Goal: Task Accomplishment & Management: Use online tool/utility

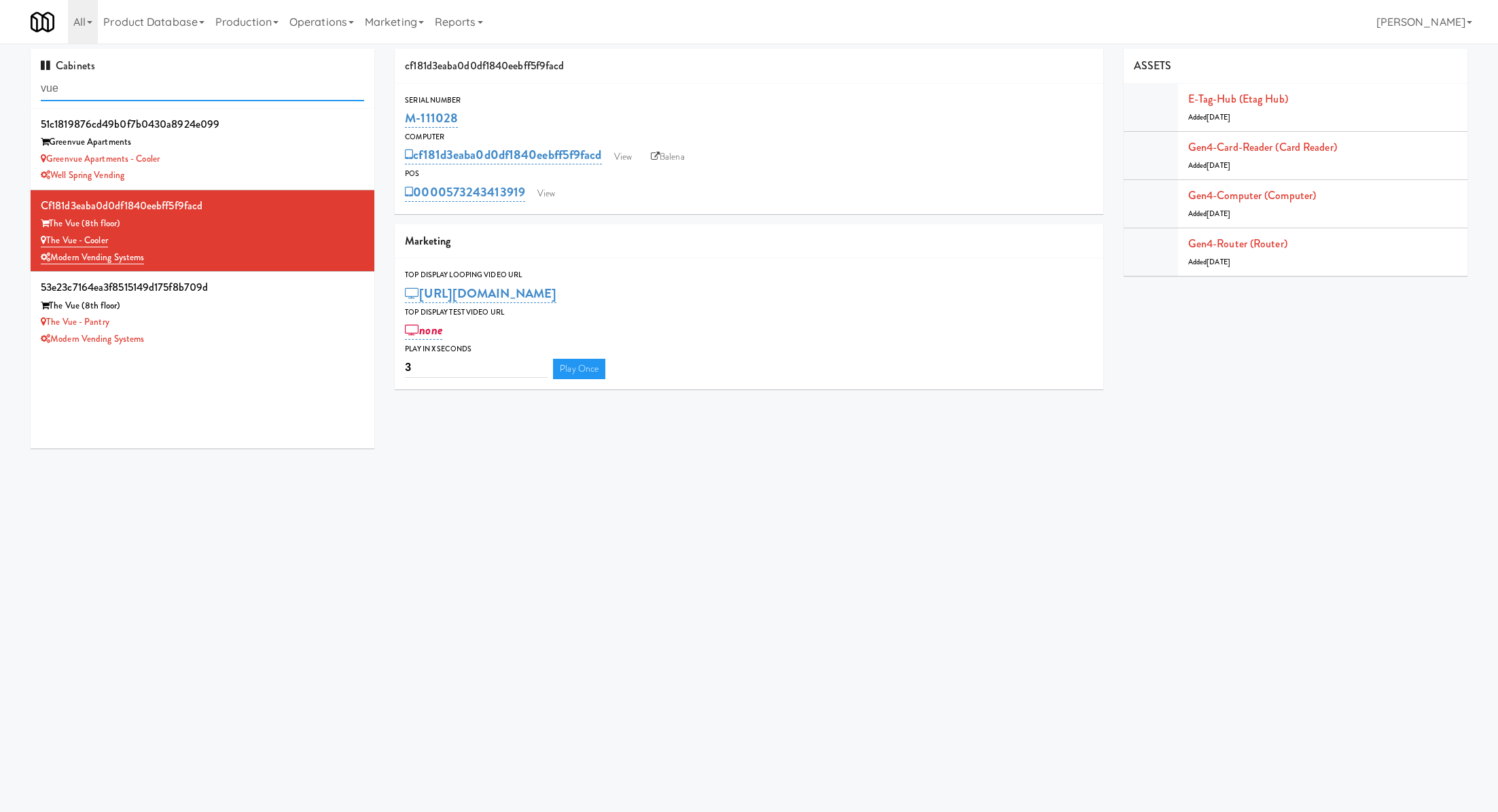
click at [285, 98] on input "vue" at bounding box center [202, 89] width 323 height 25
paste input "kingsbury"
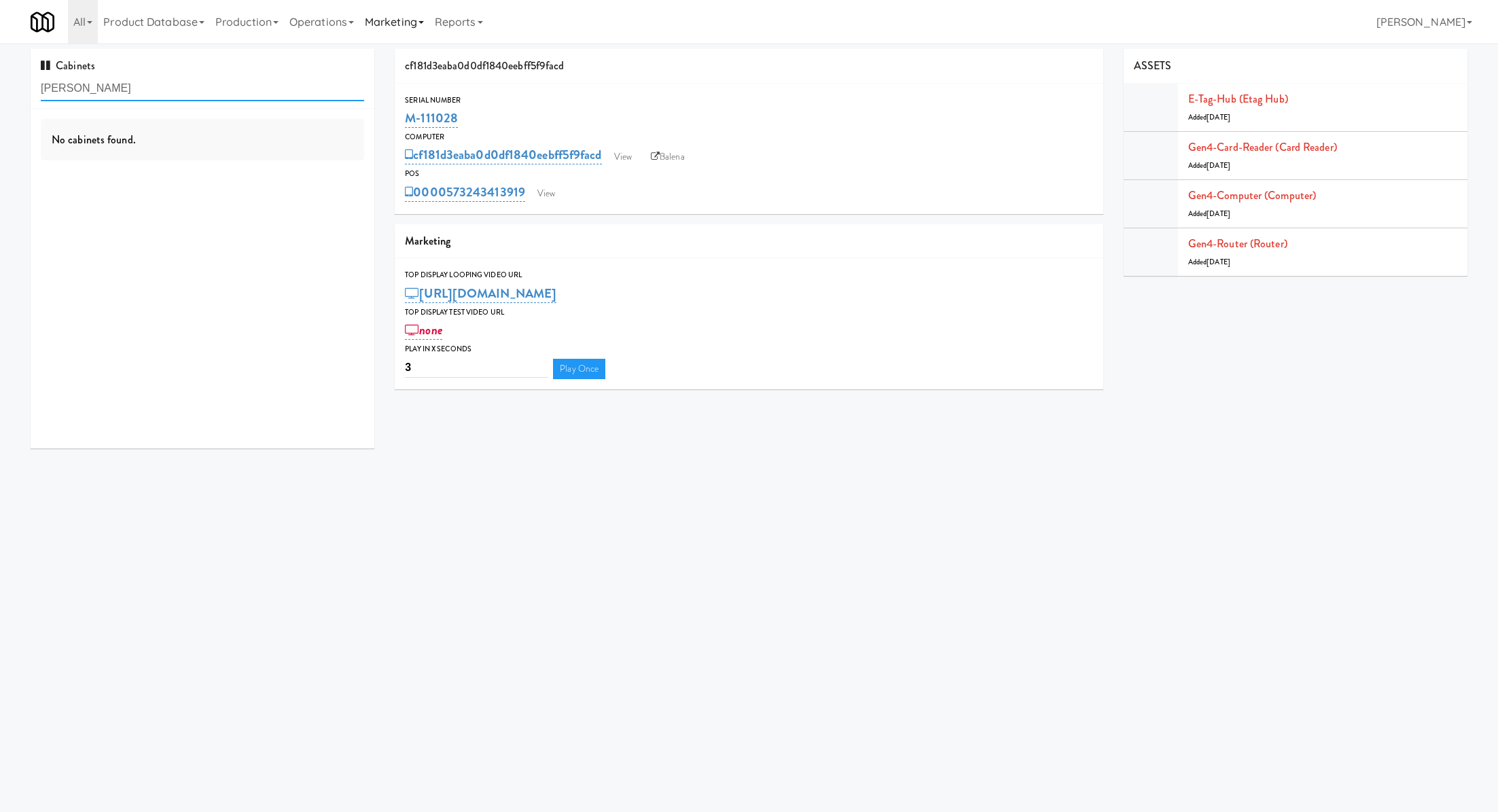
type input "kingsbury"
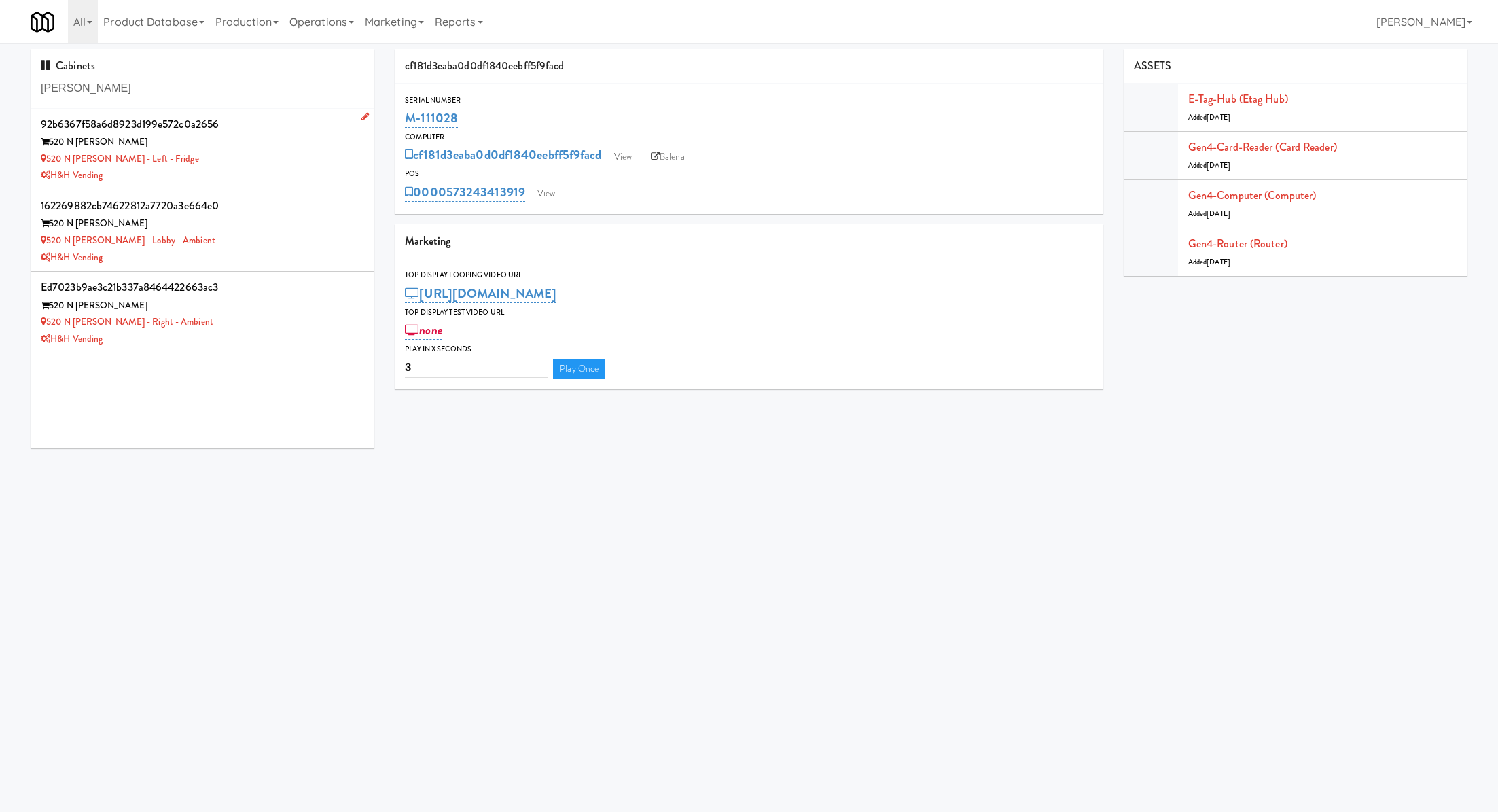
click at [256, 152] on div "520 N Kingsbury - Left - Fridge" at bounding box center [202, 159] width 323 height 17
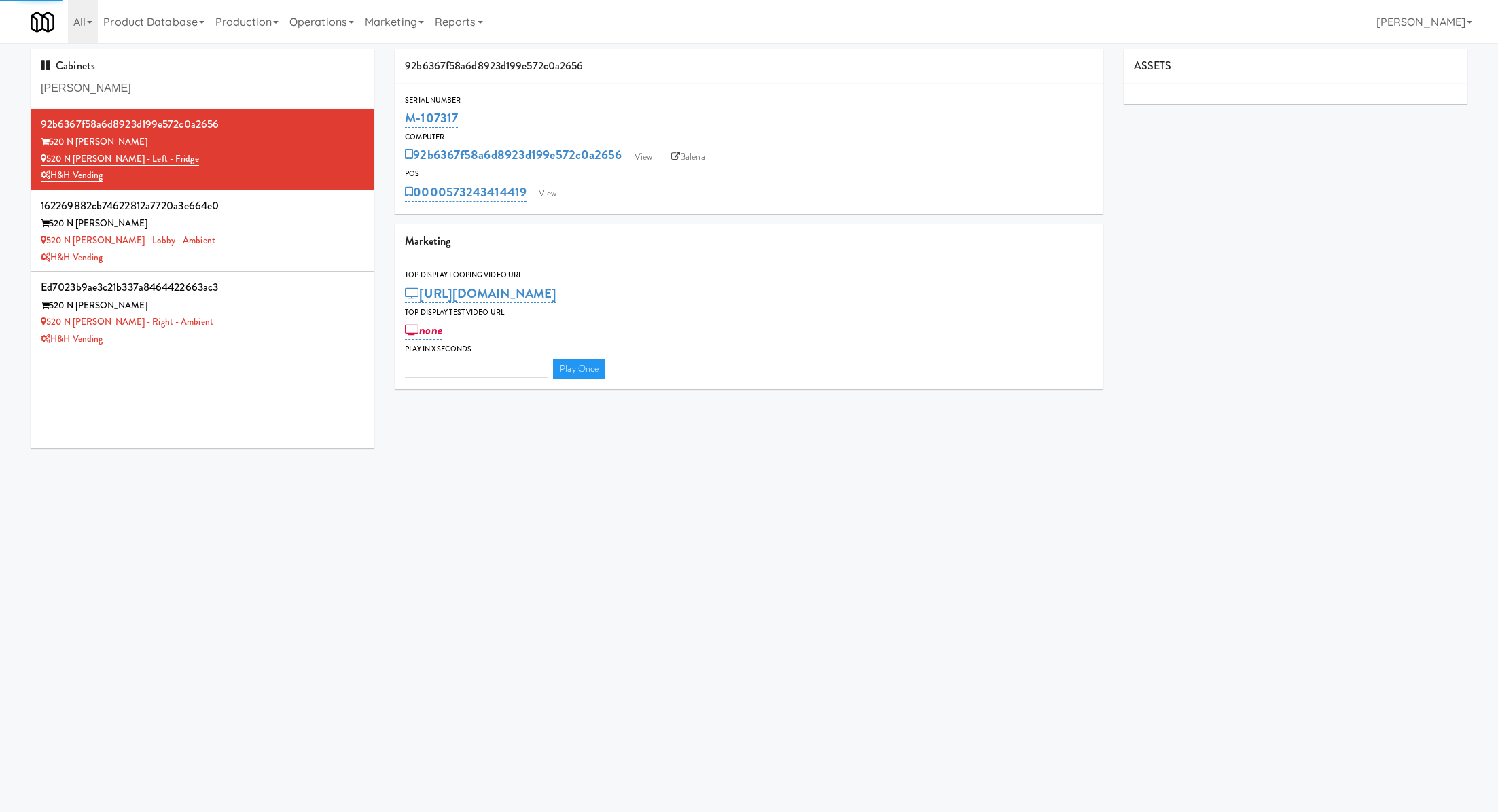
type input "3"
click at [566, 192] on div "0000573243414419 View" at bounding box center [748, 192] width 688 height 23
click at [544, 194] on link "View" at bounding box center [547, 193] width 32 height 21
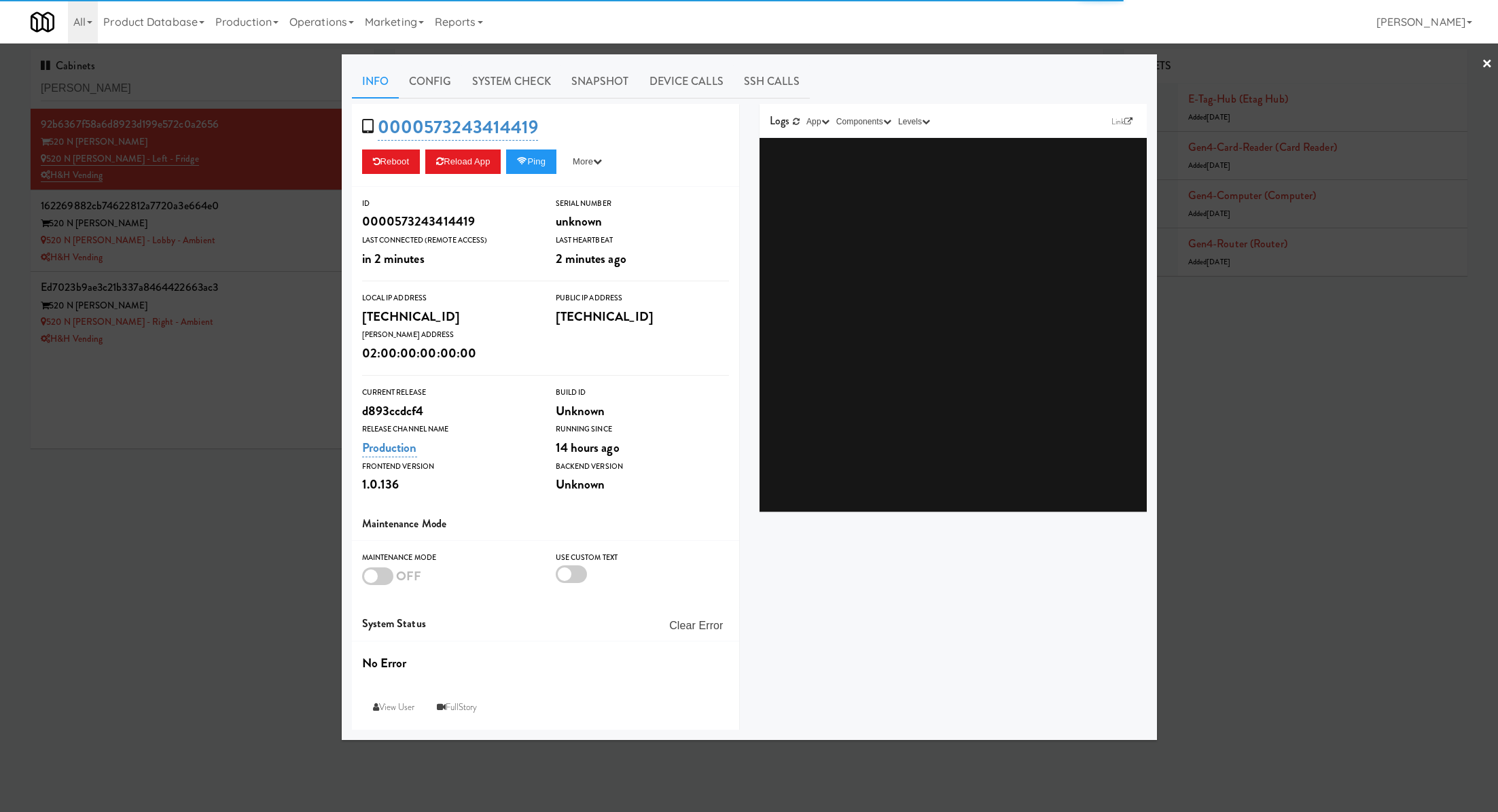
click at [480, 78] on link "System Check" at bounding box center [512, 81] width 100 height 34
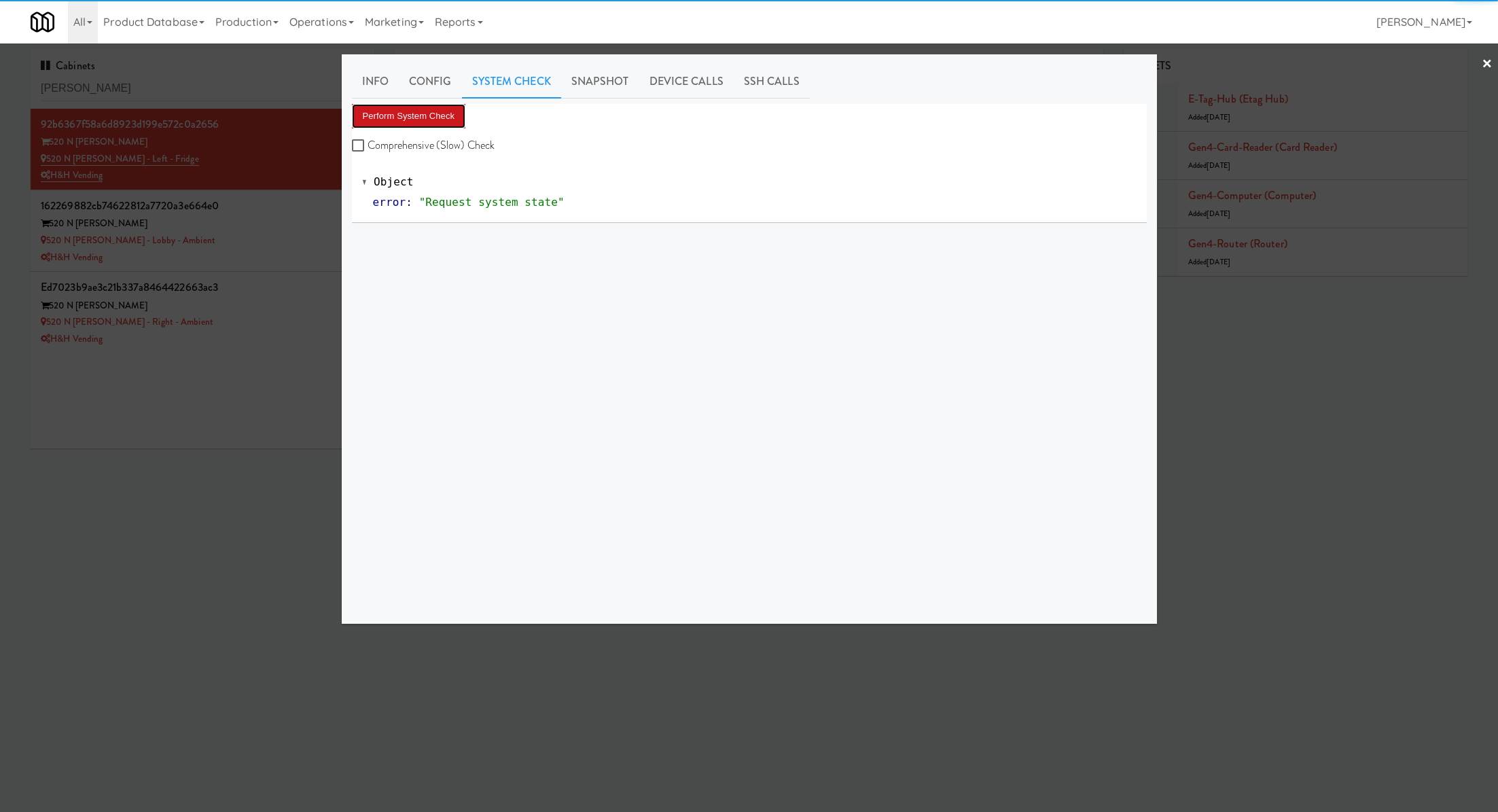
click at [430, 117] on button "Perform System Check" at bounding box center [409, 115] width 114 height 24
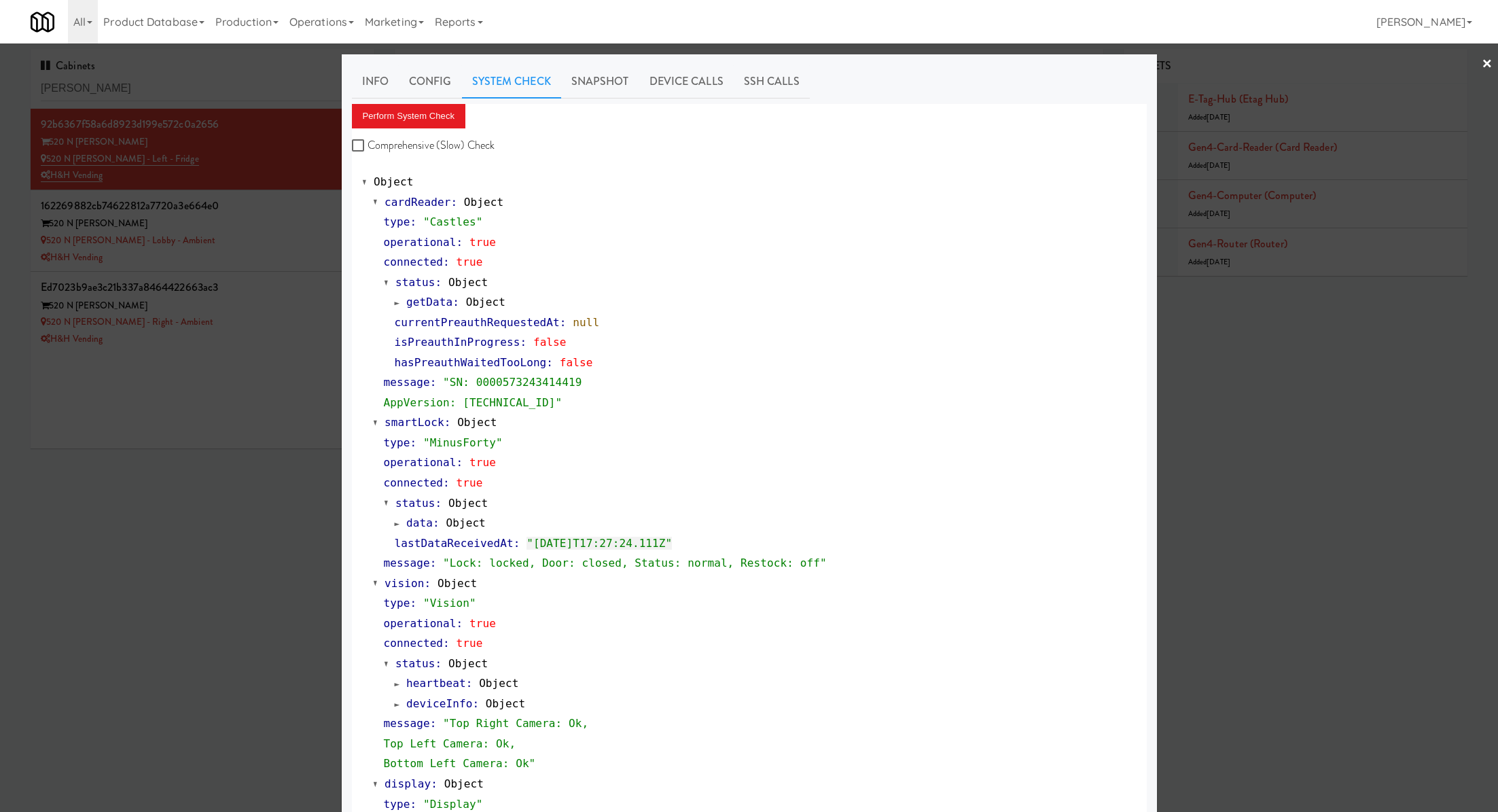
click at [289, 220] on div at bounding box center [749, 406] width 1498 height 812
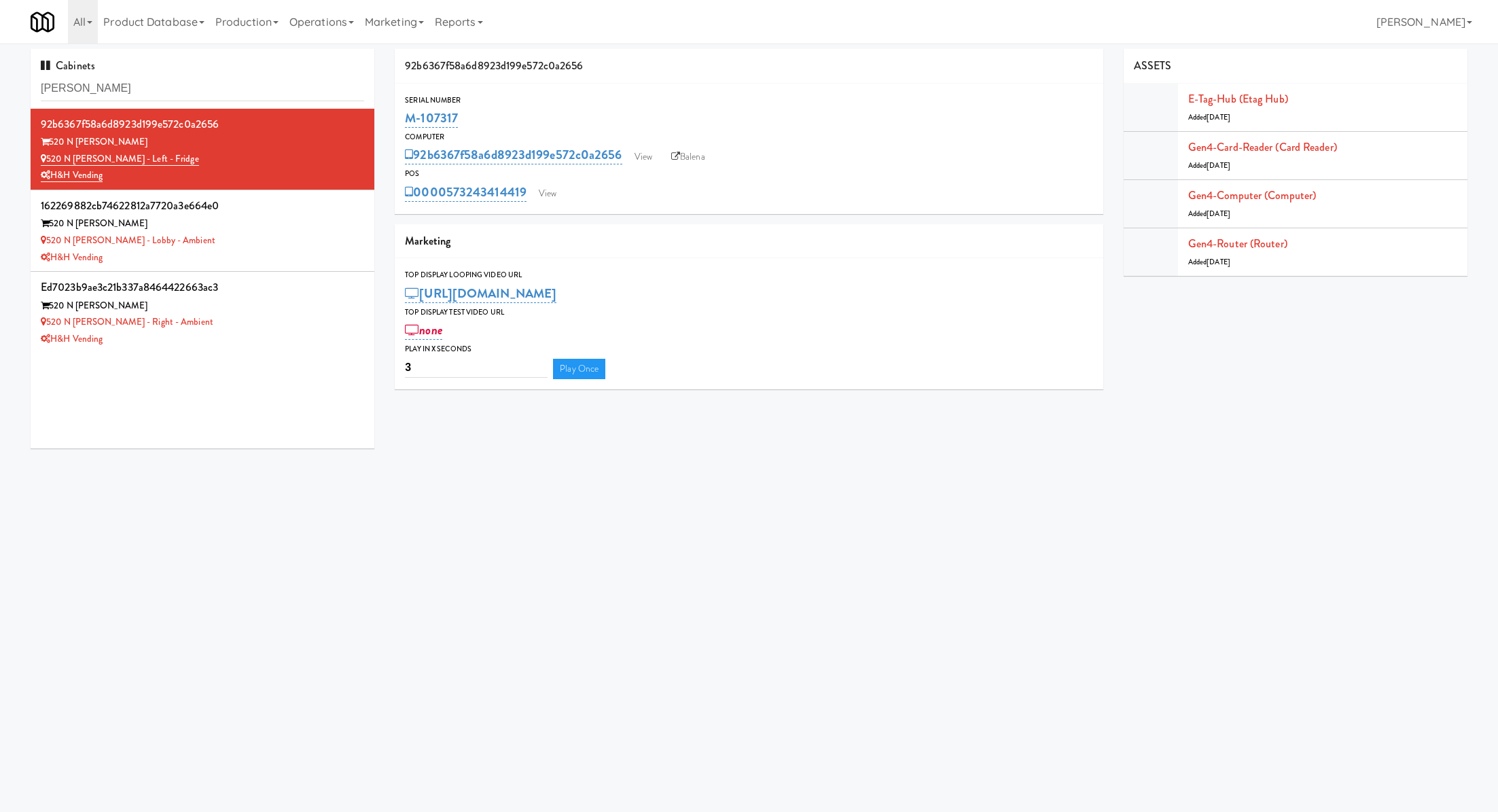
click at [289, 220] on div "520 N Kingsbury" at bounding box center [202, 224] width 323 height 17
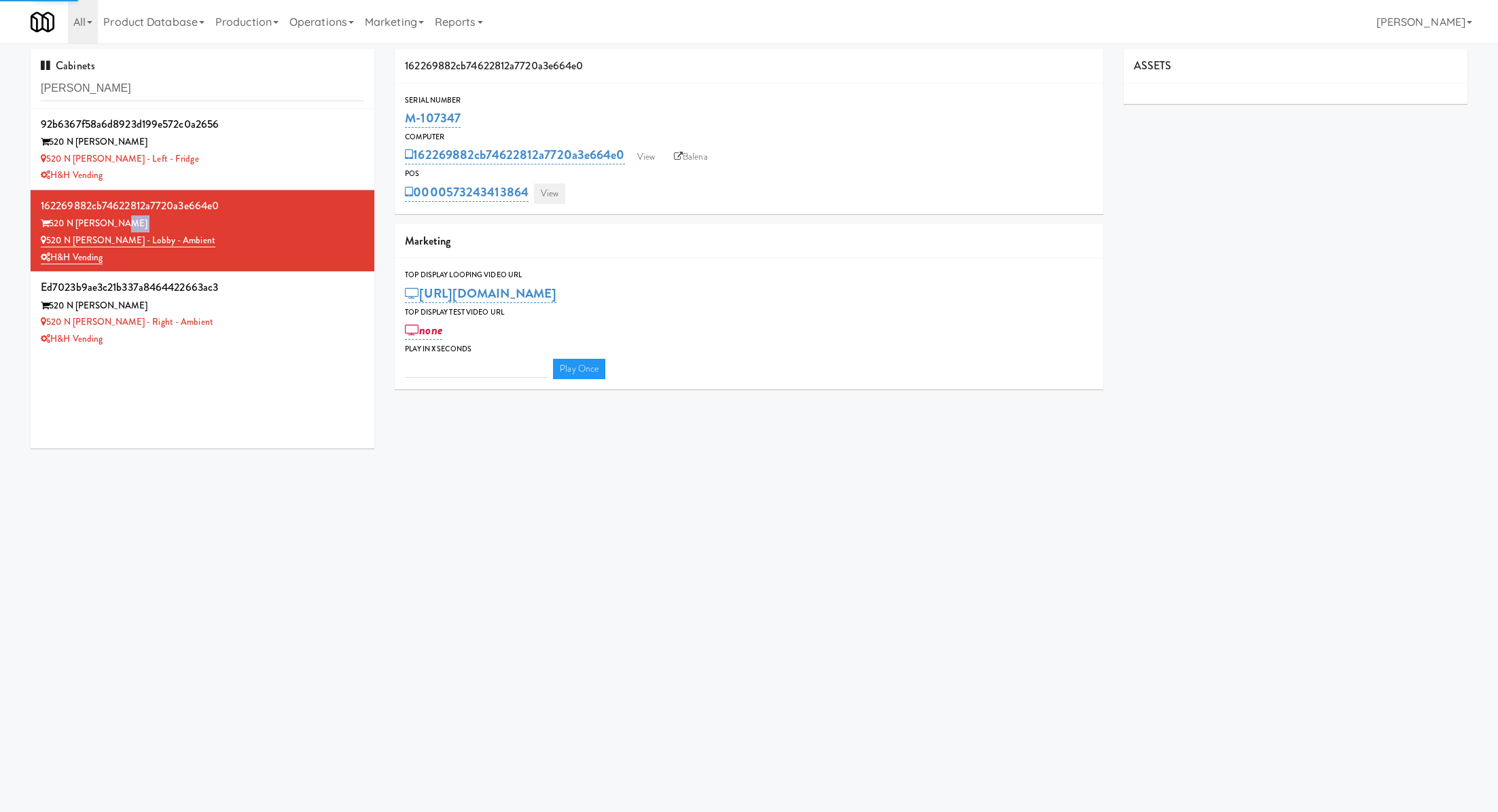
type input "3"
click at [548, 193] on link "View" at bounding box center [550, 193] width 32 height 21
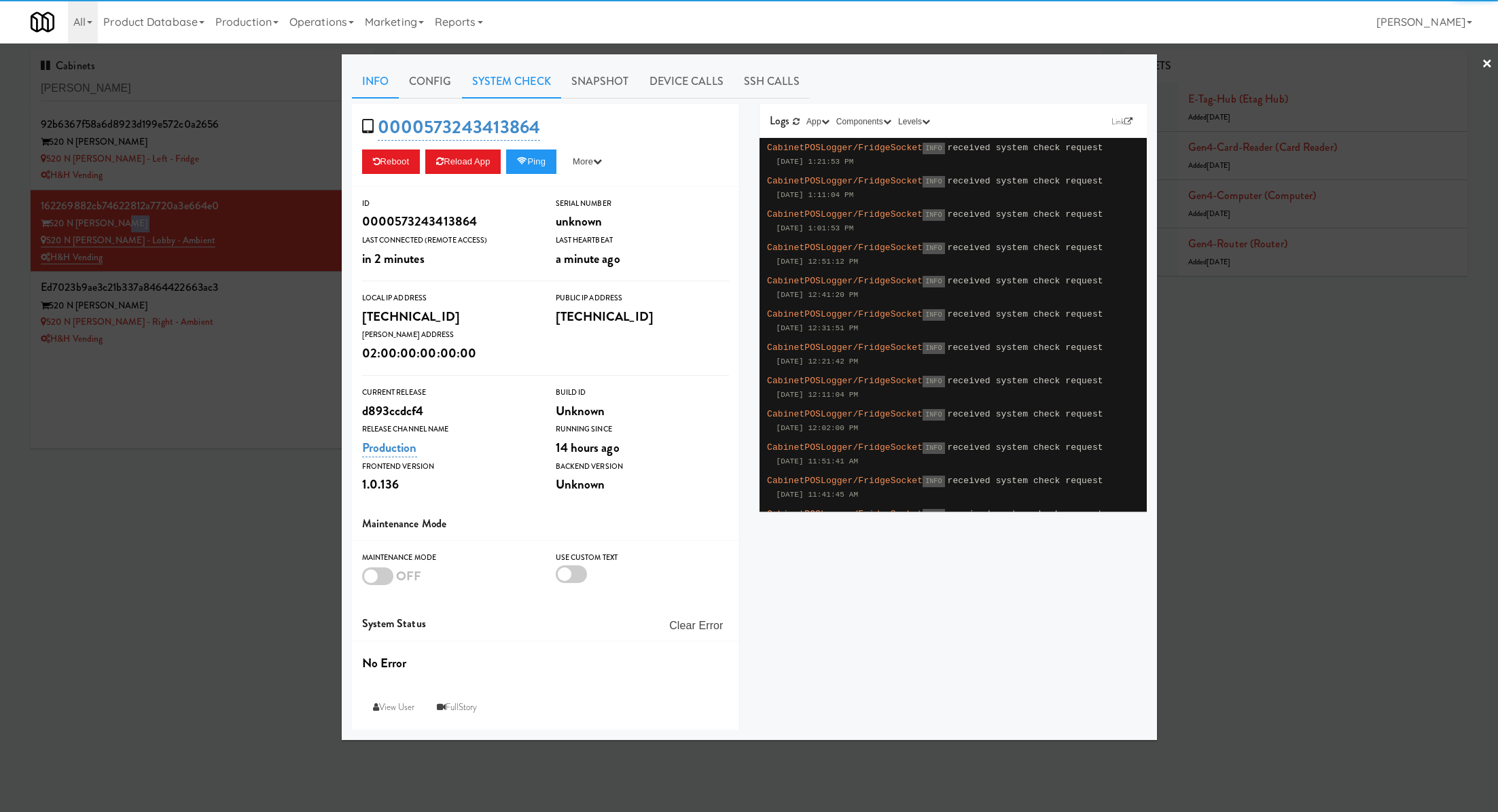
click at [490, 86] on link "System Check" at bounding box center [512, 81] width 100 height 34
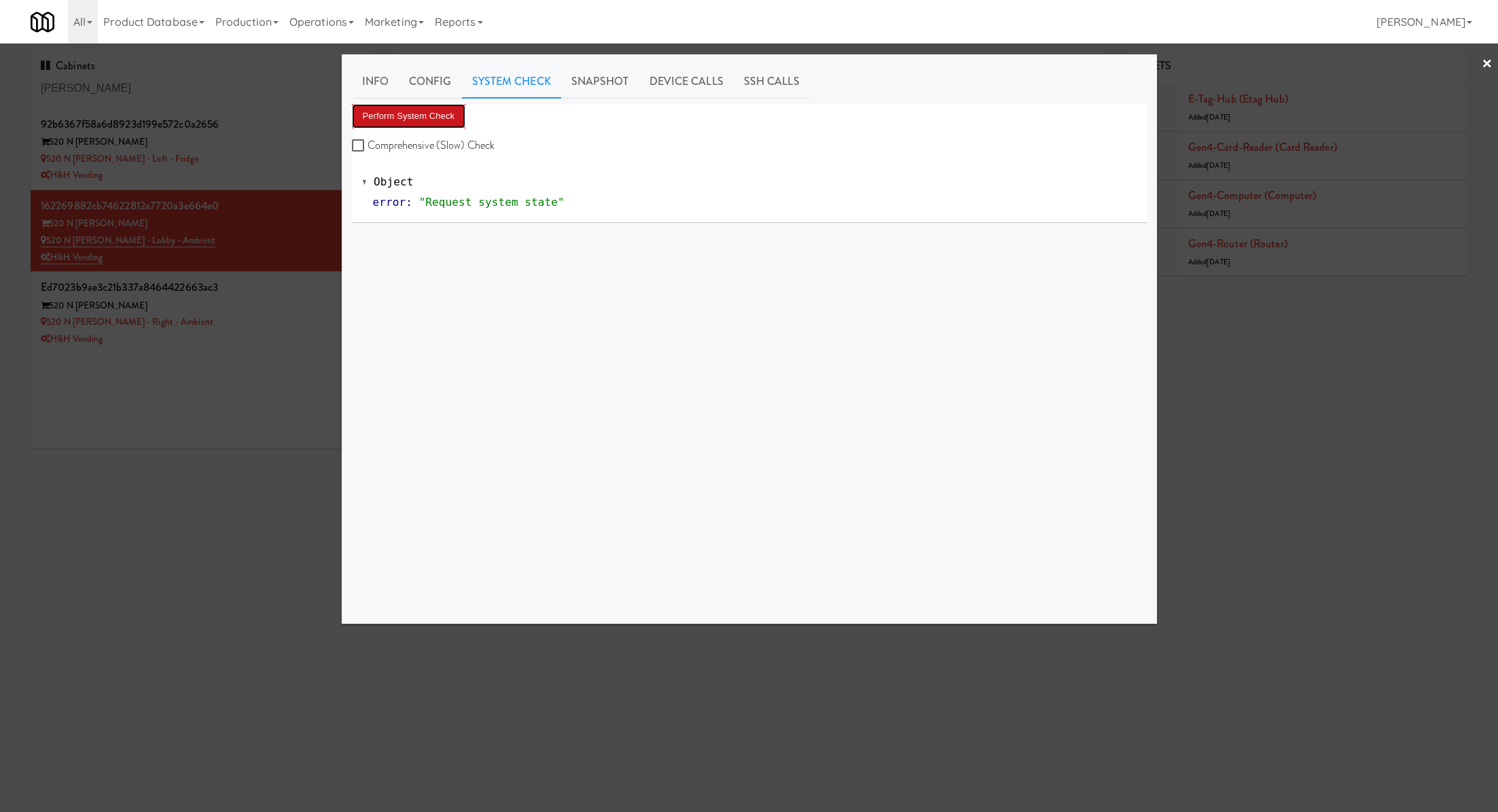
click at [440, 112] on button "Perform System Check" at bounding box center [409, 115] width 114 height 24
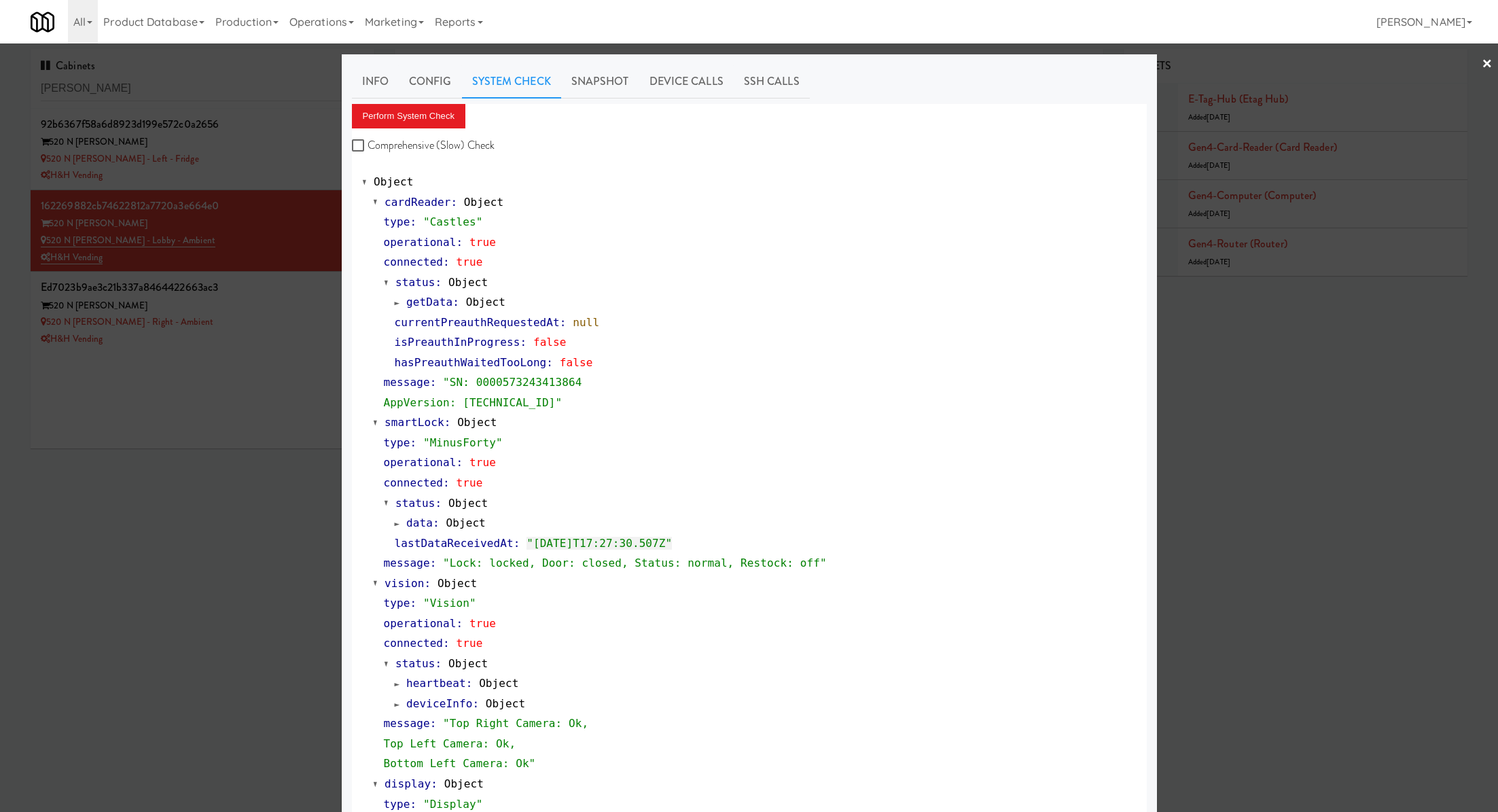
click at [290, 302] on div at bounding box center [749, 406] width 1498 height 812
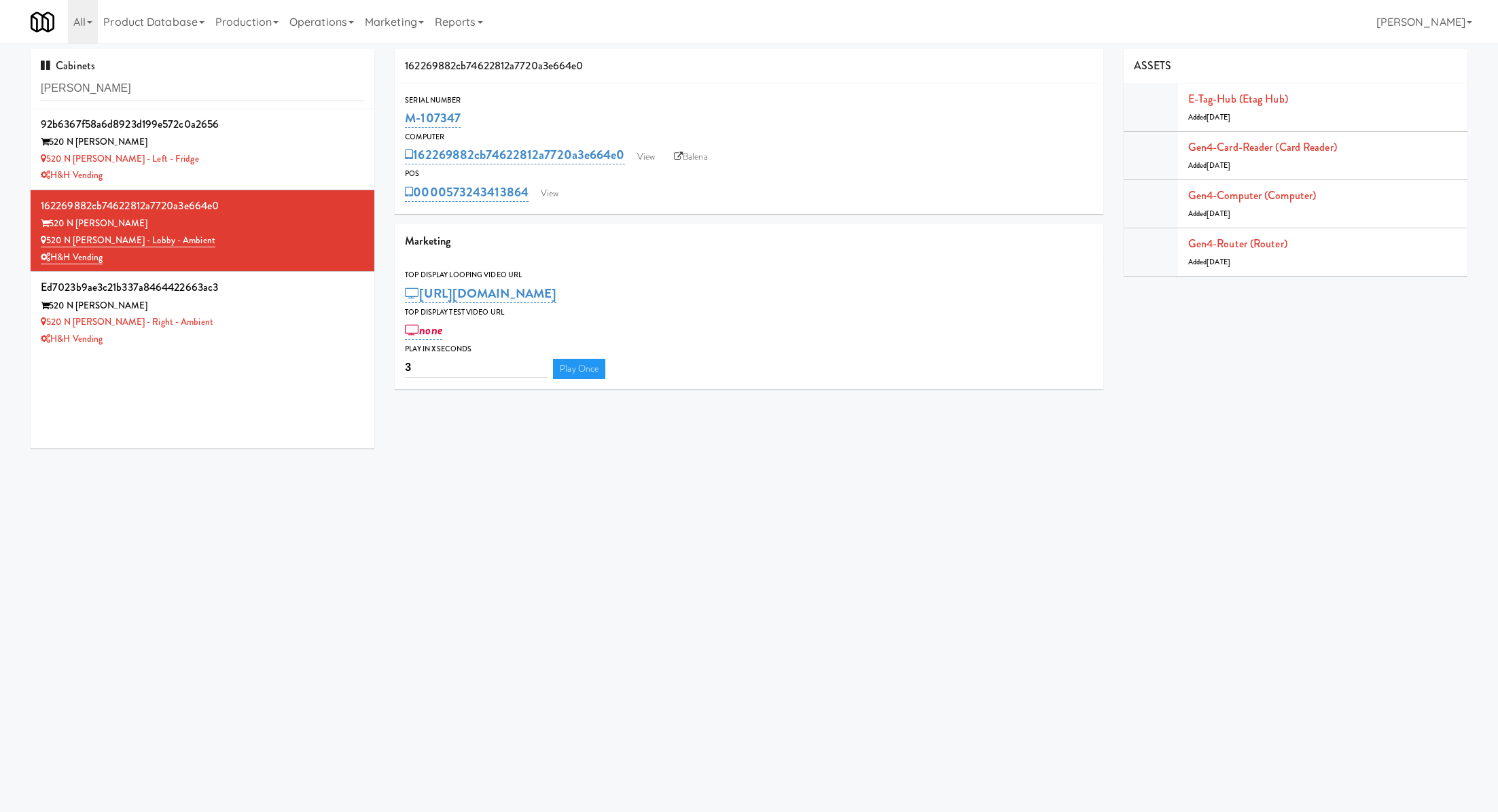
click at [290, 302] on div "520 N Kingsbury" at bounding box center [202, 306] width 323 height 17
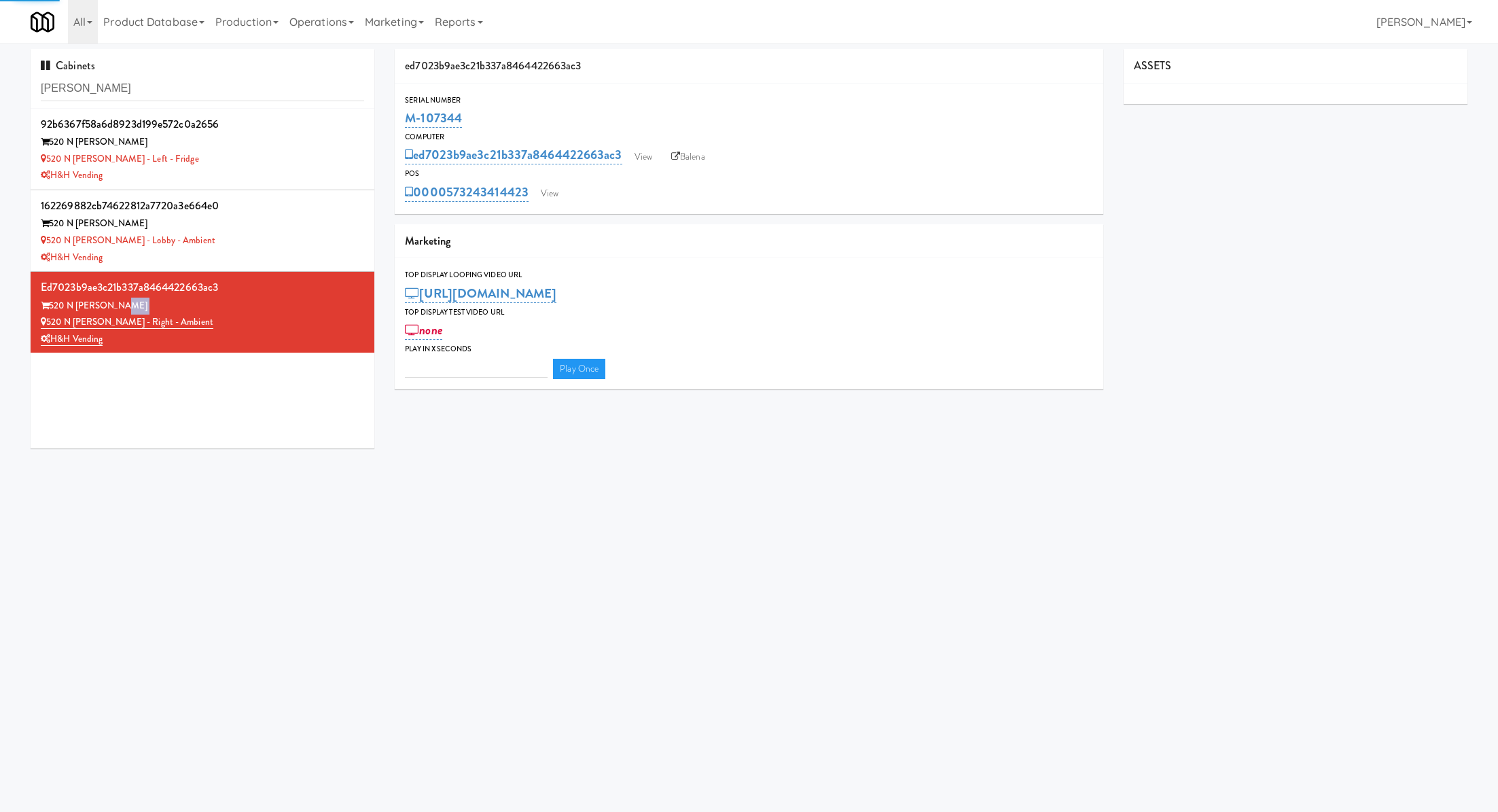
type input "3"
click at [541, 198] on link "View" at bounding box center [550, 193] width 32 height 21
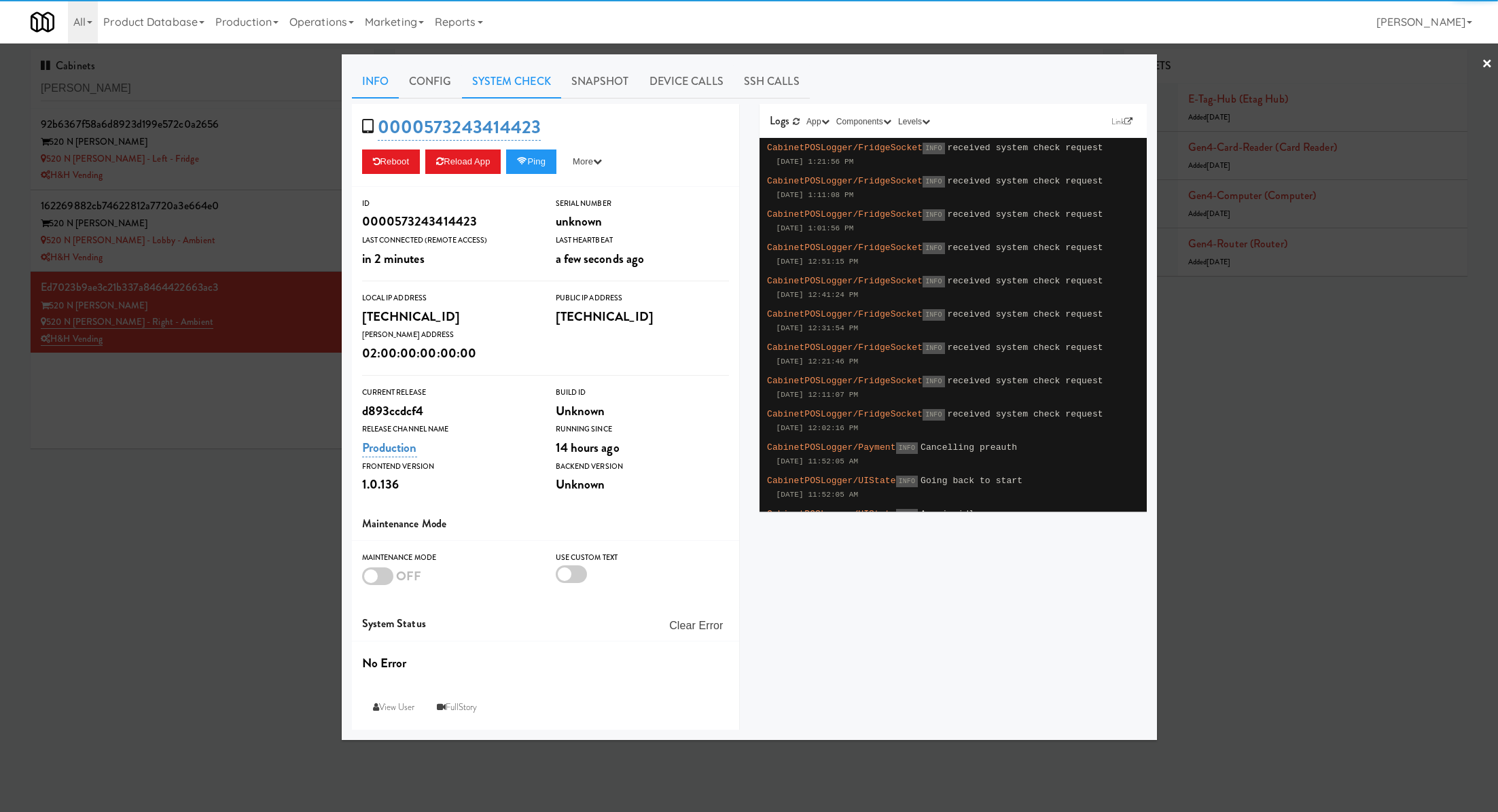
click at [510, 83] on link "System Check" at bounding box center [512, 81] width 100 height 34
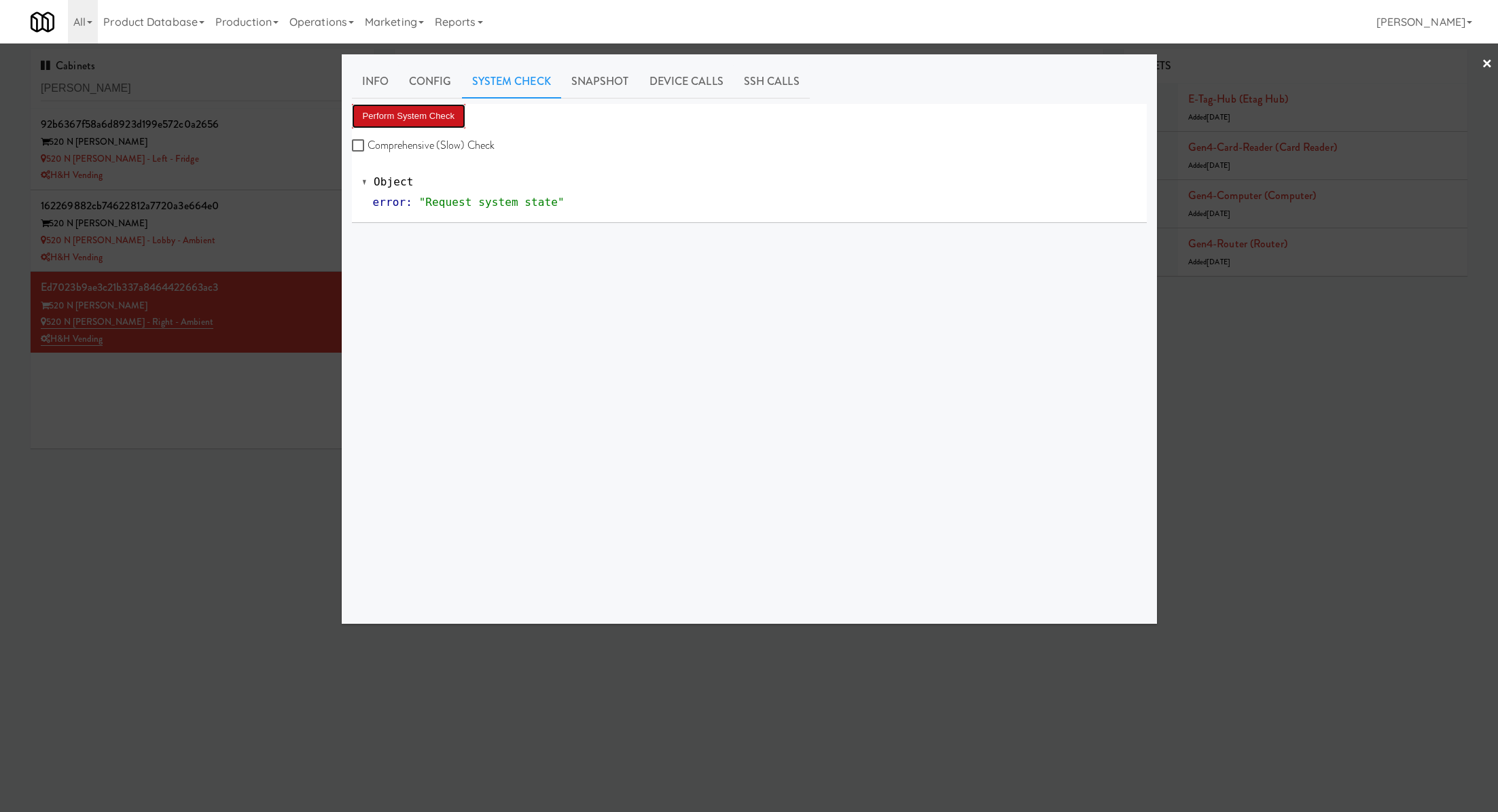
click at [430, 111] on button "Perform System Check" at bounding box center [409, 115] width 114 height 24
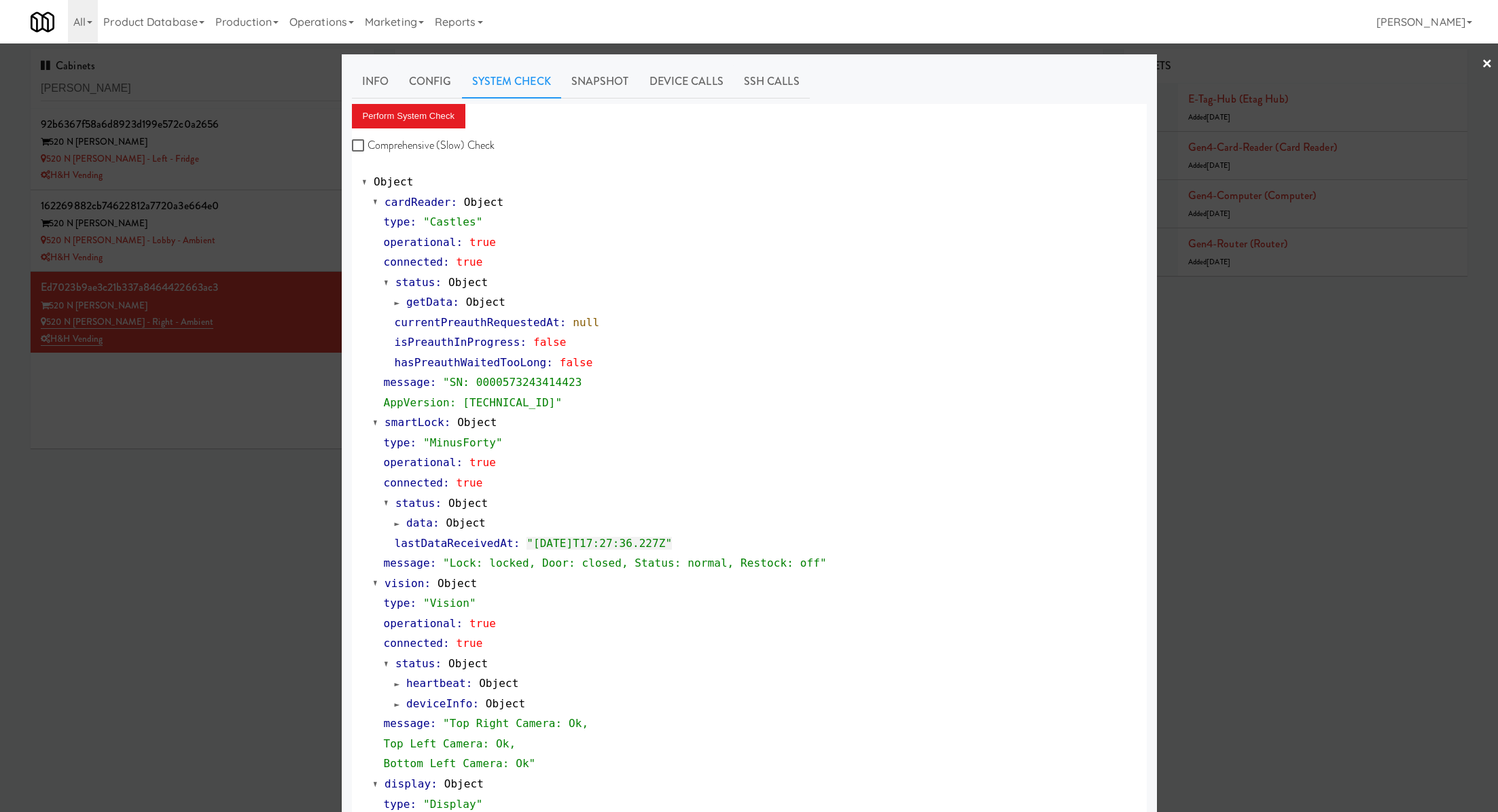
click at [289, 187] on div at bounding box center [749, 406] width 1498 height 812
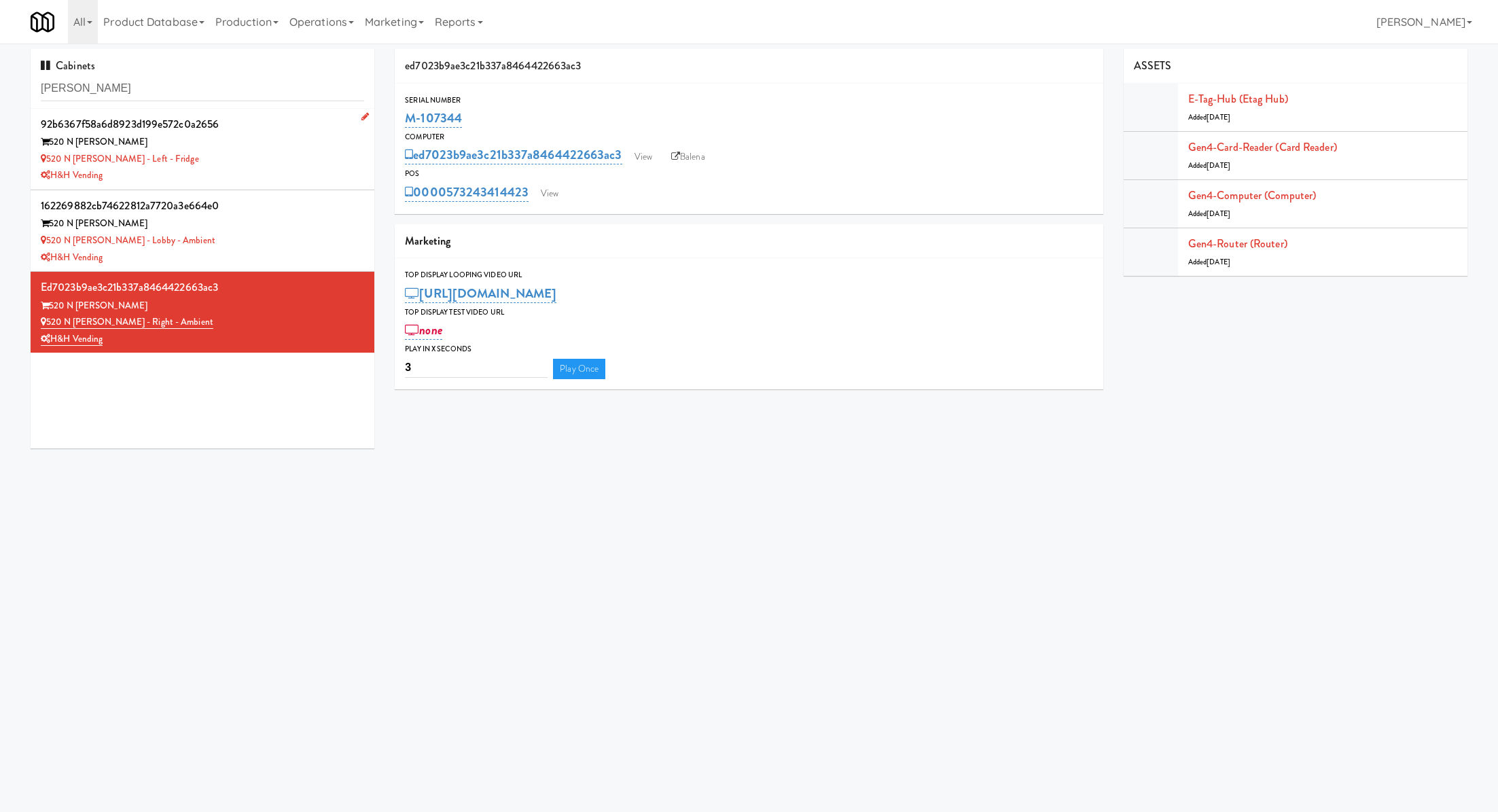
click at [280, 168] on div "H&H Vending" at bounding box center [202, 175] width 323 height 17
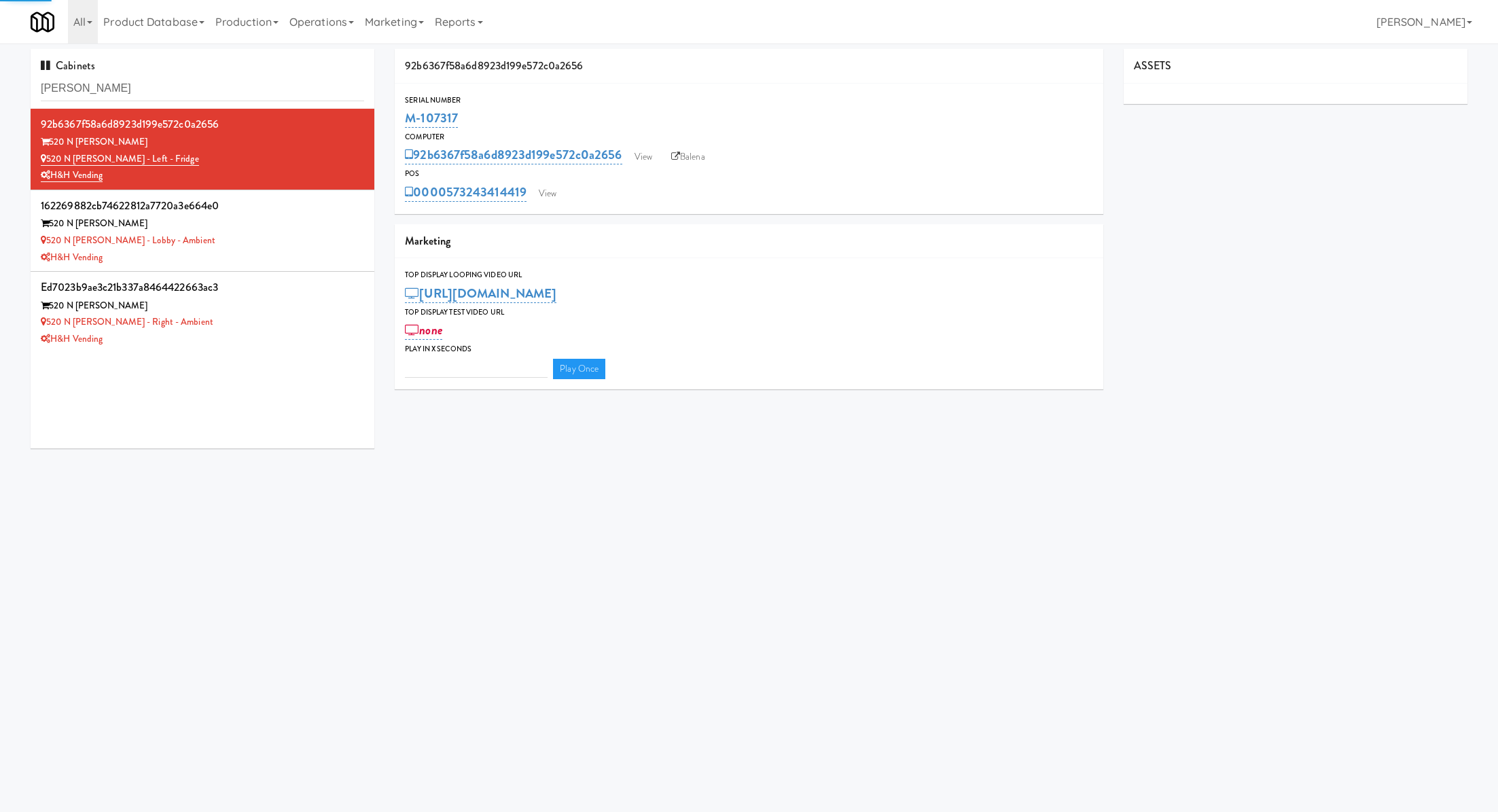
type input "3"
click at [550, 193] on link "View" at bounding box center [547, 193] width 32 height 21
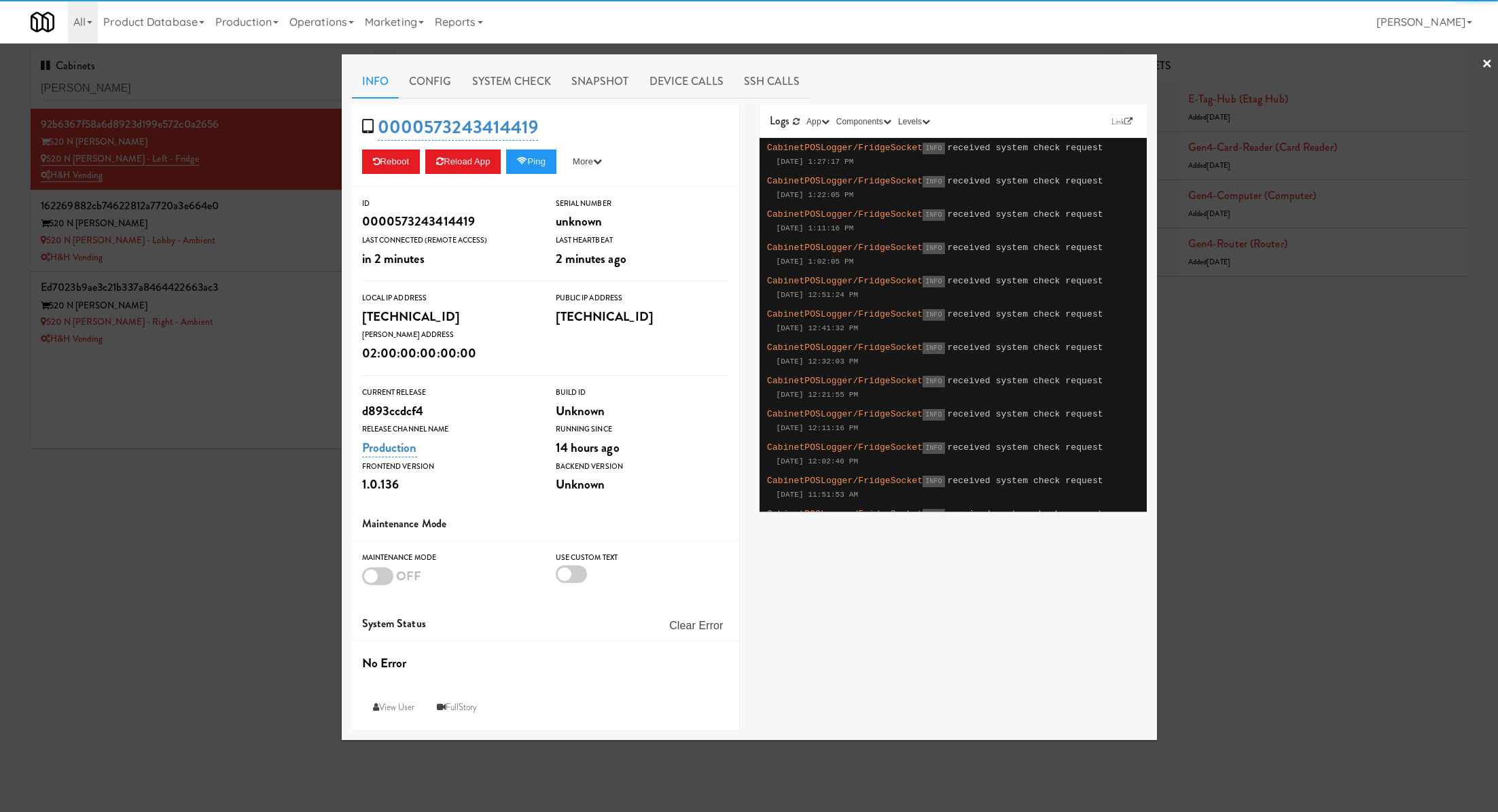
click at [516, 80] on link "System Check" at bounding box center [512, 81] width 100 height 34
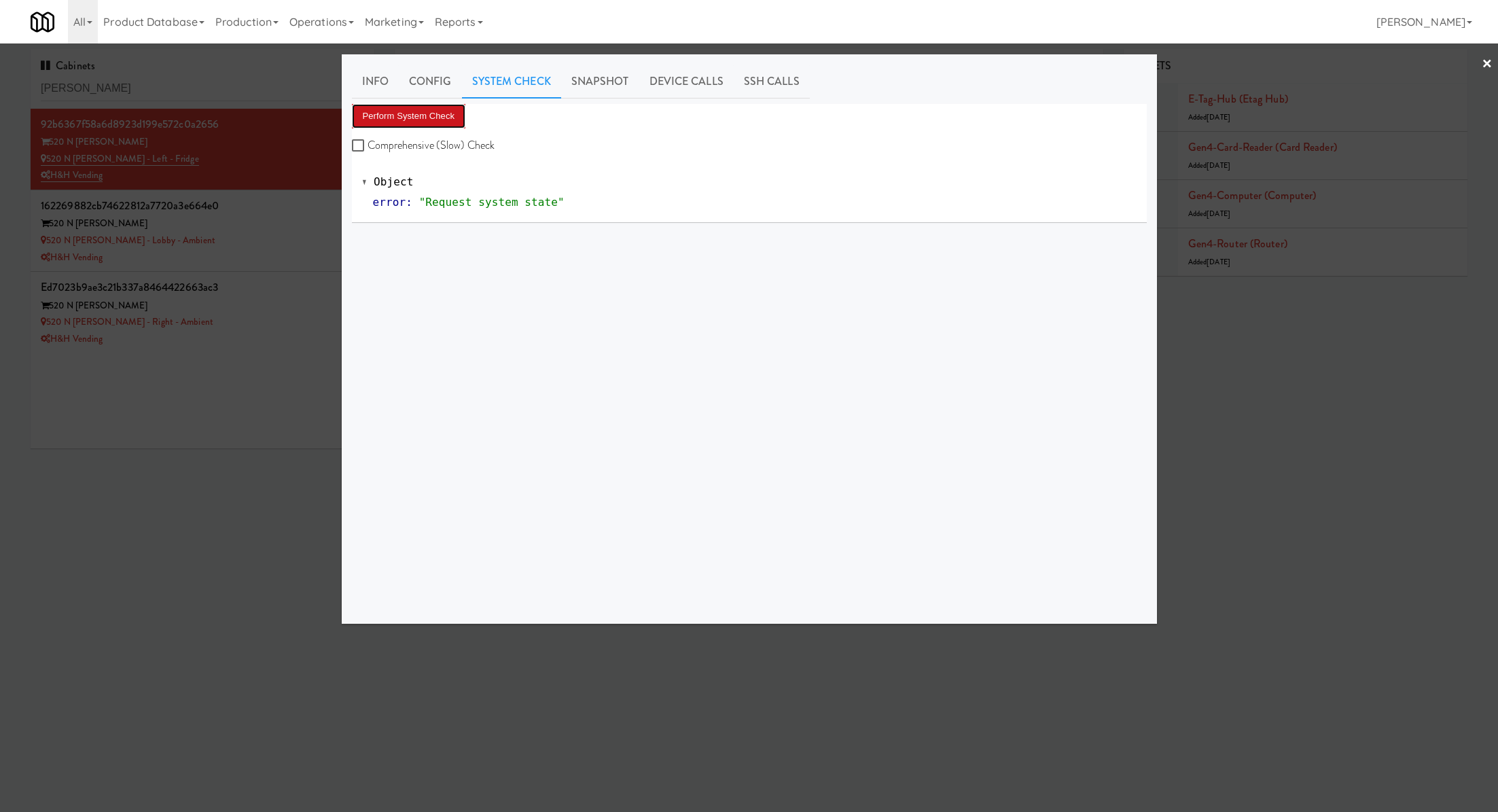
click at [437, 105] on button "Perform System Check" at bounding box center [409, 115] width 114 height 24
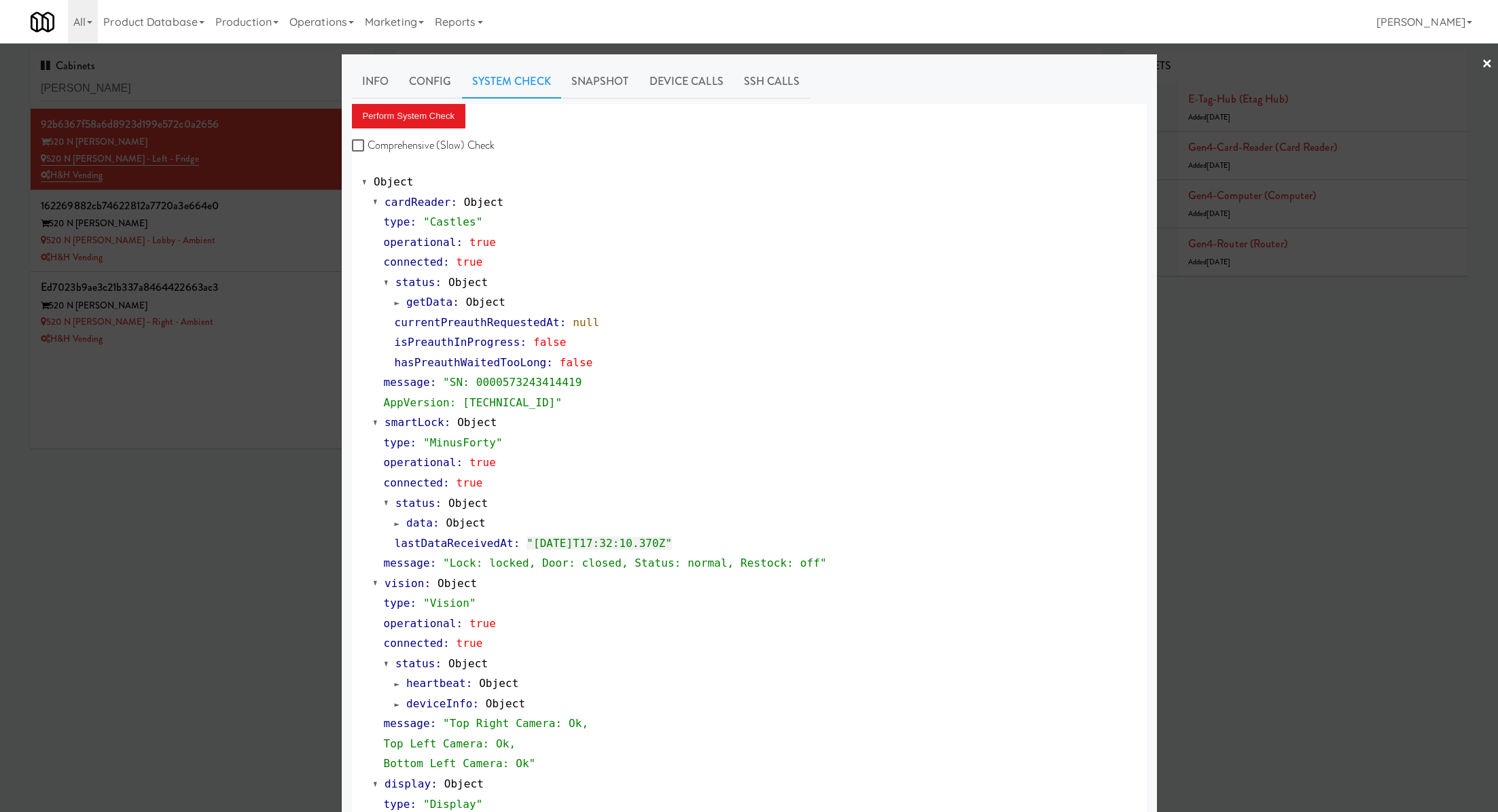
click at [241, 267] on div at bounding box center [749, 406] width 1498 height 812
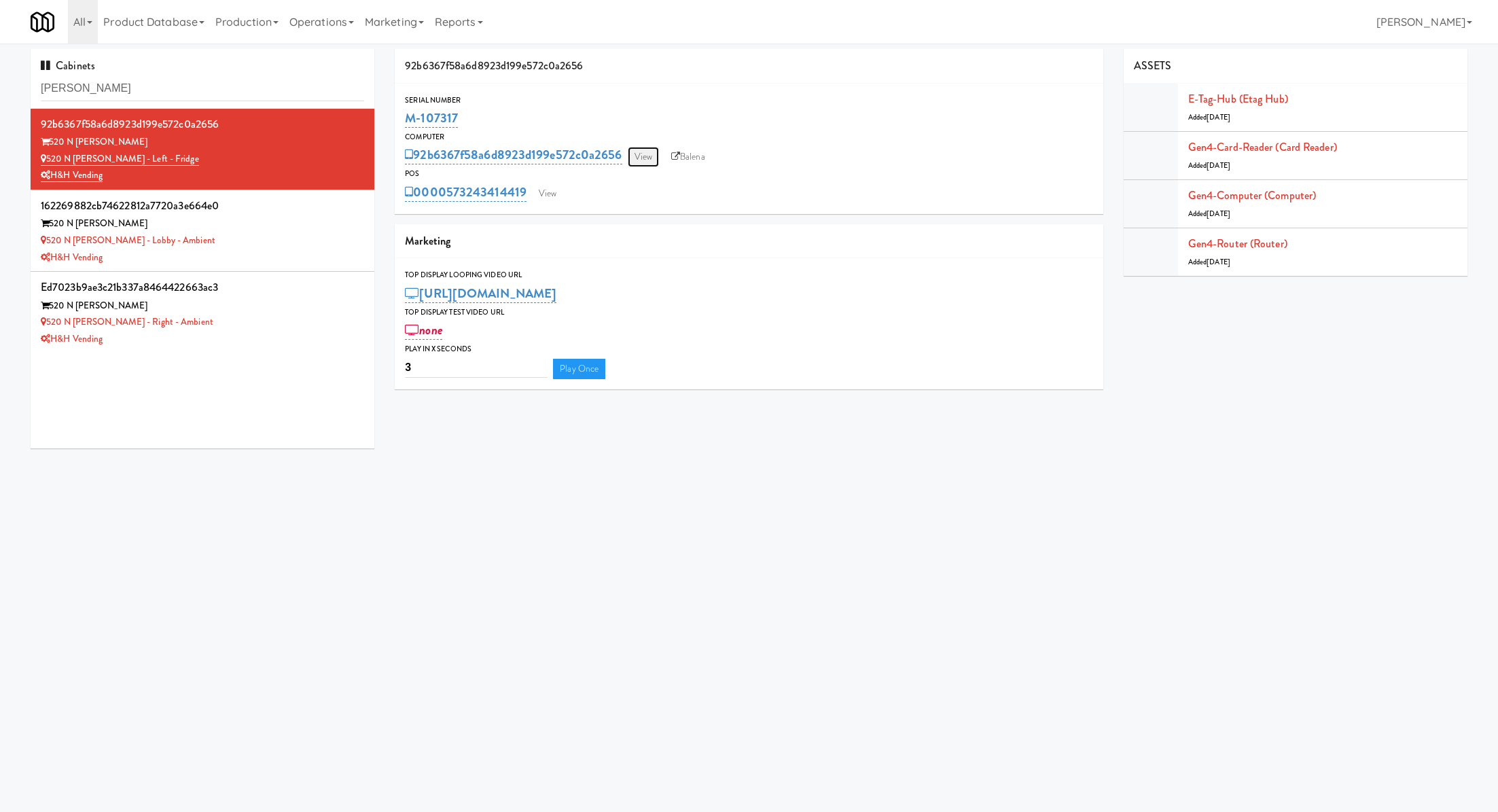
click at [657, 159] on link "View" at bounding box center [644, 157] width 32 height 21
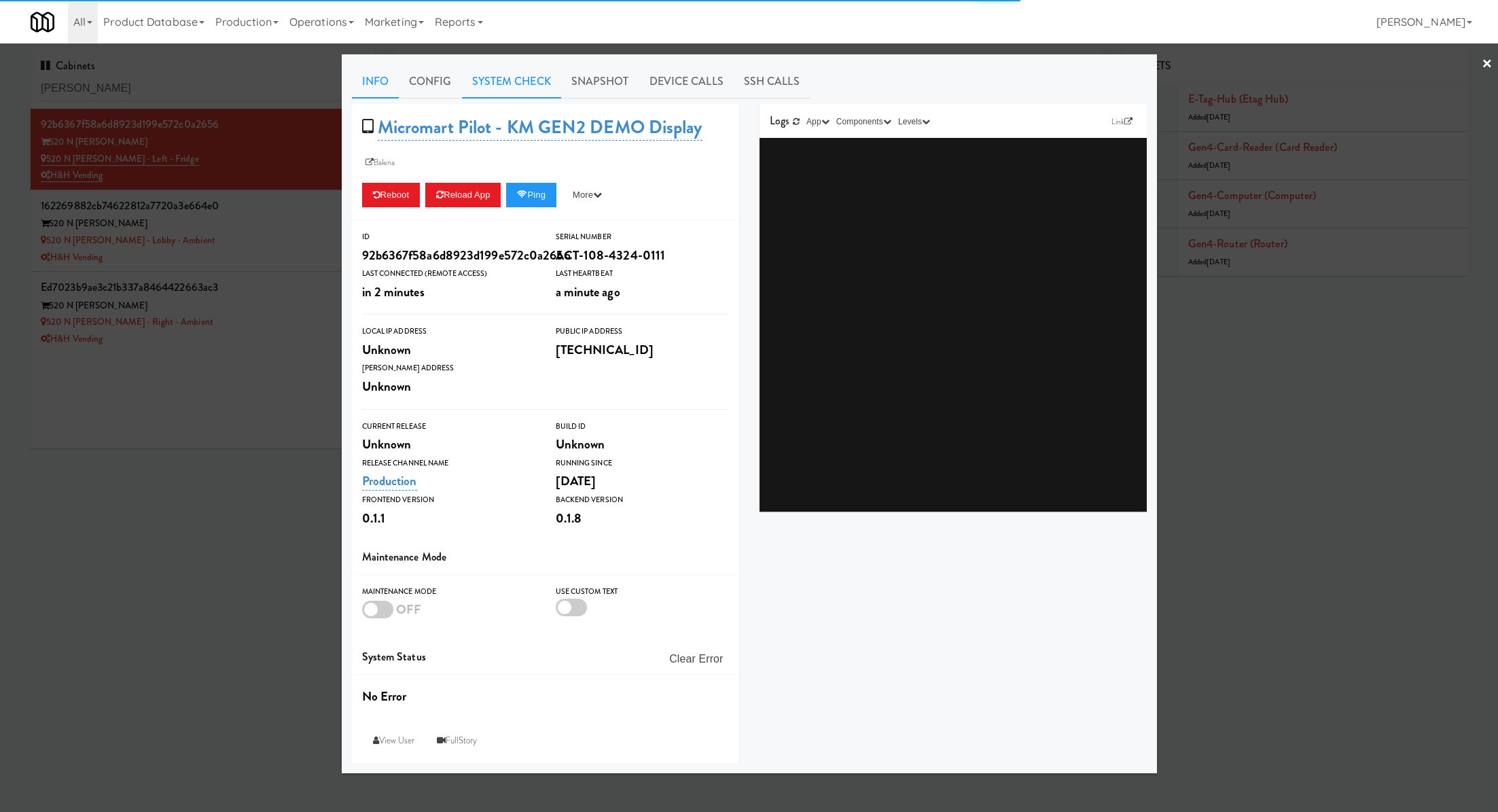
click at [518, 90] on link "System Check" at bounding box center [512, 81] width 100 height 34
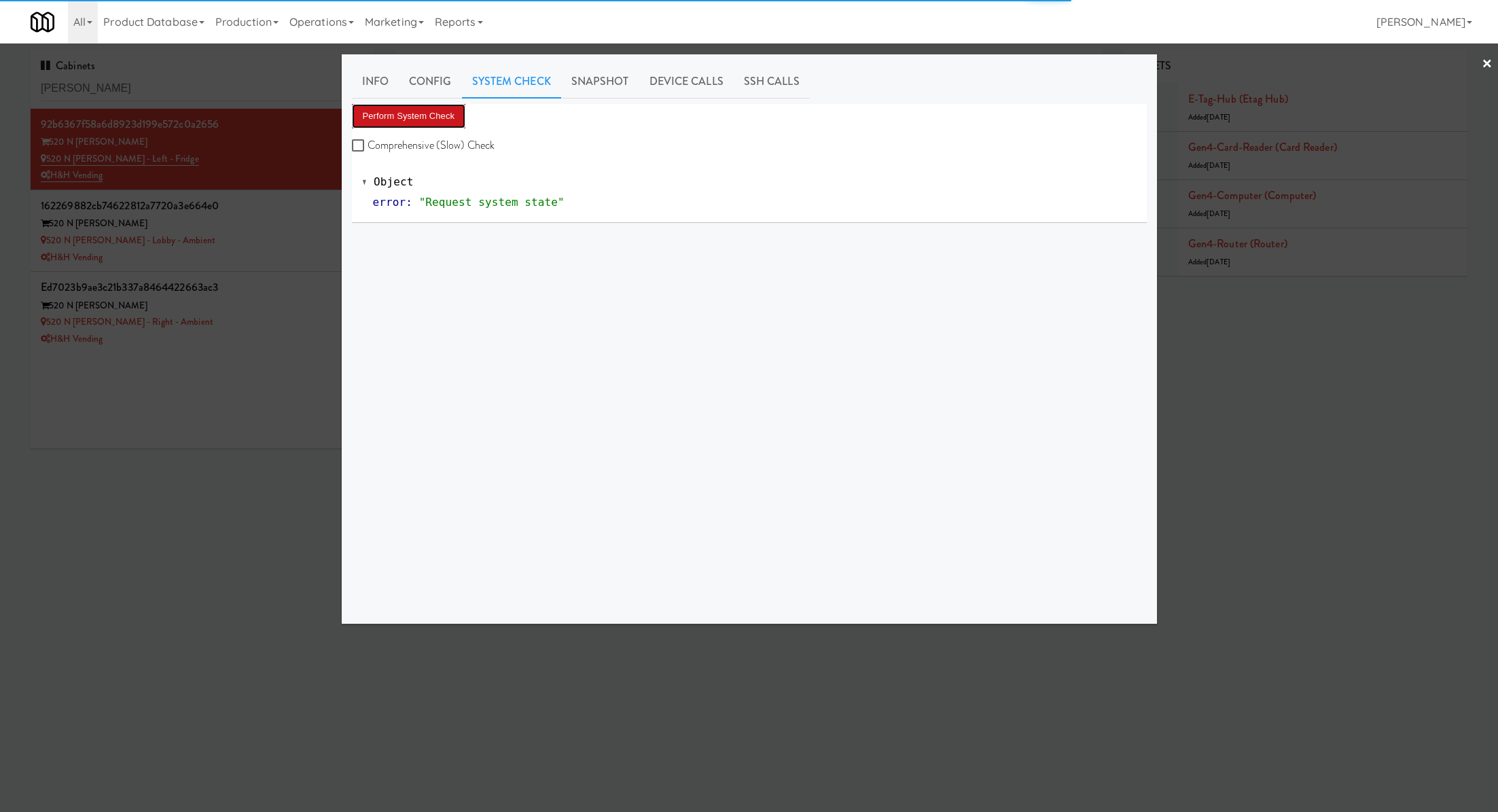
click at [437, 122] on button "Perform System Check" at bounding box center [409, 115] width 114 height 24
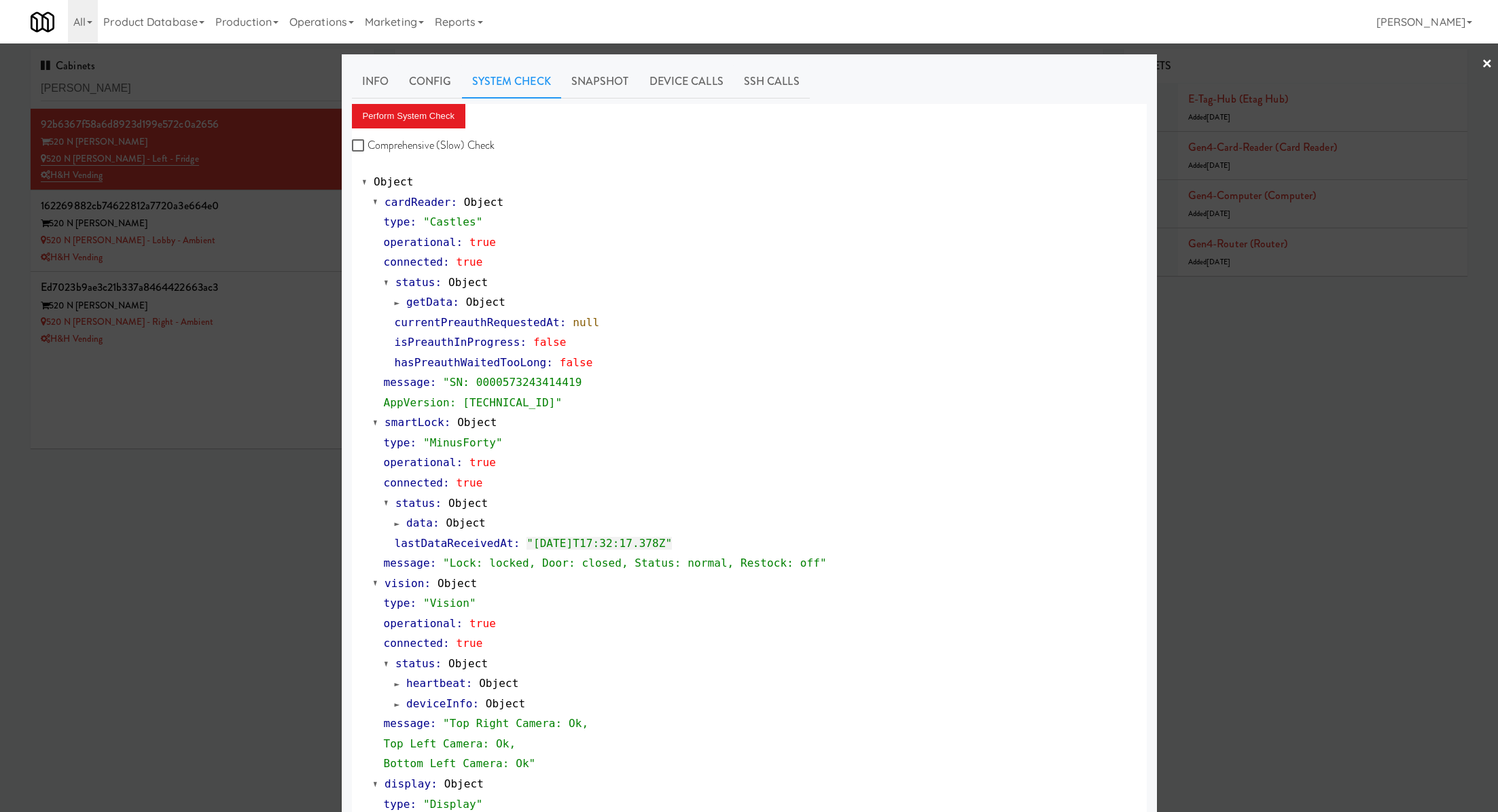
click at [216, 93] on div at bounding box center [749, 406] width 1498 height 812
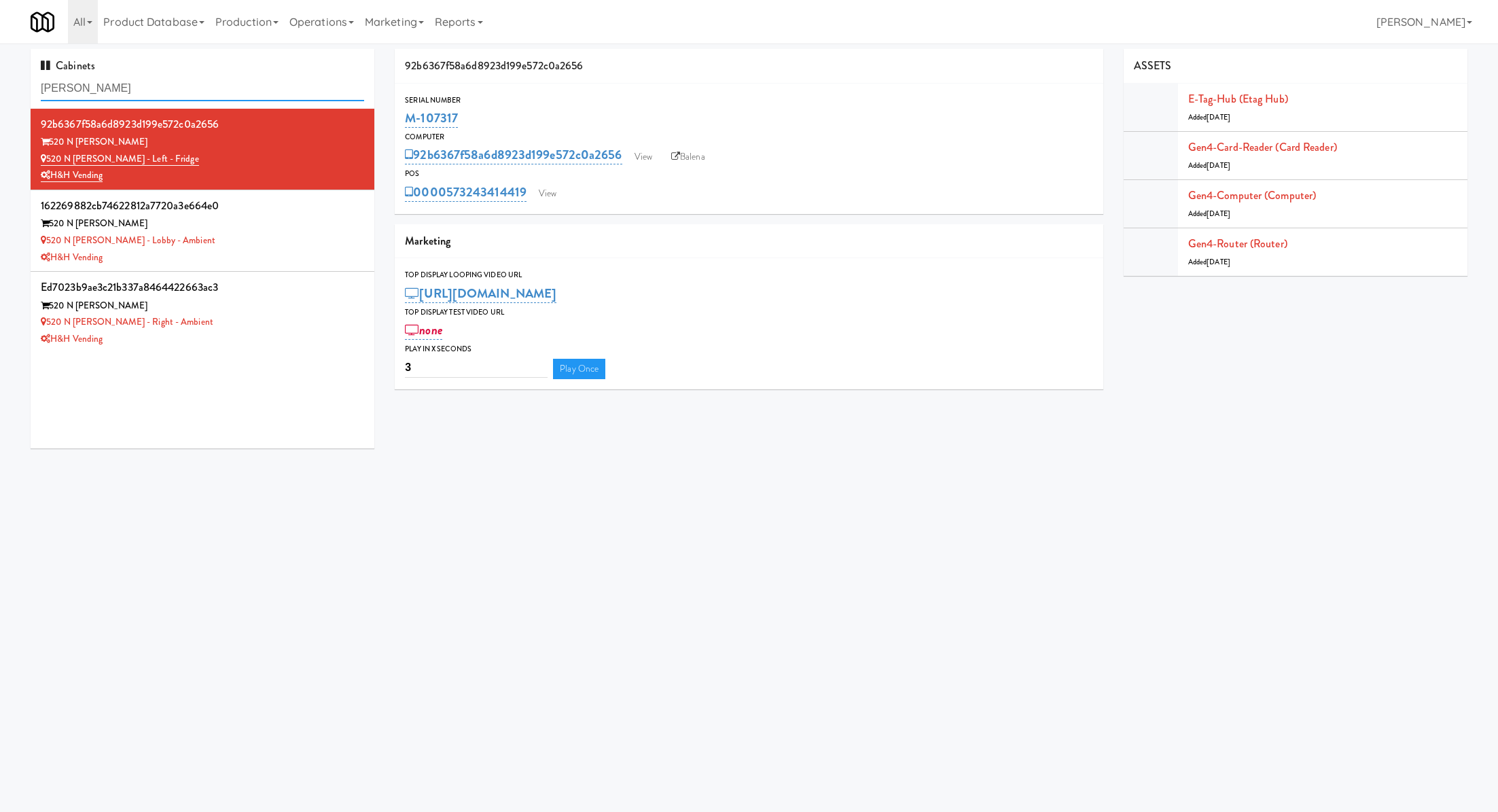
click at [216, 93] on input "kingsbury" at bounding box center [202, 89] width 323 height 25
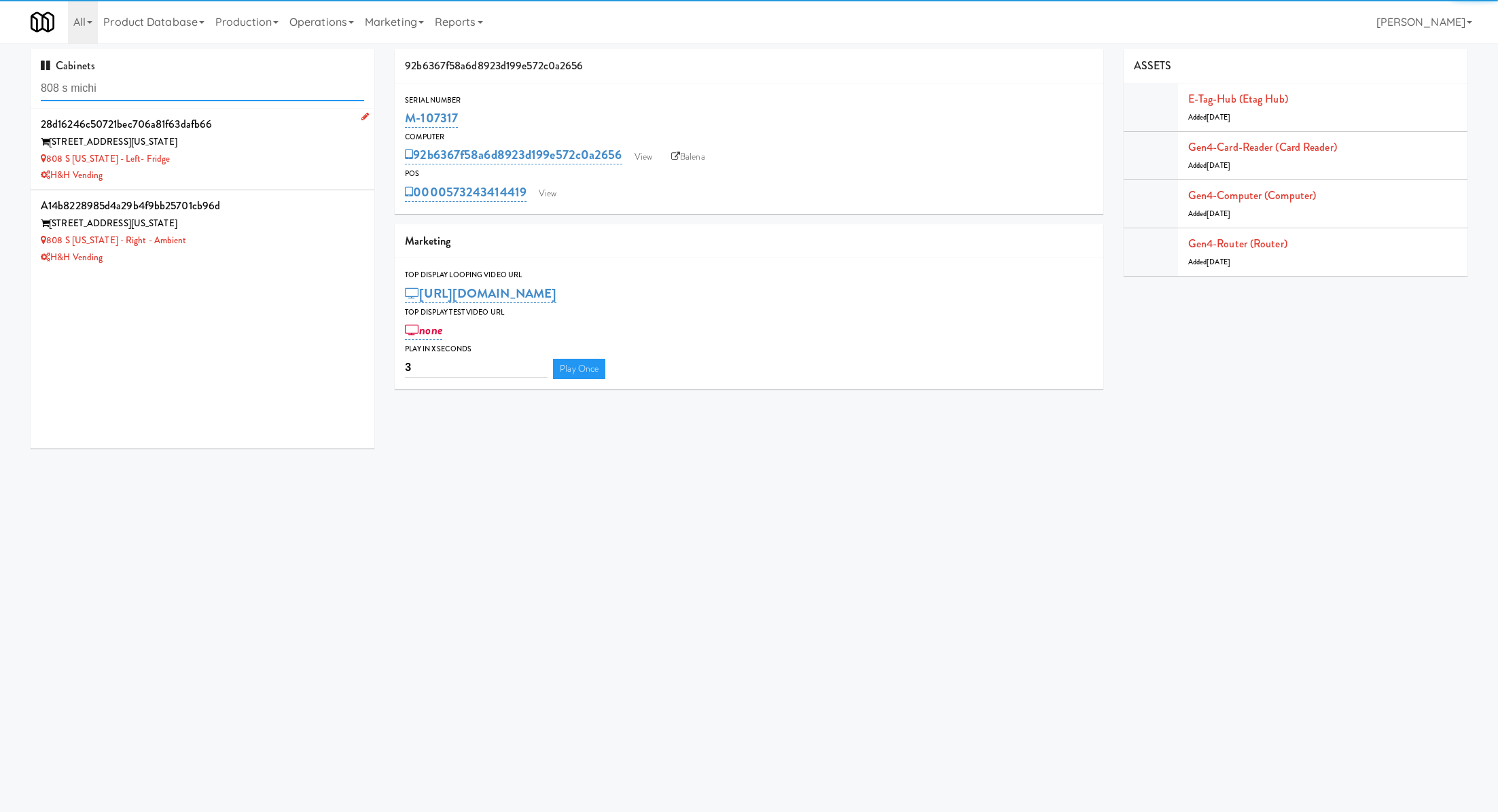
type input "808 s michi"
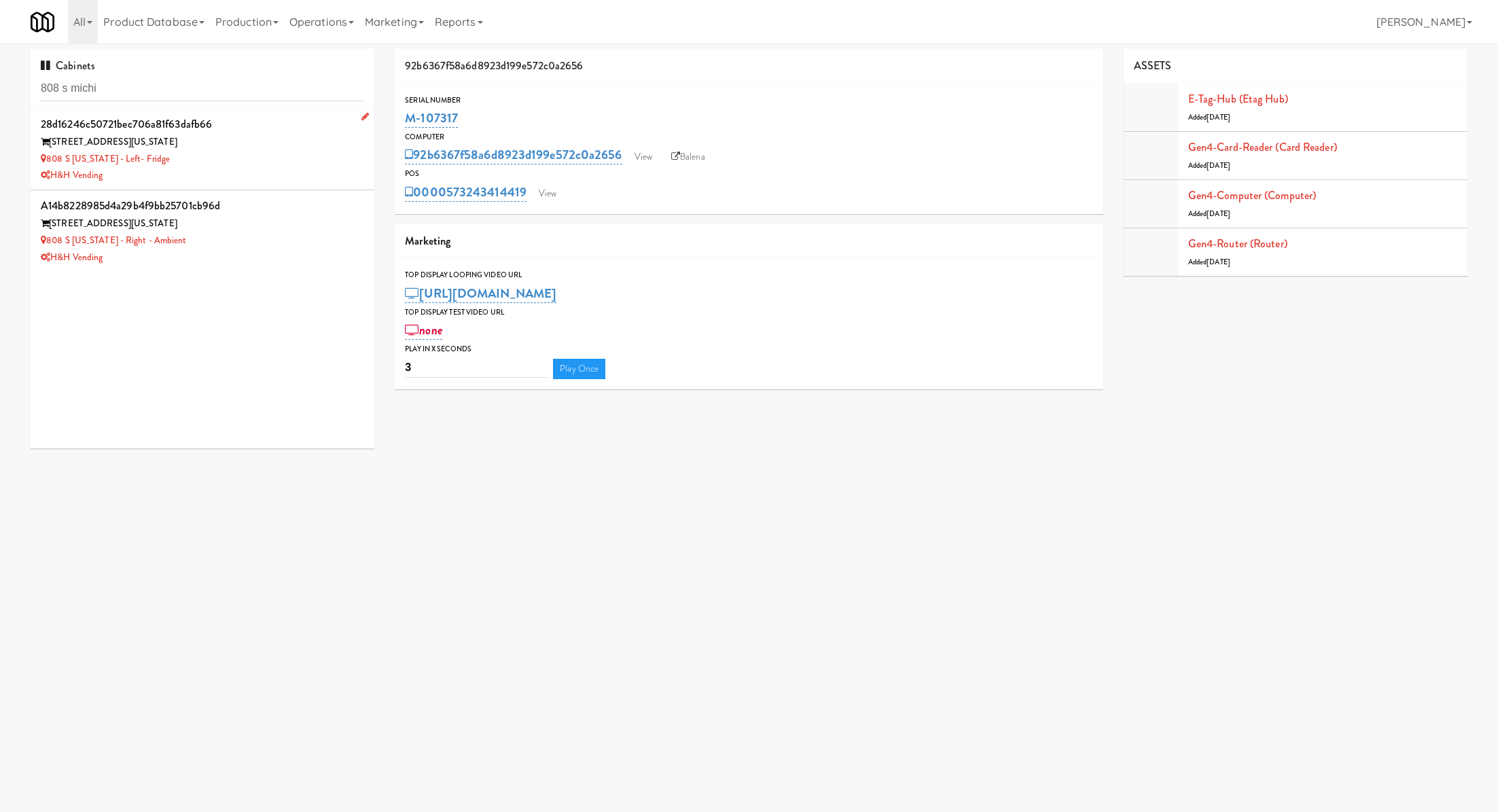
click at [294, 151] on div "808 S Michigan - Left- Fridge" at bounding box center [202, 159] width 323 height 17
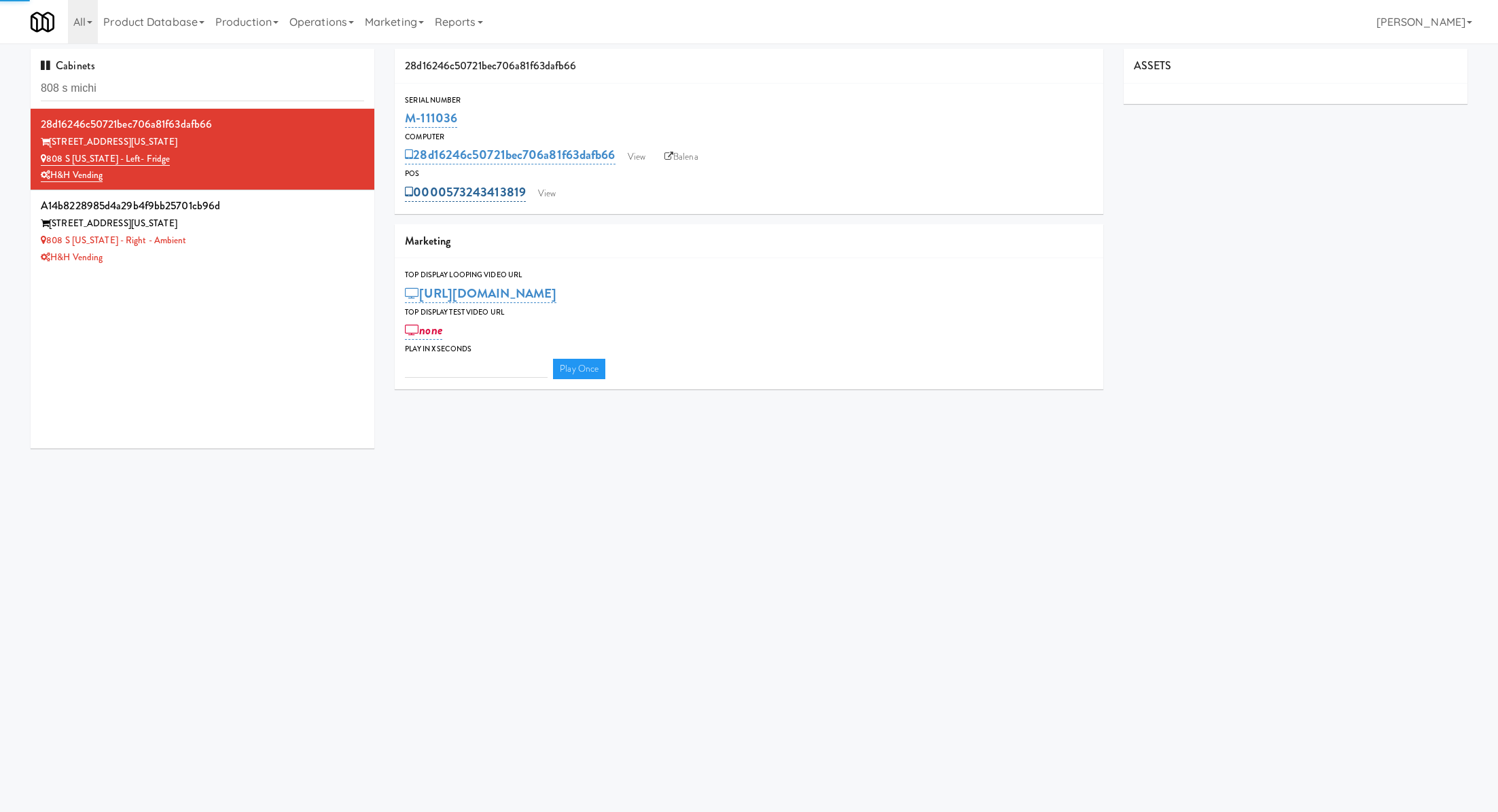
type input "3"
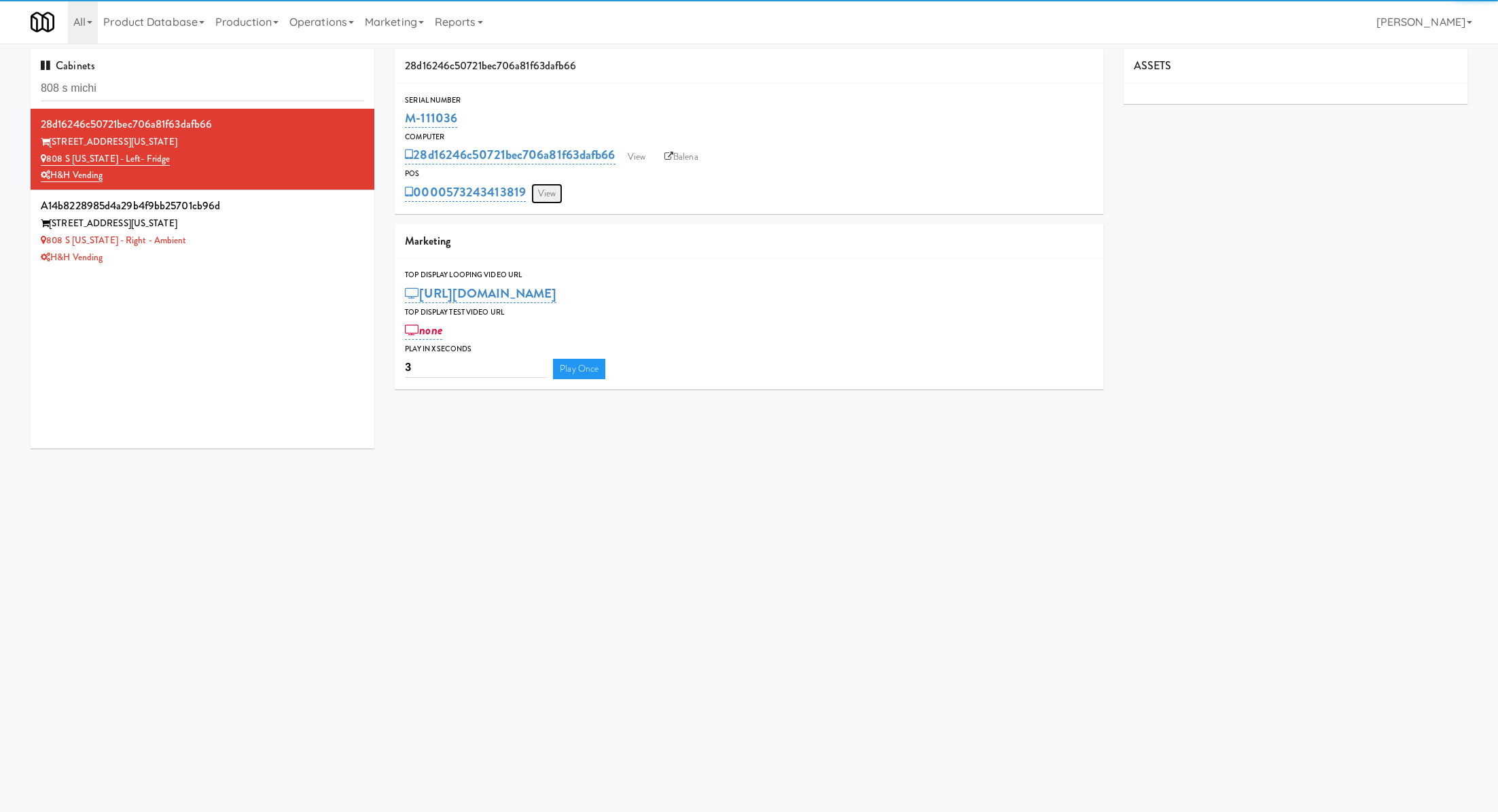
click at [537, 195] on link "View" at bounding box center [547, 193] width 32 height 21
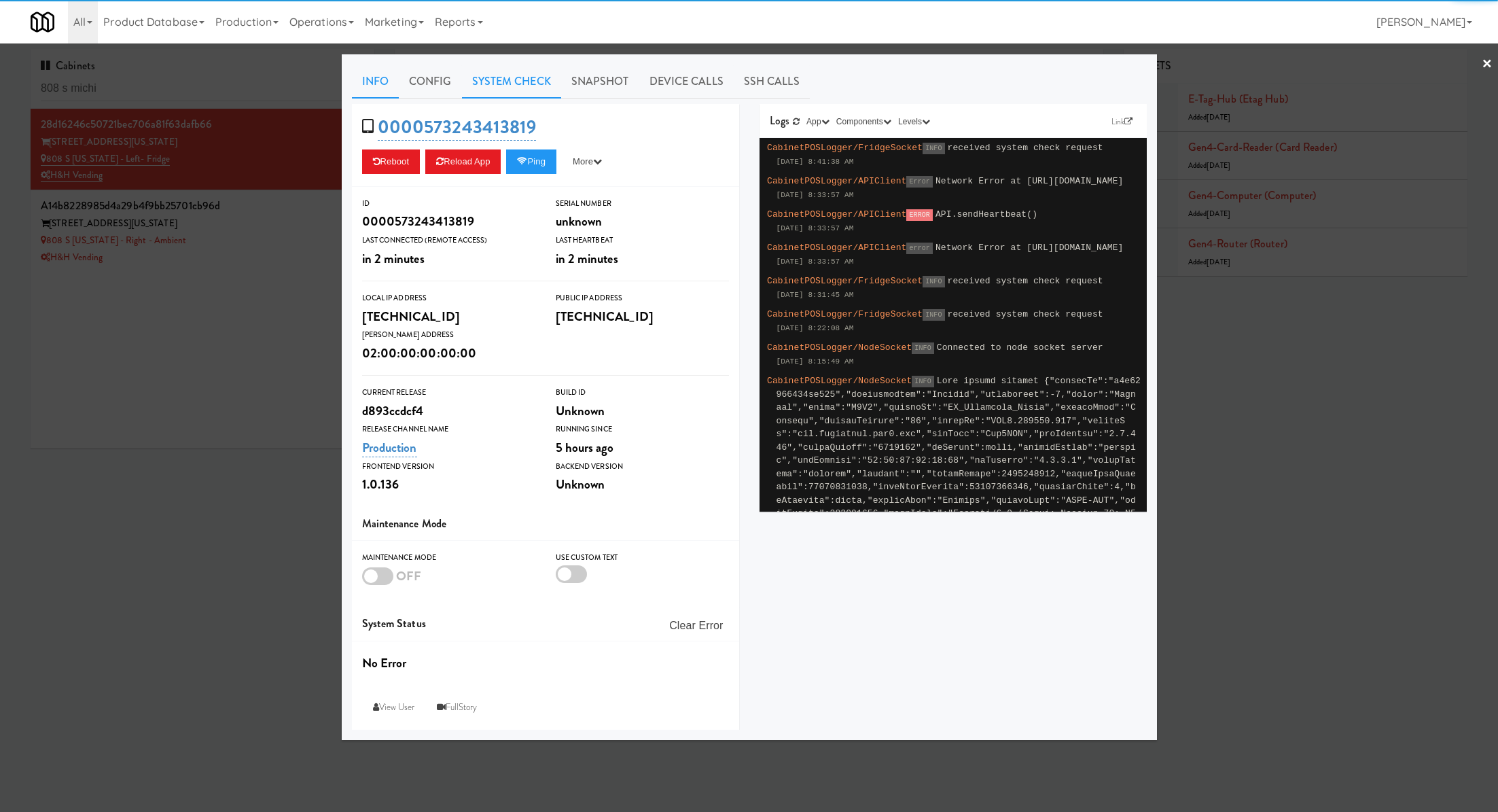
click at [487, 74] on link "System Check" at bounding box center [512, 81] width 100 height 34
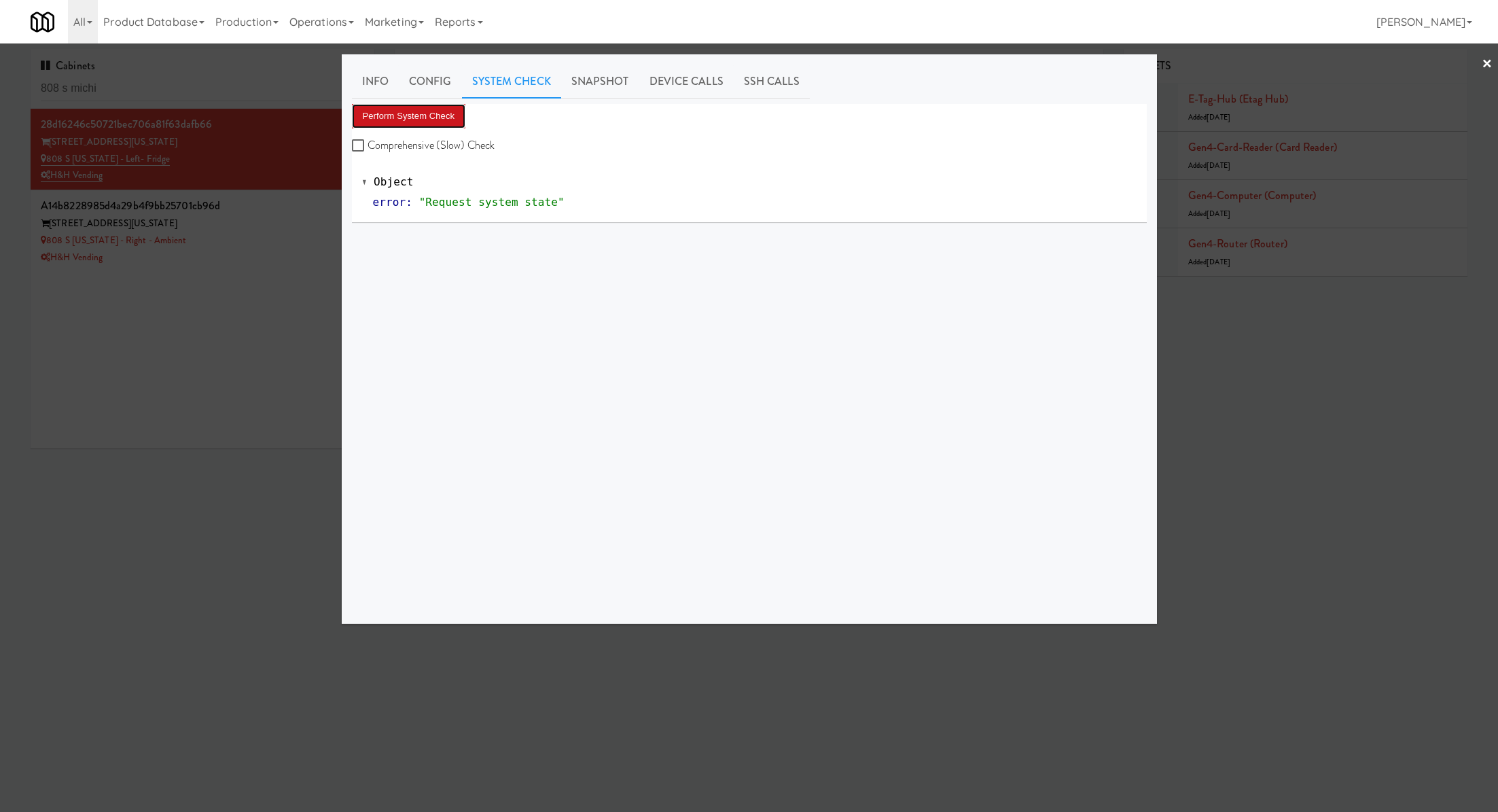
click at [427, 121] on button "Perform System Check" at bounding box center [409, 115] width 114 height 24
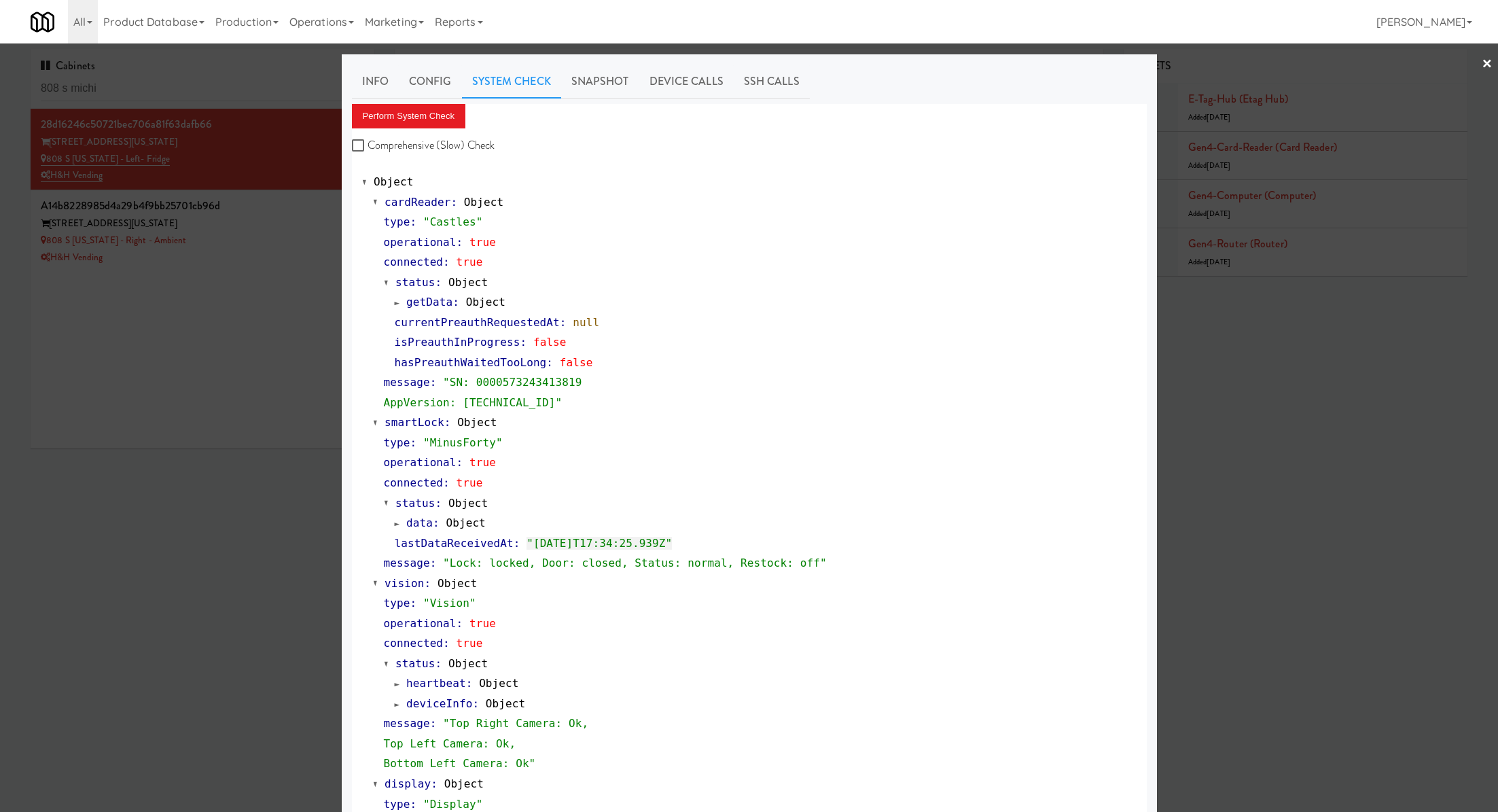
click at [289, 231] on div at bounding box center [749, 406] width 1498 height 812
click at [289, 232] on div "808 S Michigan - Right - Ambient" at bounding box center [202, 241] width 323 height 17
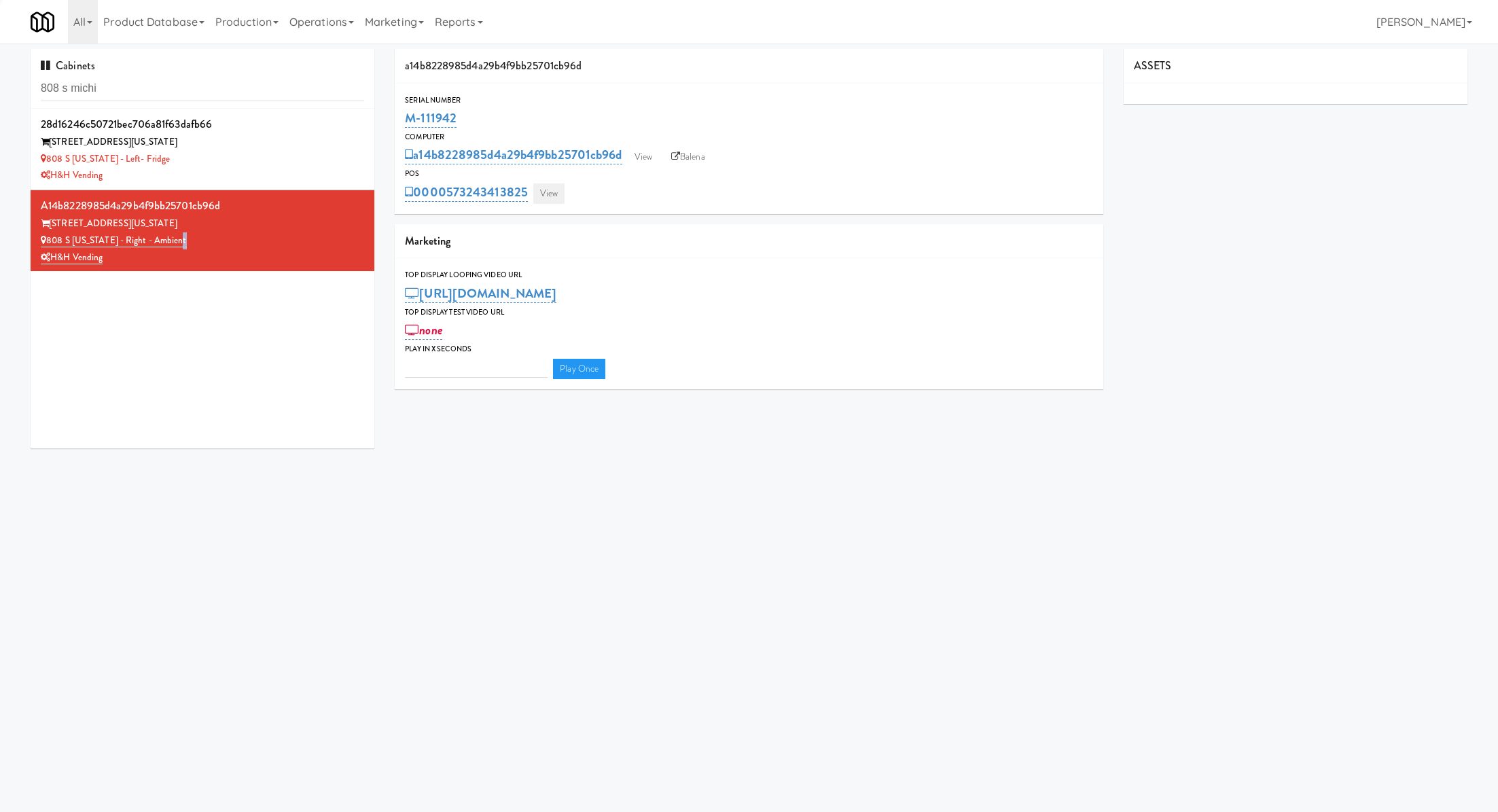
type input "3"
click at [557, 189] on link "View" at bounding box center [549, 193] width 32 height 21
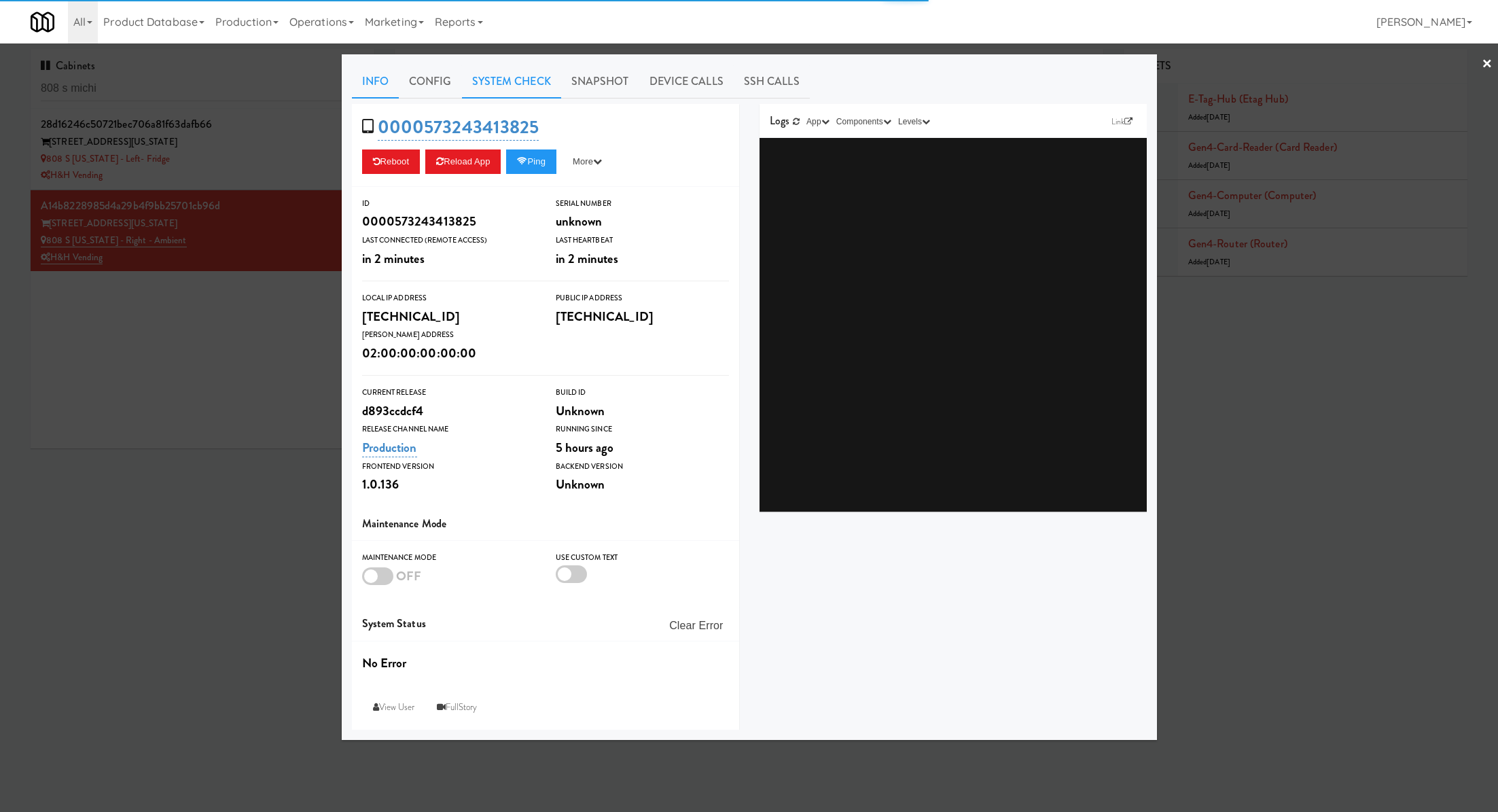
click at [512, 80] on link "System Check" at bounding box center [512, 81] width 100 height 34
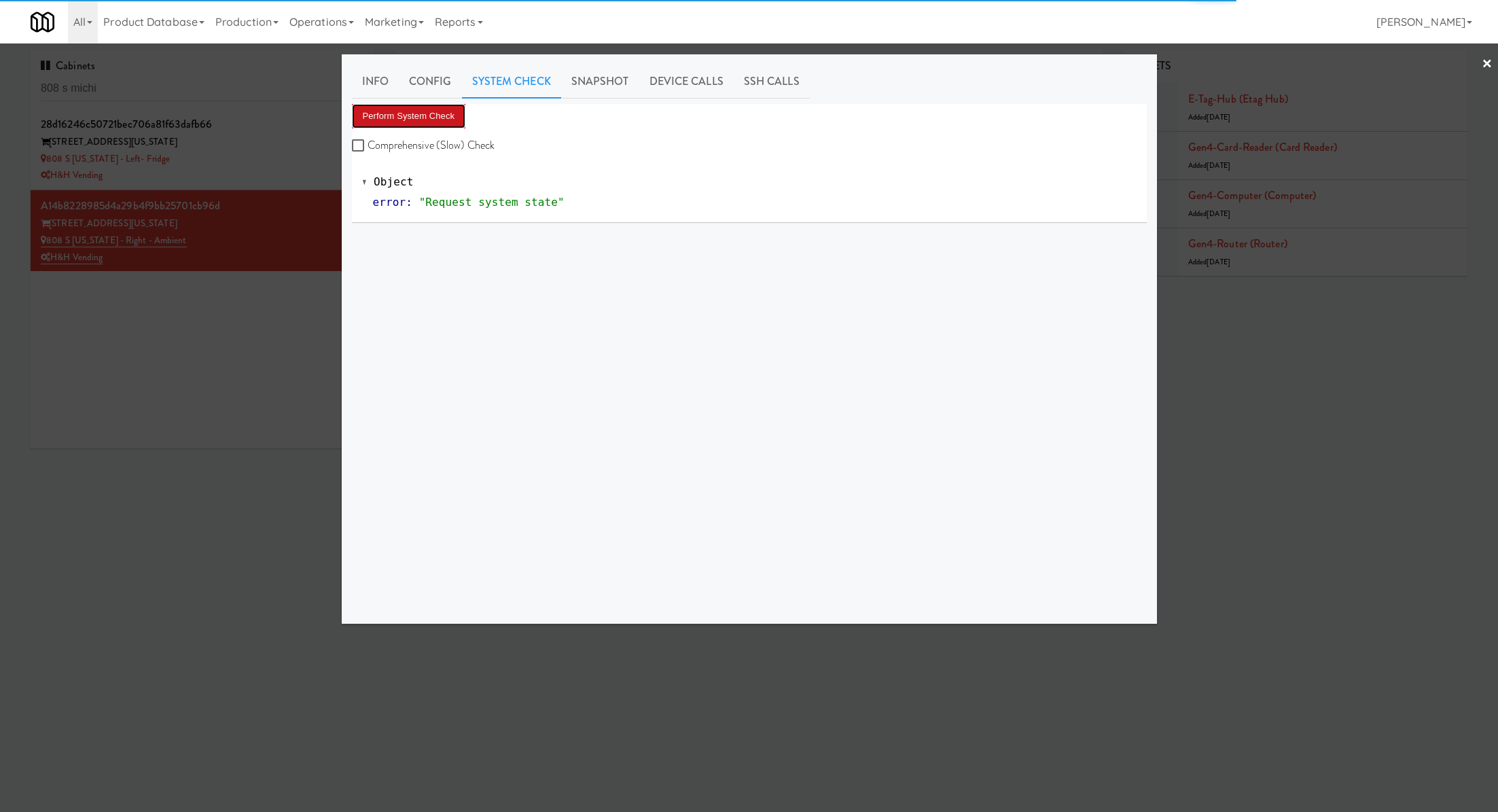
click at [444, 113] on button "Perform System Check" at bounding box center [409, 115] width 114 height 24
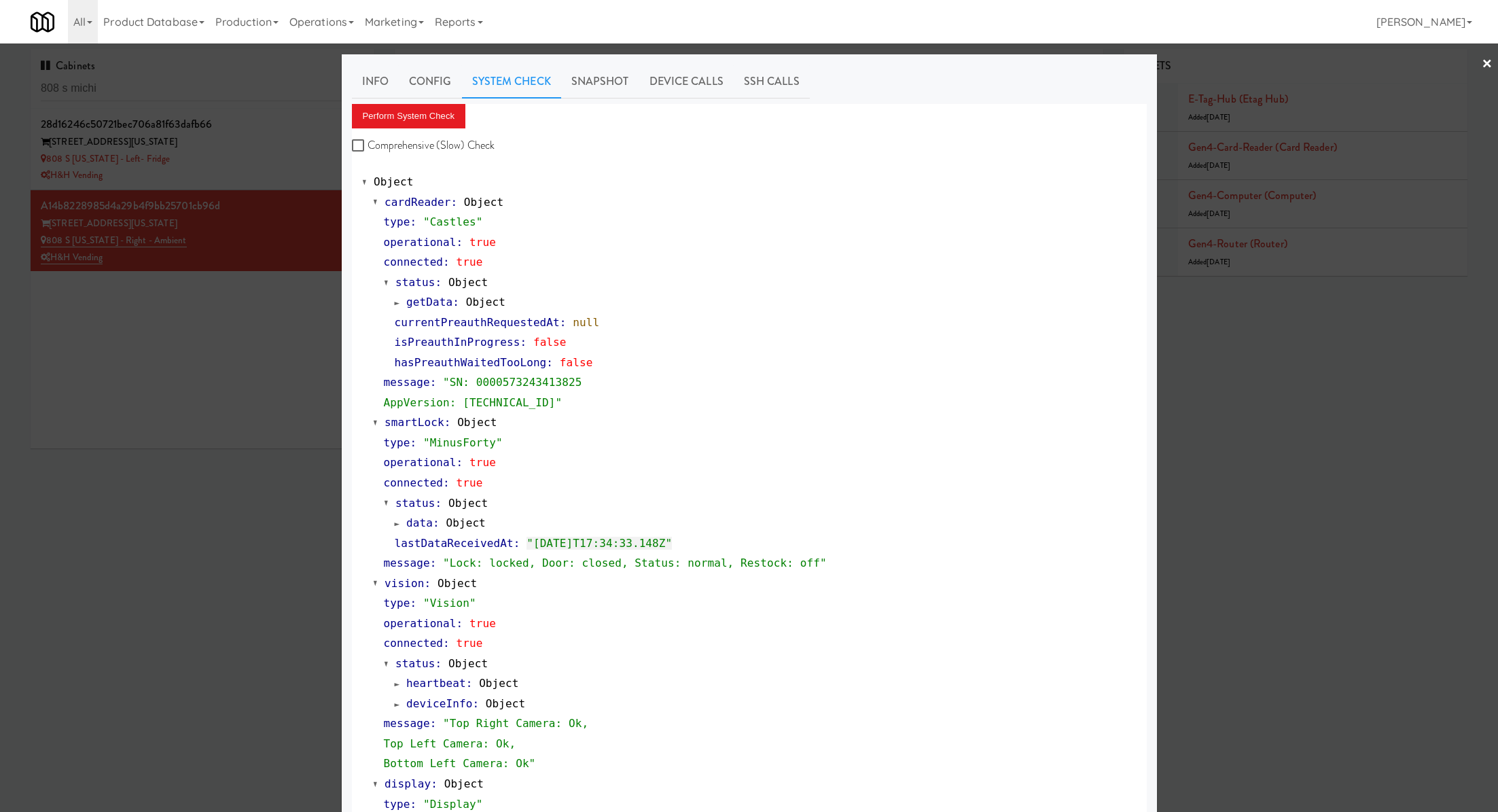
click at [164, 401] on div at bounding box center [749, 406] width 1498 height 812
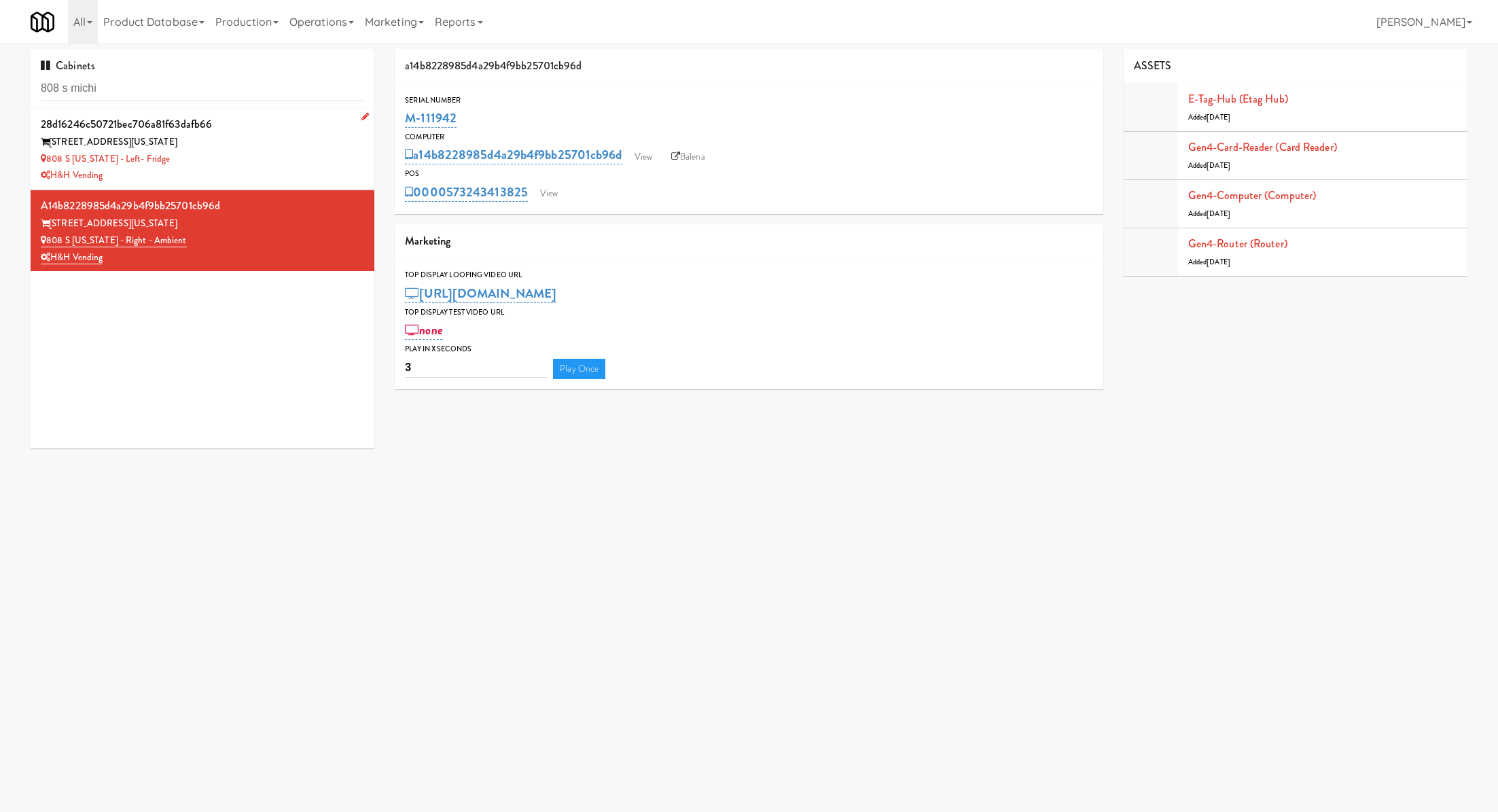
click at [300, 139] on div "808 S Michigan Ave" at bounding box center [202, 142] width 323 height 17
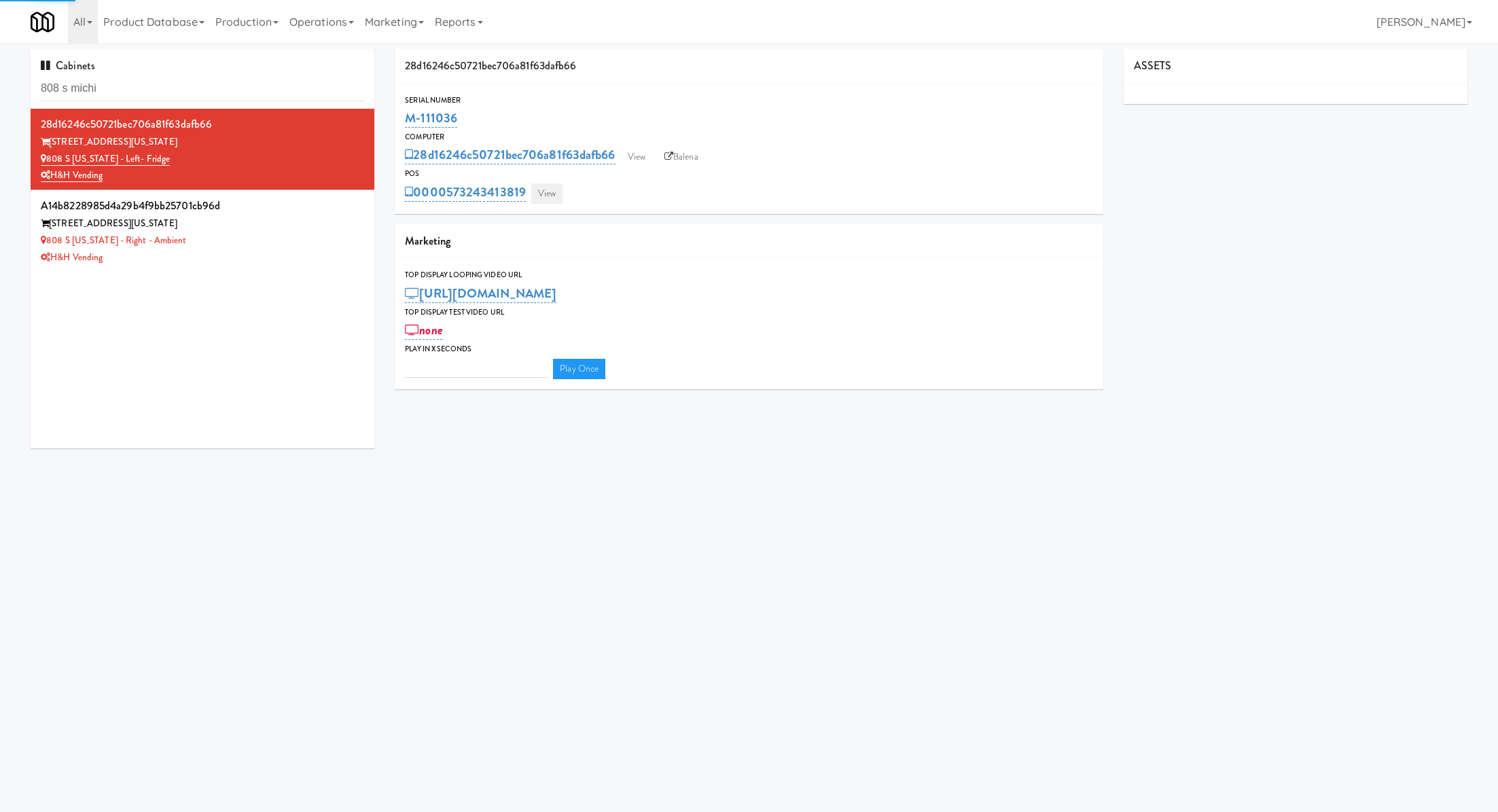
type input "3"
click at [550, 193] on link "View" at bounding box center [547, 193] width 32 height 21
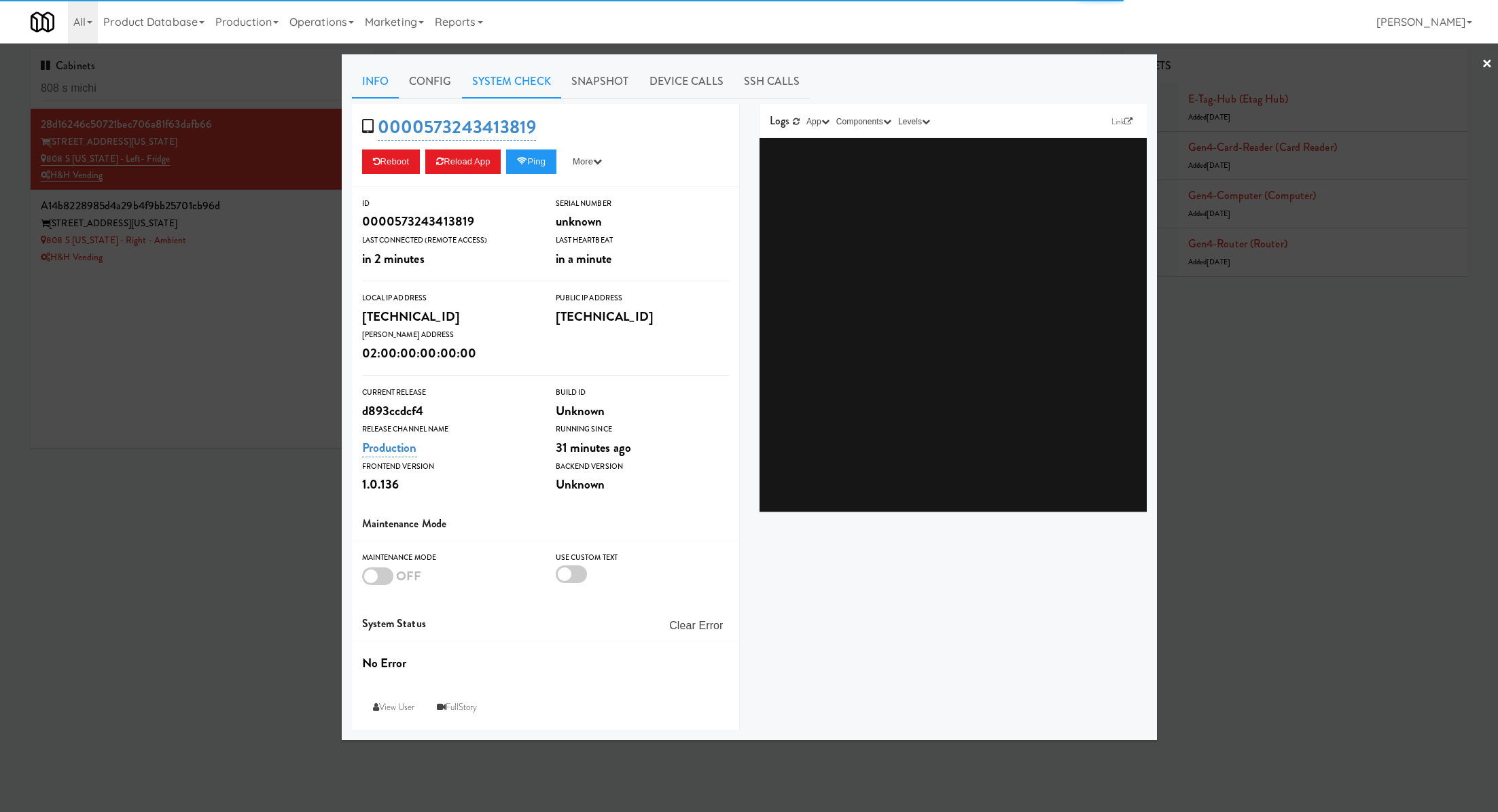
click at [518, 82] on link "System Check" at bounding box center [512, 81] width 100 height 34
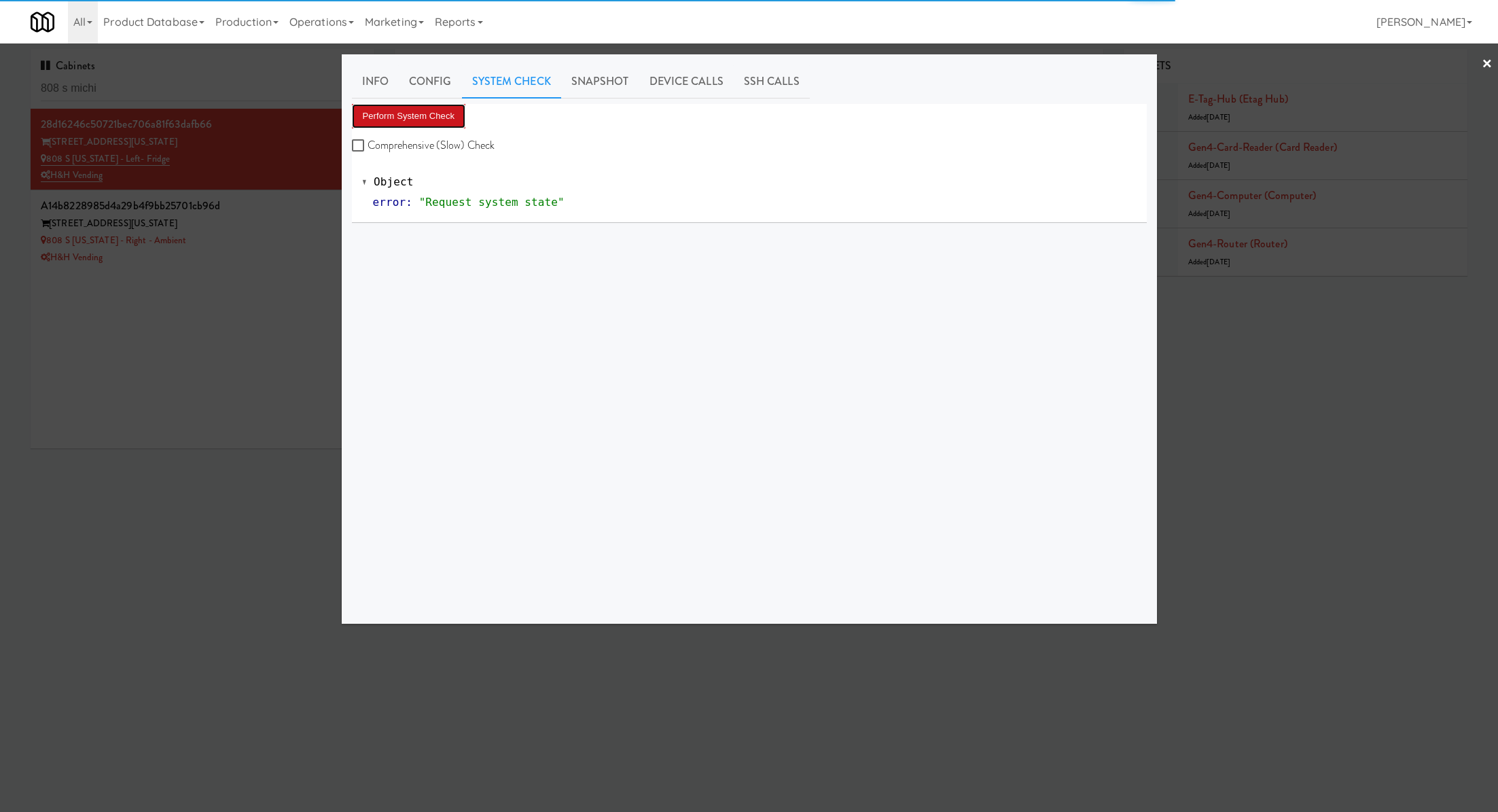
click at [440, 105] on button "Perform System Check" at bounding box center [409, 115] width 114 height 24
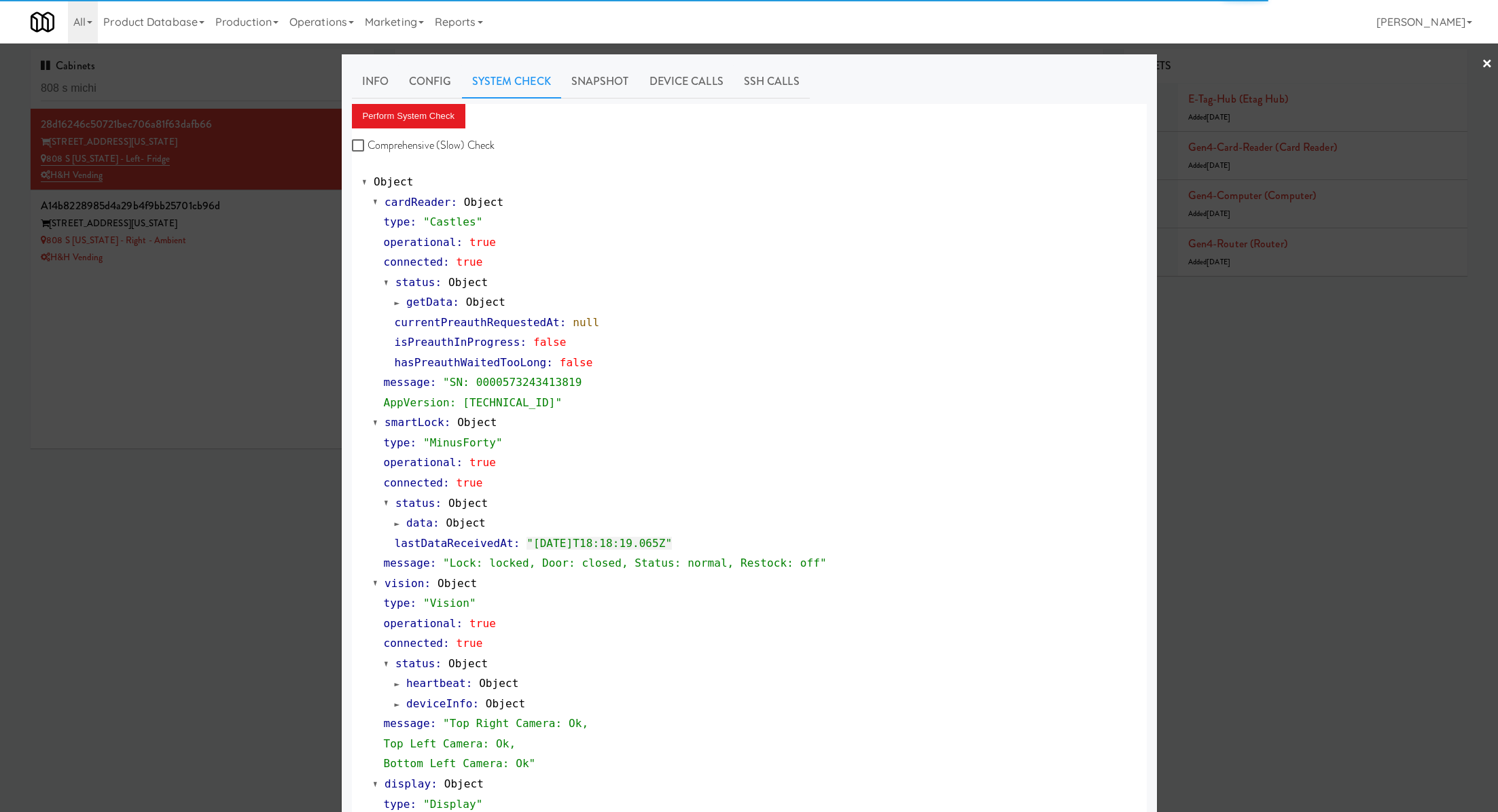
click at [314, 236] on div at bounding box center [749, 406] width 1498 height 812
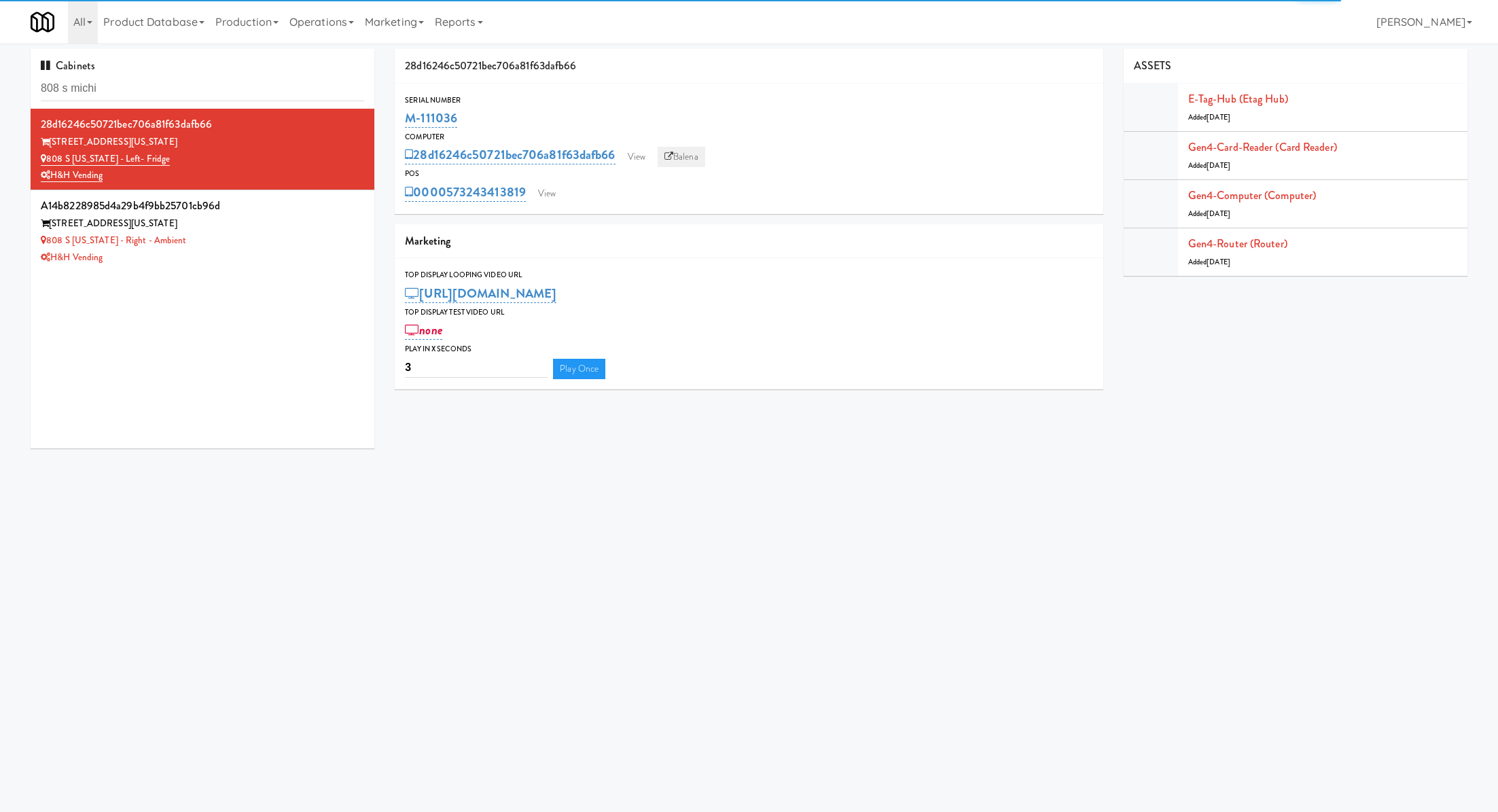
click at [674, 159] on link "Balena" at bounding box center [681, 157] width 47 height 21
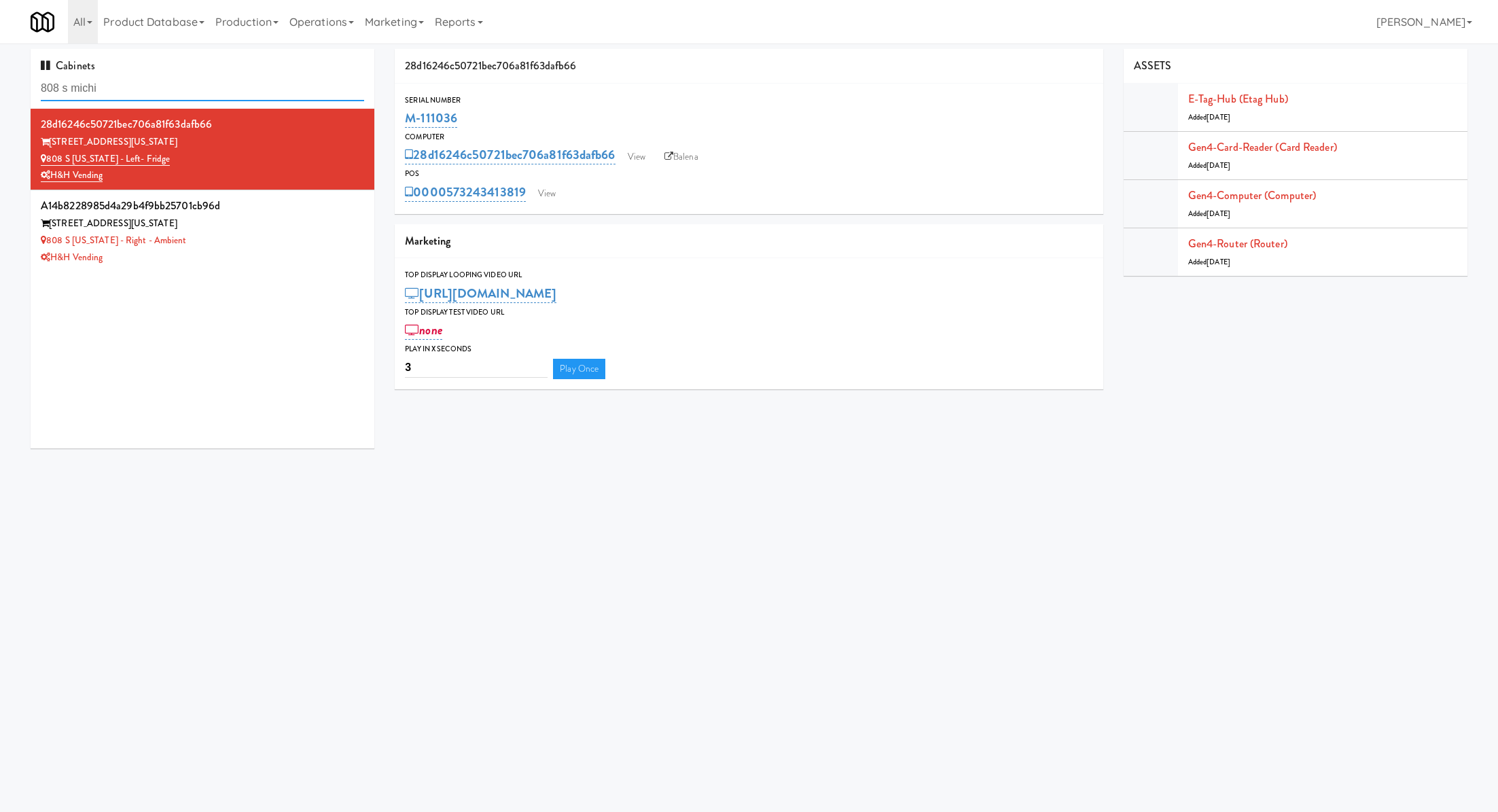
click at [139, 90] on input "808 s michi" at bounding box center [202, 89] width 323 height 25
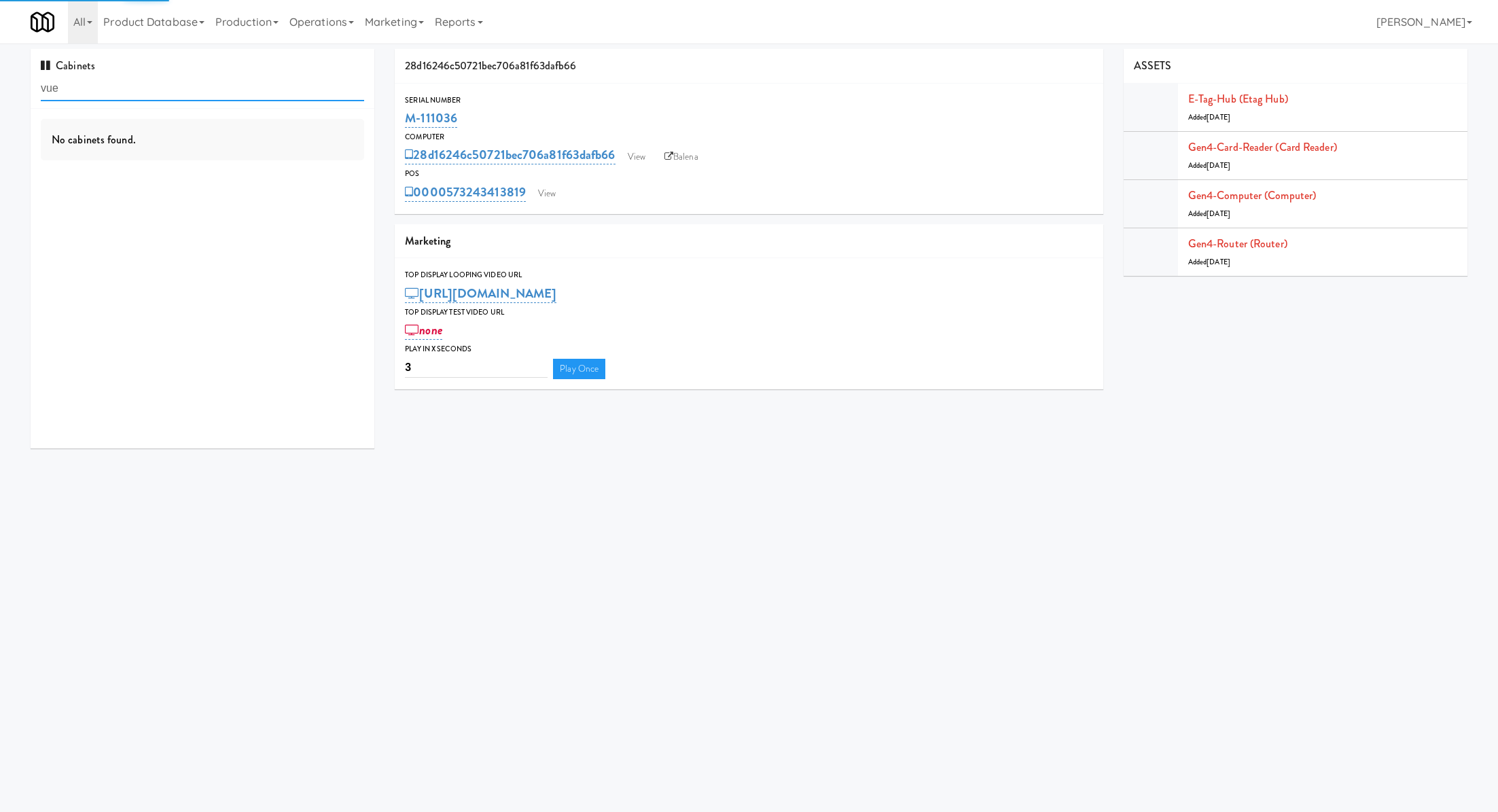
type input "vue"
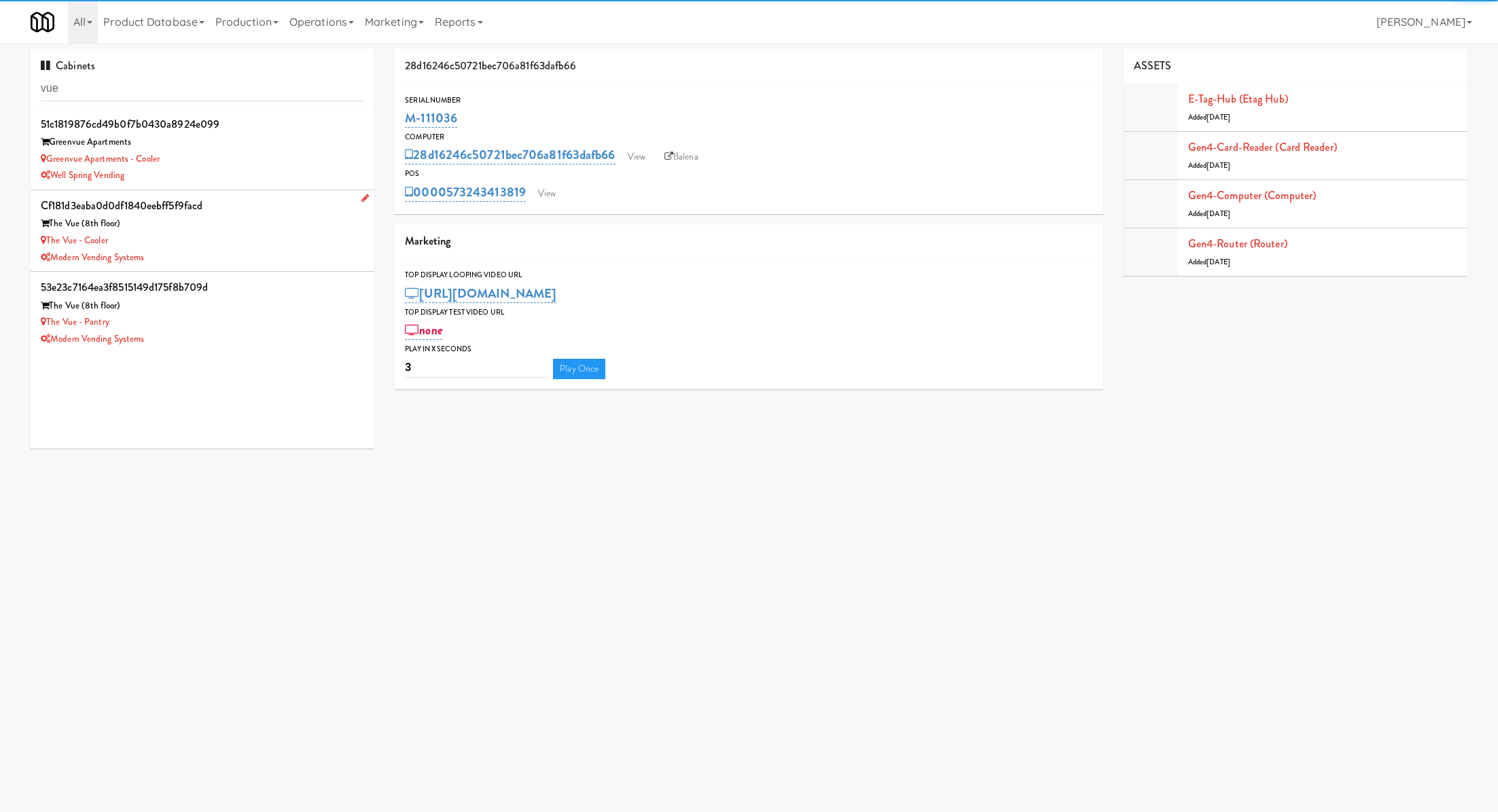
click at [255, 254] on div "Modern Vending Systems" at bounding box center [202, 258] width 323 height 17
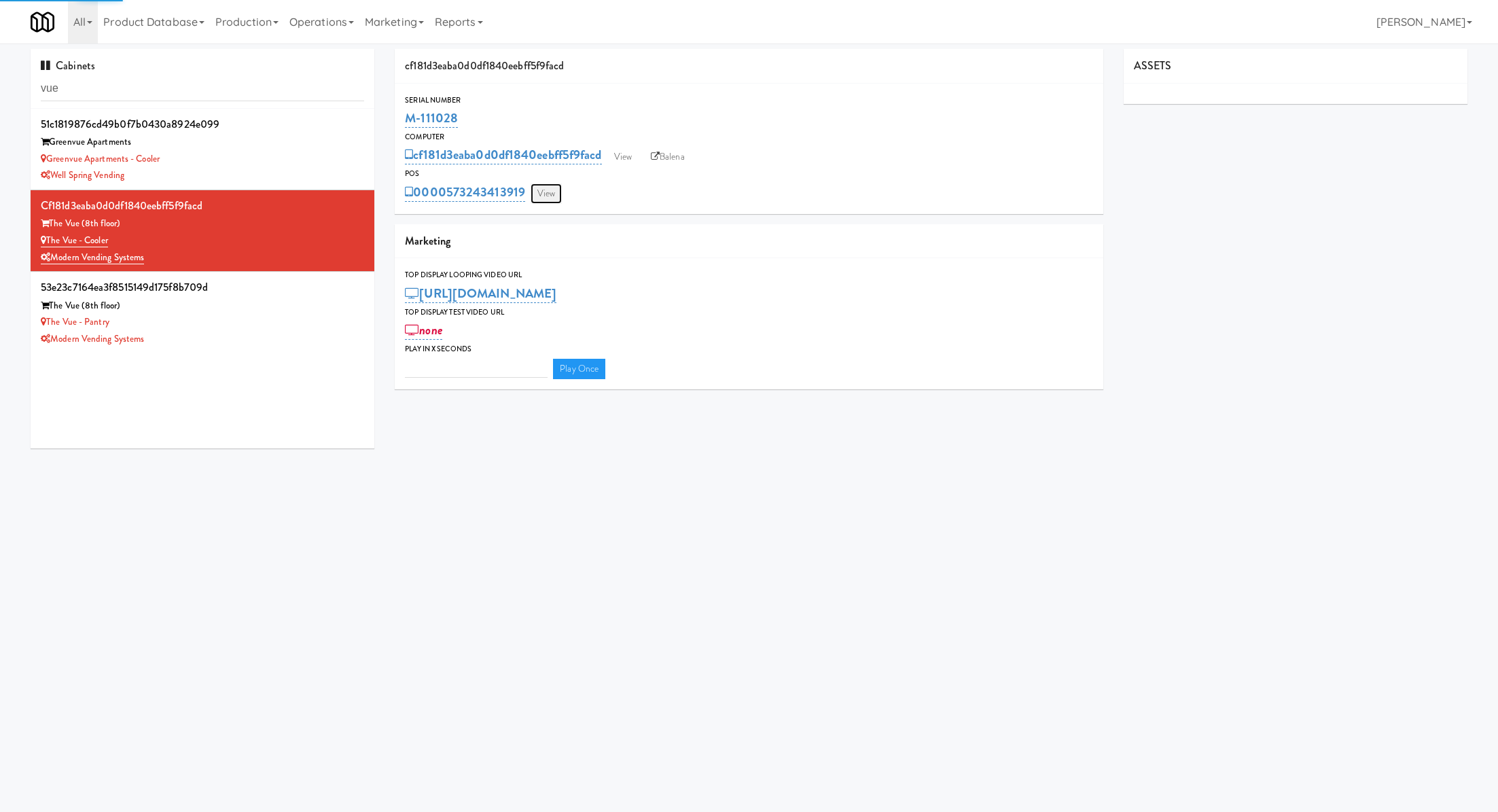
click at [555, 194] on link "View" at bounding box center [547, 193] width 32 height 21
type input "3"
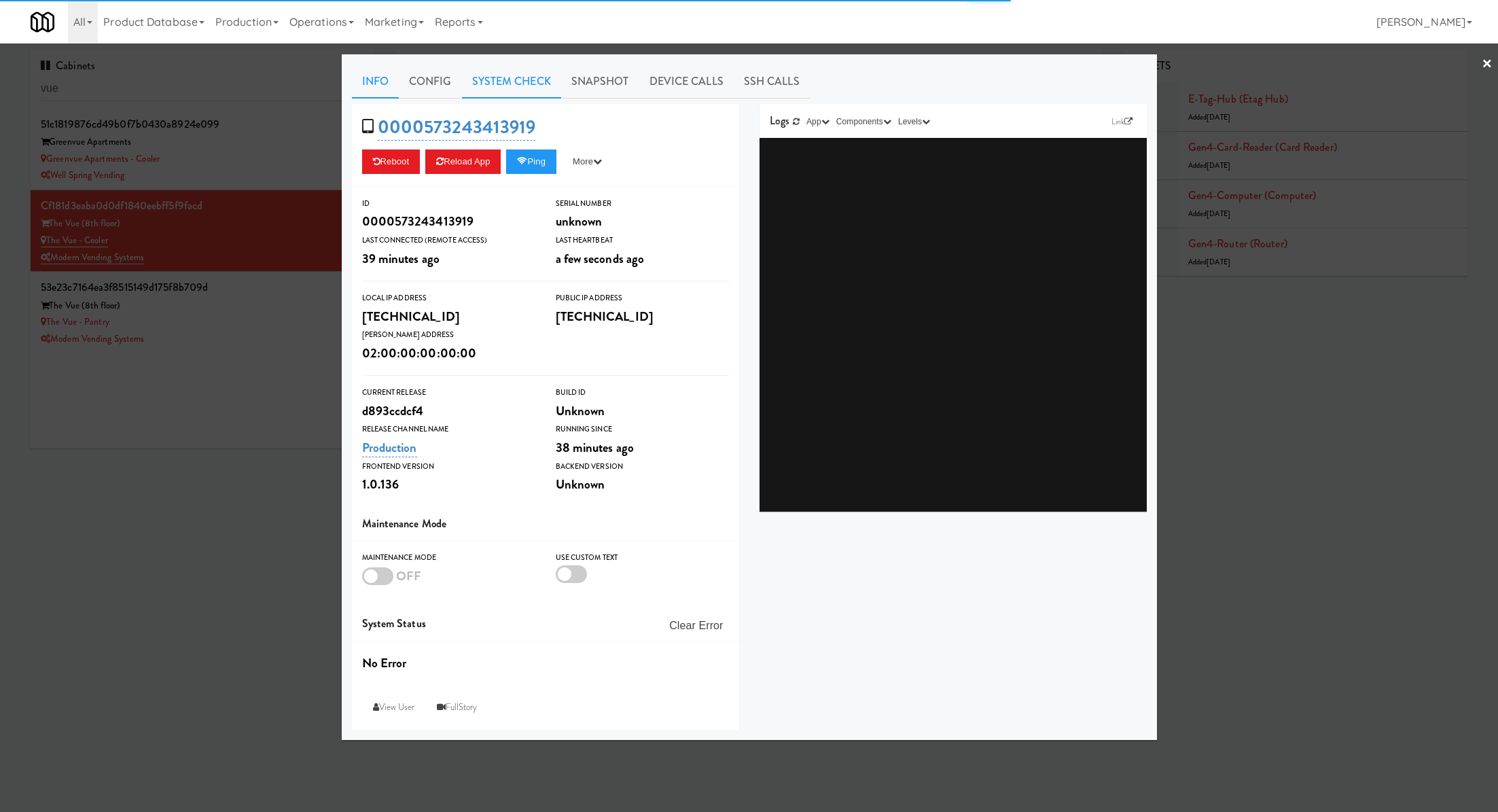
click at [532, 90] on link "System Check" at bounding box center [512, 81] width 100 height 34
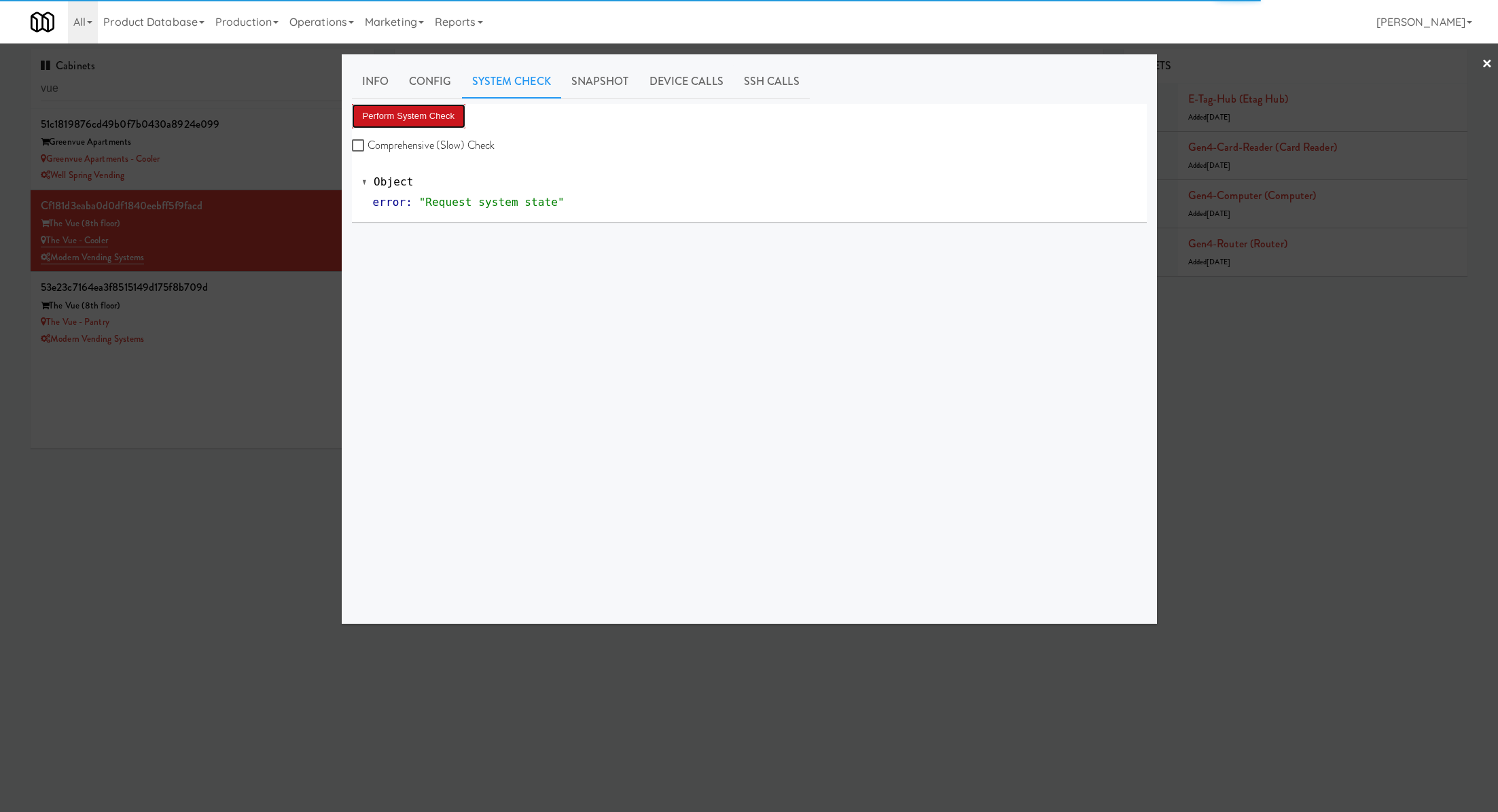
click at [438, 124] on button "Perform System Check" at bounding box center [409, 115] width 114 height 24
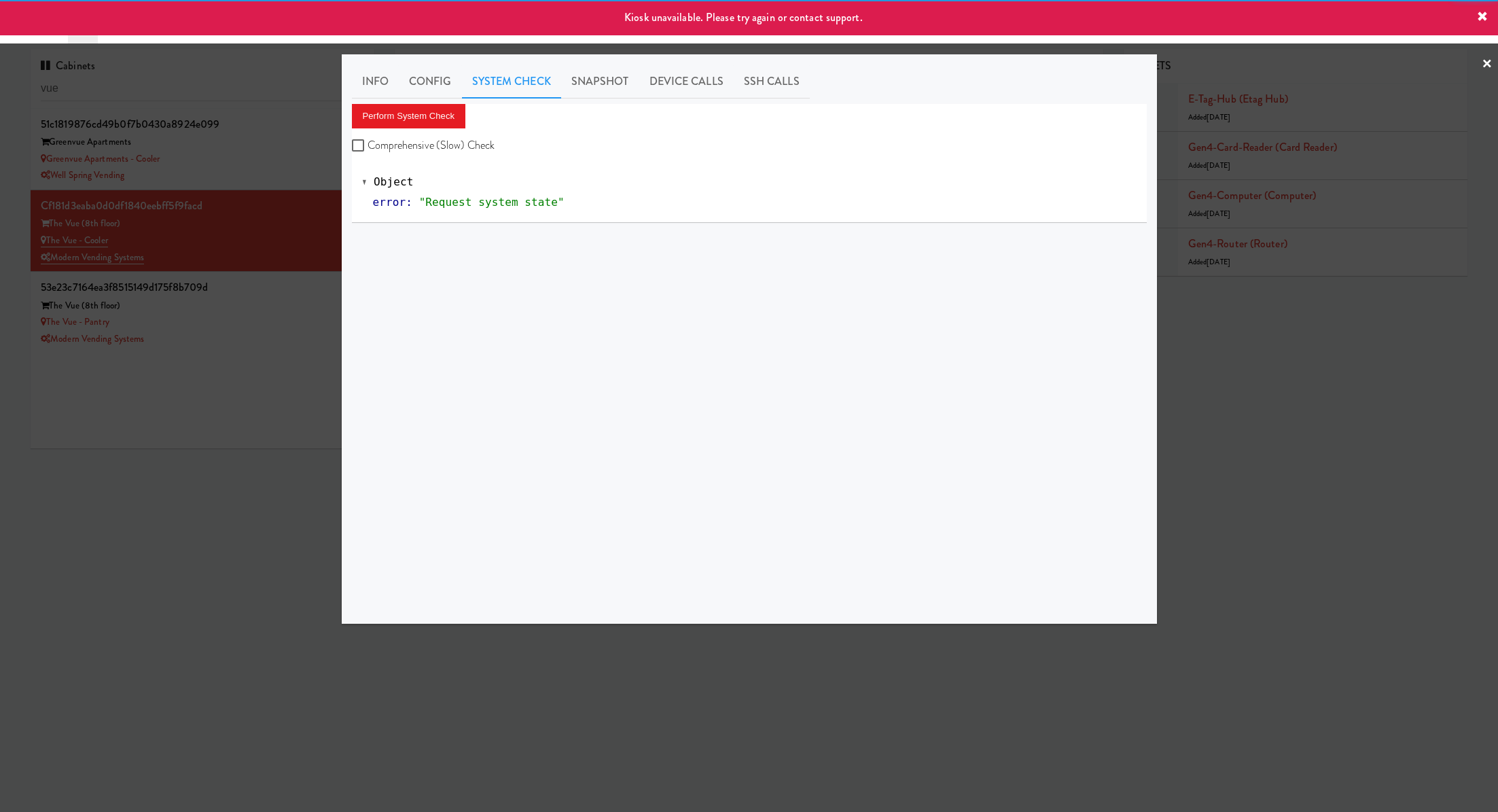
click at [275, 321] on div at bounding box center [749, 406] width 1498 height 812
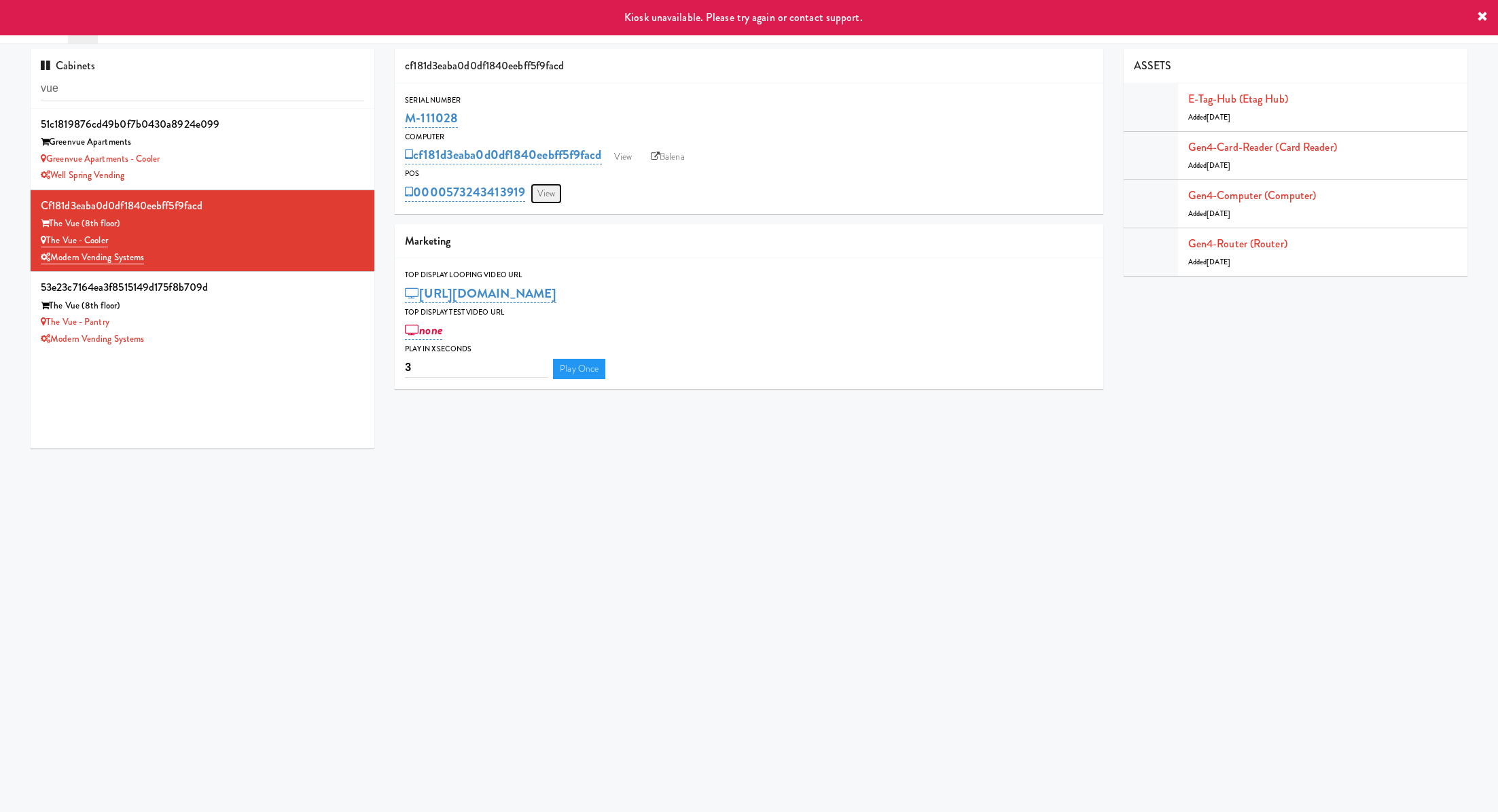
click at [554, 197] on link "View" at bounding box center [547, 193] width 32 height 21
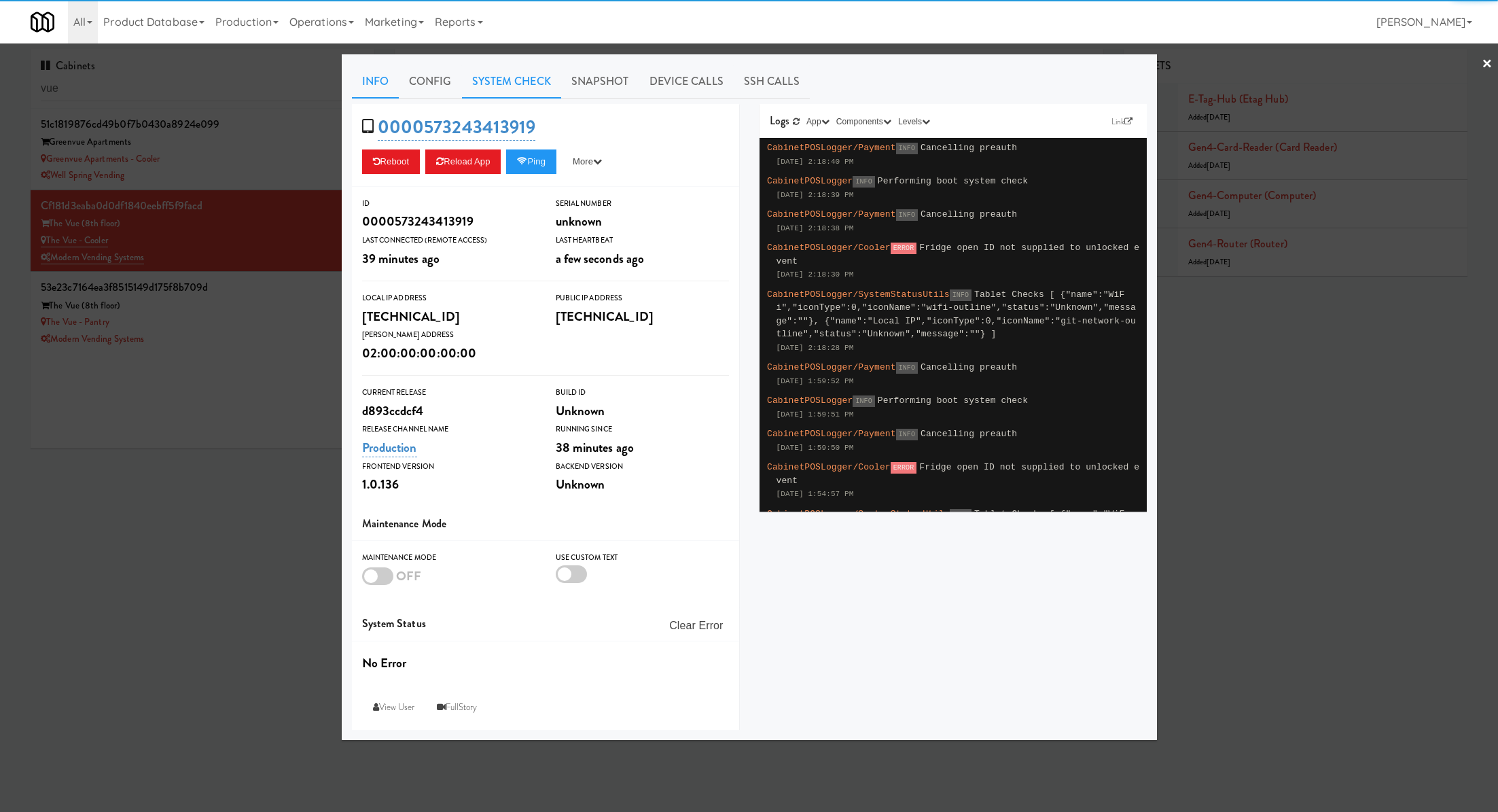
click at [534, 66] on link "System Check" at bounding box center [512, 81] width 100 height 34
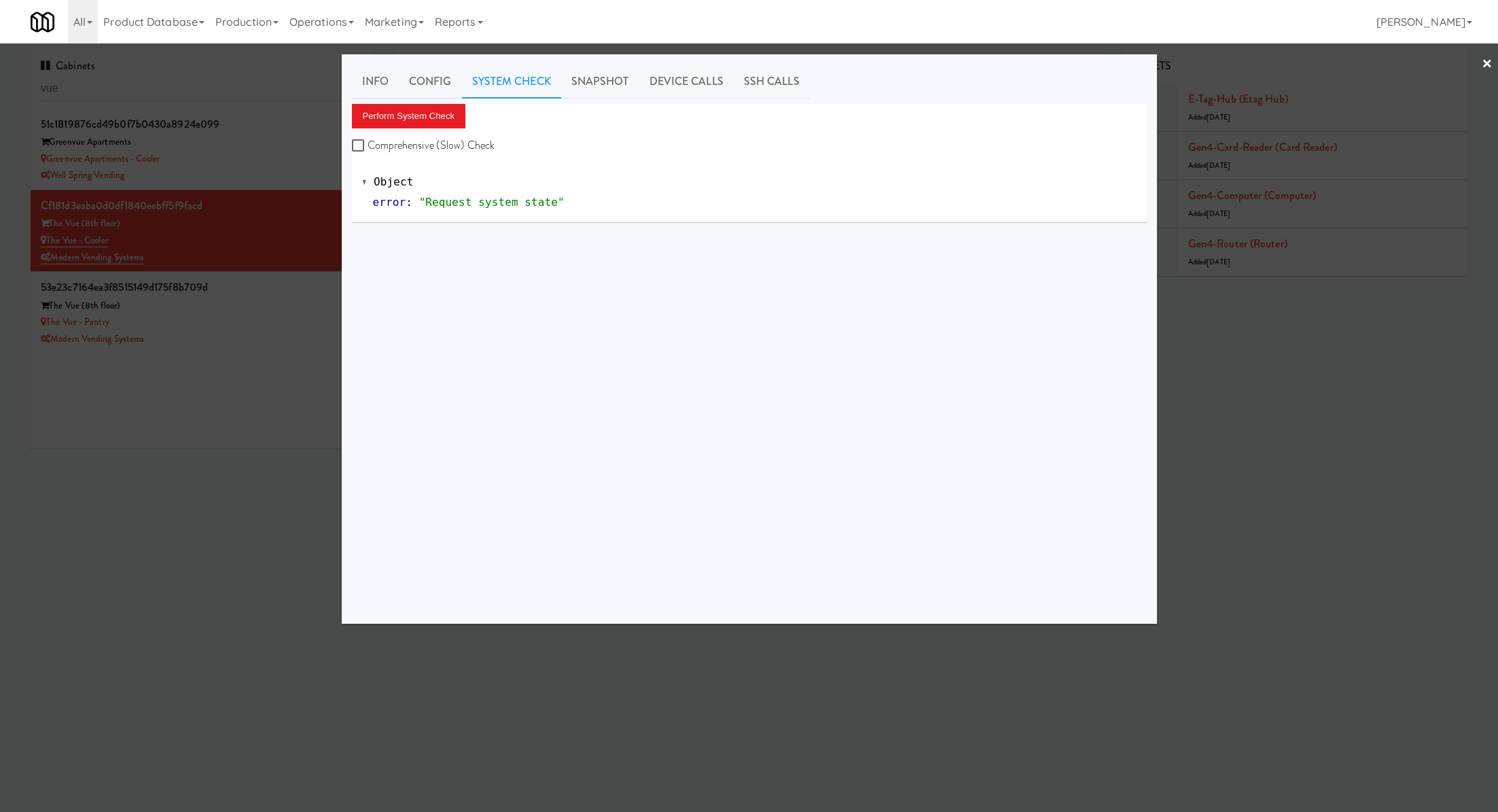
click at [276, 264] on div at bounding box center [749, 406] width 1498 height 812
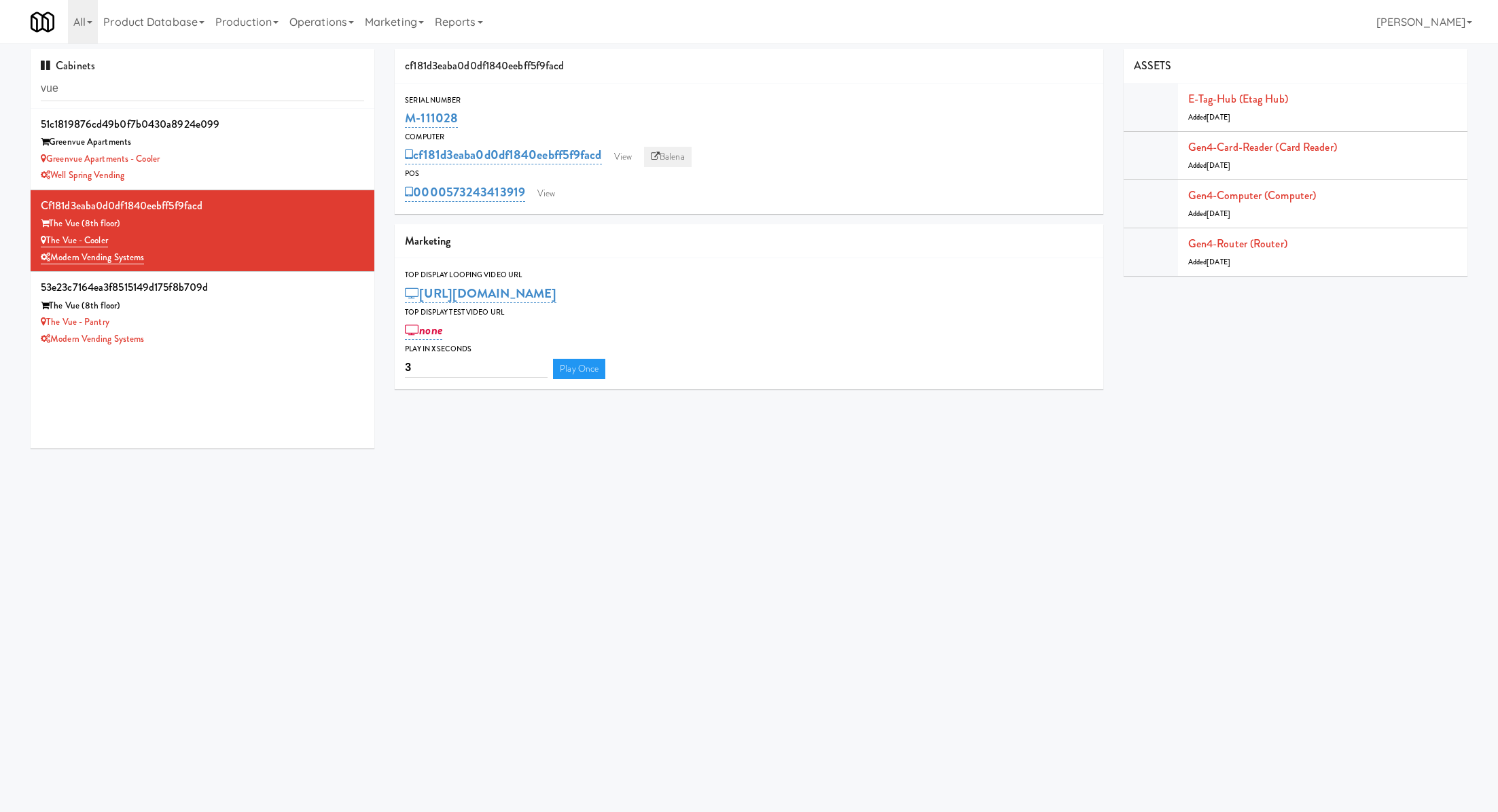
click at [678, 160] on link "Balena" at bounding box center [667, 157] width 47 height 21
drag, startPoint x: 124, startPoint y: 244, endPoint x: 48, endPoint y: 244, distance: 76.0
click at [48, 244] on div "The Vue - Cooler" at bounding box center [202, 241] width 323 height 17
copy link "The Vue - Cooler"
drag, startPoint x: 486, startPoint y: 117, endPoint x: 397, endPoint y: 116, distance: 89.0
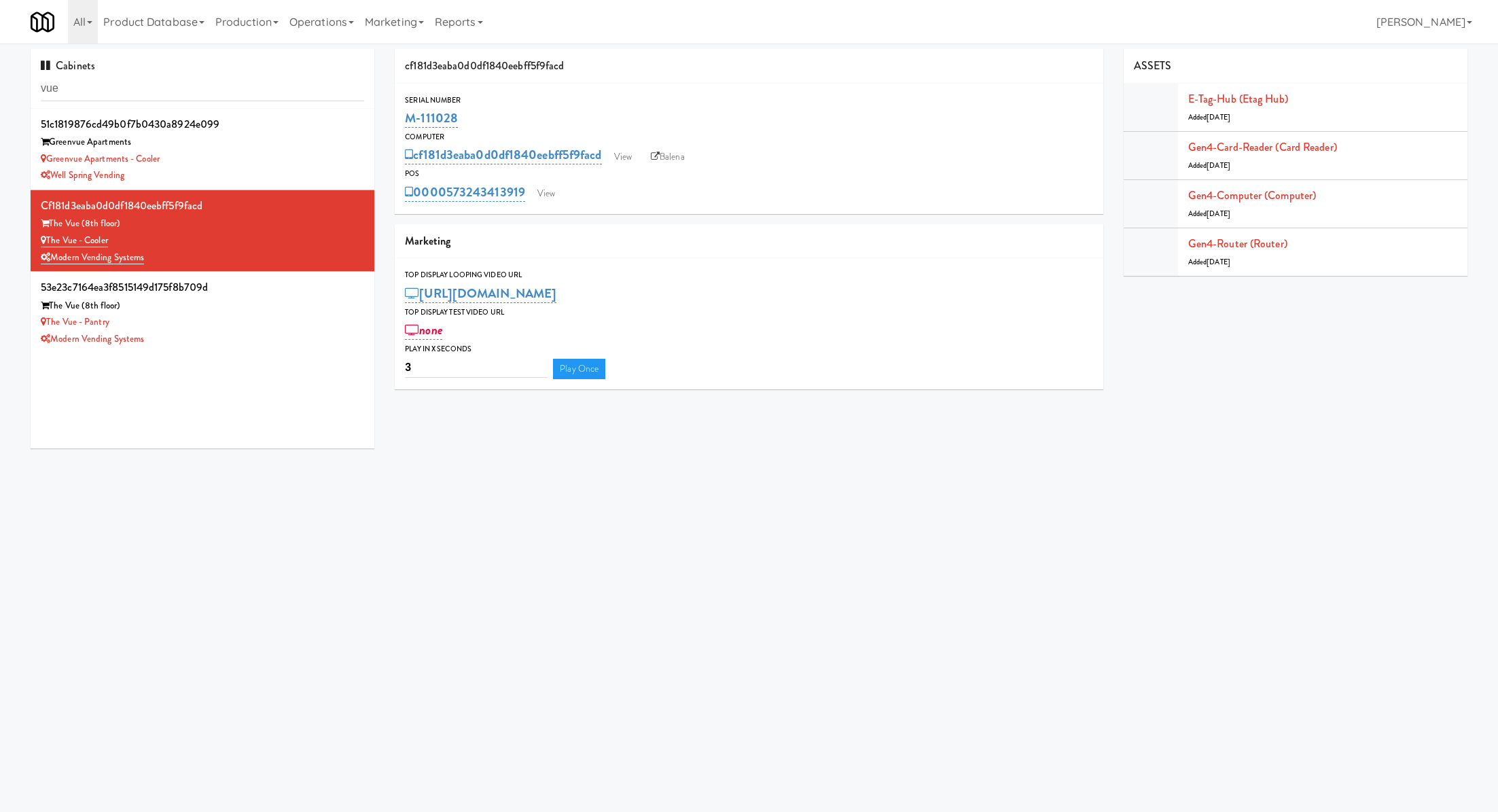
click at [396, 116] on div "Serial Number M-111028" at bounding box center [748, 112] width 708 height 36
copy link "M-111028"
click at [302, 323] on div "The Vue - Pantry" at bounding box center [202, 322] width 323 height 17
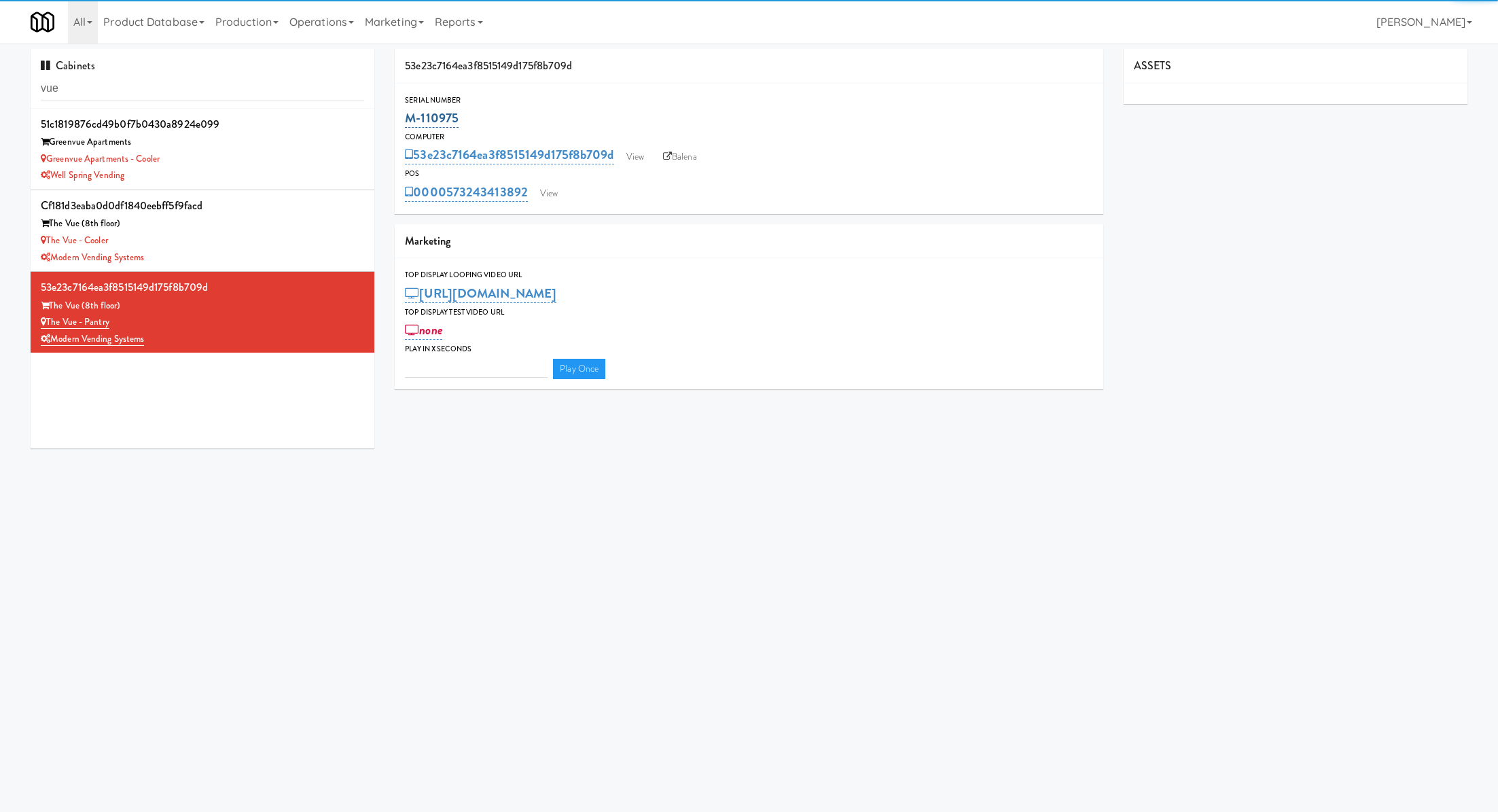
type input "3"
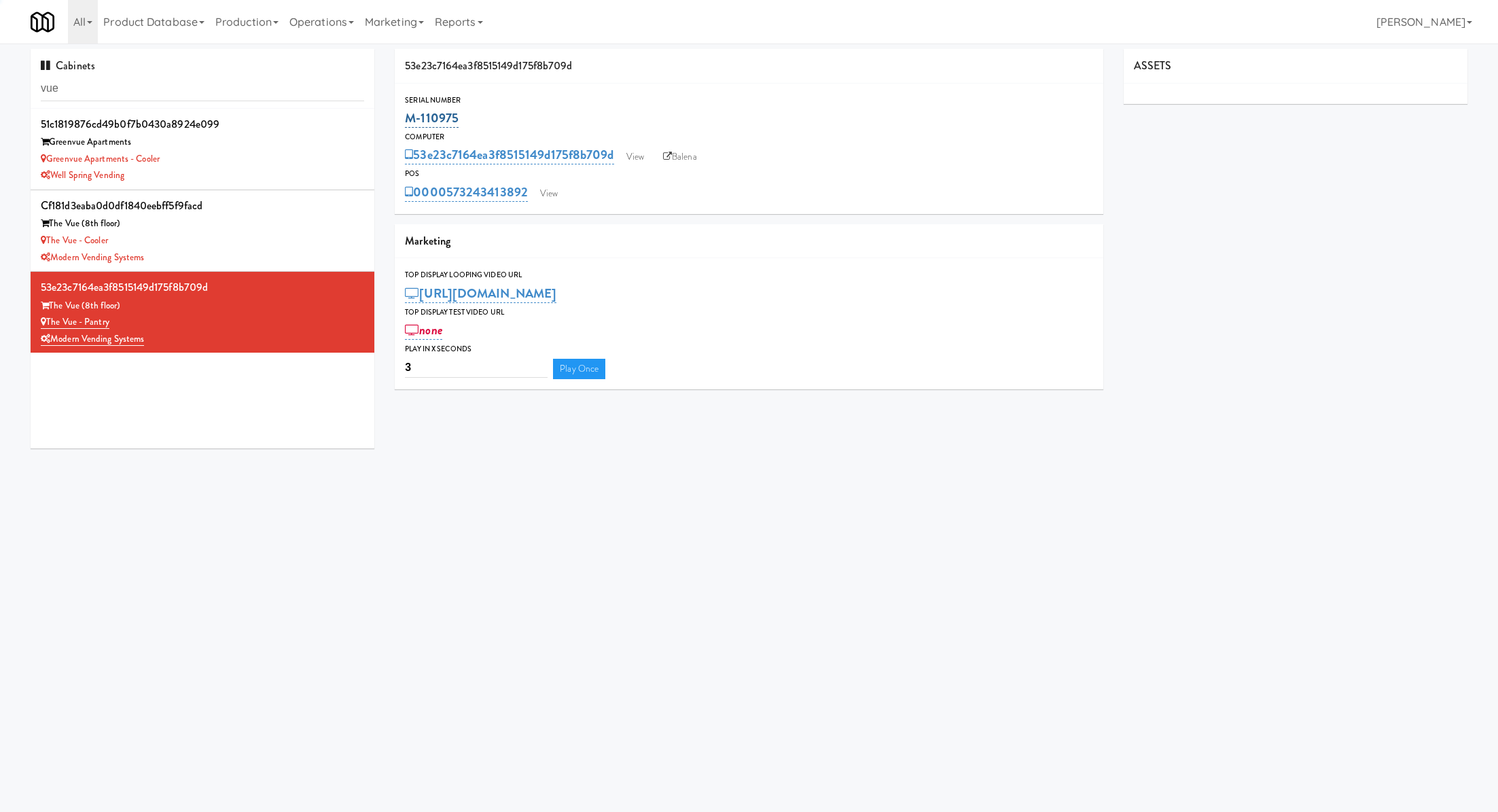
drag, startPoint x: 481, startPoint y: 118, endPoint x: 407, endPoint y: 119, distance: 74.0
click at [407, 119] on div "M-110975" at bounding box center [748, 119] width 688 height 23
copy link "M-110975"
click at [552, 187] on link "View" at bounding box center [549, 193] width 32 height 21
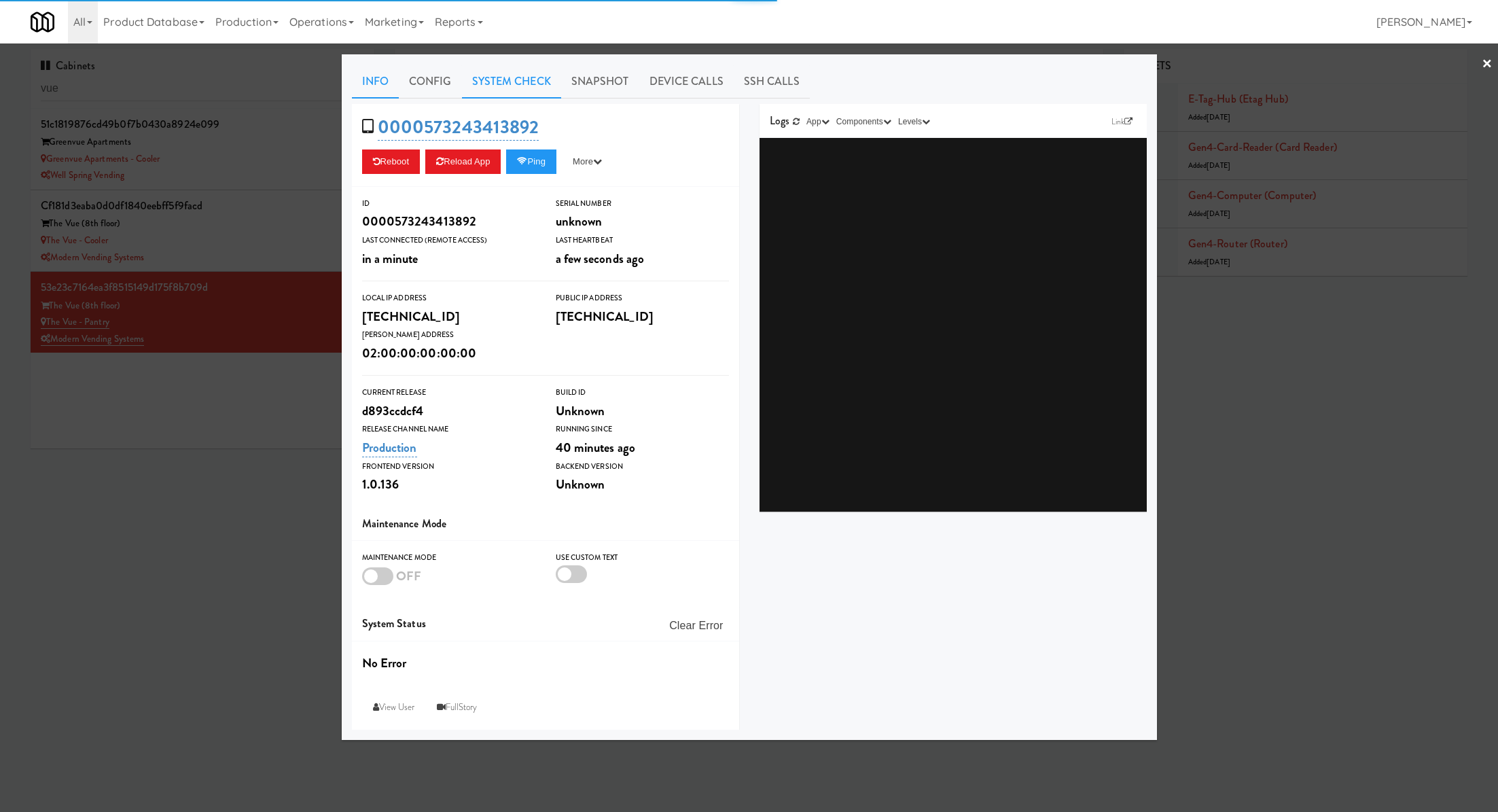
click at [471, 88] on link "System Check" at bounding box center [512, 81] width 100 height 34
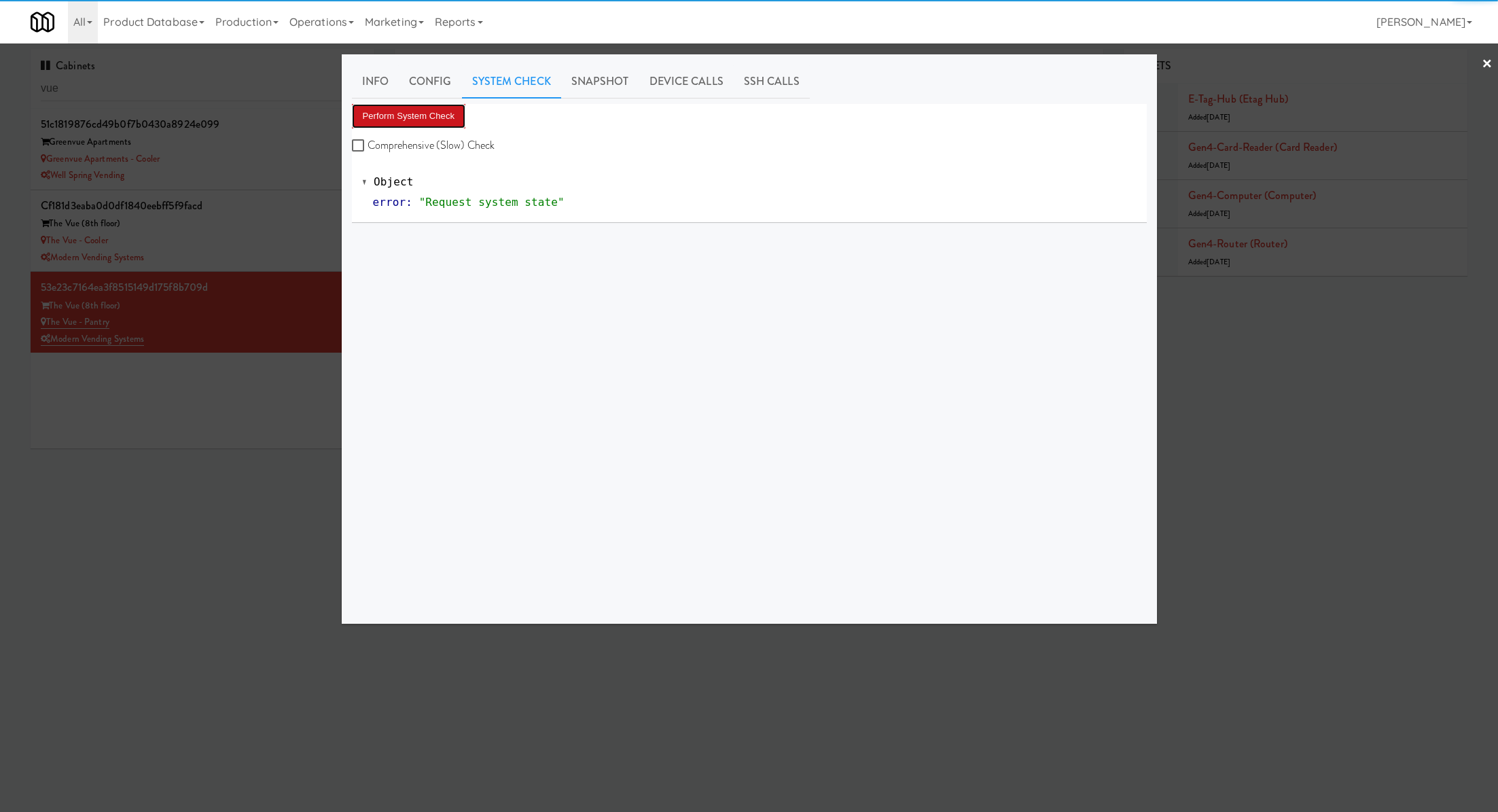
click at [438, 115] on button "Perform System Check" at bounding box center [409, 115] width 114 height 24
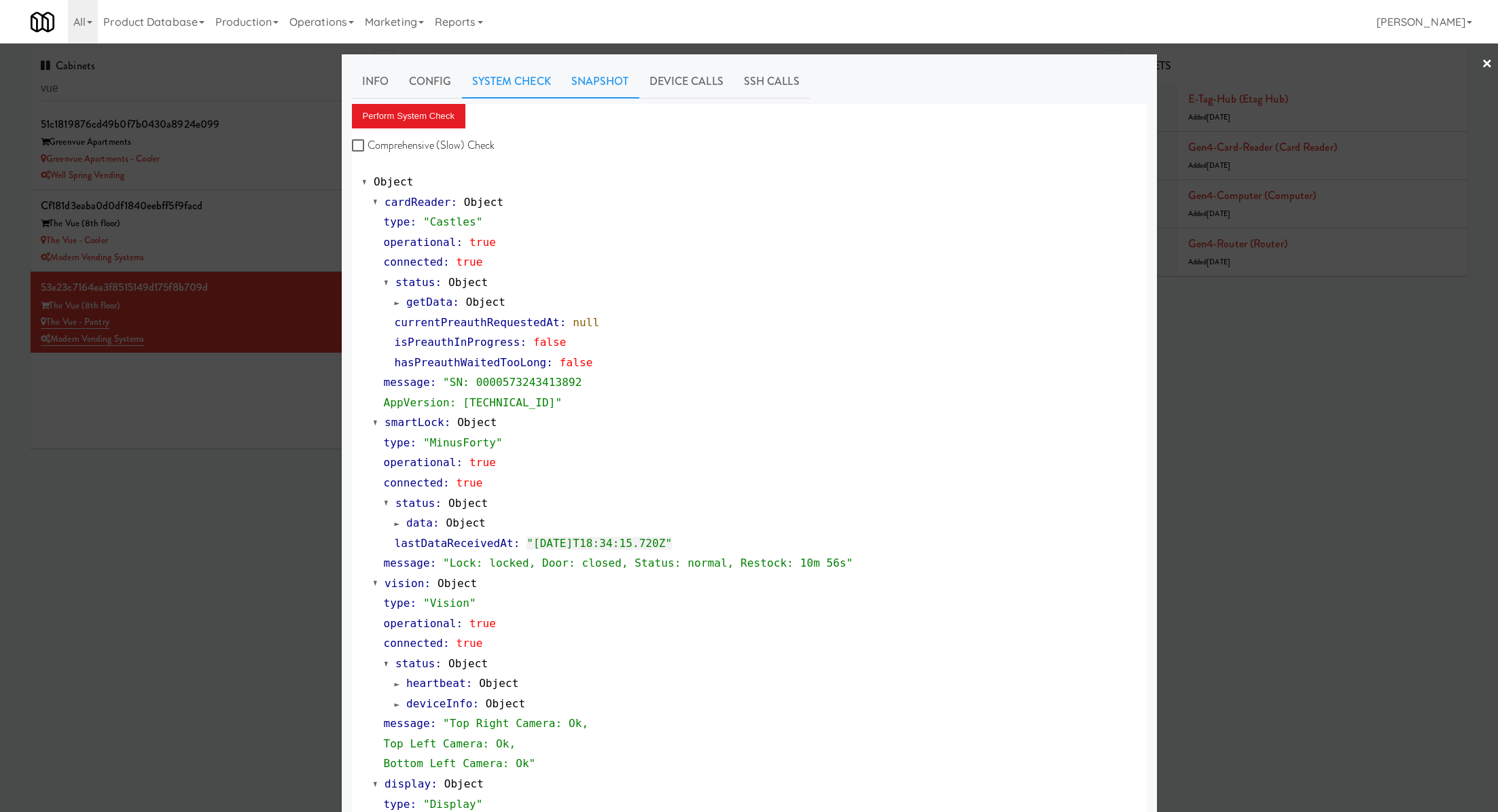
click at [609, 89] on link "Snapshot" at bounding box center [601, 81] width 78 height 34
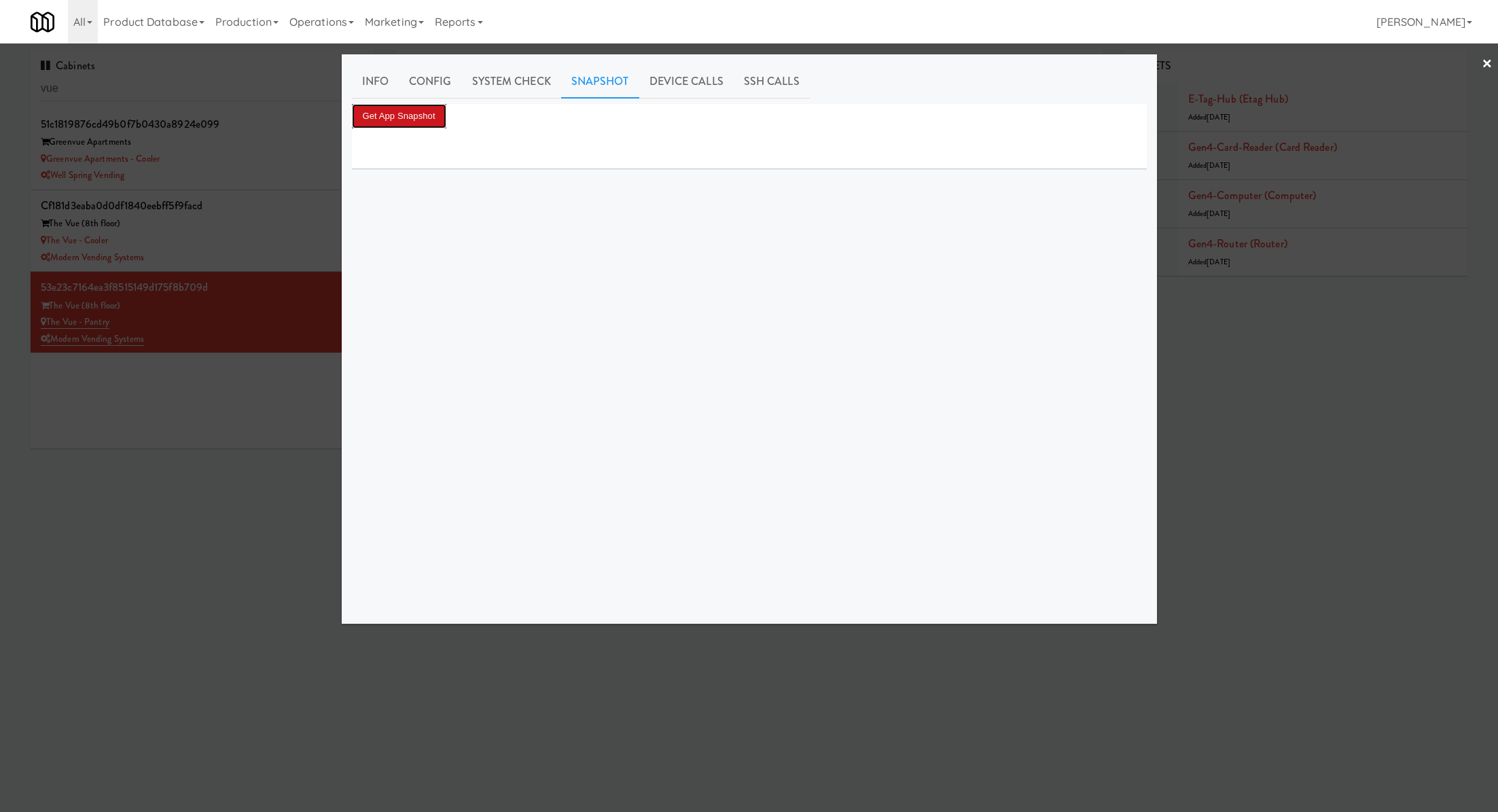
click at [422, 114] on button "Get App Snapshot" at bounding box center [399, 115] width 95 height 24
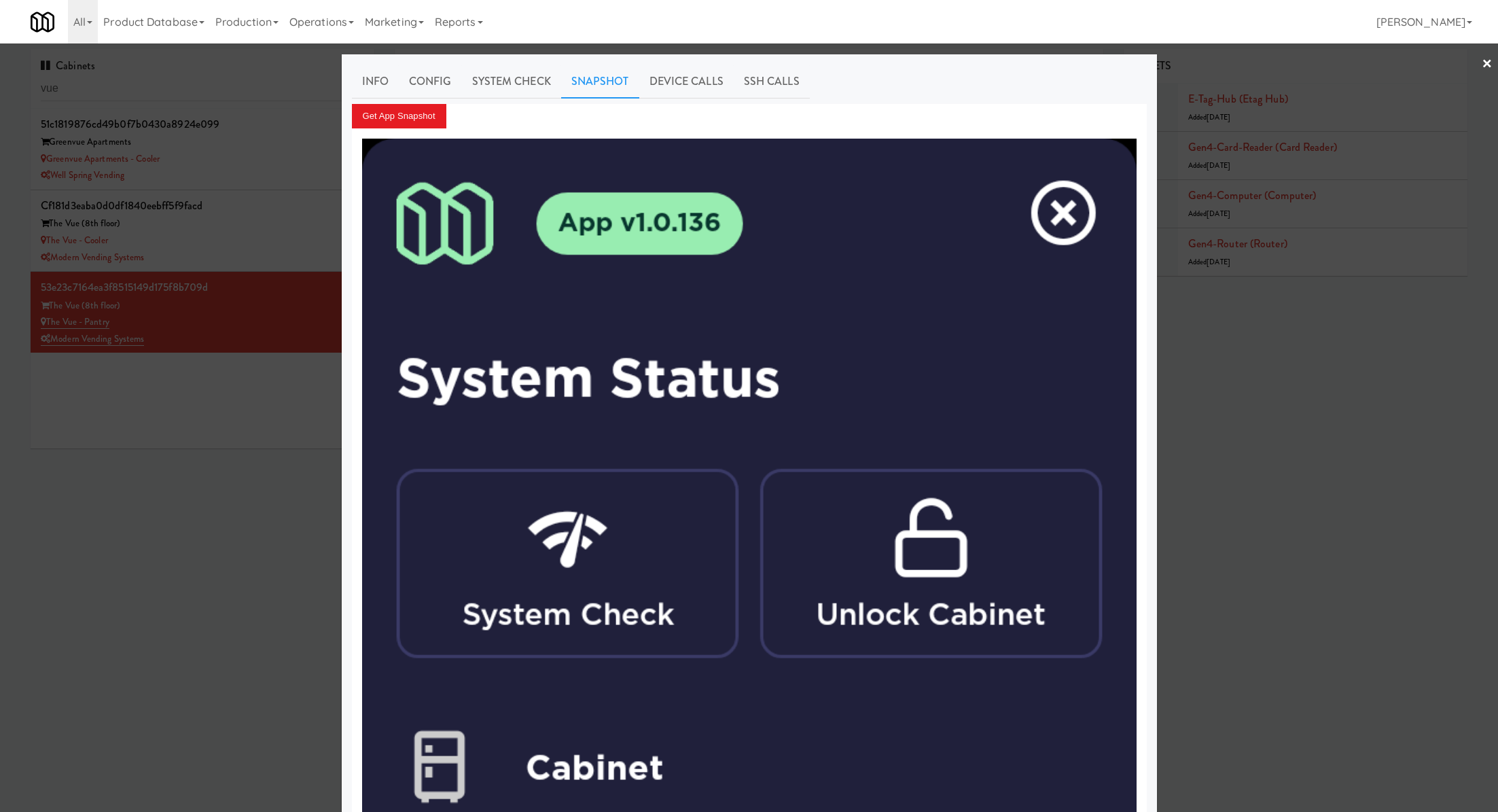
drag, startPoint x: 313, startPoint y: 242, endPoint x: 310, endPoint y: 400, distance: 158.0
click at [311, 400] on div at bounding box center [749, 406] width 1498 height 812
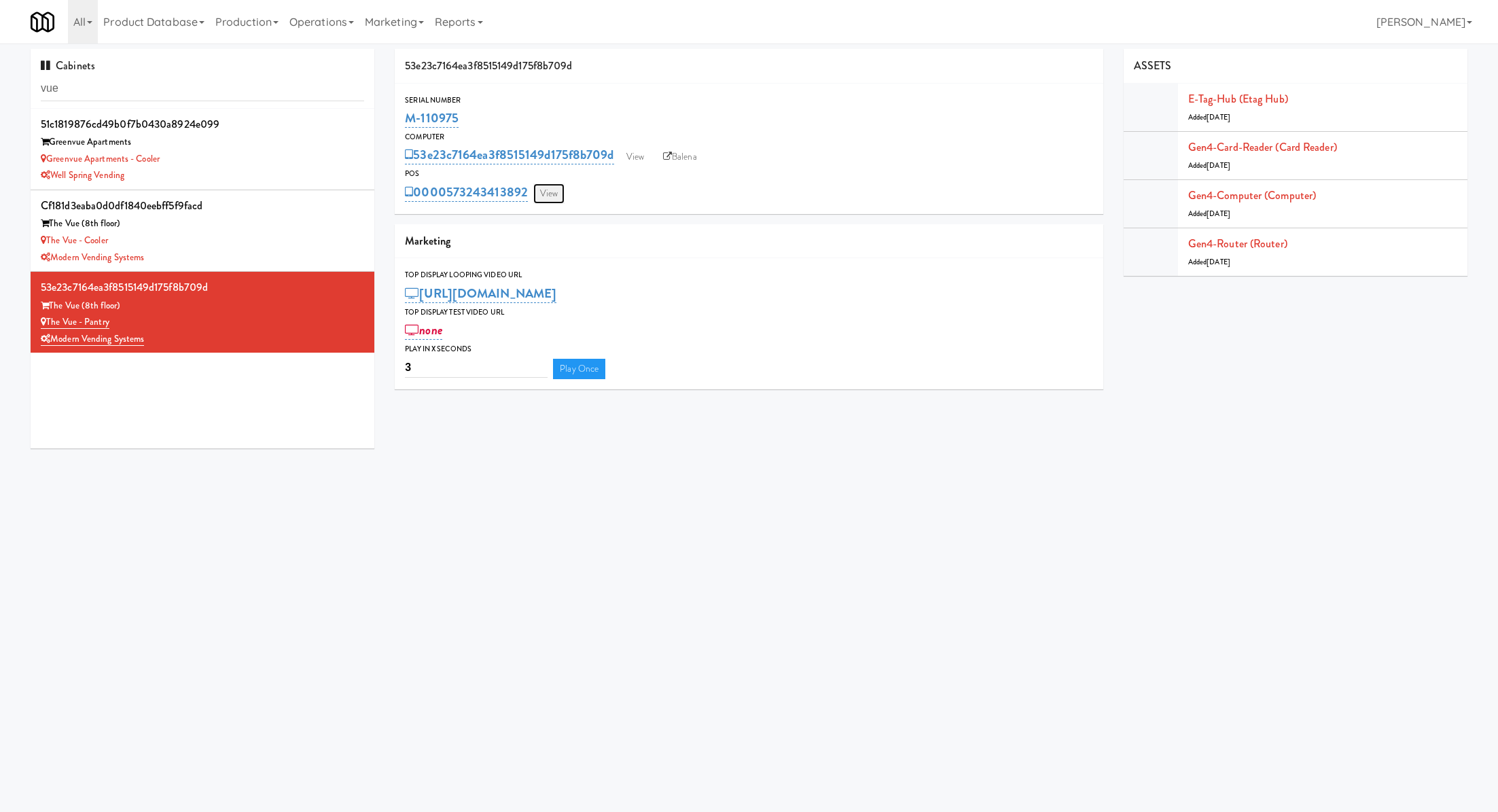
click at [549, 188] on link "View" at bounding box center [549, 193] width 32 height 21
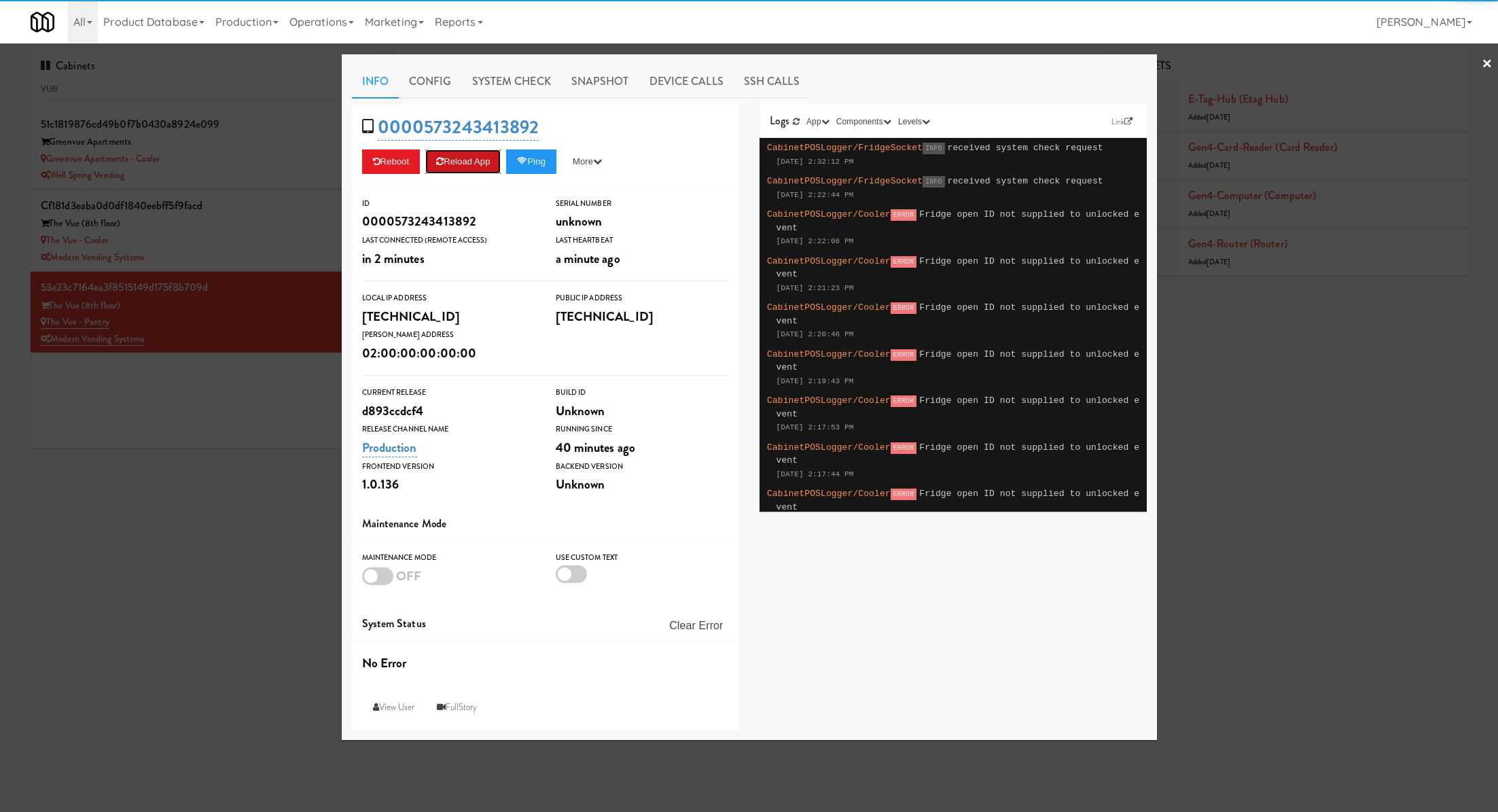
click at [481, 168] on button "Reload App" at bounding box center [463, 161] width 75 height 24
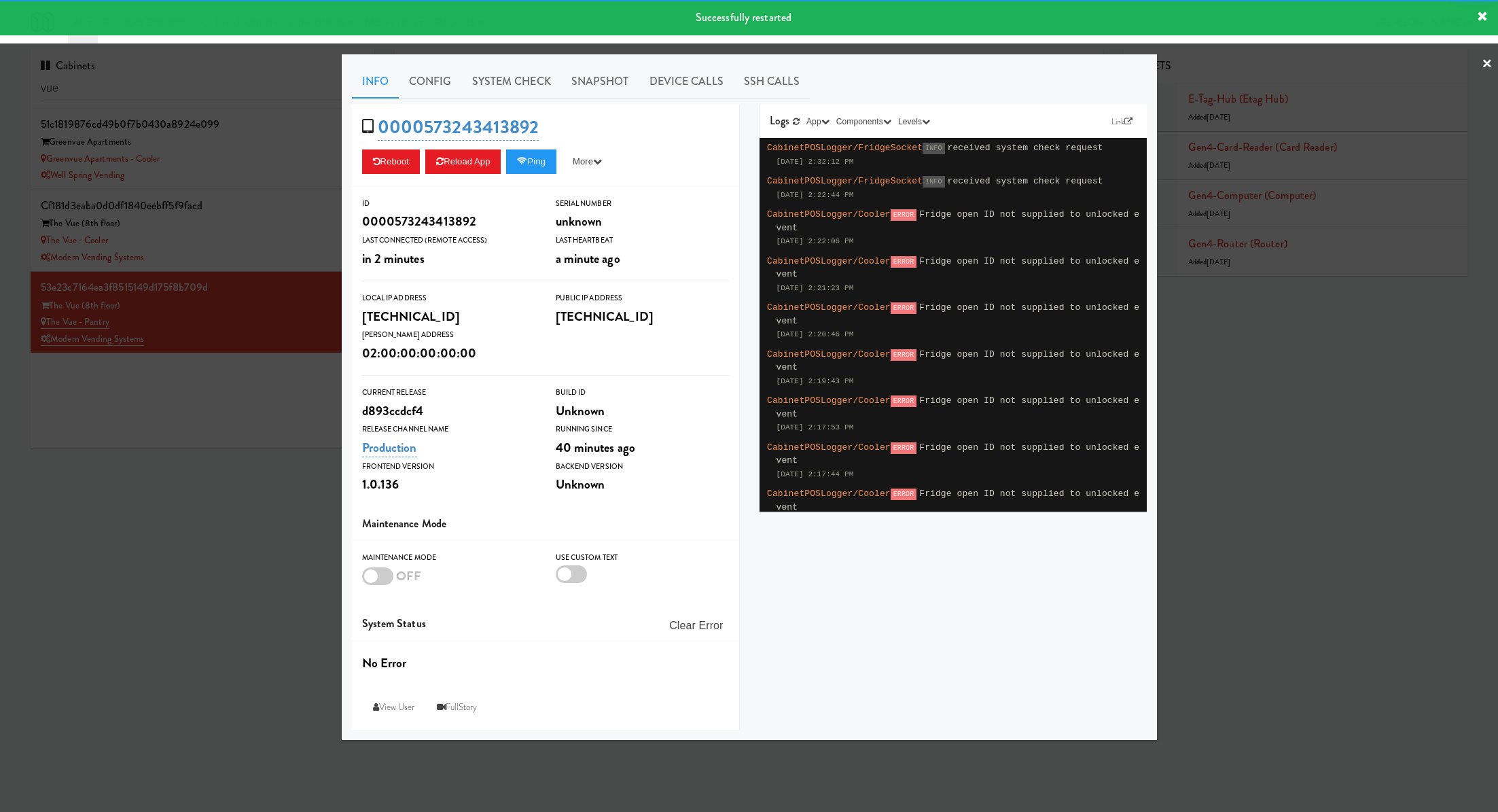
click at [300, 246] on div at bounding box center [749, 406] width 1498 height 812
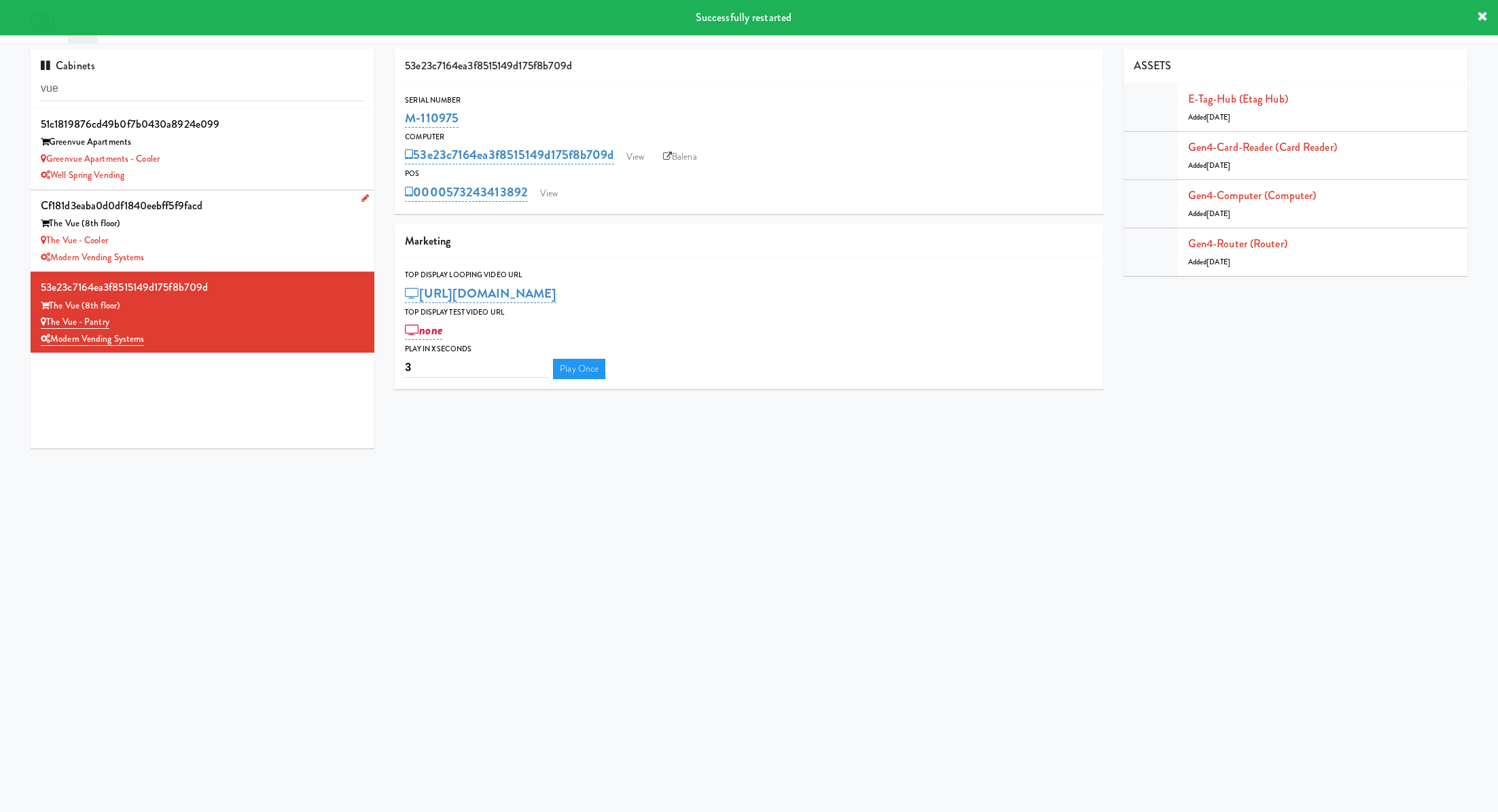
click at [333, 224] on div "The Vue (8th floor)" at bounding box center [202, 224] width 323 height 17
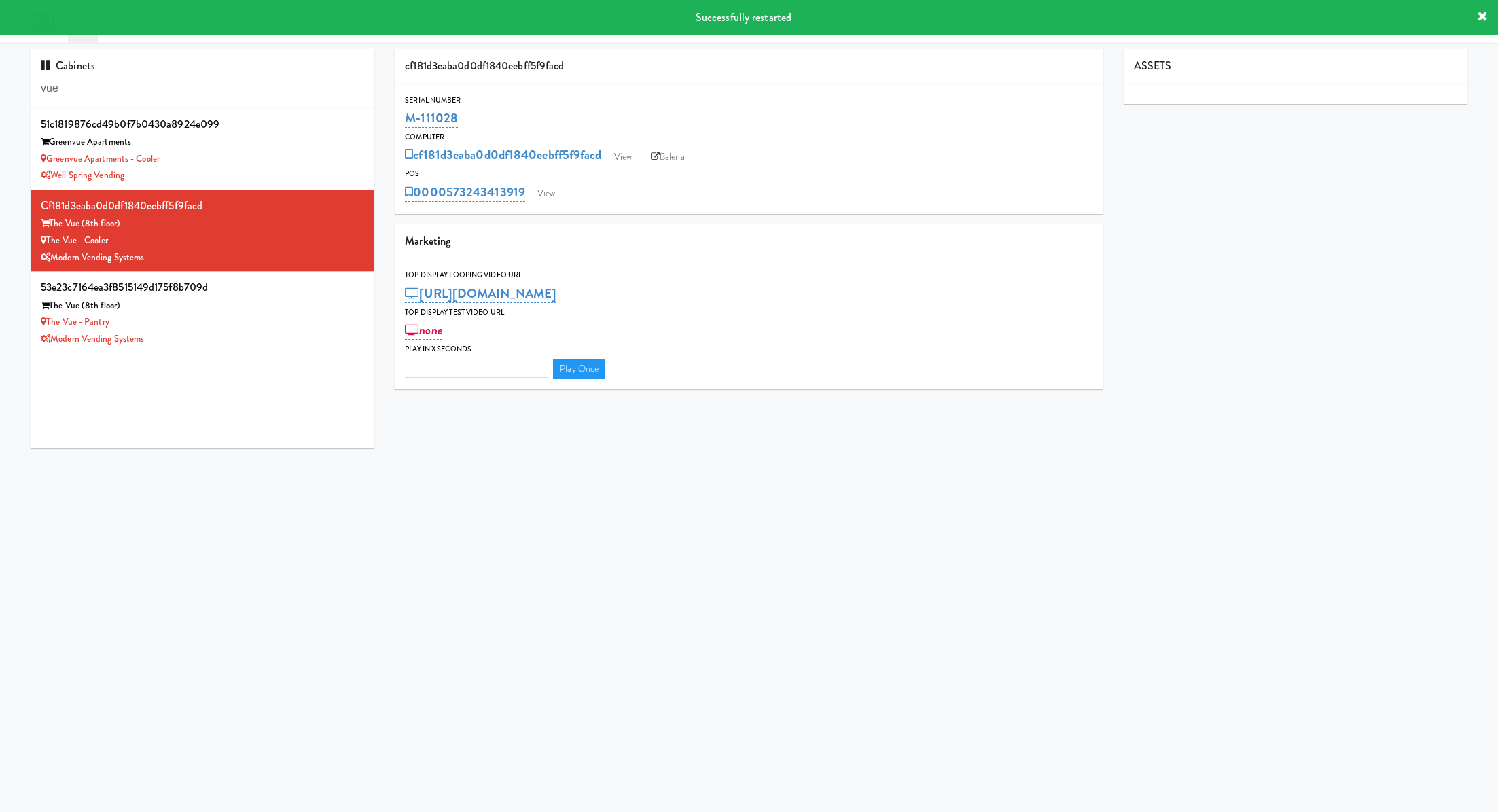
type input "3"
click at [554, 196] on link "View" at bounding box center [547, 193] width 32 height 21
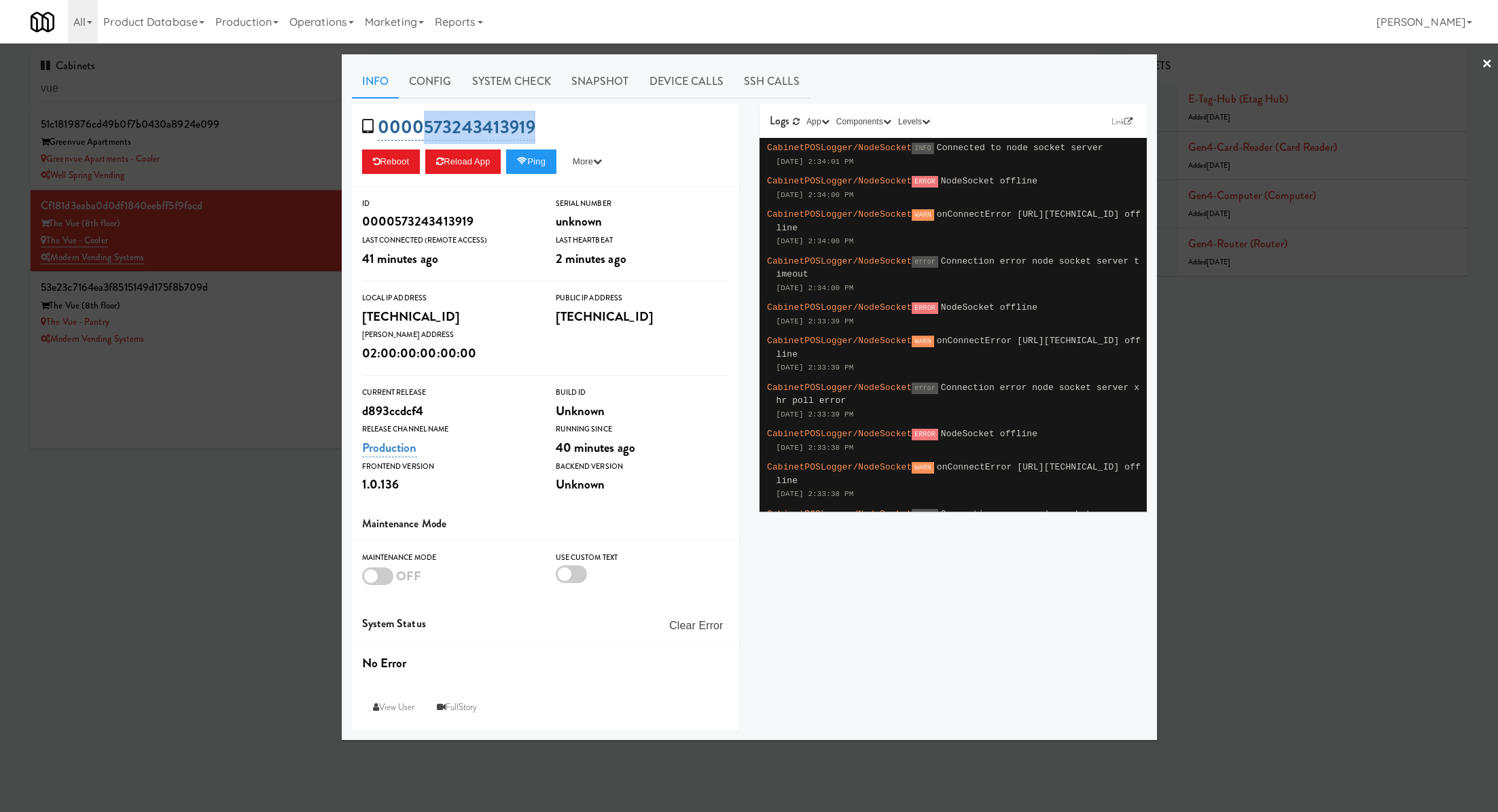
drag, startPoint x: 549, startPoint y: 122, endPoint x: 421, endPoint y: 123, distance: 128.0
click at [421, 123] on div "0000573243413919 Reboot Reload App Ping More Ping Server Restart Server Force R…" at bounding box center [545, 145] width 387 height 83
copy link "573243413919"
click at [518, 86] on link "System Check" at bounding box center [512, 81] width 100 height 34
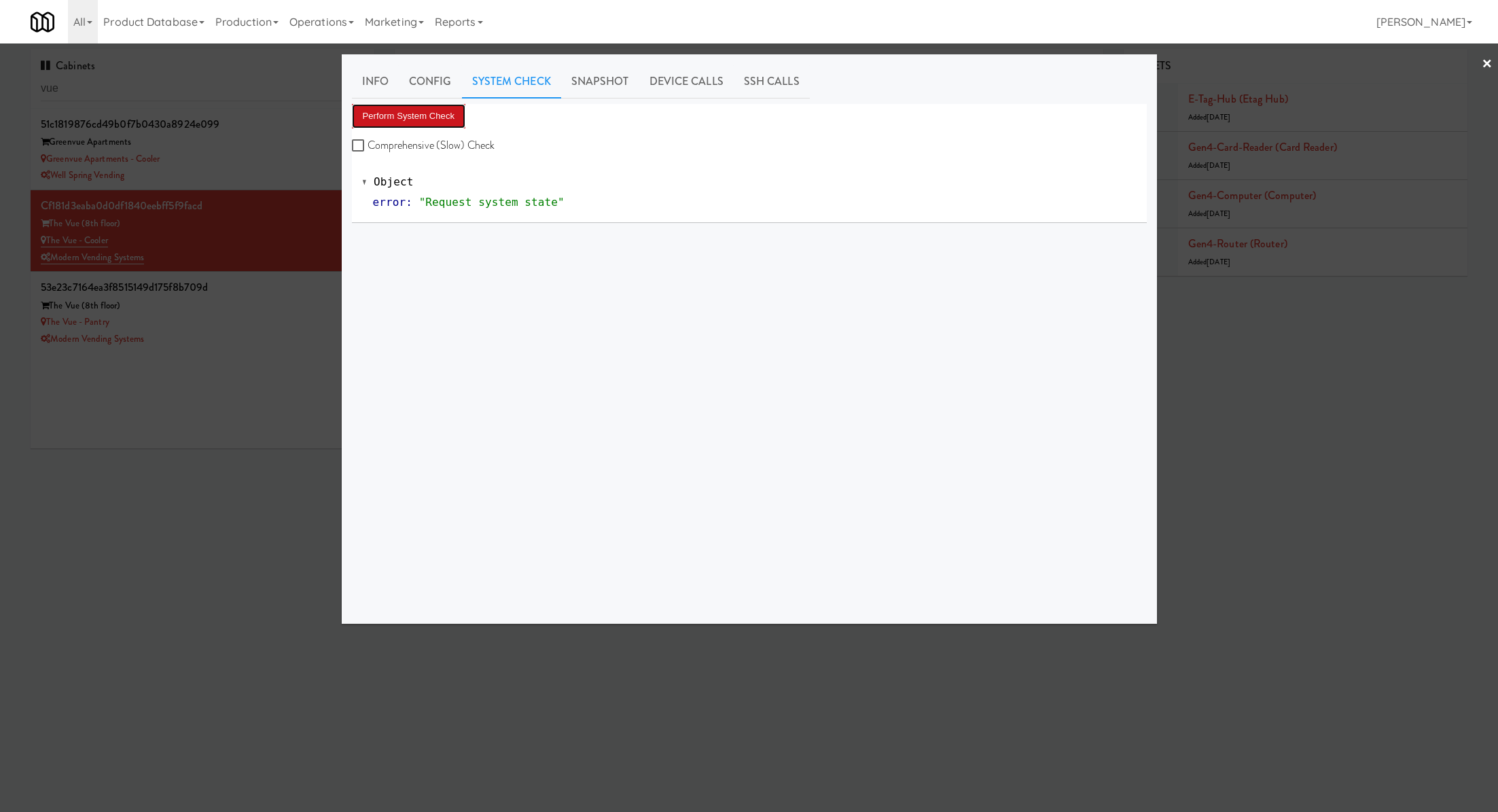
click at [443, 119] on button "Perform System Check" at bounding box center [409, 115] width 114 height 24
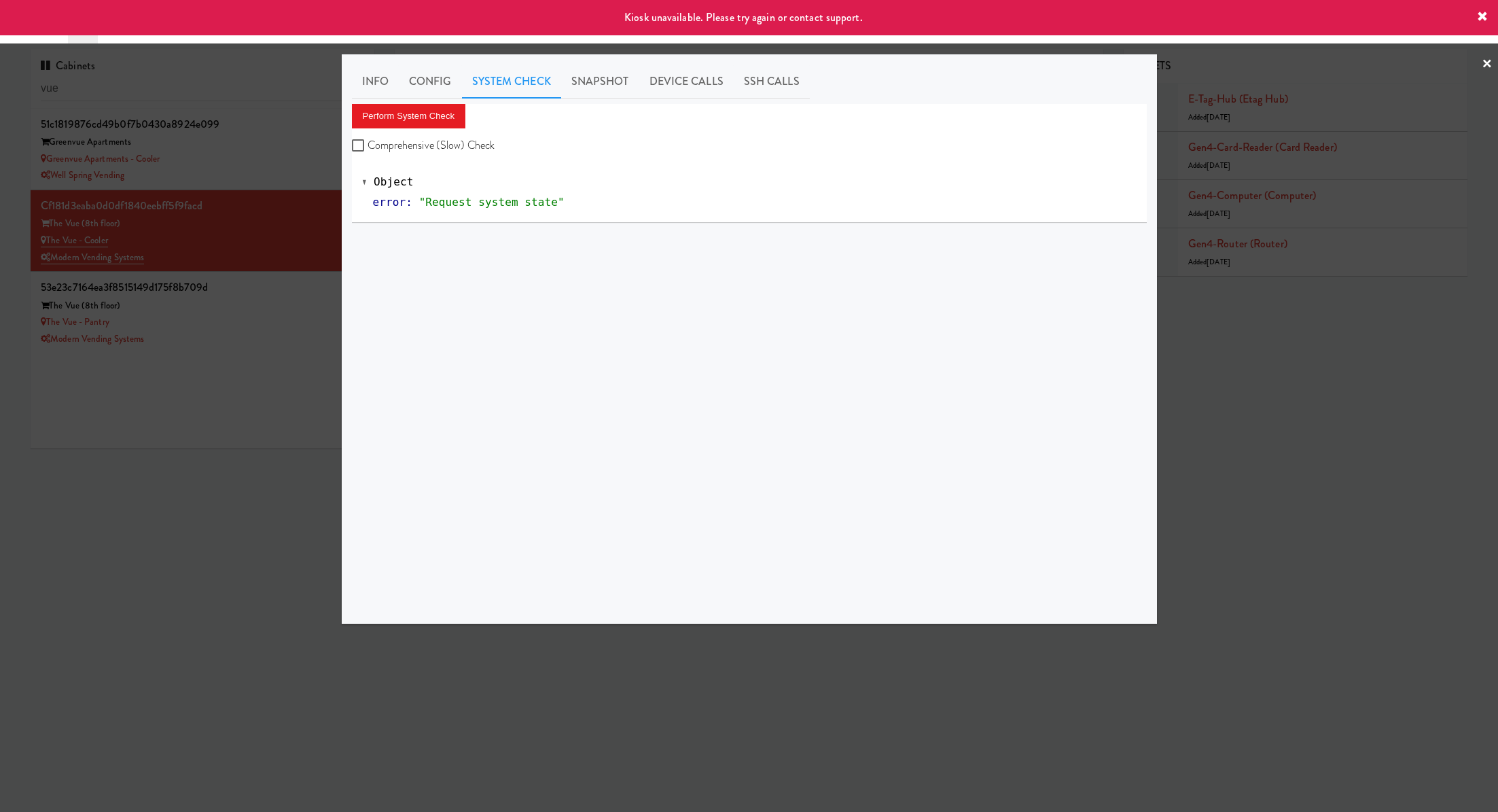
click at [297, 216] on div at bounding box center [749, 406] width 1498 height 812
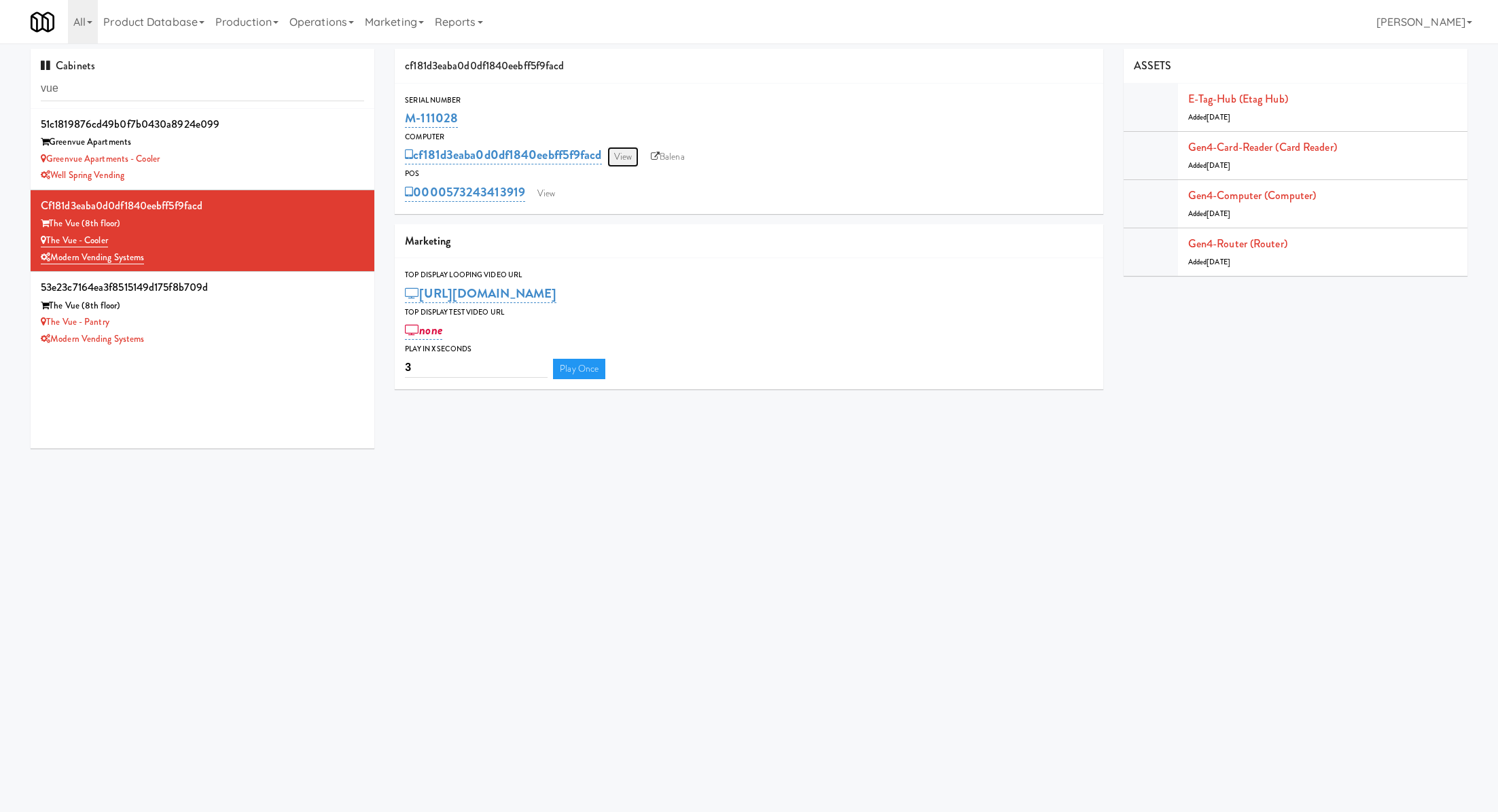
click at [622, 165] on link "View" at bounding box center [623, 157] width 32 height 21
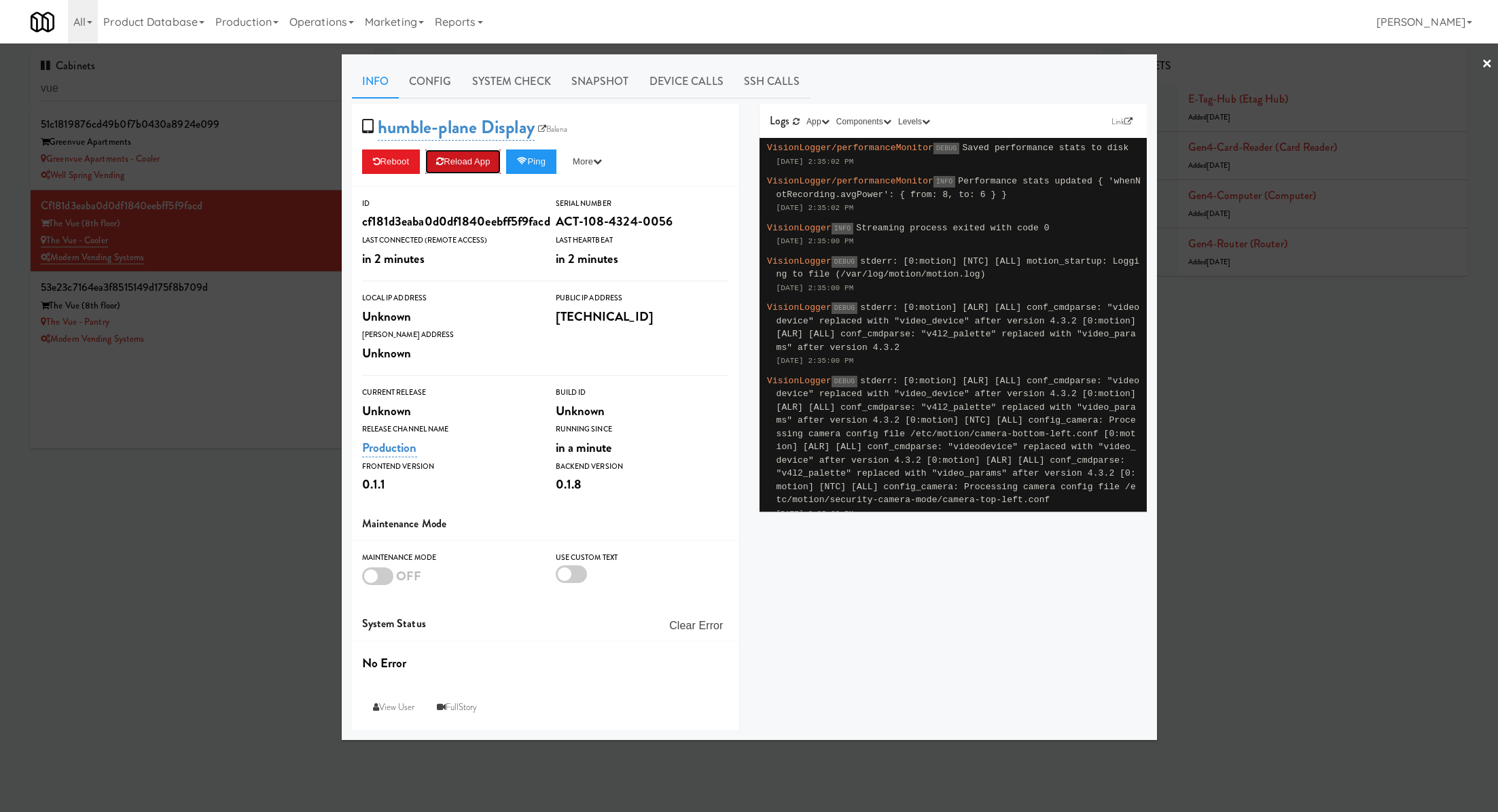
click at [471, 163] on button "Reload App" at bounding box center [463, 161] width 75 height 24
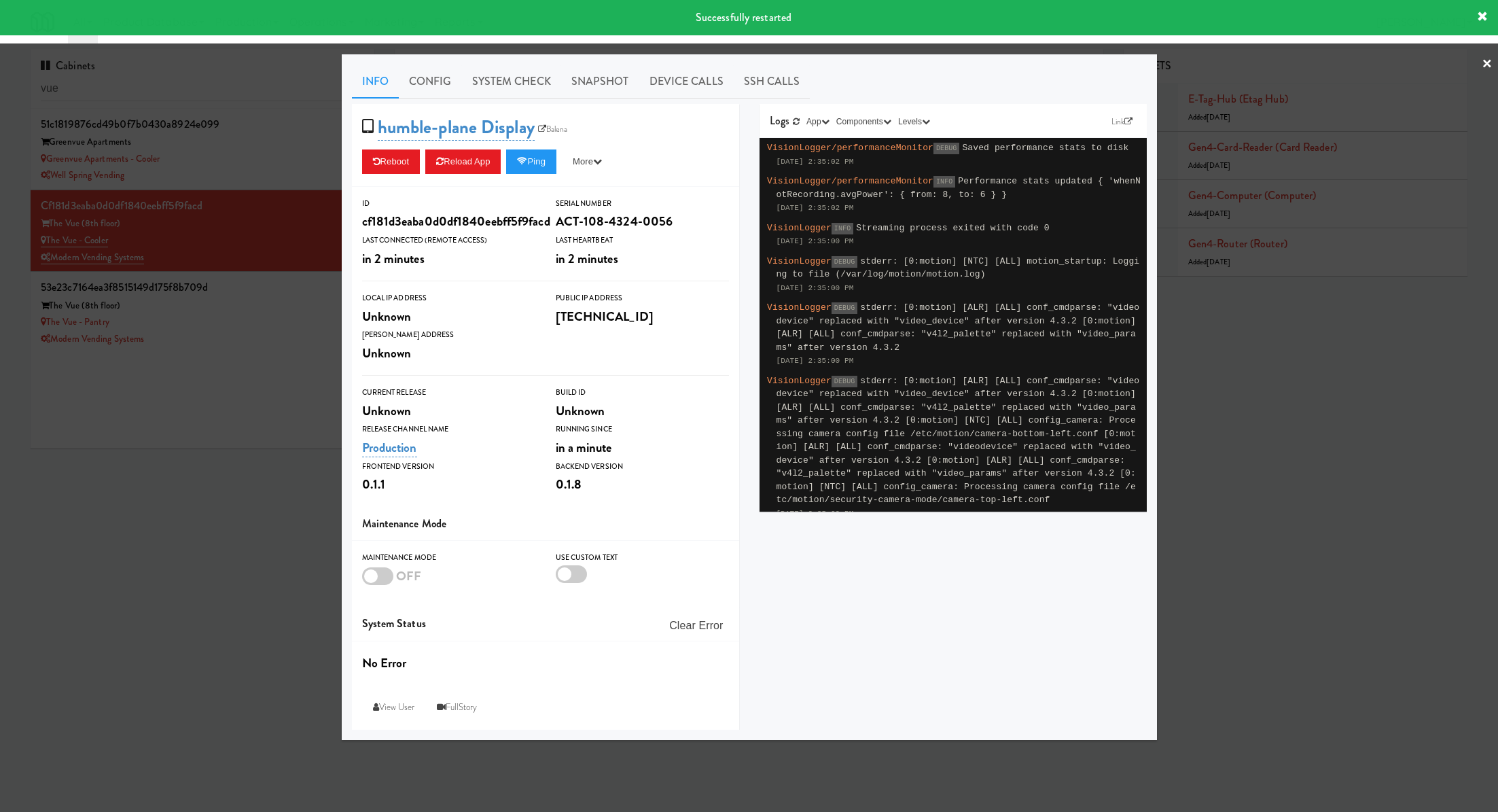
click at [292, 206] on div at bounding box center [749, 406] width 1498 height 812
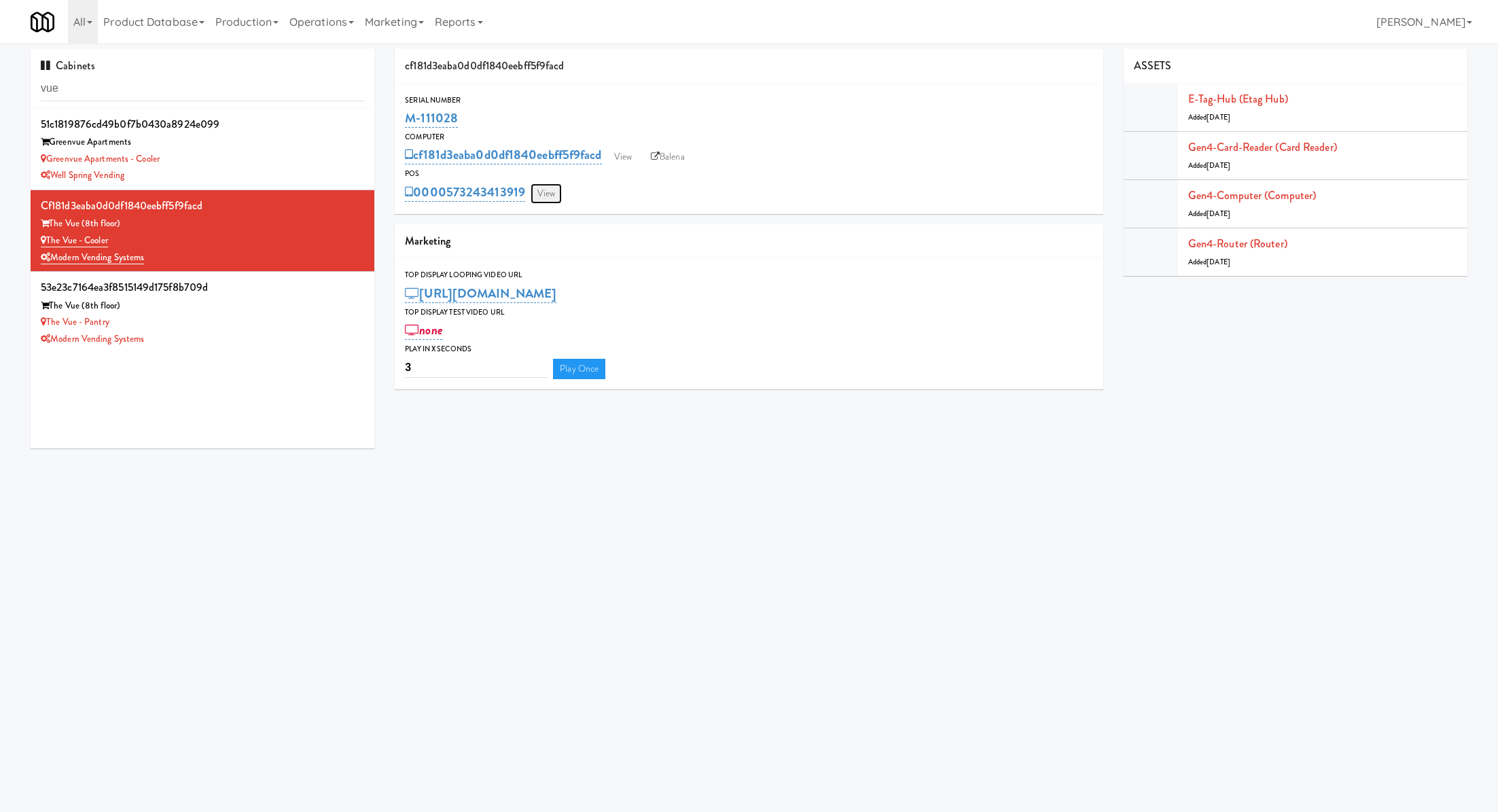
click at [535, 192] on link "View" at bounding box center [547, 193] width 32 height 21
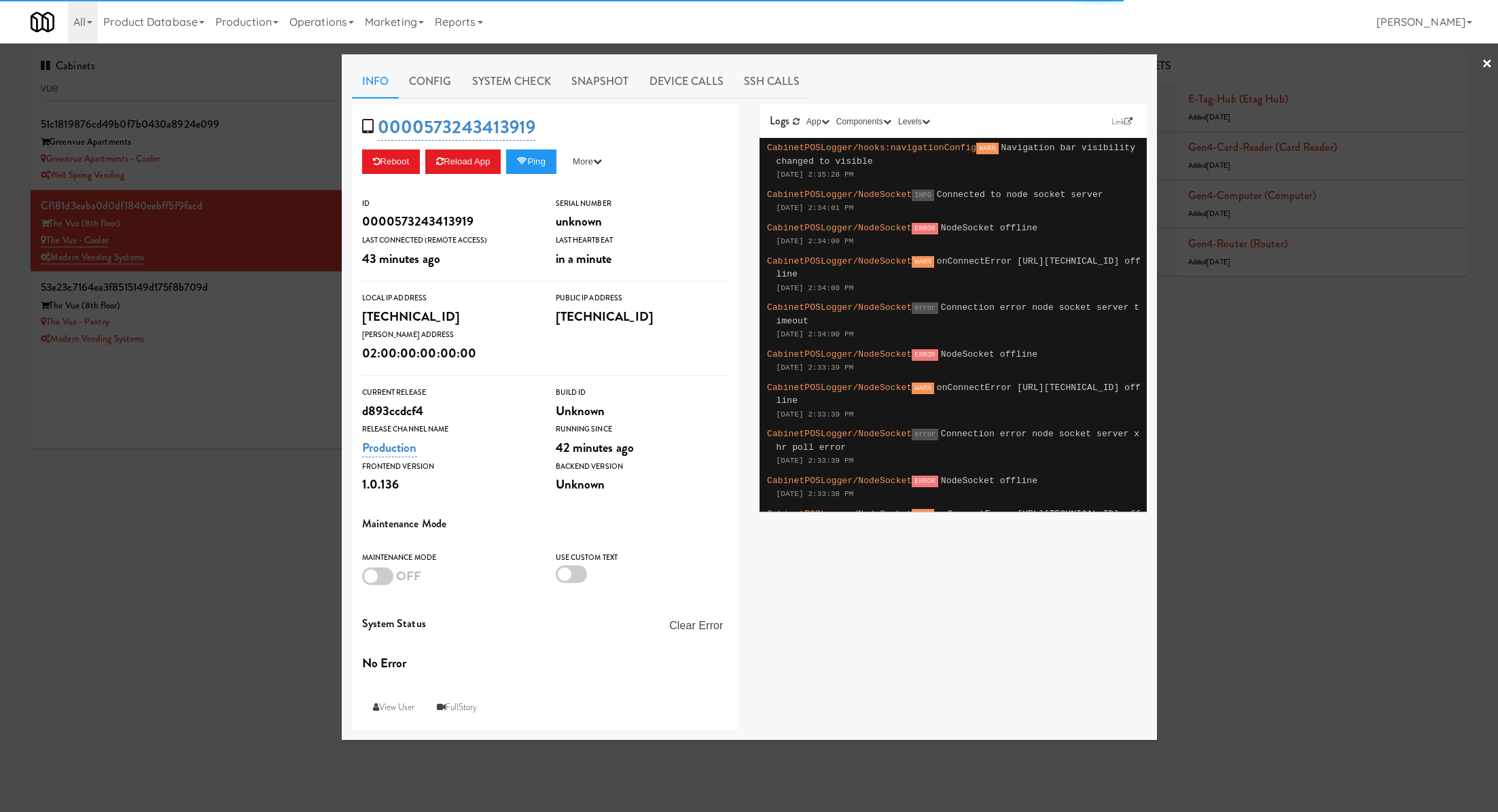
click at [508, 97] on link "System Check" at bounding box center [512, 81] width 100 height 34
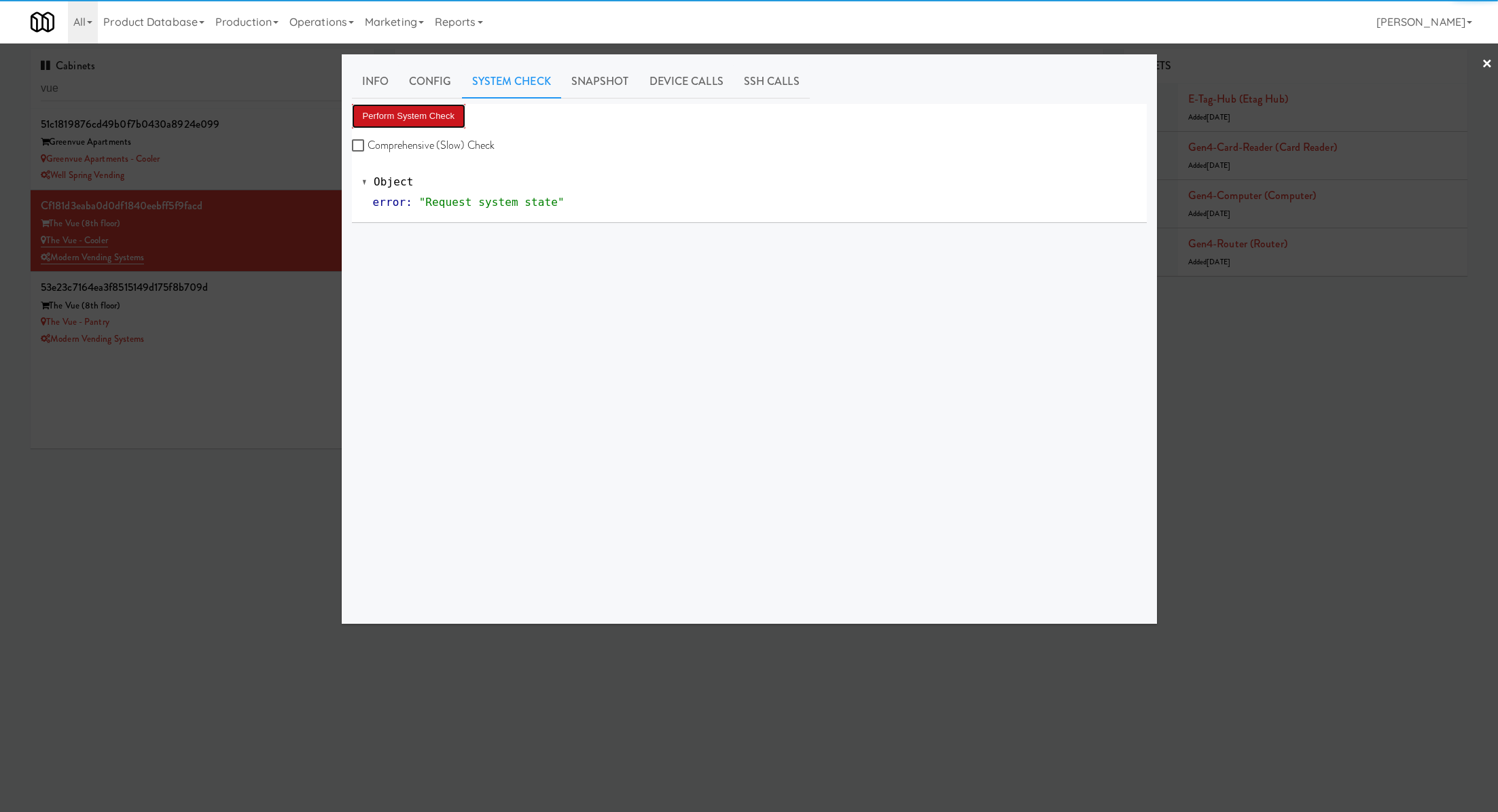
click at [453, 121] on button "Perform System Check" at bounding box center [409, 115] width 114 height 24
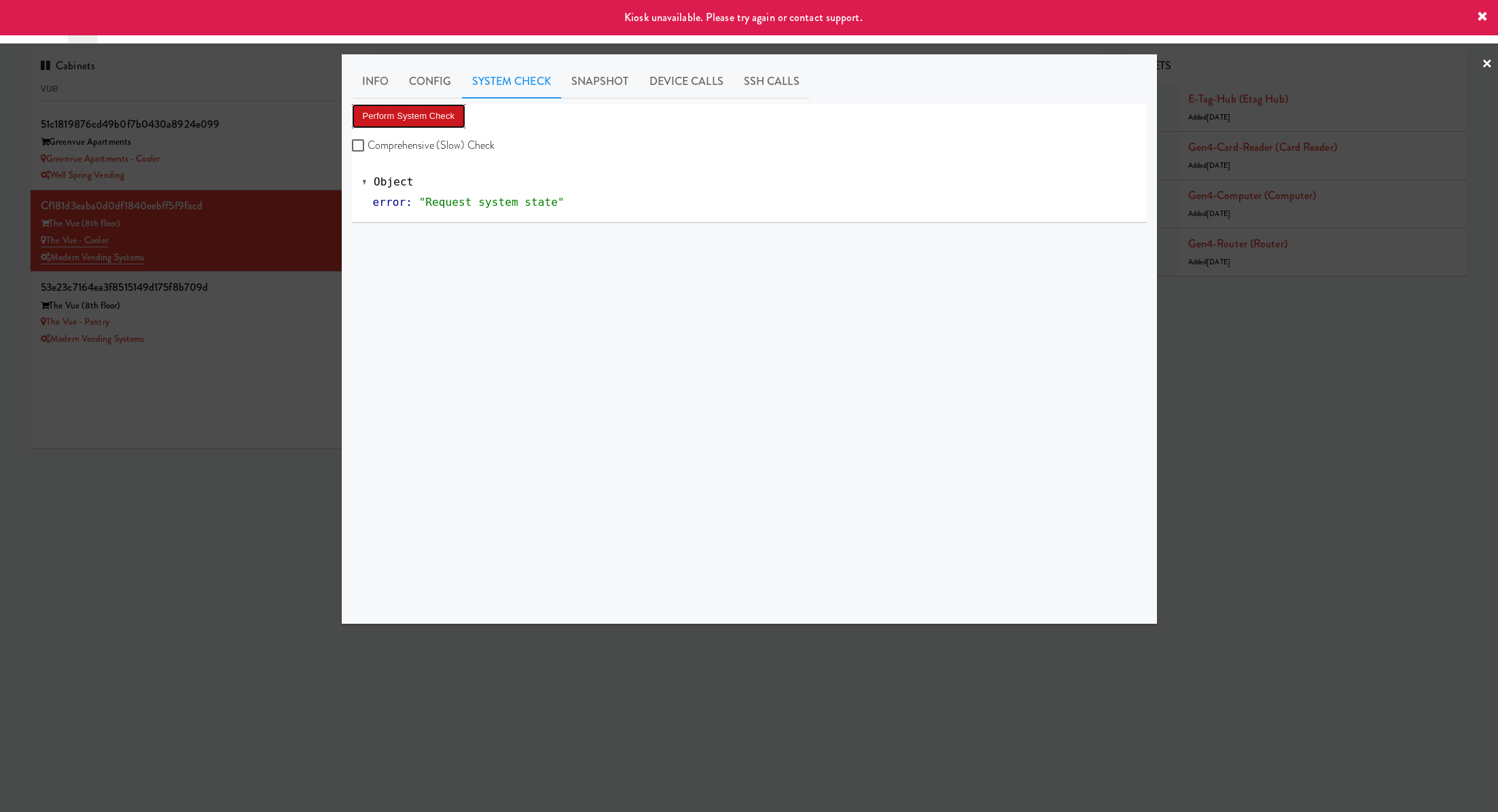
click at [453, 121] on button "Perform System Check" at bounding box center [409, 115] width 114 height 24
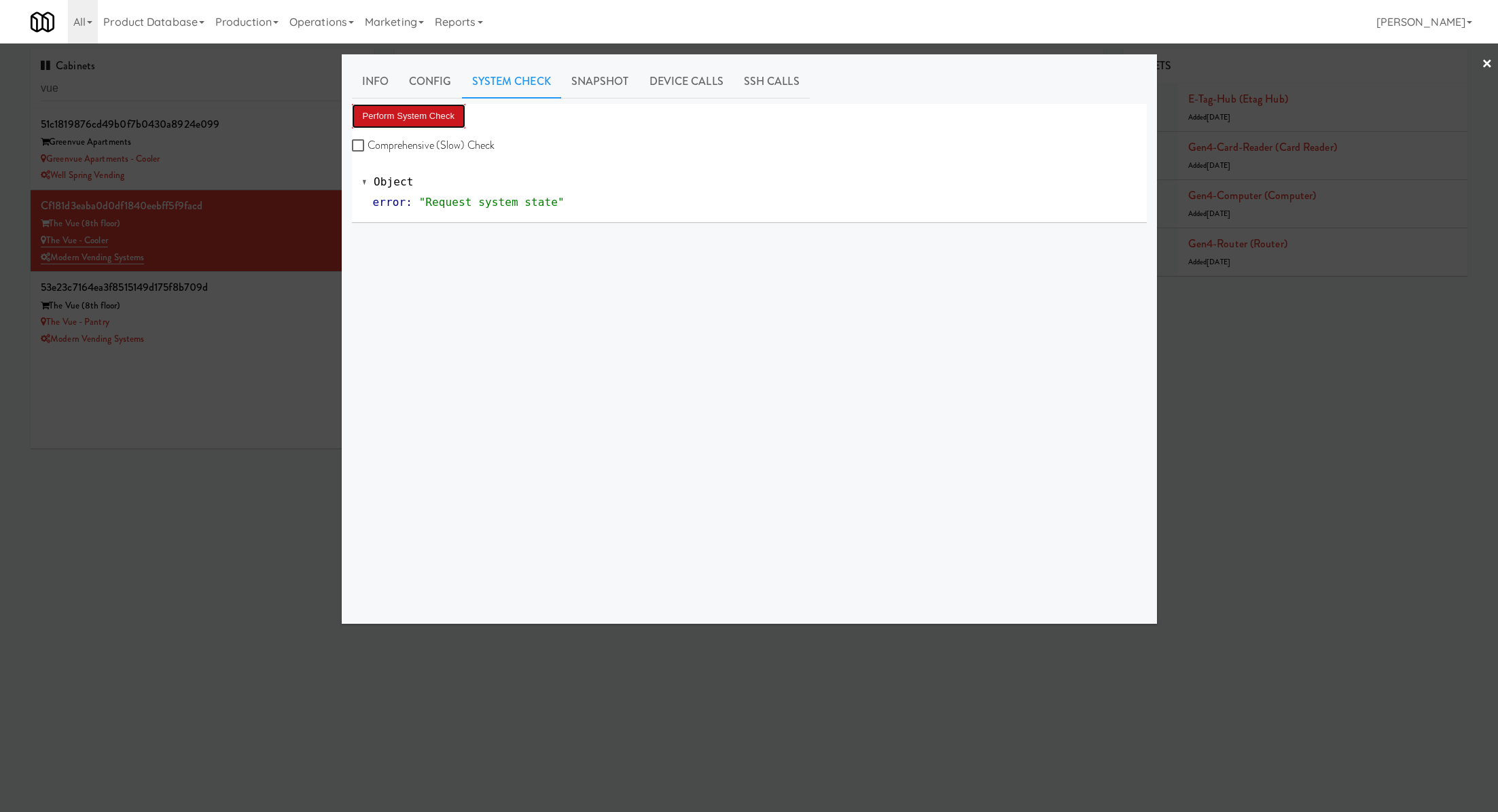
click at [453, 121] on button "Perform System Check" at bounding box center [409, 115] width 114 height 24
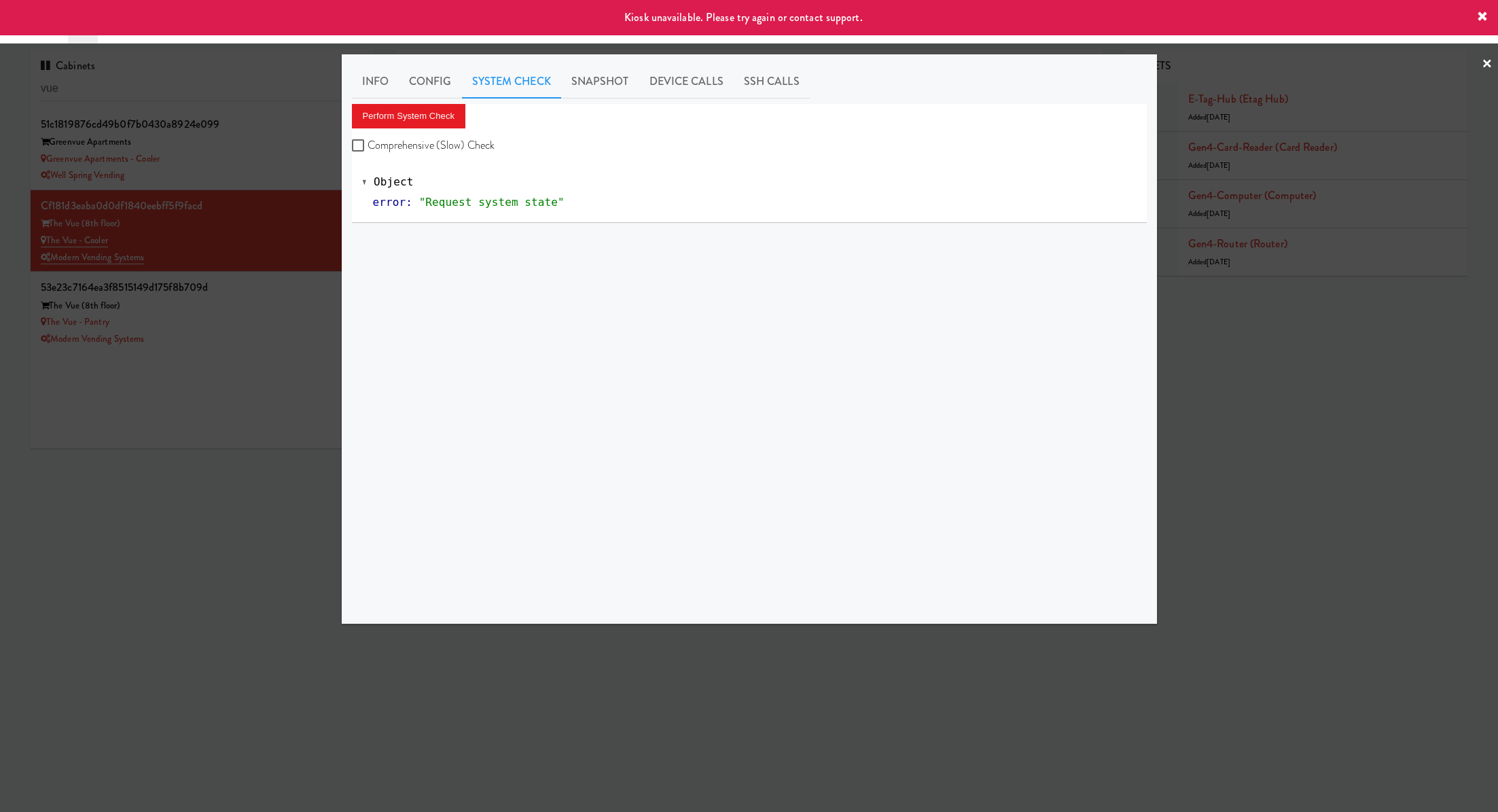
click at [317, 304] on div at bounding box center [749, 406] width 1498 height 812
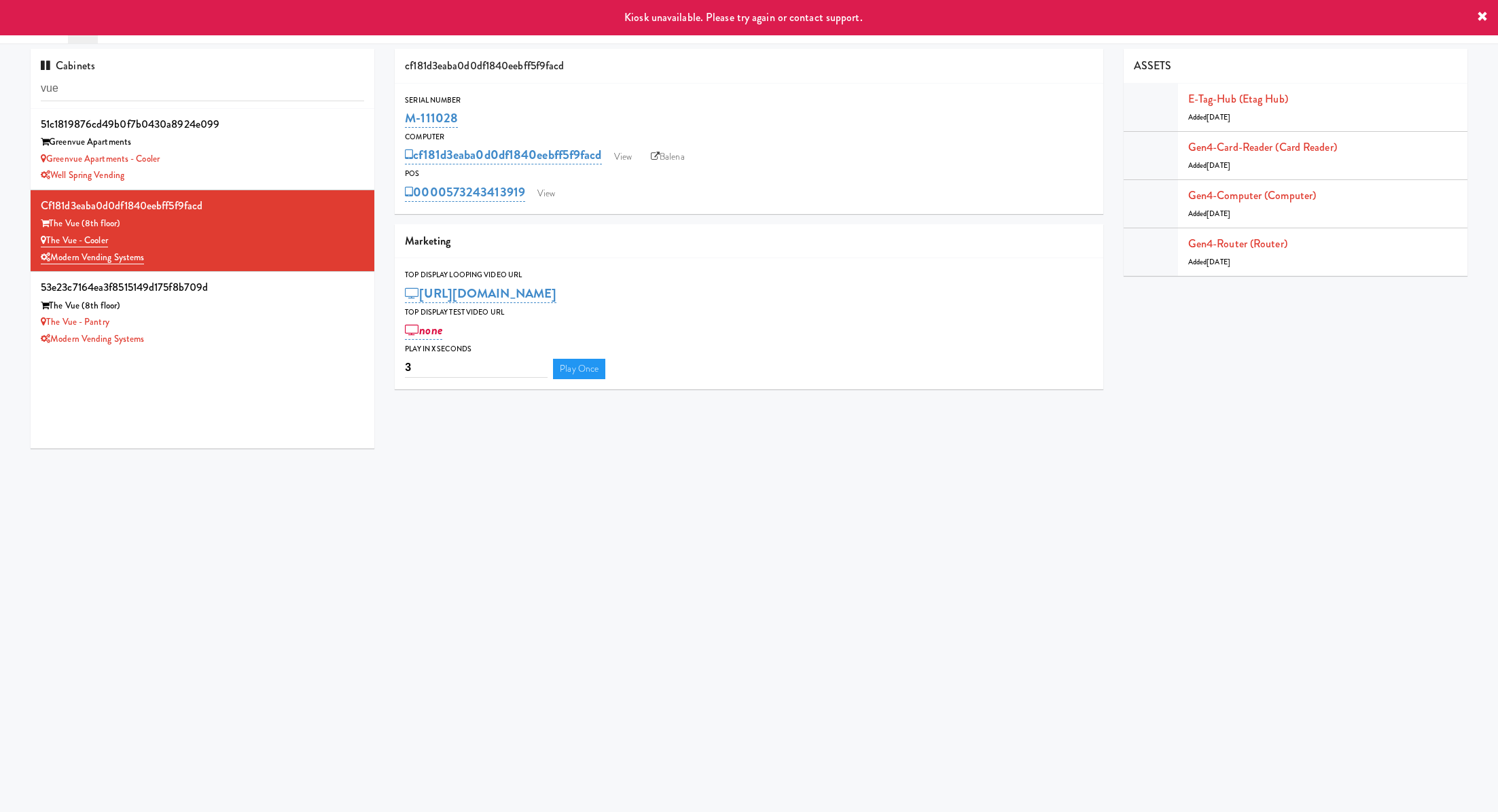
click at [317, 304] on div "The Vue (8th floor)" at bounding box center [202, 306] width 323 height 17
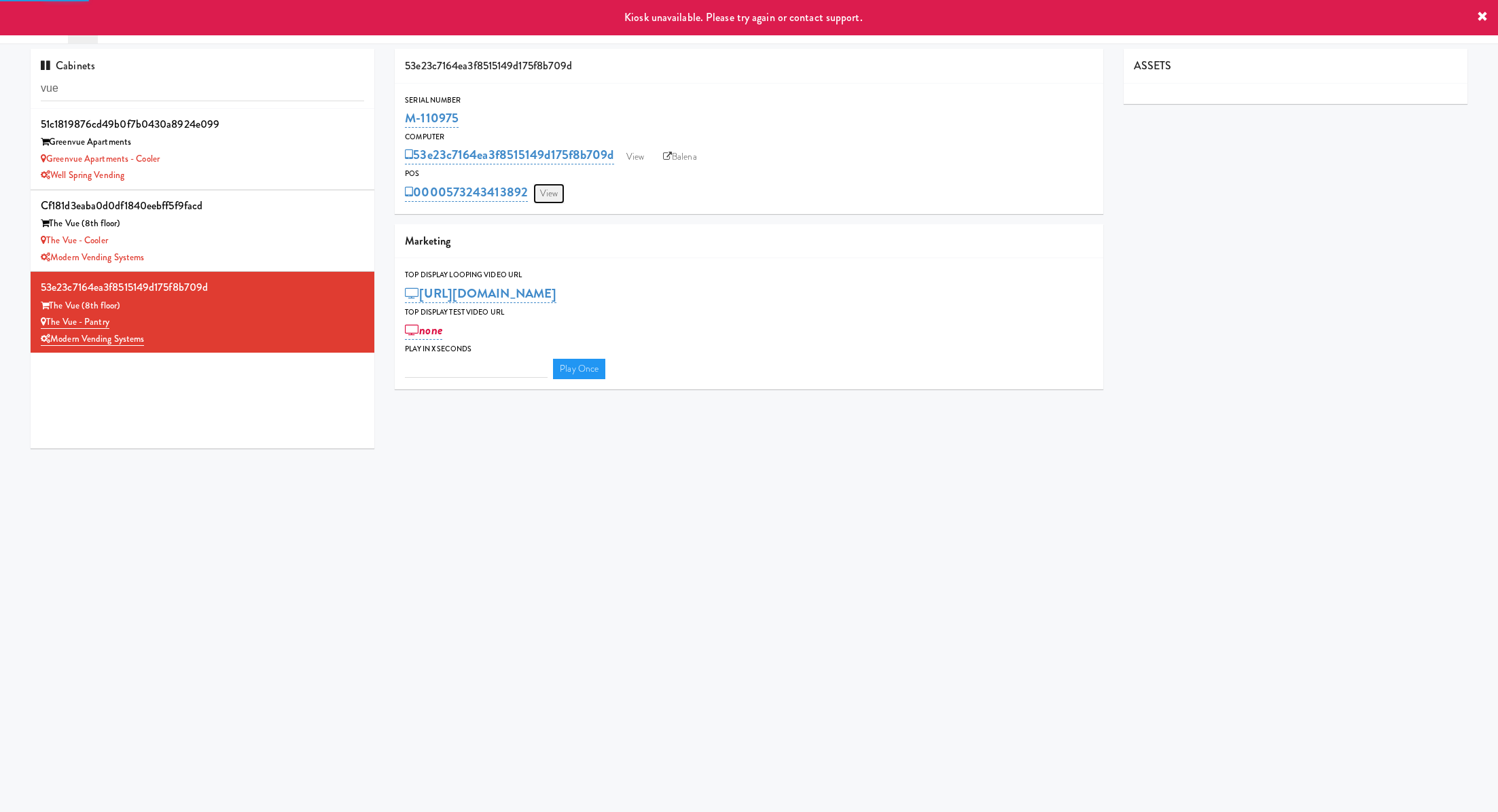
type input "3"
click at [545, 189] on link "View" at bounding box center [549, 193] width 32 height 21
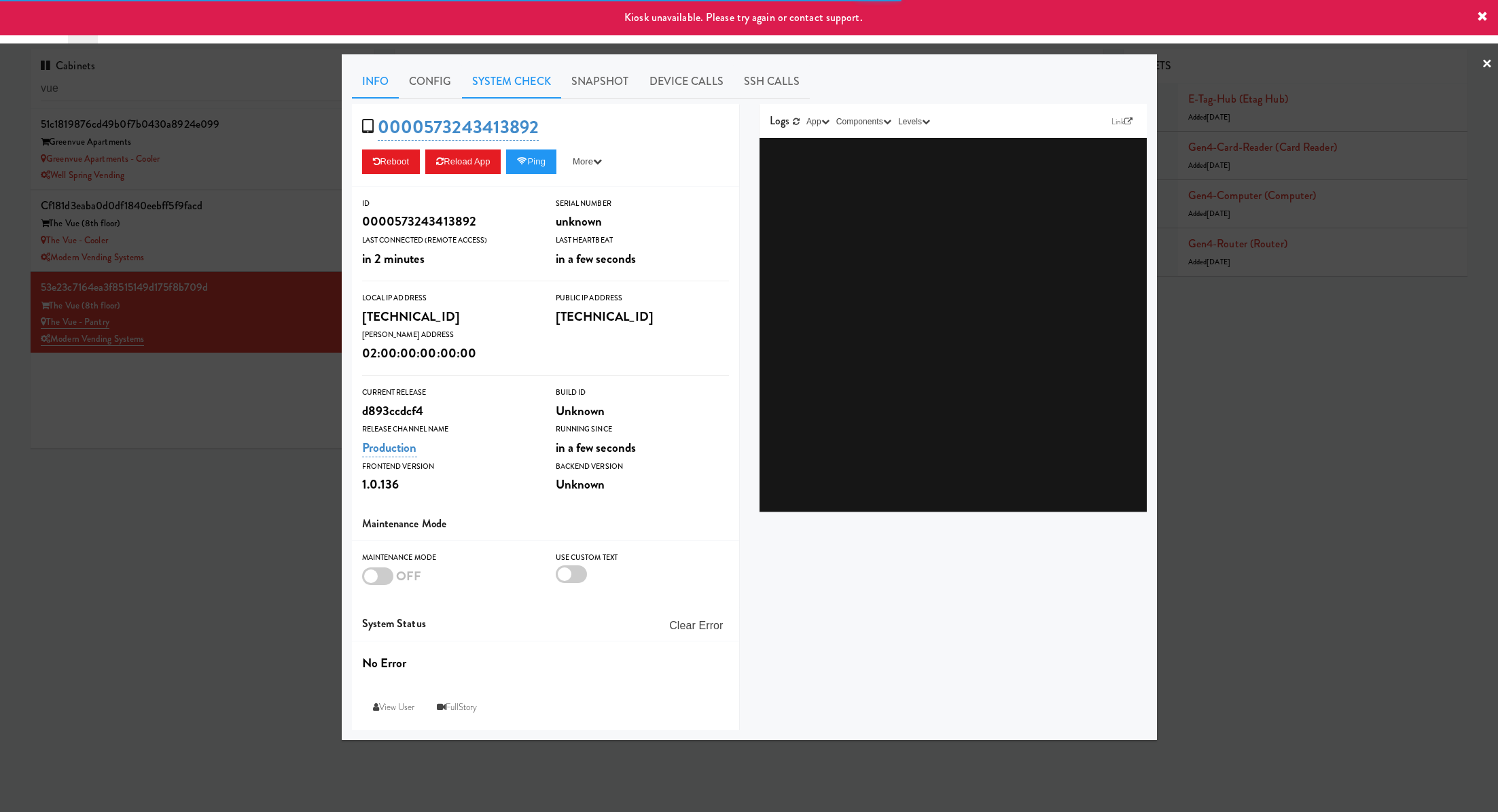
click at [484, 85] on link "System Check" at bounding box center [512, 81] width 100 height 34
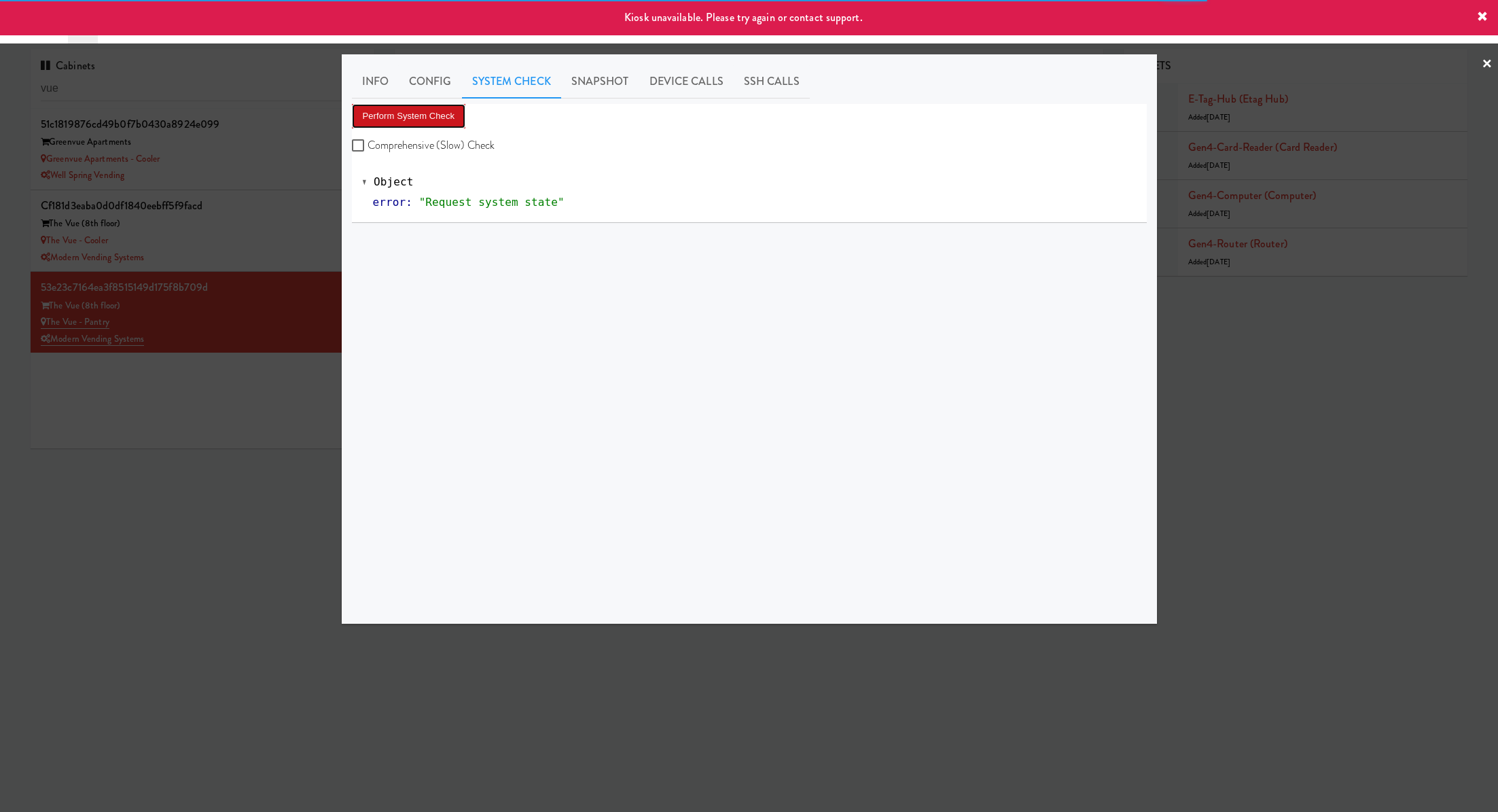
click at [432, 119] on button "Perform System Check" at bounding box center [409, 115] width 114 height 24
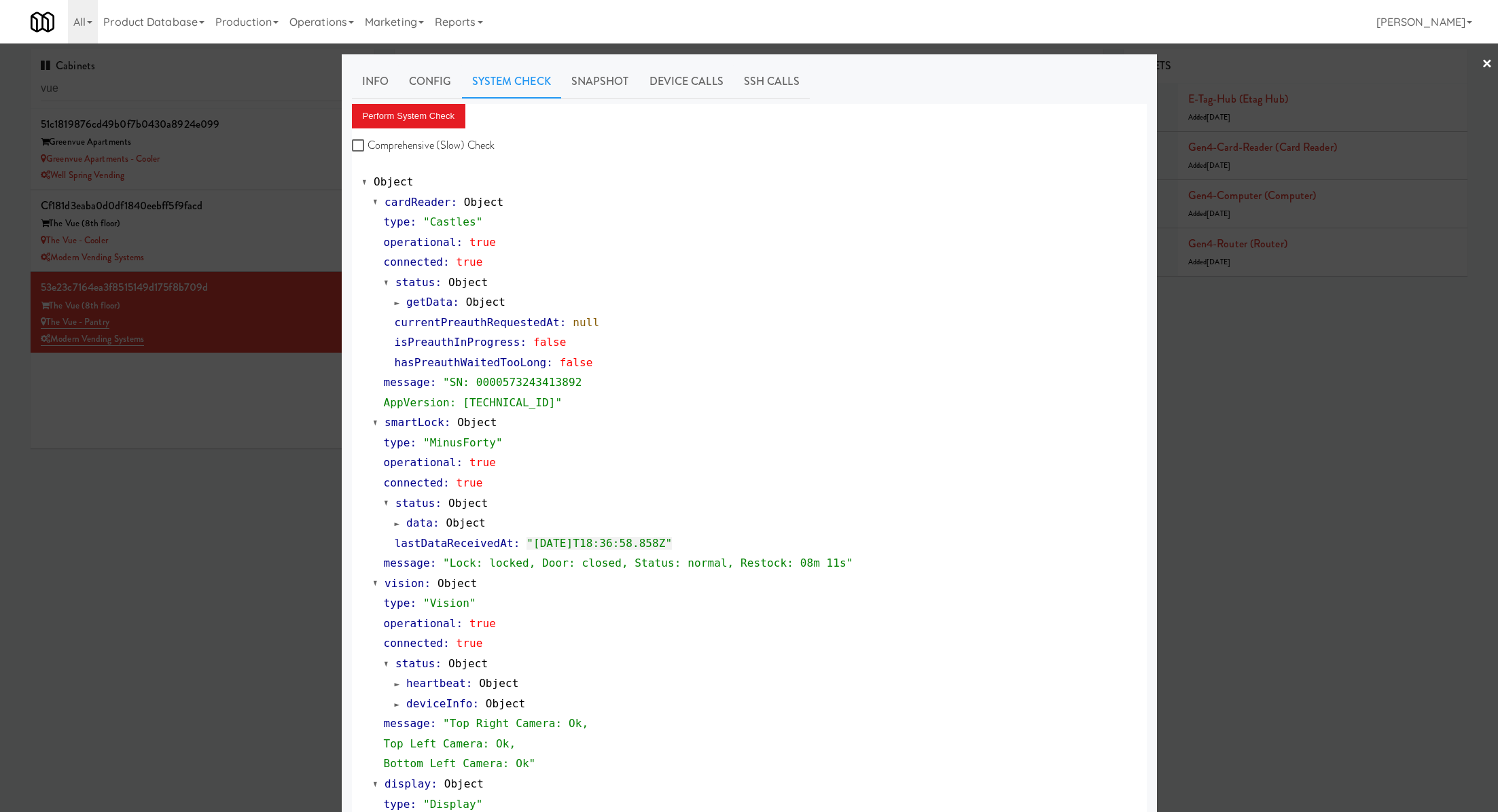
click at [528, 137] on div "Comprehensive (Slow) Check" at bounding box center [747, 145] width 790 height 21
click at [609, 86] on link "Snapshot" at bounding box center [601, 81] width 78 height 34
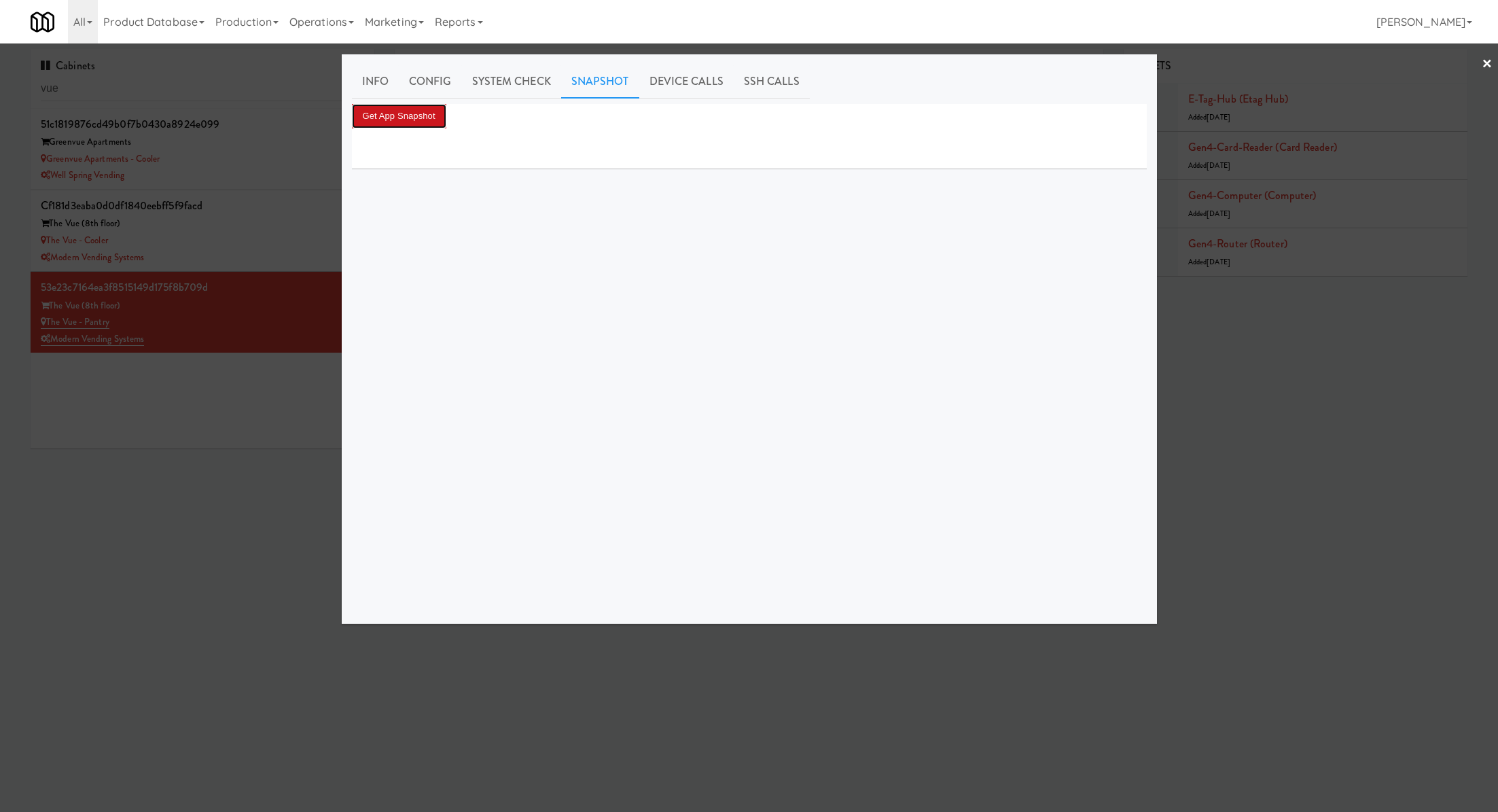
click at [440, 109] on button "Get App Snapshot" at bounding box center [399, 115] width 95 height 24
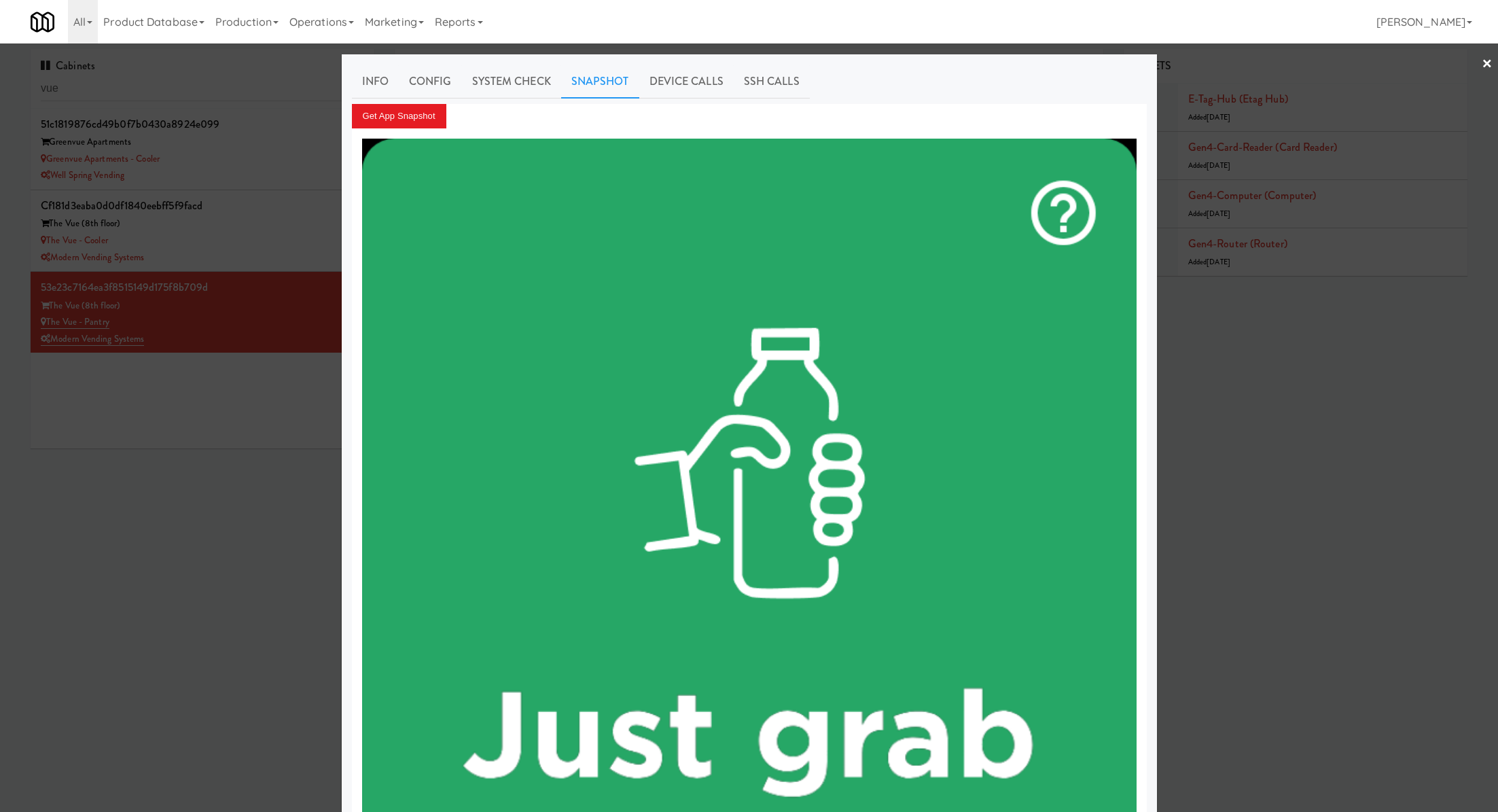
click at [246, 448] on div at bounding box center [749, 406] width 1498 height 812
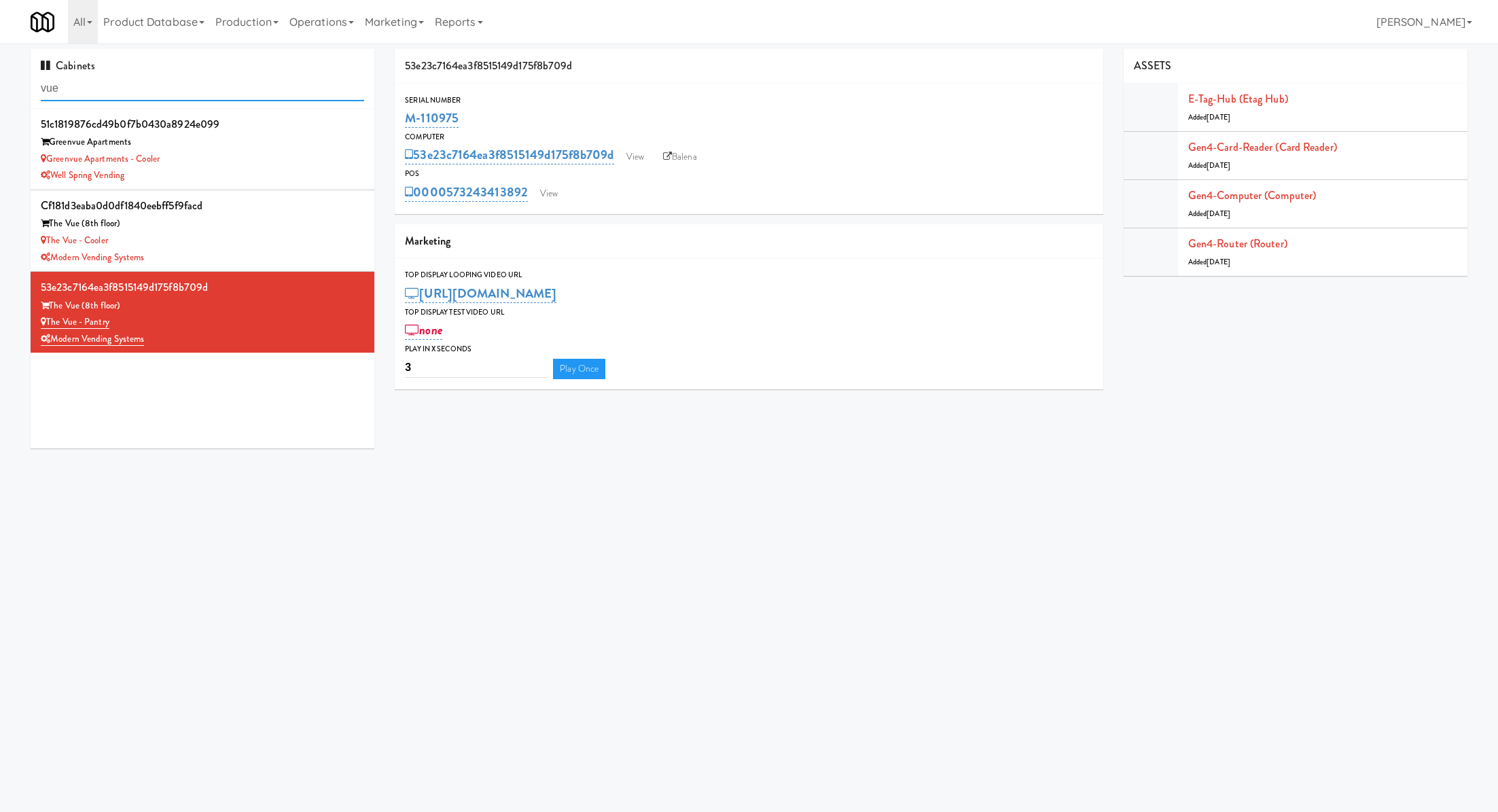
click at [223, 85] on input "vue" at bounding box center [202, 89] width 323 height 25
paste input "Resa - Cooler"
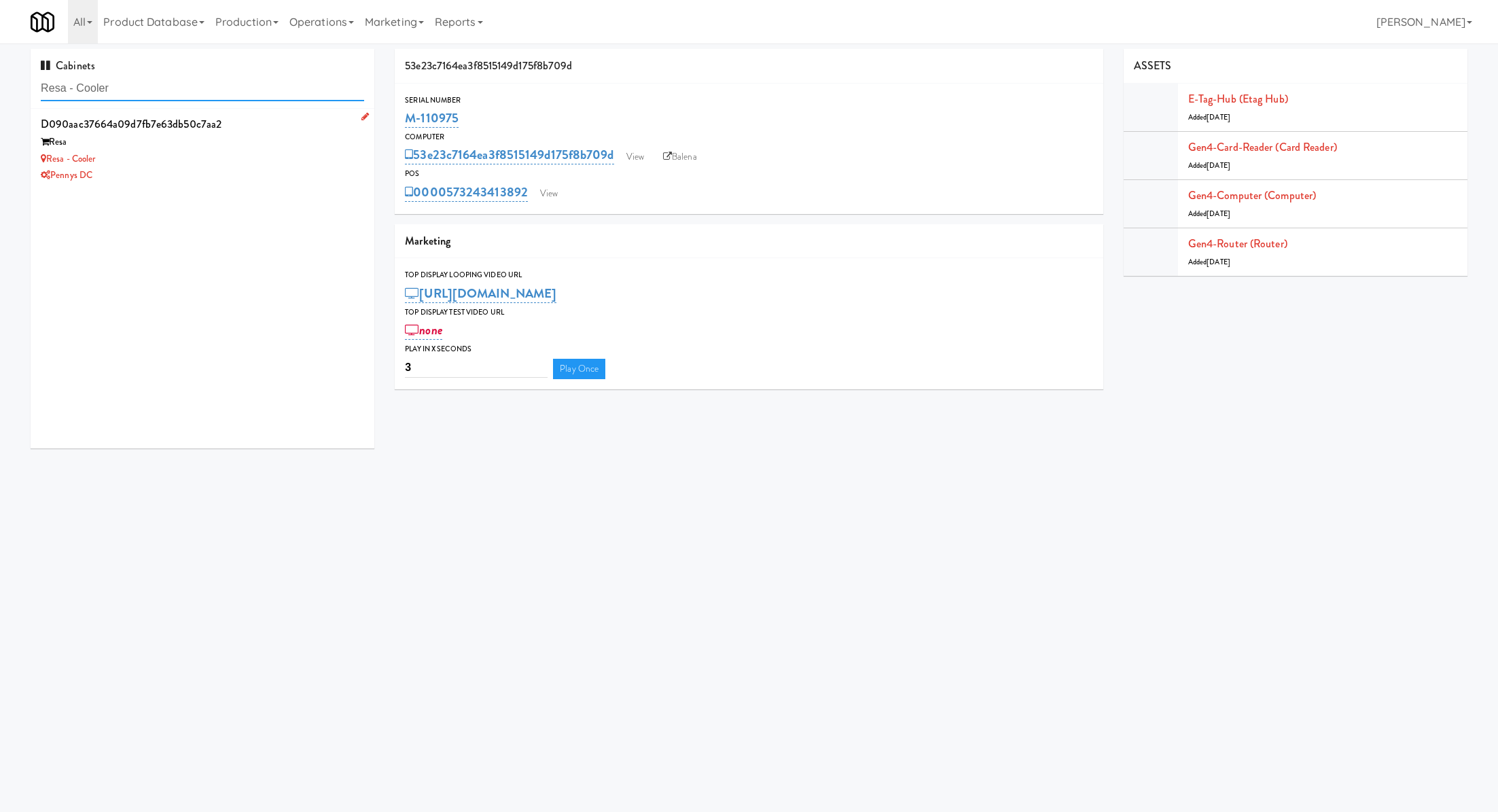
type input "Resa - Cooler"
click at [270, 141] on div "Resa" at bounding box center [202, 142] width 323 height 17
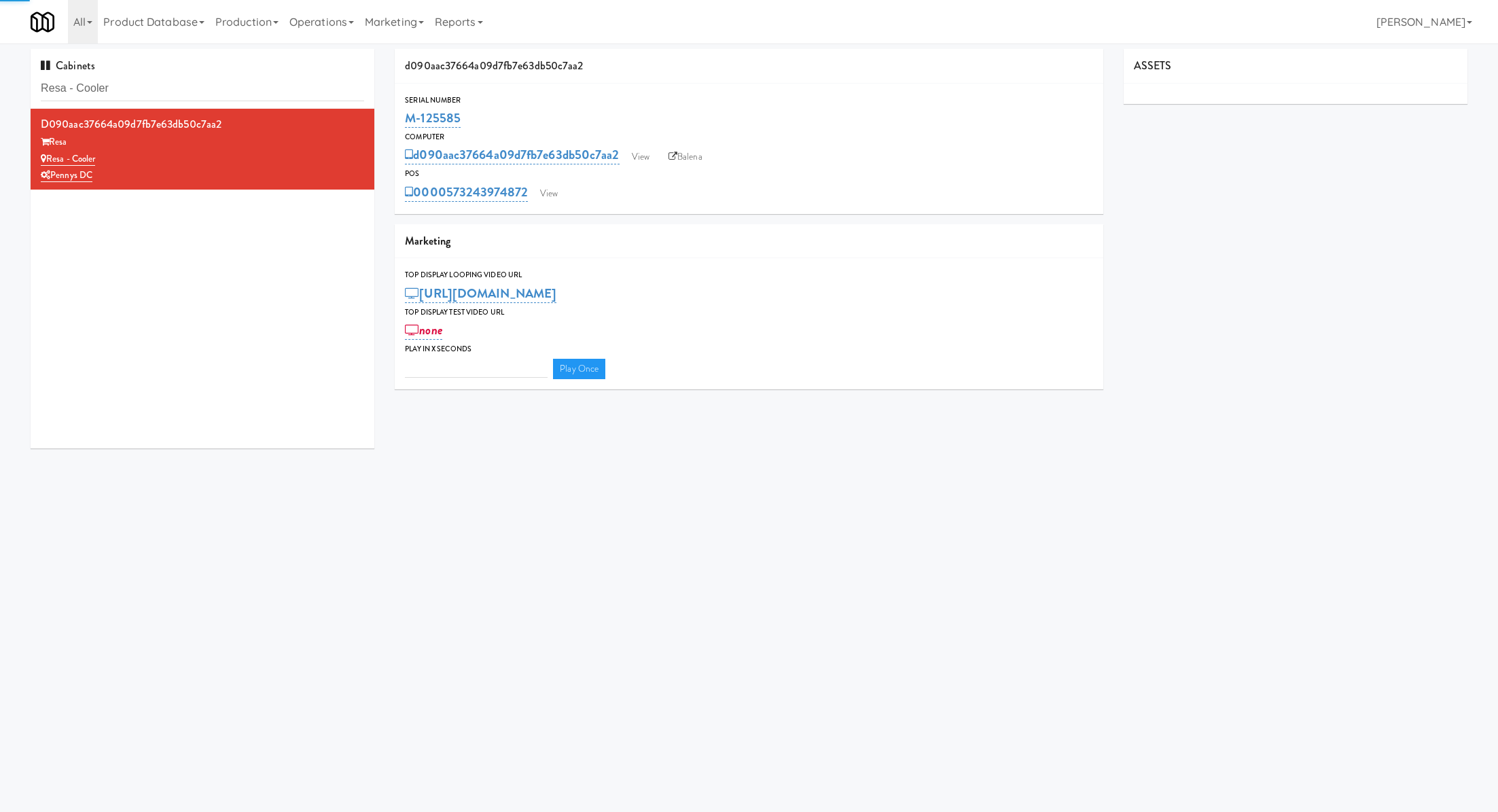
type input "3"
click at [545, 192] on link "View" at bounding box center [549, 193] width 32 height 21
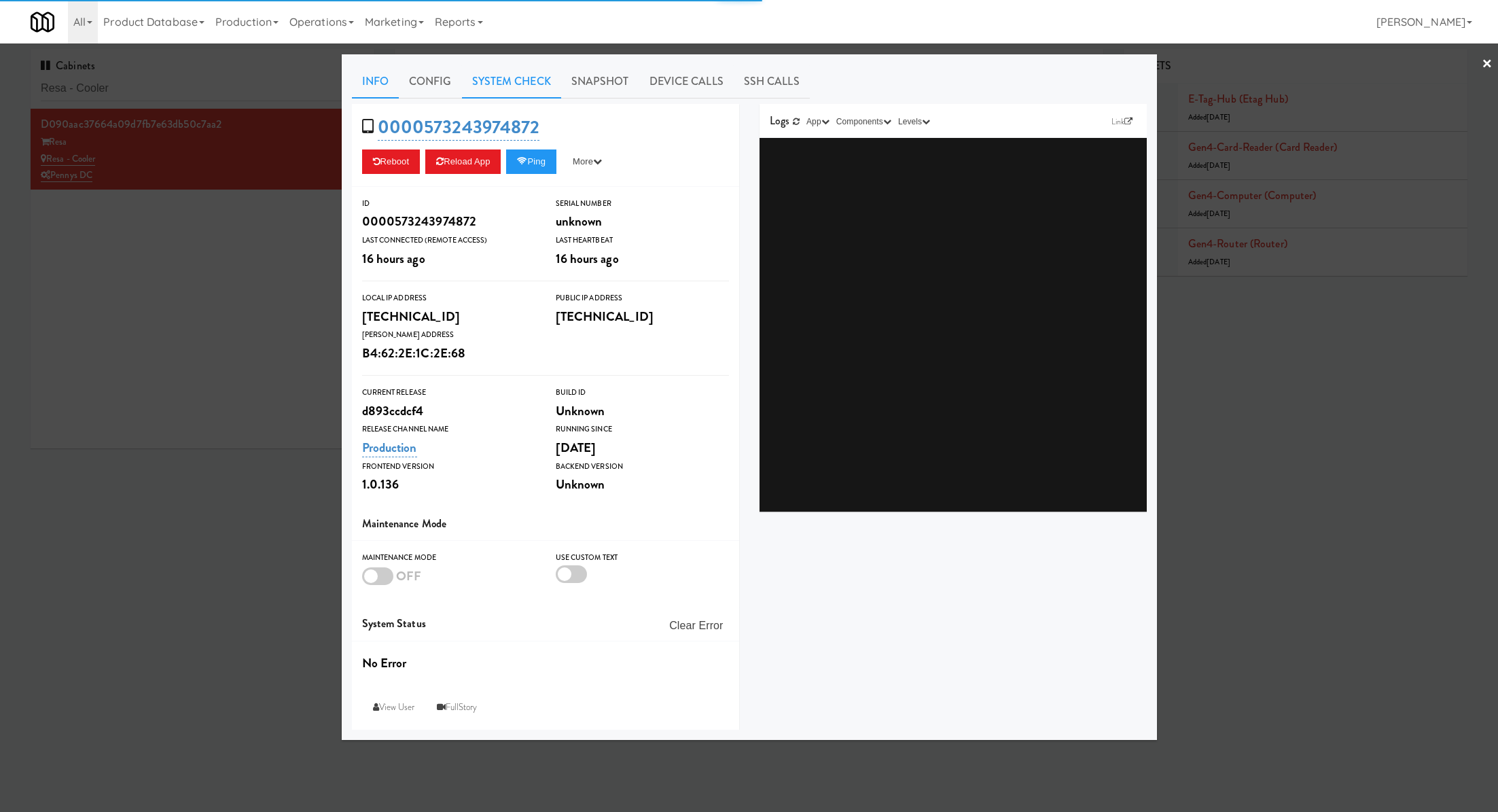
click at [508, 88] on link "System Check" at bounding box center [512, 81] width 100 height 34
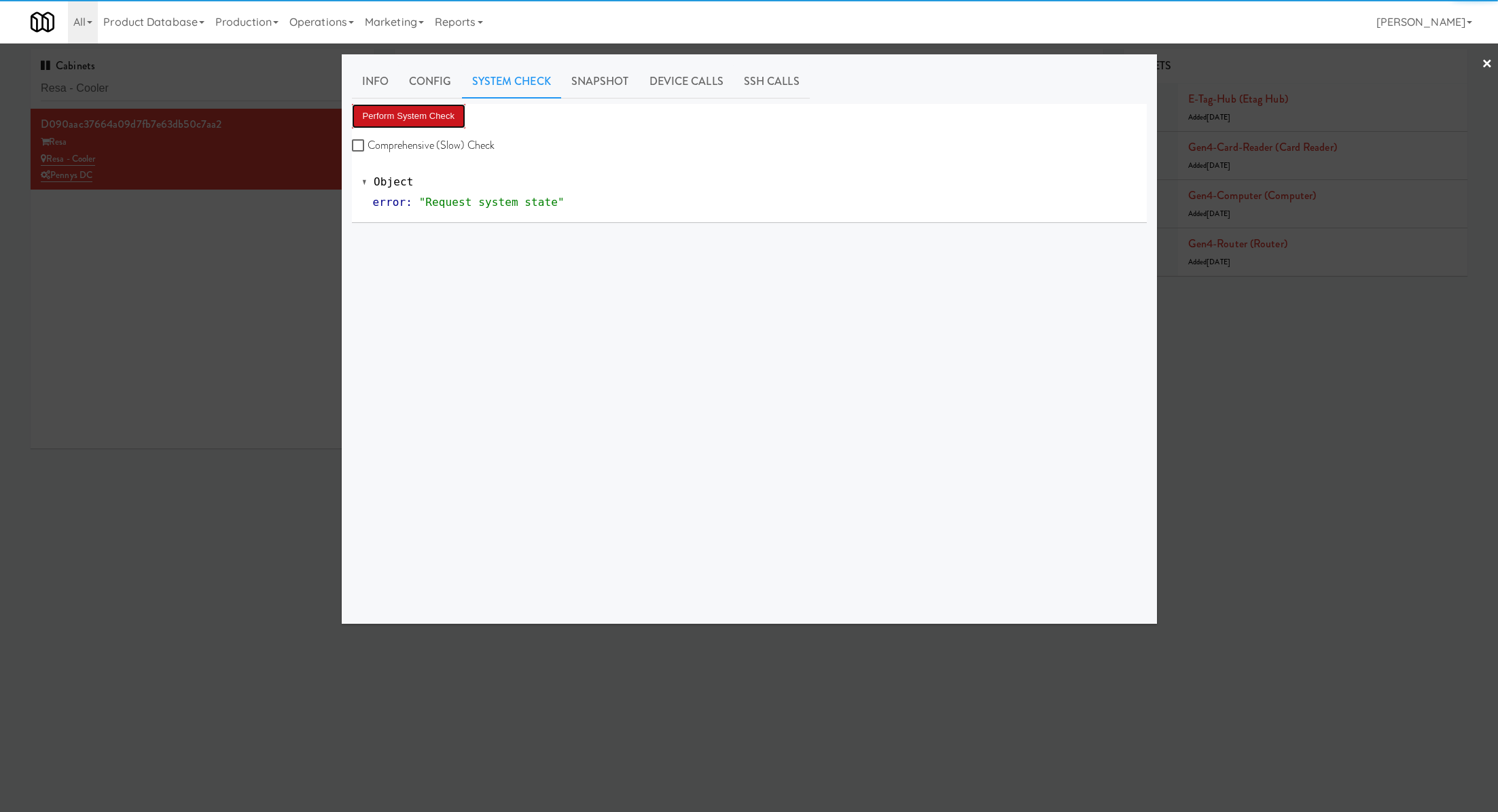
click at [458, 109] on button "Perform System Check" at bounding box center [409, 115] width 114 height 24
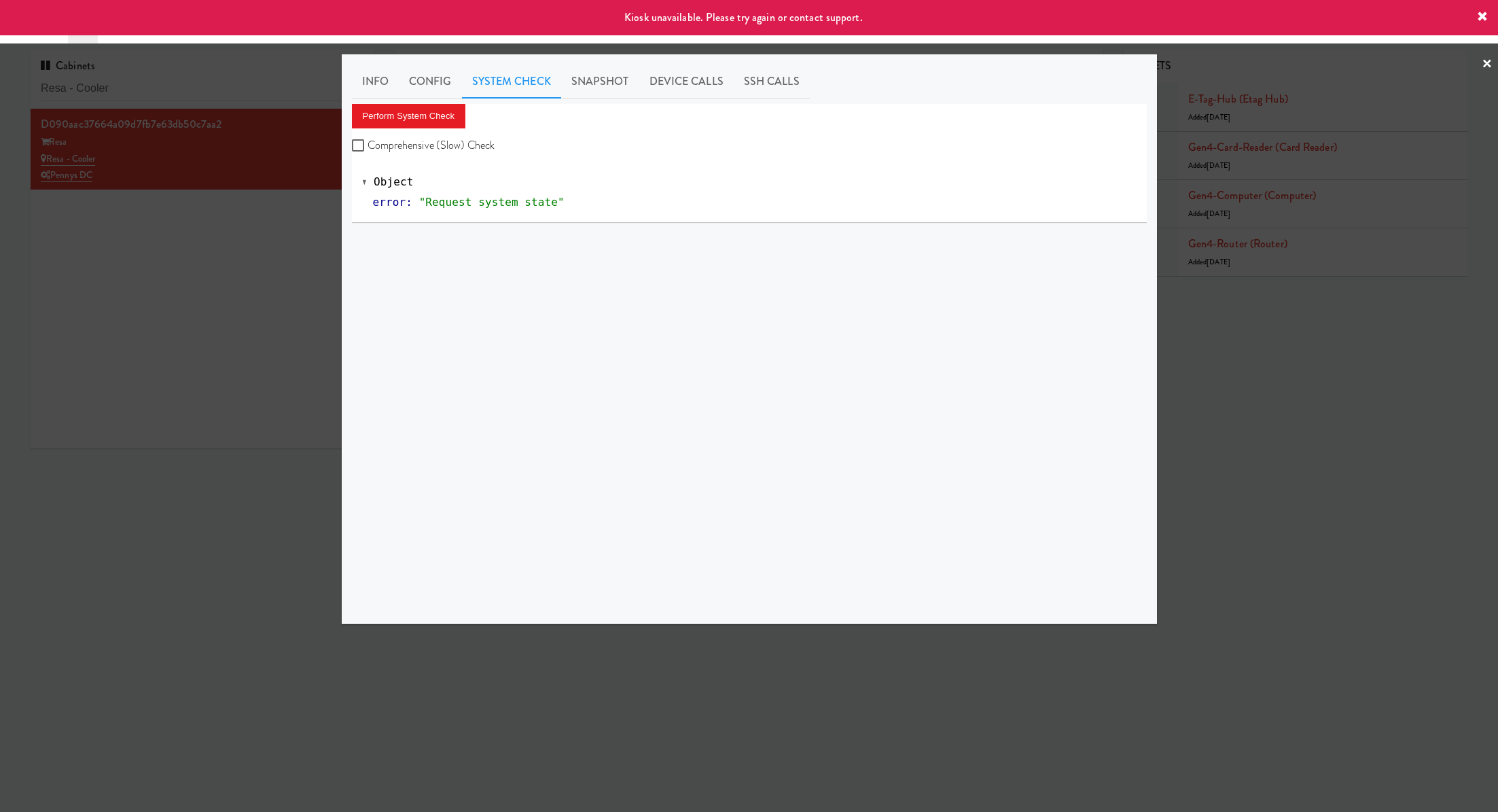
click at [255, 233] on div at bounding box center [749, 406] width 1498 height 812
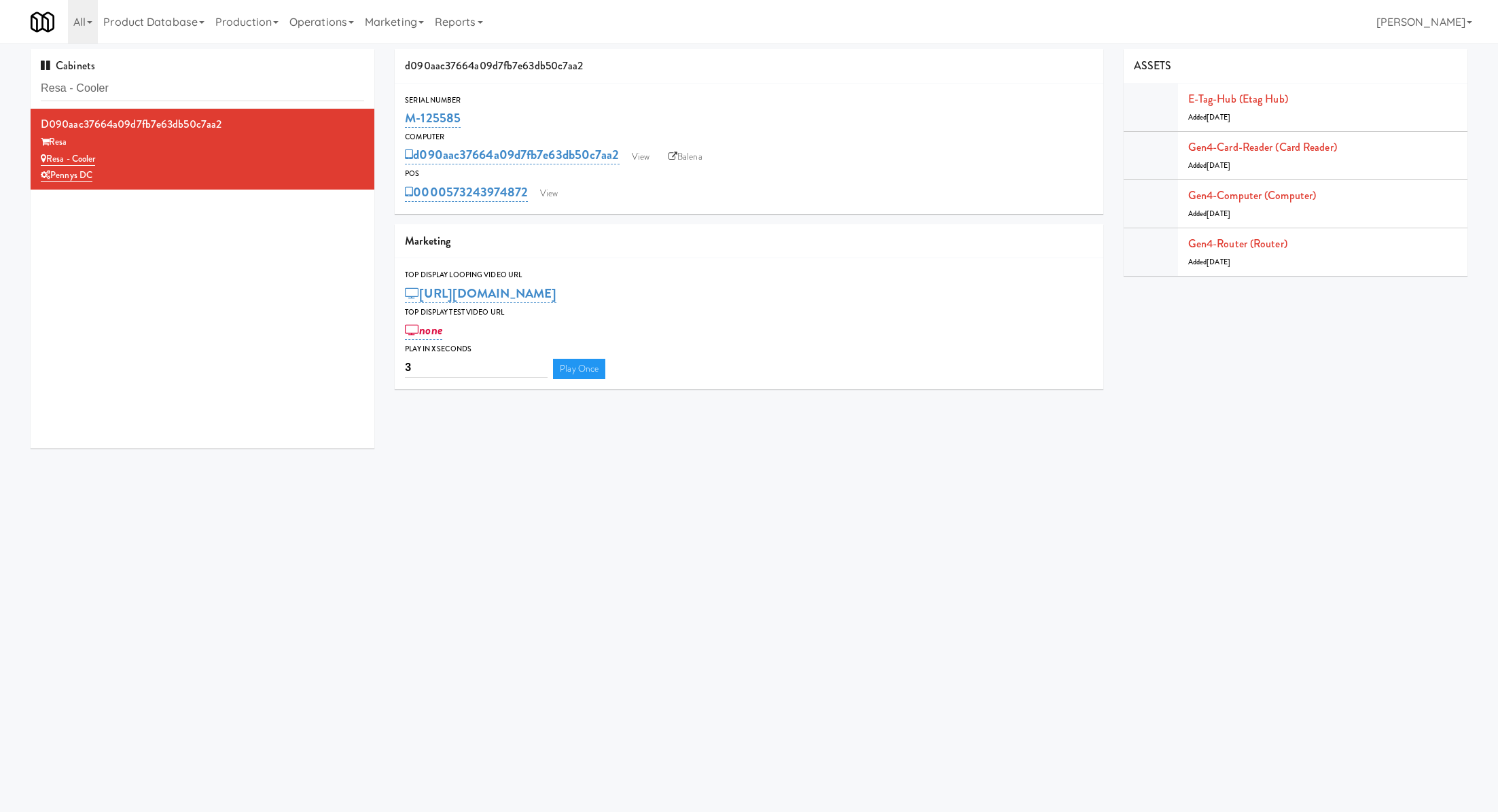
drag, startPoint x: 486, startPoint y: 107, endPoint x: 396, endPoint y: 109, distance: 90.0
click at [396, 109] on div "Serial Number M-125585" at bounding box center [748, 112] width 708 height 36
copy link "M-125585"
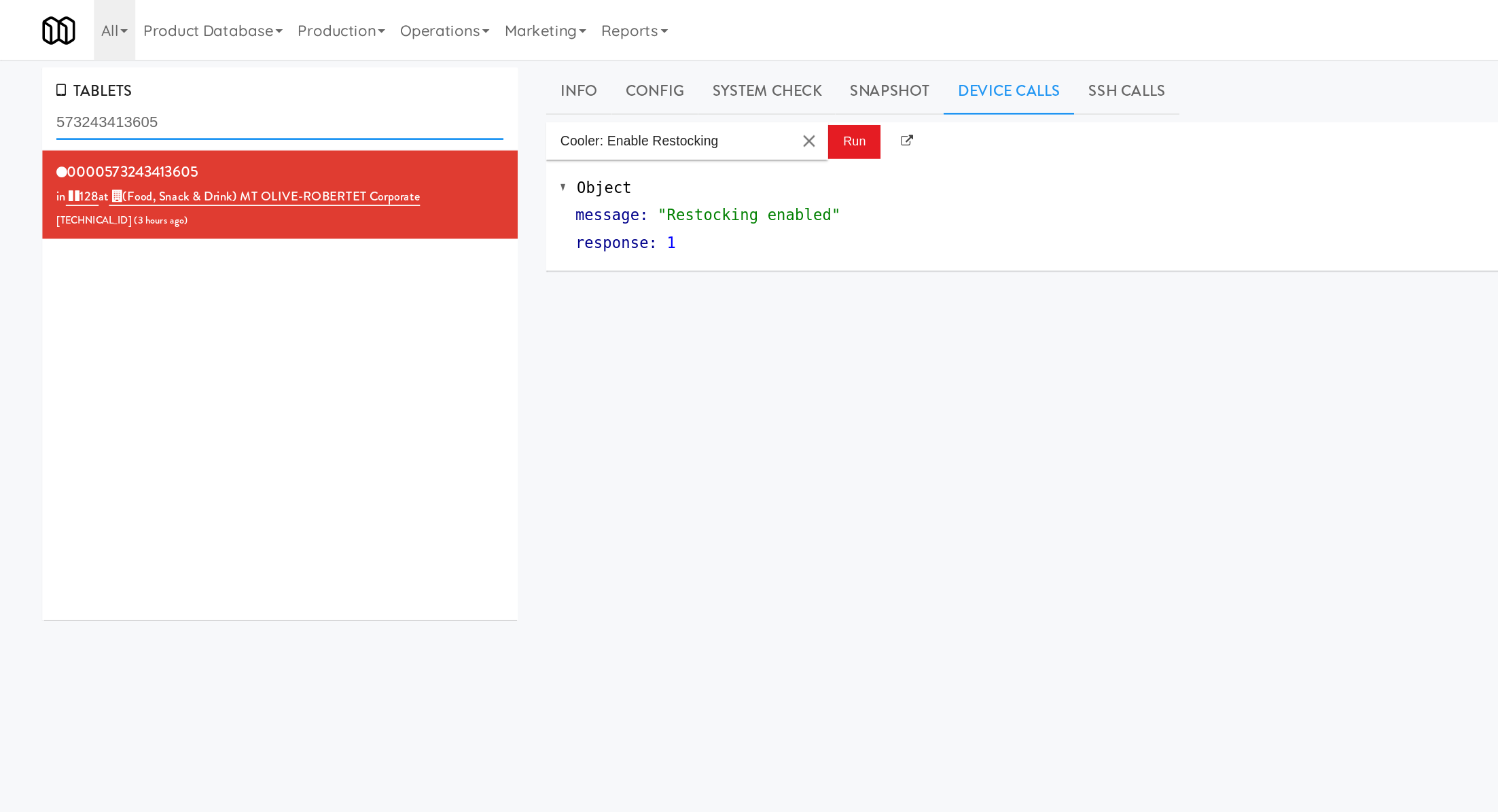
click at [110, 98] on input "573243413605" at bounding box center [202, 89] width 323 height 25
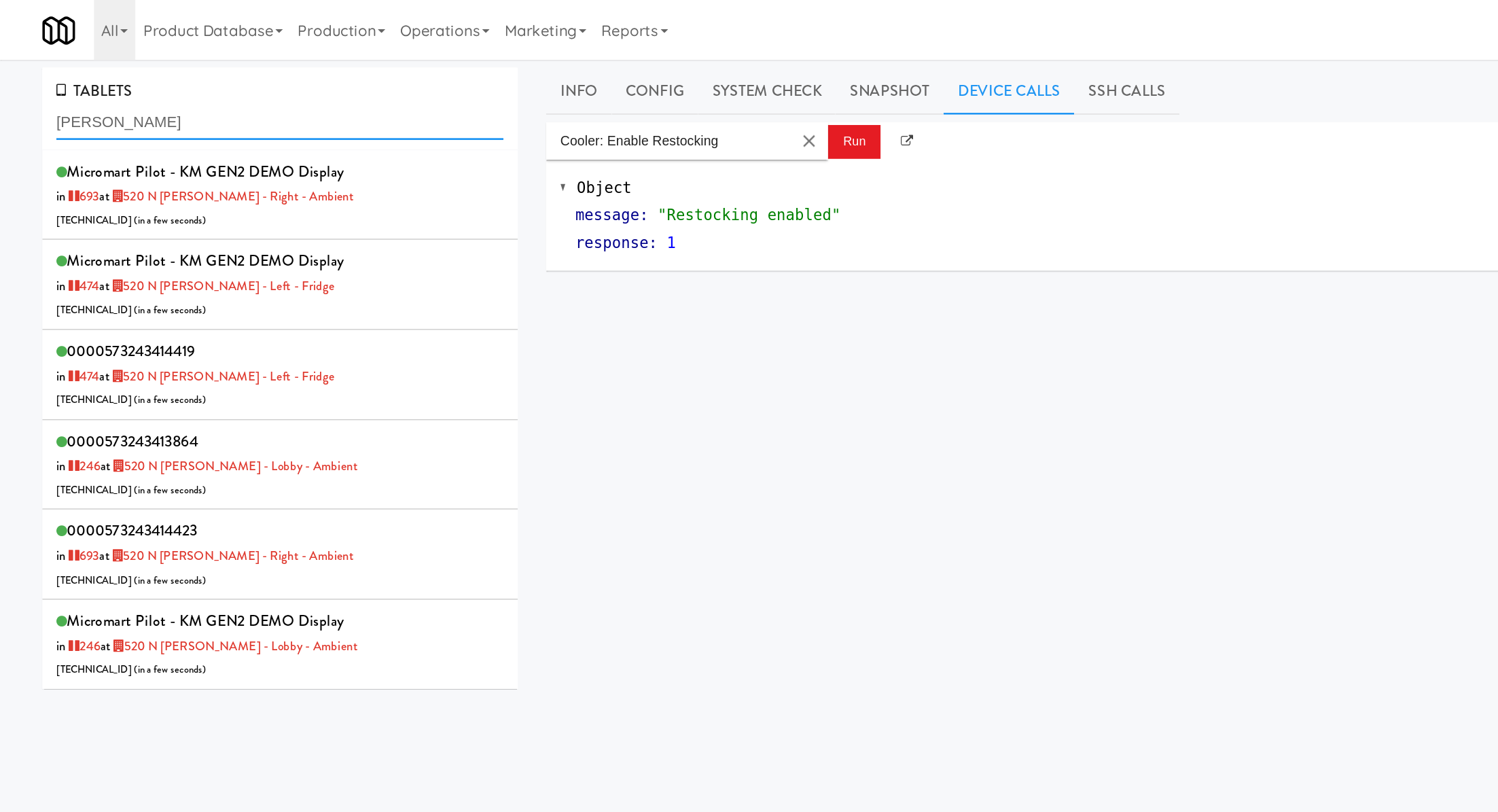
click at [90, 86] on input "[PERSON_NAME]" at bounding box center [202, 89] width 323 height 25
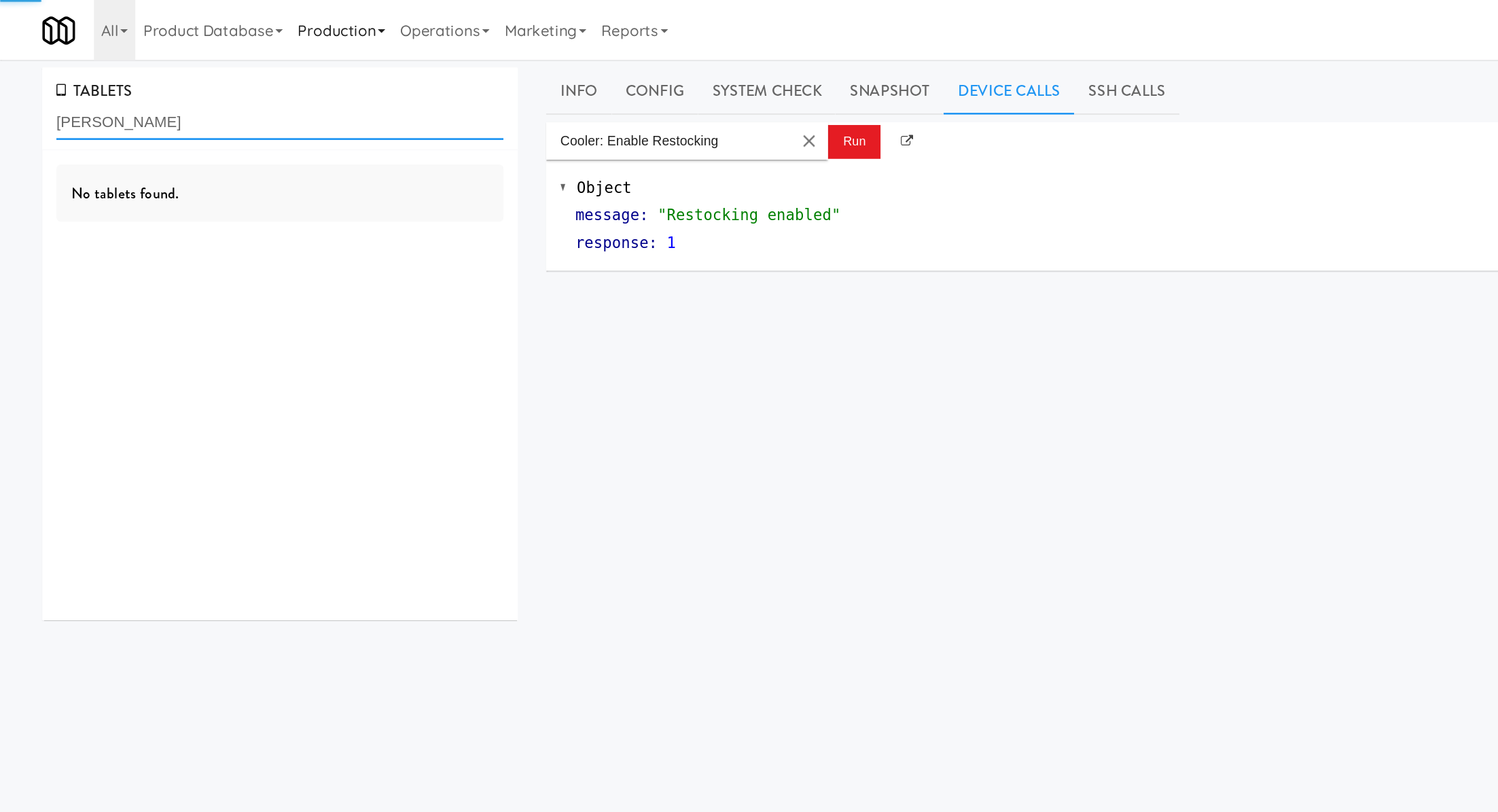
type input "[PERSON_NAME]"
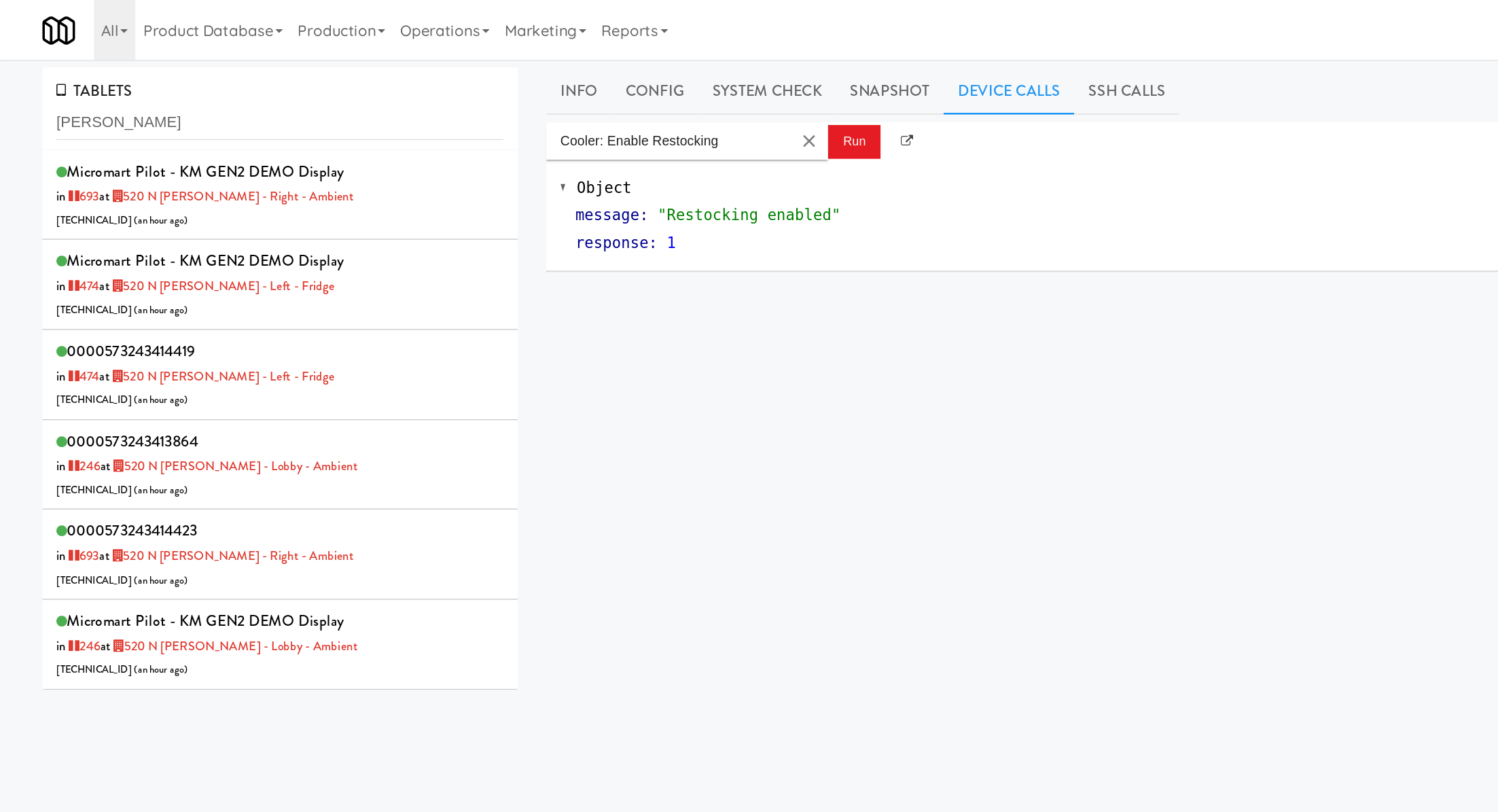
click at [109, 94] on input "[PERSON_NAME]" at bounding box center [202, 89] width 323 height 25
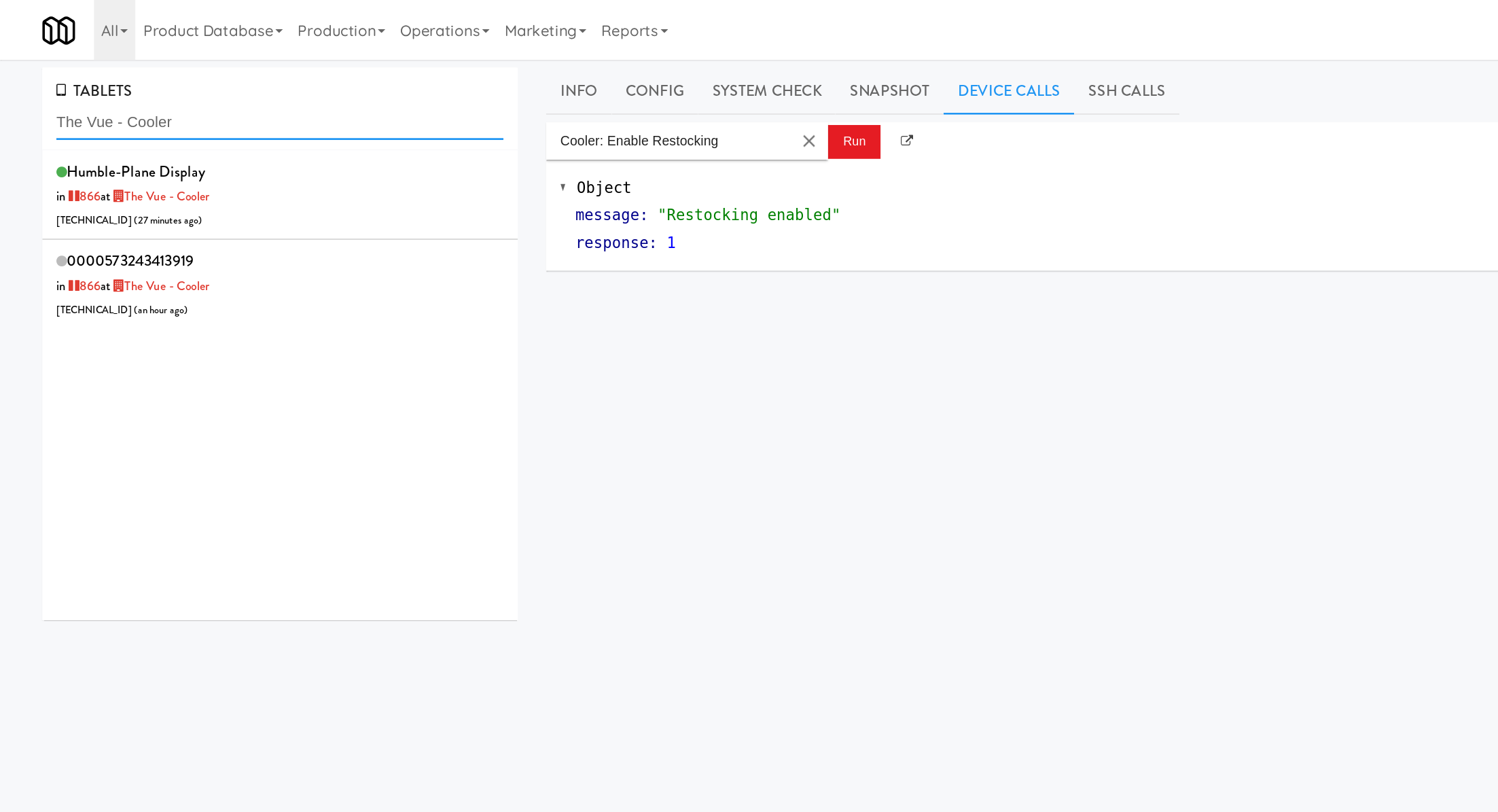
click at [150, 90] on input "The Vue - Cooler" at bounding box center [202, 89] width 323 height 25
paste input "Resa - Cooler"
click at [150, 90] on input "The Vue - CoolerResa - Cooler" at bounding box center [202, 89] width 323 height 25
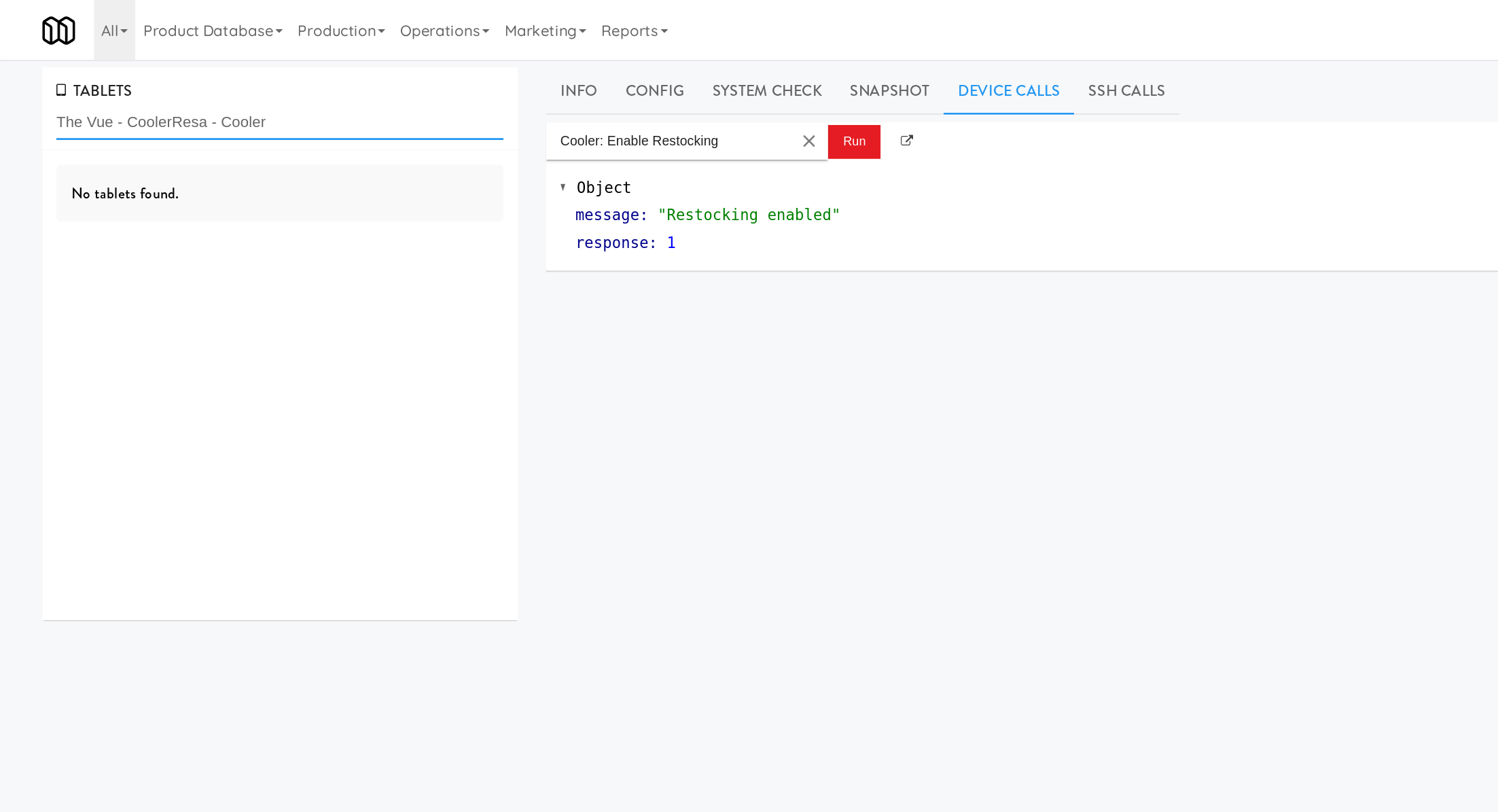
click at [150, 90] on input "The Vue - CoolerResa - Cooler" at bounding box center [202, 89] width 323 height 25
paste input "text"
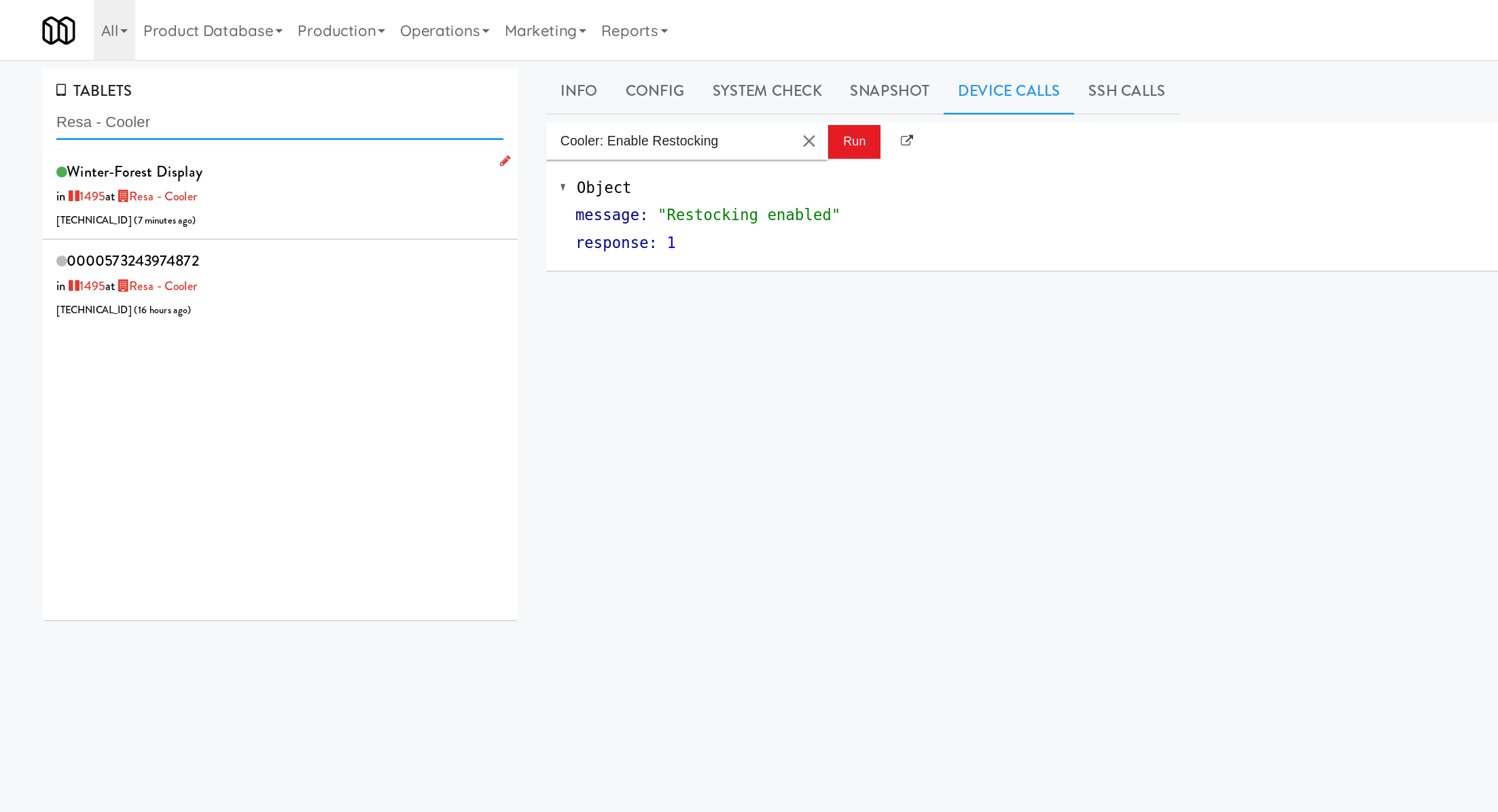
type input "Resa - Cooler"
click at [205, 151] on div "winter-forest Display in 1495 at Resa - Cooler 96.73.181.50 ( 7 minutes ago )" at bounding box center [202, 141] width 323 height 54
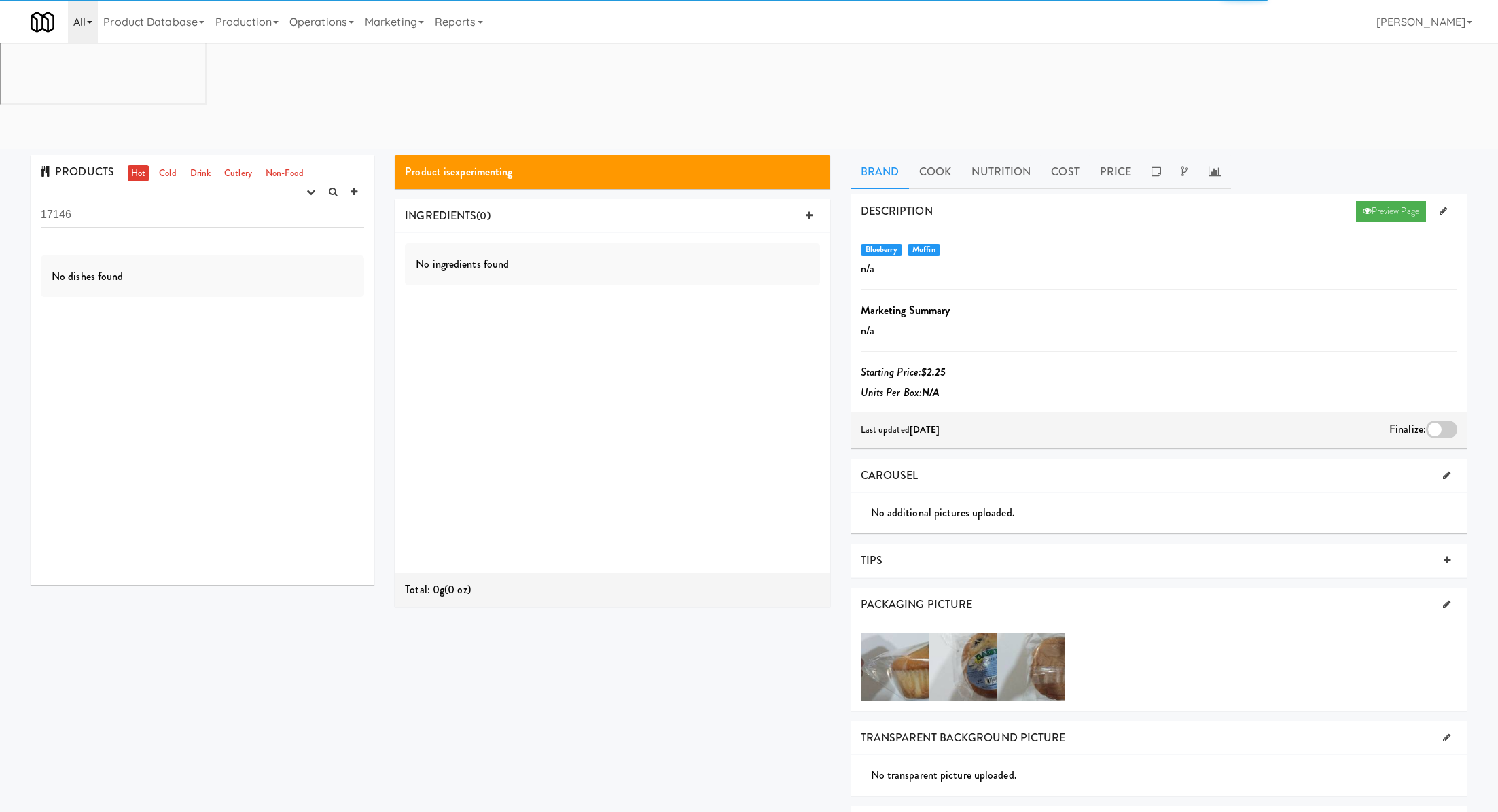
click at [90, 24] on link "All" at bounding box center [83, 22] width 30 height 43
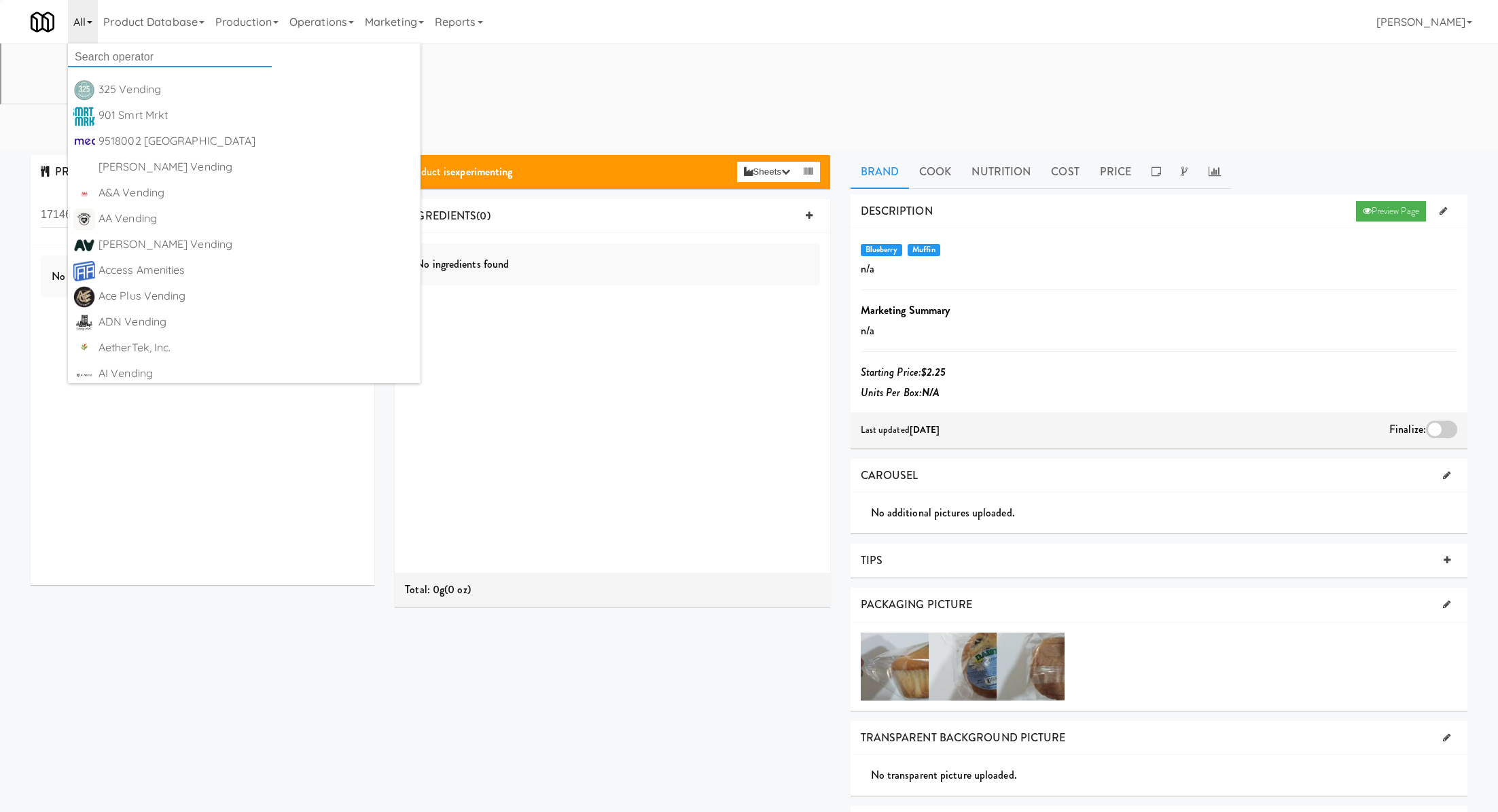
click at [134, 60] on input "text" at bounding box center [170, 57] width 204 height 21
type input "ocean"
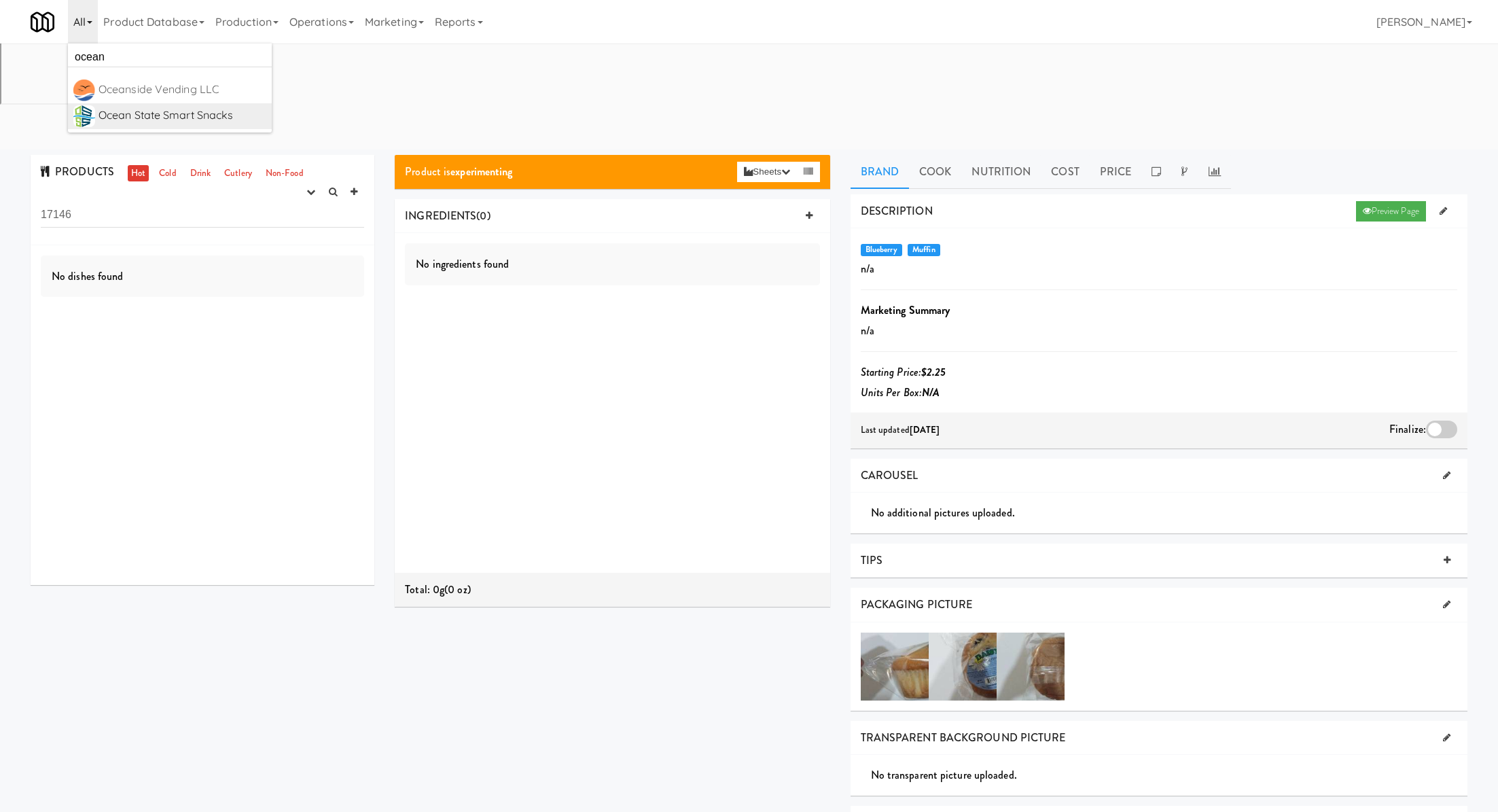
click at [178, 110] on div "Ocean State Smart Snacks" at bounding box center [182, 115] width 168 height 21
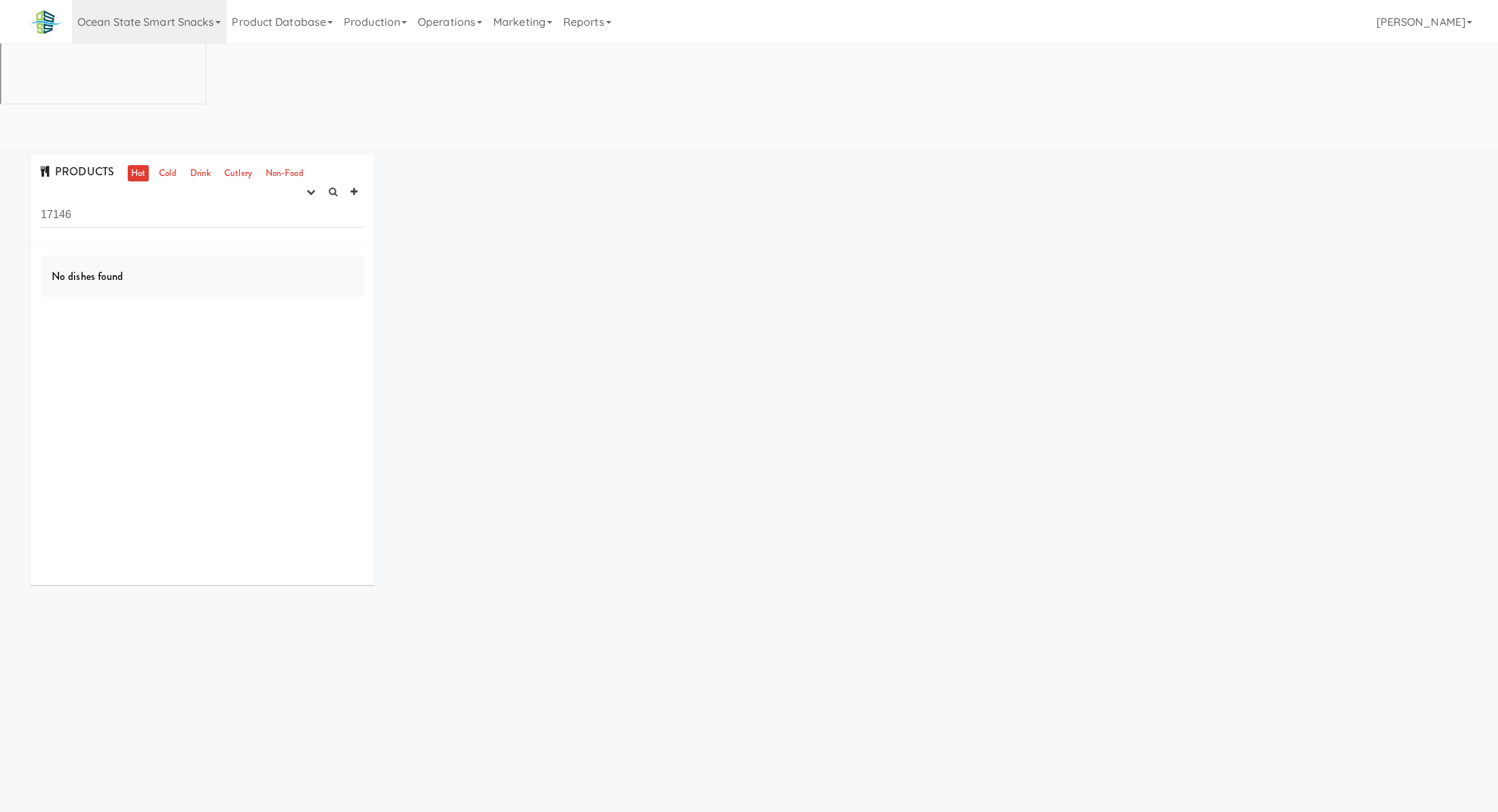
click at [100, 202] on input "17146" at bounding box center [202, 215] width 323 height 25
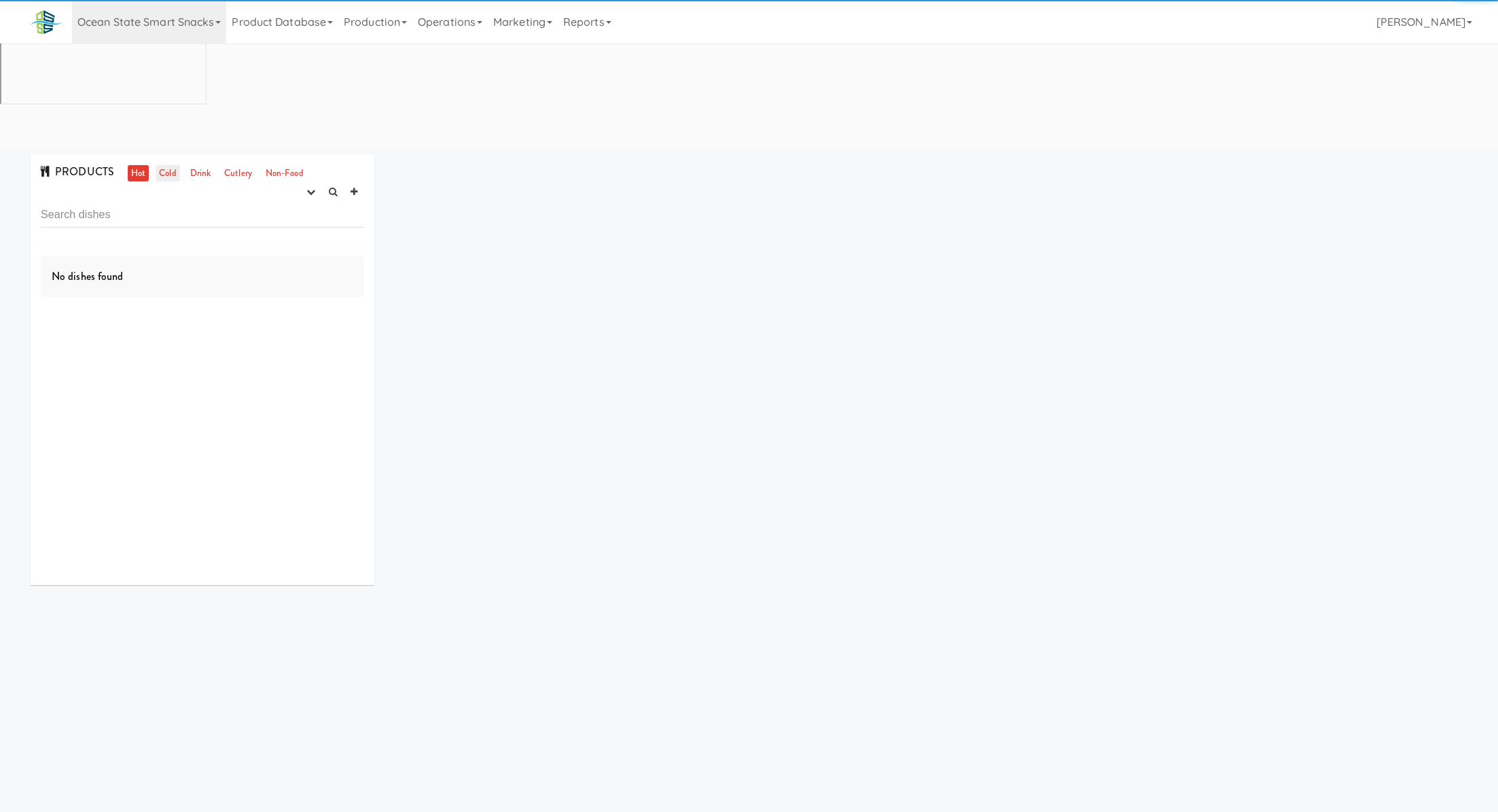
click at [165, 165] on link "Cold" at bounding box center [168, 173] width 24 height 17
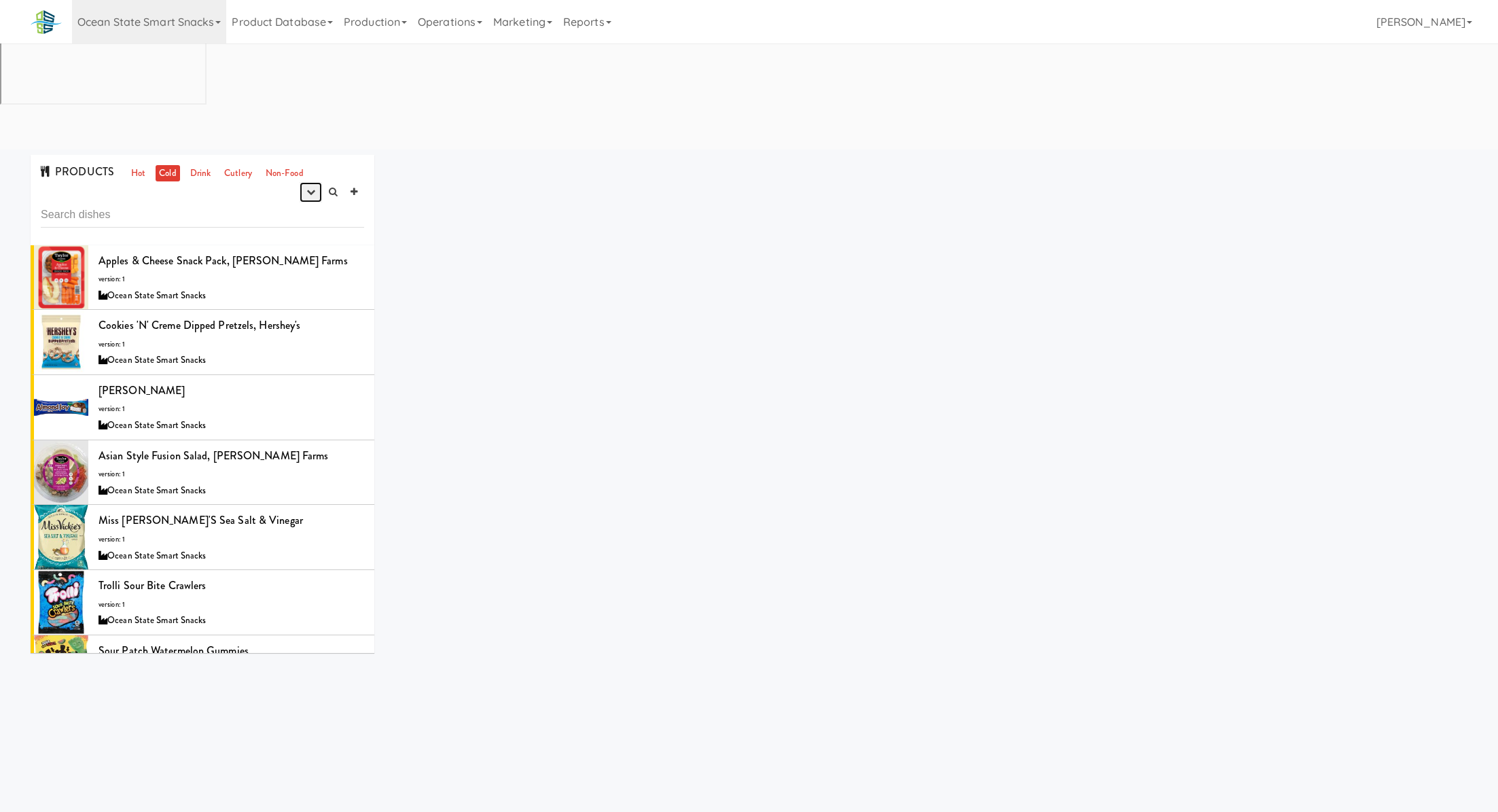
click at [307, 187] on icon "button" at bounding box center [310, 192] width 9 height 9
click at [299, 206] on link "experimenting" at bounding box center [267, 217] width 109 height 24
click at [275, 250] on div "Apples & Cheese Snack Pack, [PERSON_NAME] Farms version: 1 Ocean State Smart Sn…" at bounding box center [231, 277] width 265 height 54
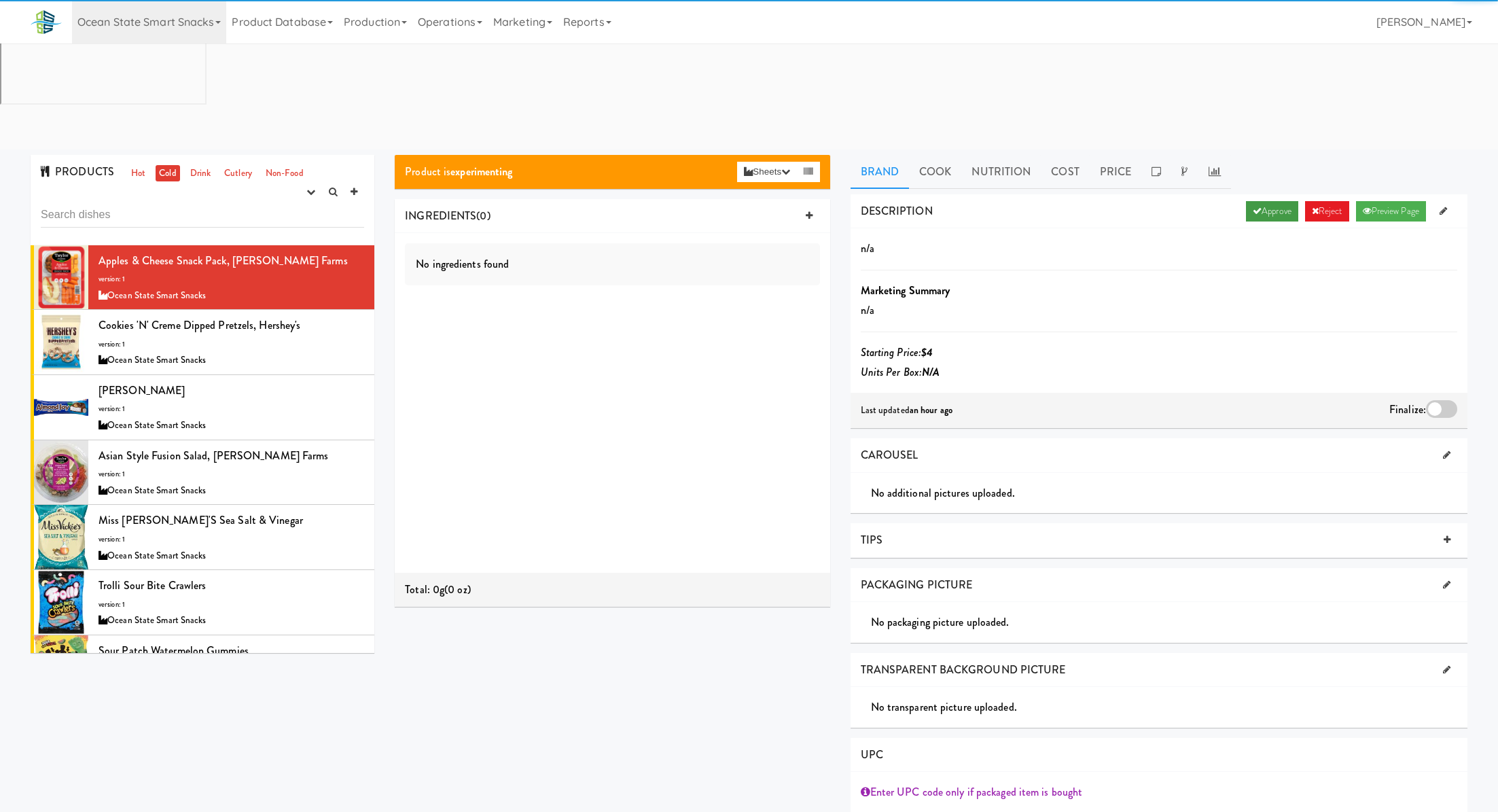
click at [1270, 201] on link "Approve" at bounding box center [1272, 211] width 52 height 21
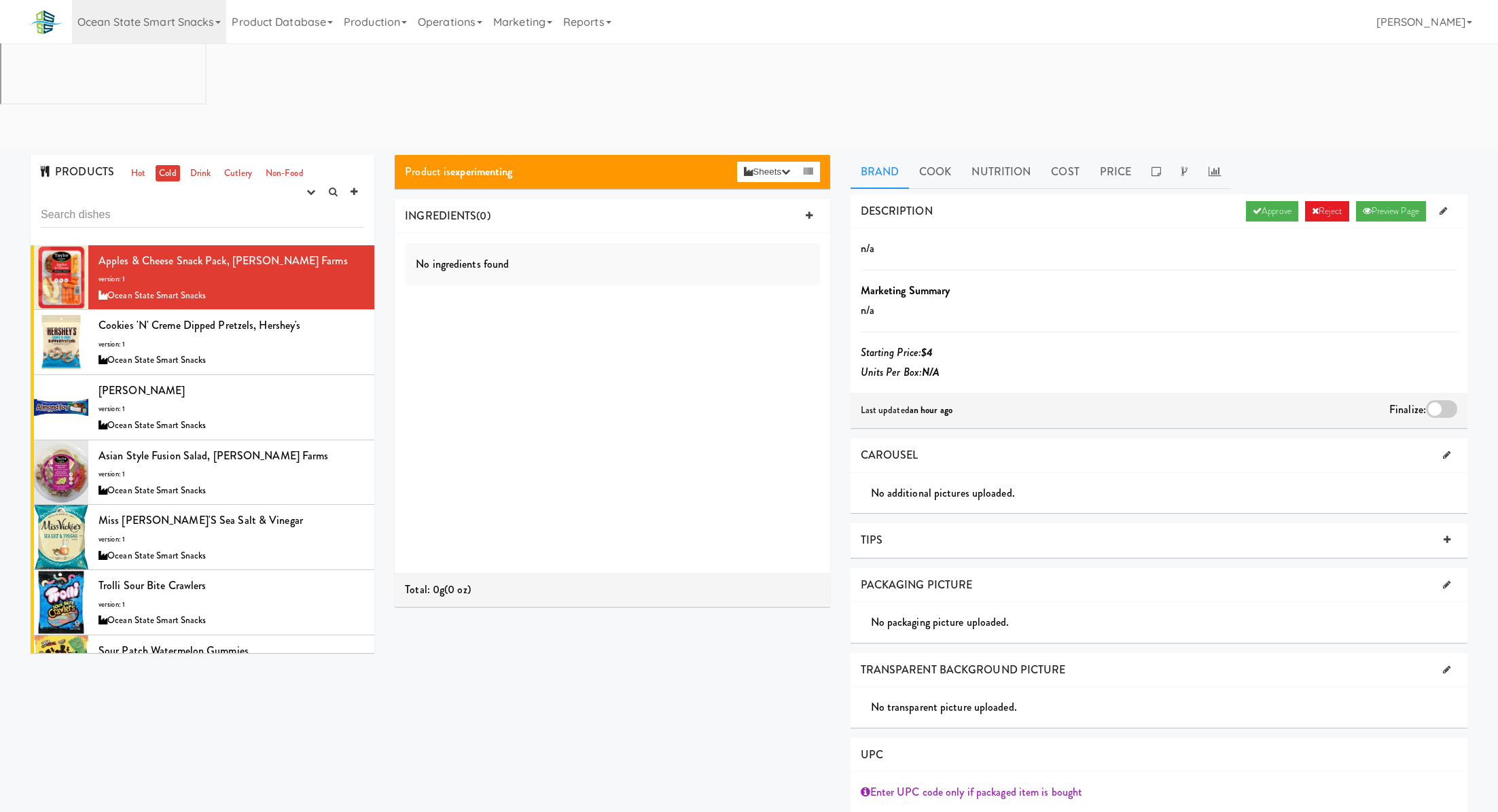
click at [1442, 400] on div at bounding box center [1442, 408] width 32 height 17
click at [0, 0] on input "checkbox" at bounding box center [0, 0] width 0 height 0
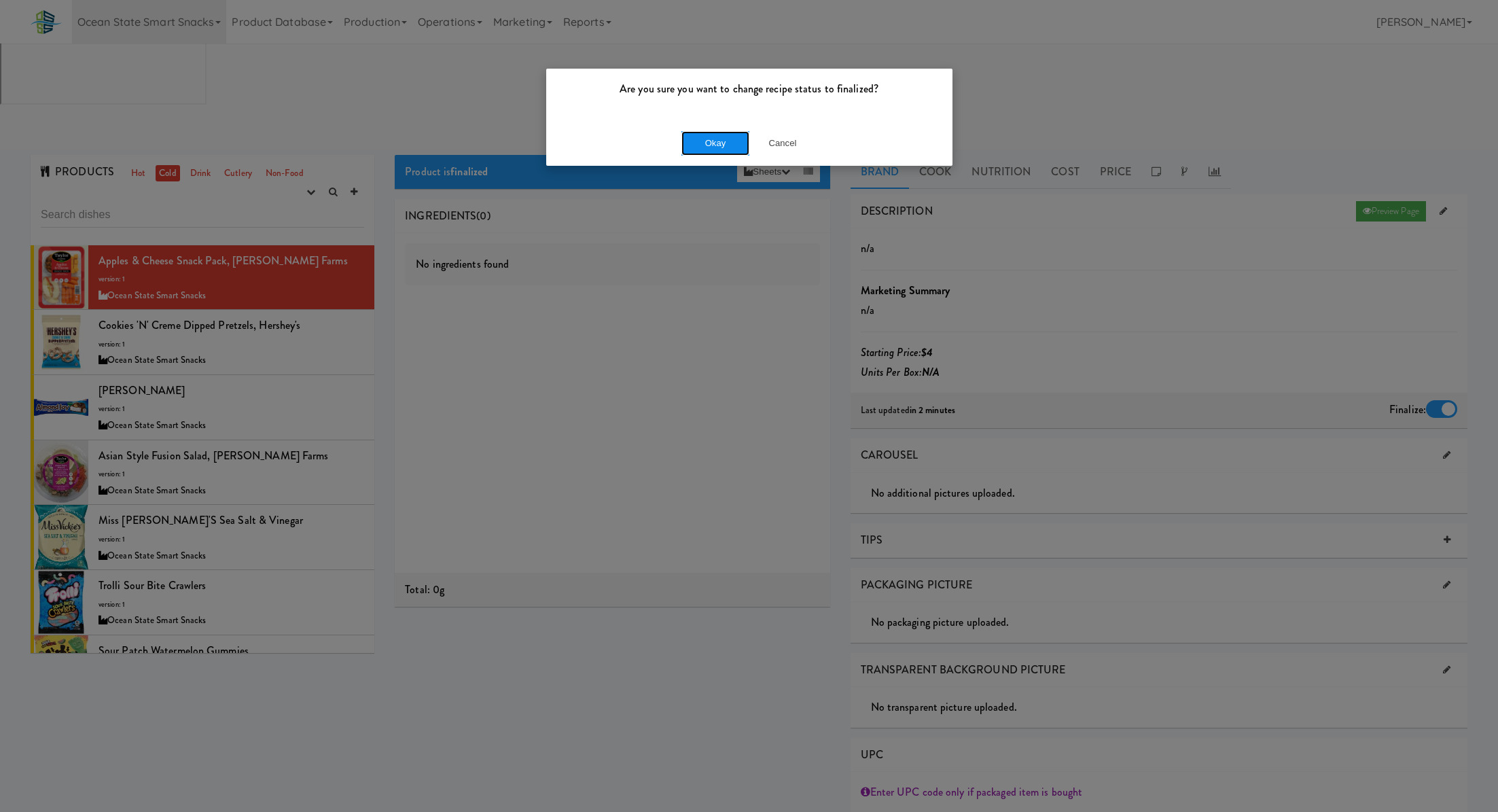
click at [703, 143] on button "Okay" at bounding box center [715, 143] width 68 height 24
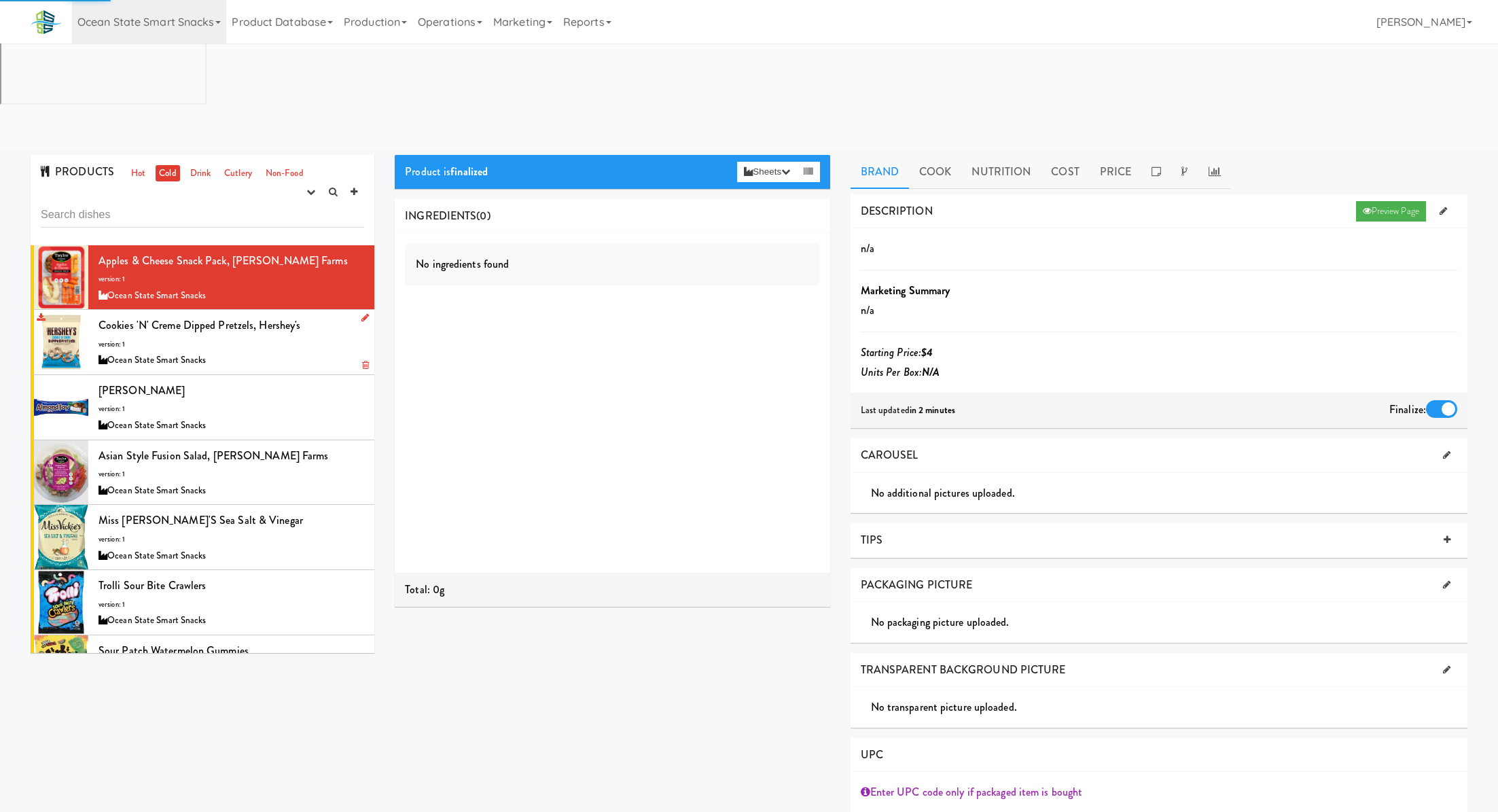
click at [327, 315] on div "Cookies 'N' Creme Dipped Pretzels, Hershey's version: 1 Ocean State Smart Snacks" at bounding box center [231, 342] width 265 height 54
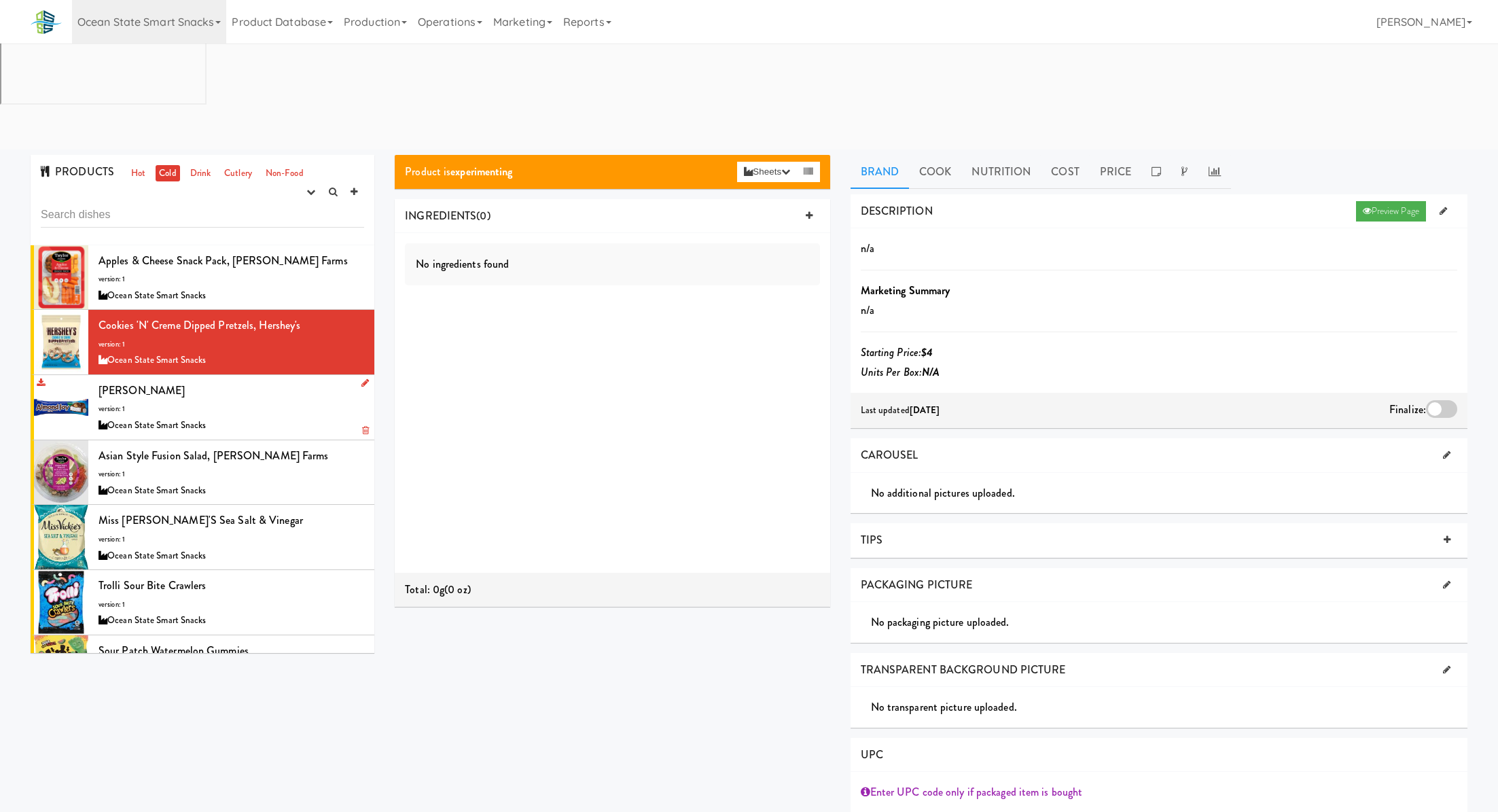
click at [307, 381] on div "[PERSON_NAME] version: 1 Ocean State Smart Snacks" at bounding box center [231, 407] width 265 height 54
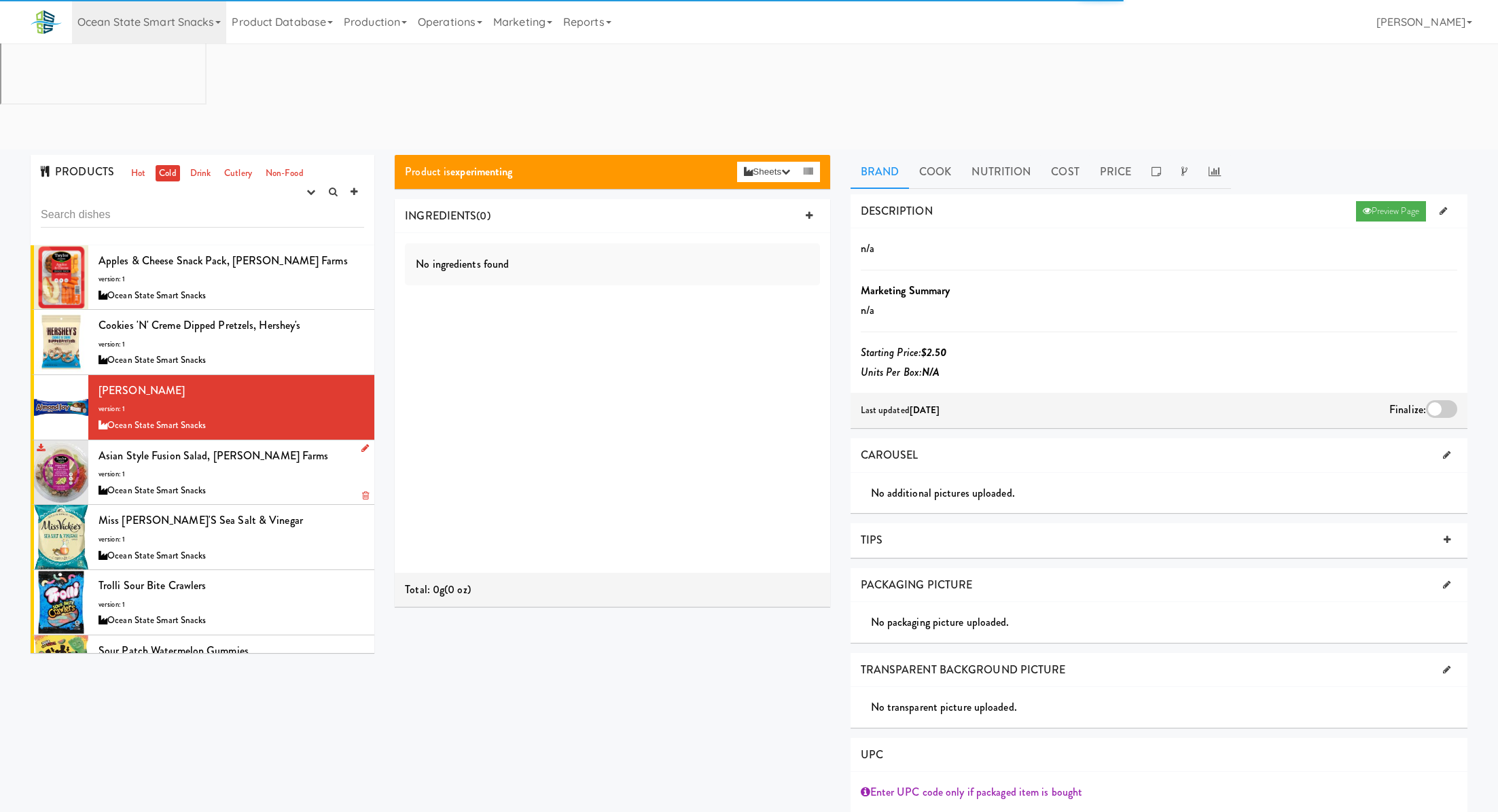
click at [292, 445] on div "Asian Style Fusion Salad, [PERSON_NAME] Farms version: 1 Ocean State Smart Snac…" at bounding box center [231, 472] width 265 height 54
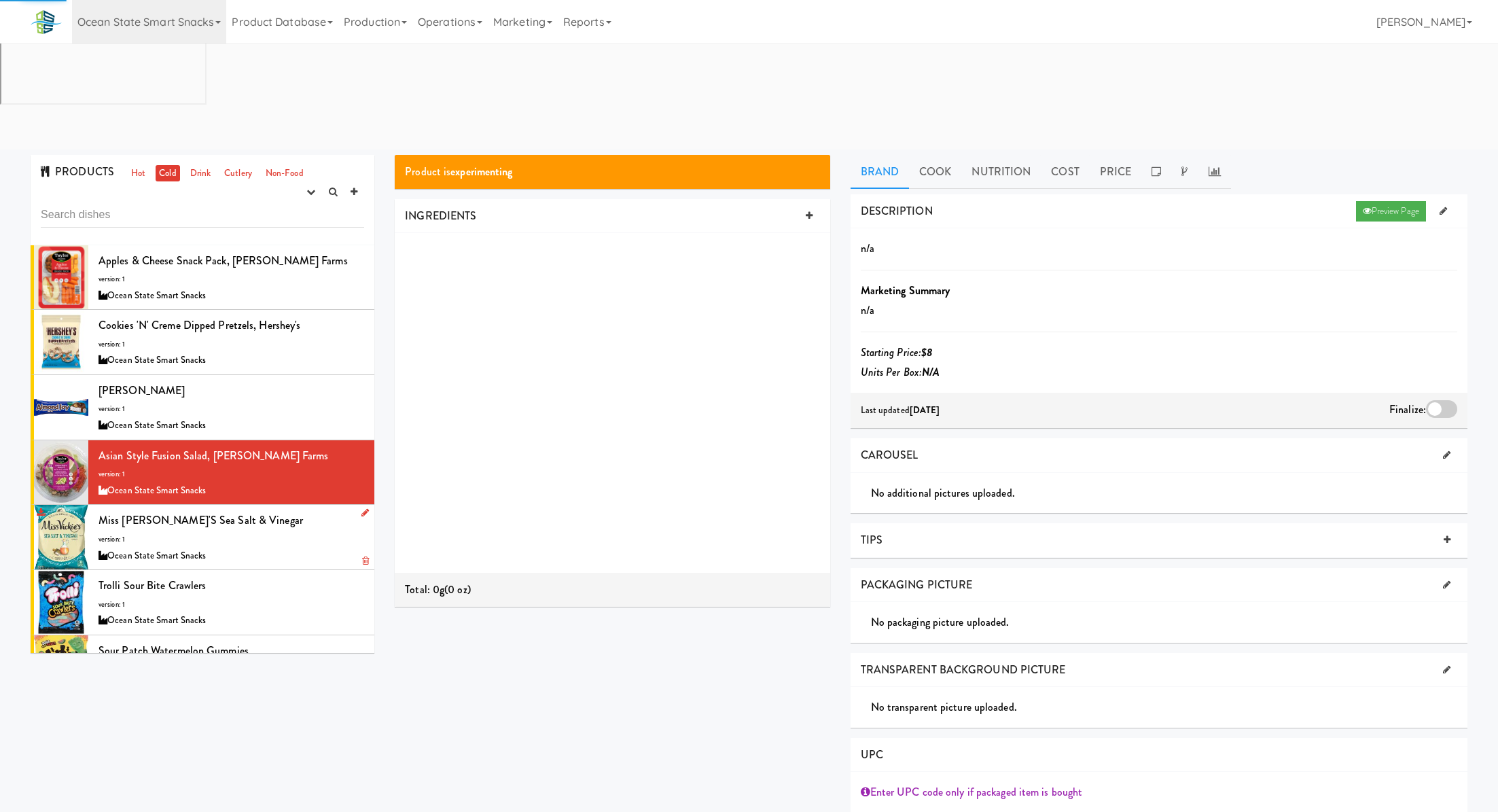
click at [292, 510] on div "Miss [PERSON_NAME]'s Sea Salt & Vinegar version: 1 Ocean State Smart Snacks" at bounding box center [231, 537] width 265 height 54
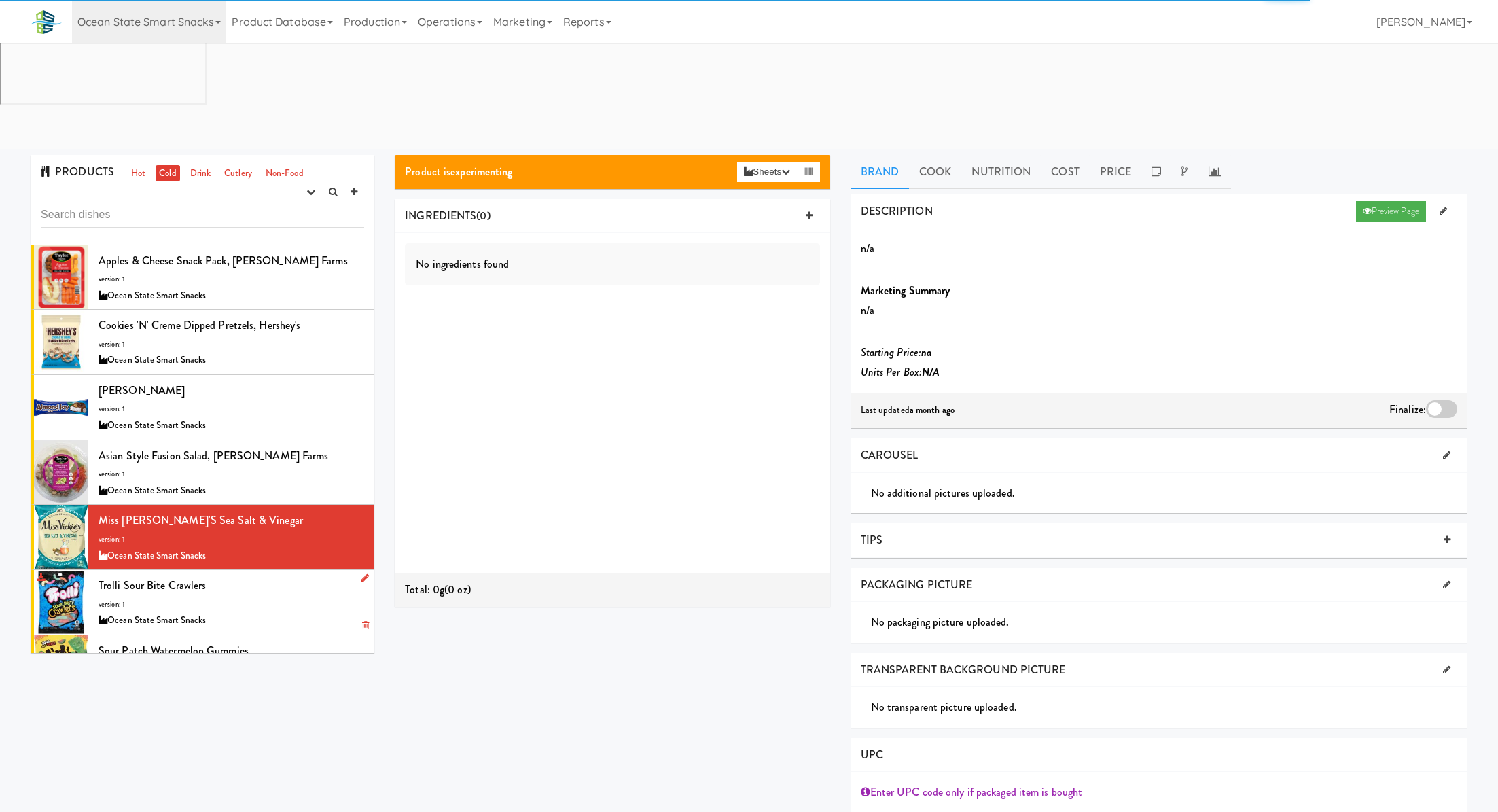
click at [291, 576] on div "Trolli Sour Bite Crawlers version: 1 Ocean State Smart Snacks" at bounding box center [231, 602] width 265 height 54
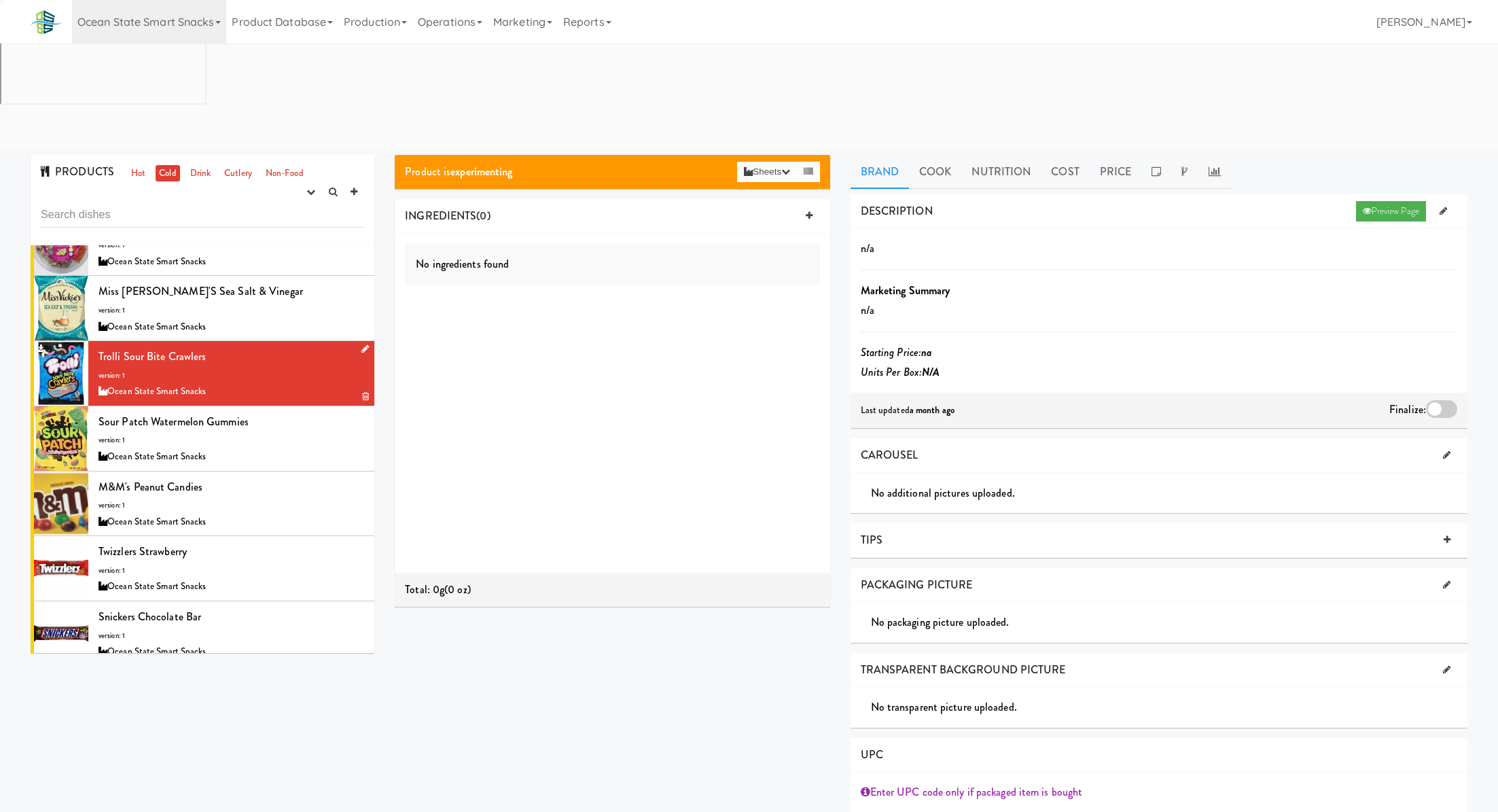
scroll to position [241, 0]
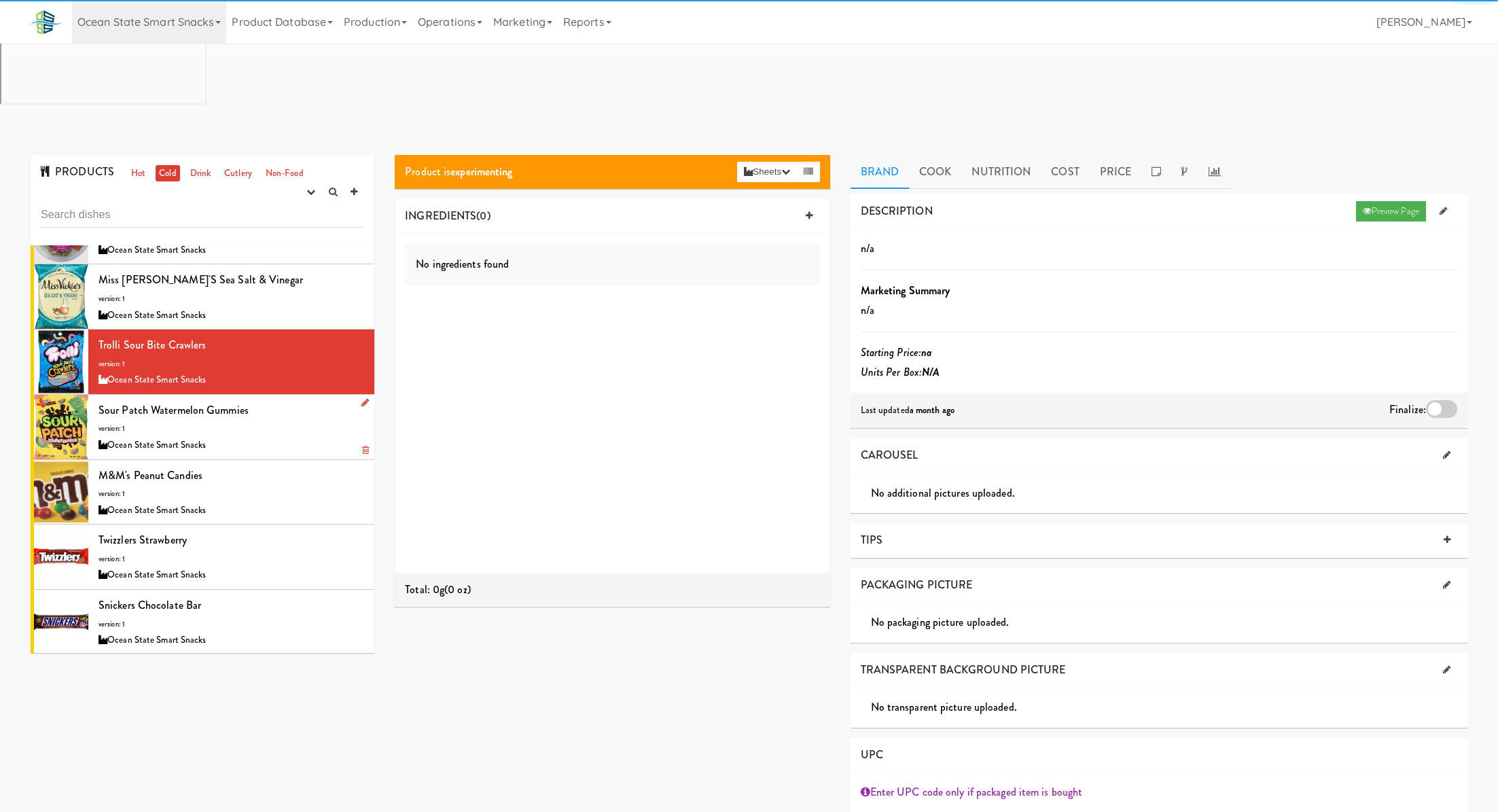
click at [314, 400] on div "Sour Patch Watermelon Gummies version: 1 Ocean State Smart Snacks" at bounding box center [231, 426] width 265 height 54
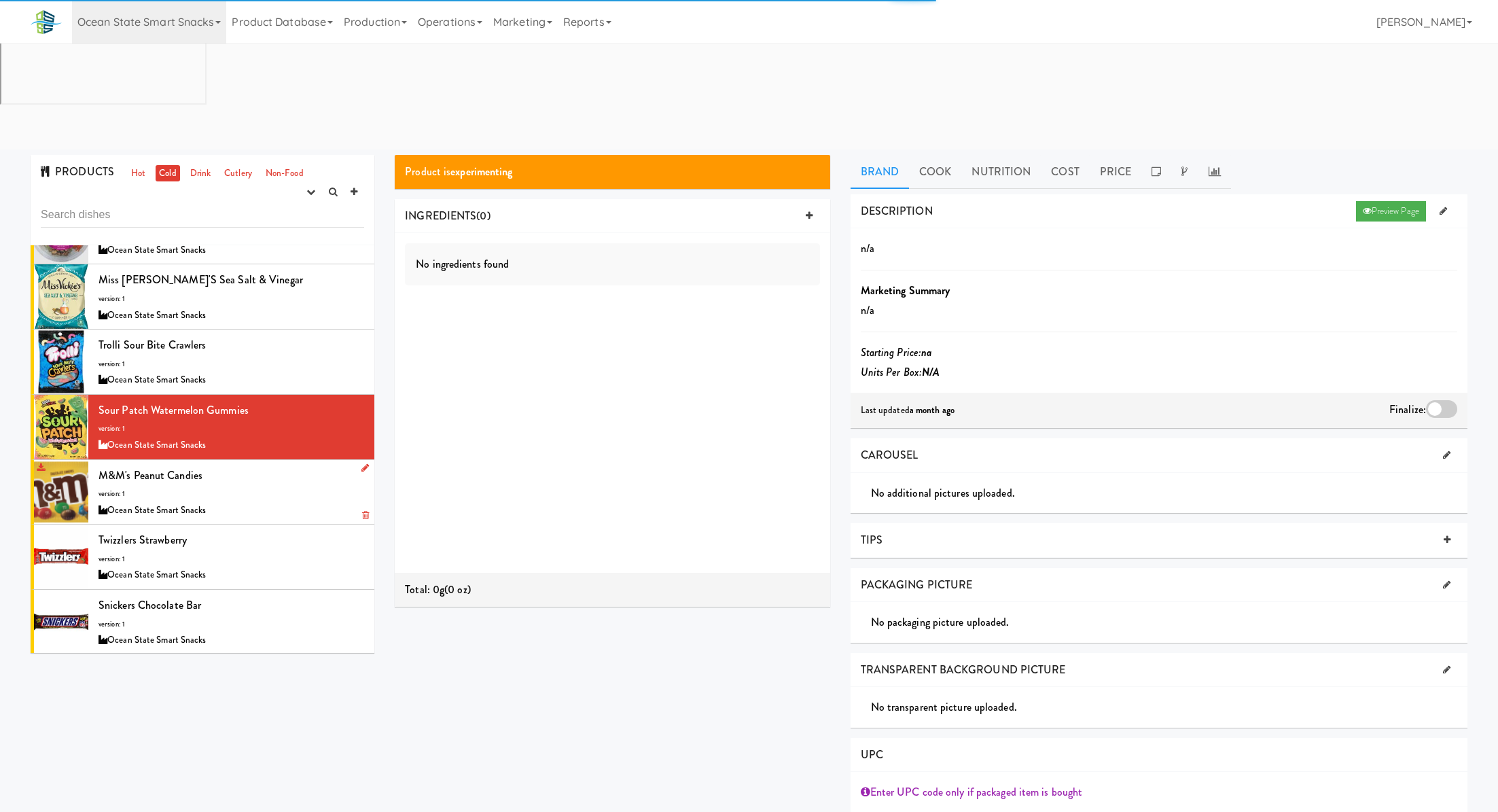
click at [298, 465] on div "M&M's Peanut Candies version: 1 Ocean State Smart Snacks" at bounding box center [231, 492] width 265 height 54
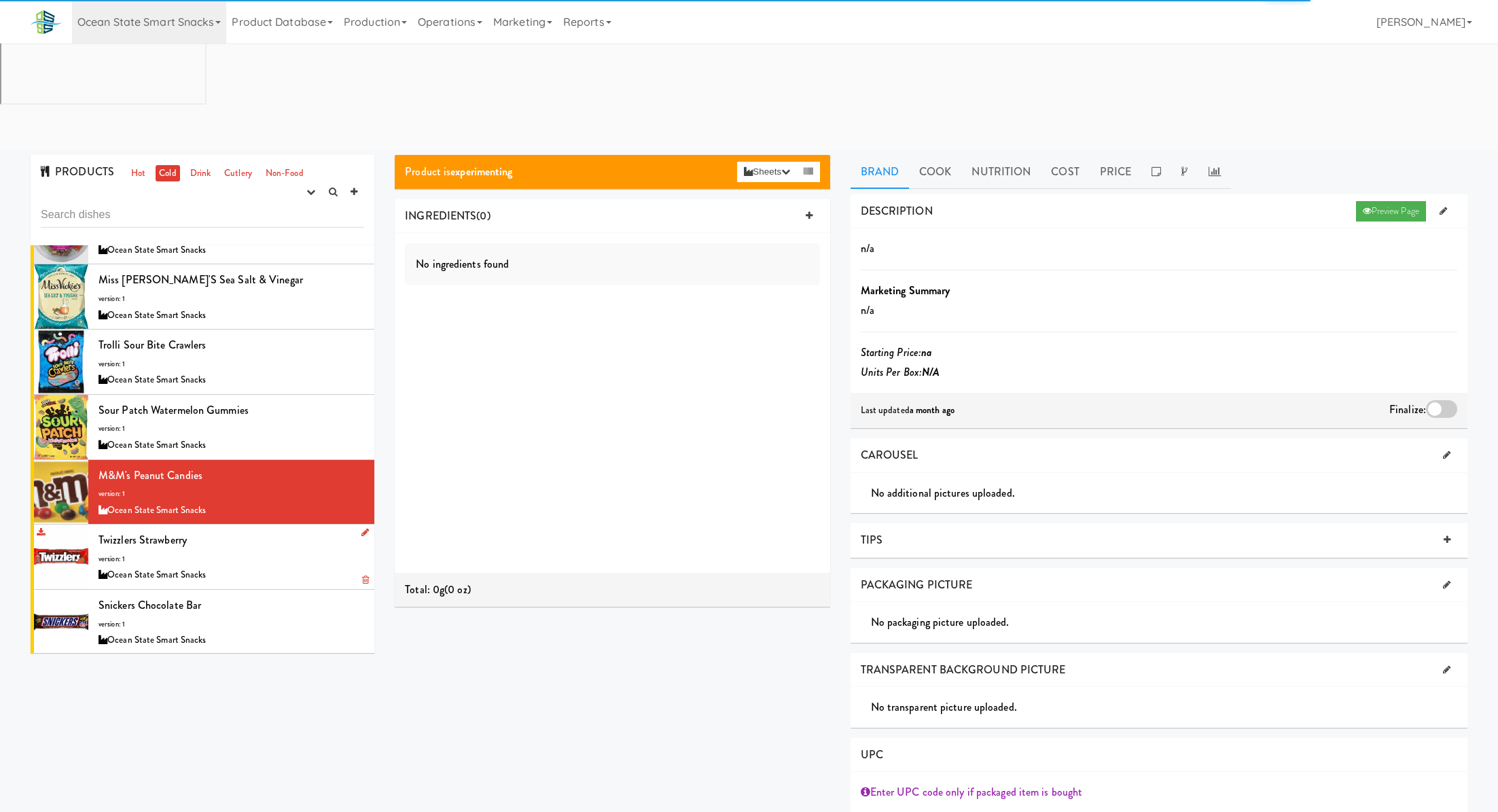
click at [298, 530] on div "Twizzlers Strawberry version: 1 Ocean State Smart Snacks" at bounding box center [231, 557] width 265 height 54
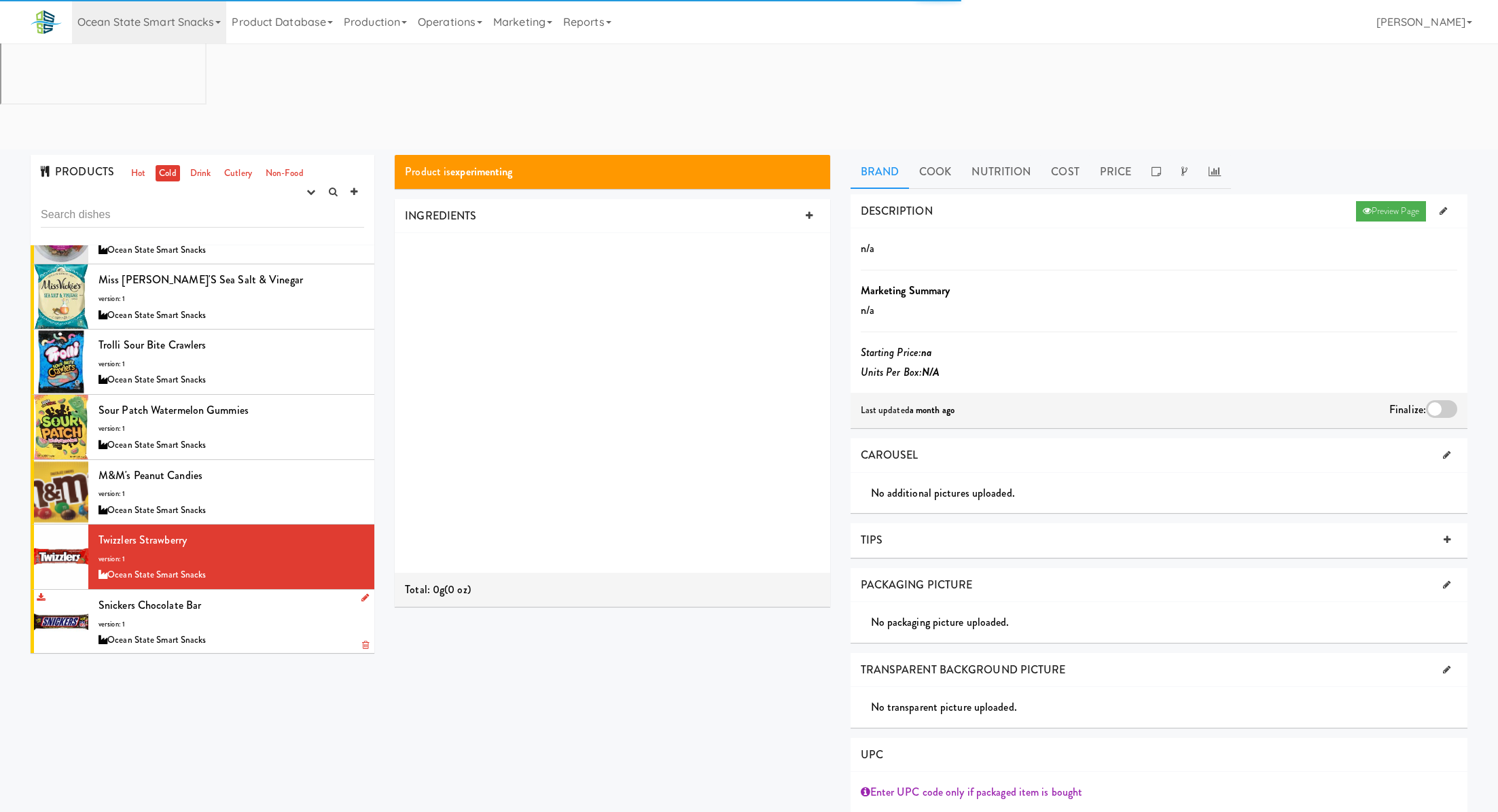
click at [294, 595] on div "Snickers Chocolate Bar version: 1 Ocean State Smart Snacks" at bounding box center [231, 621] width 265 height 54
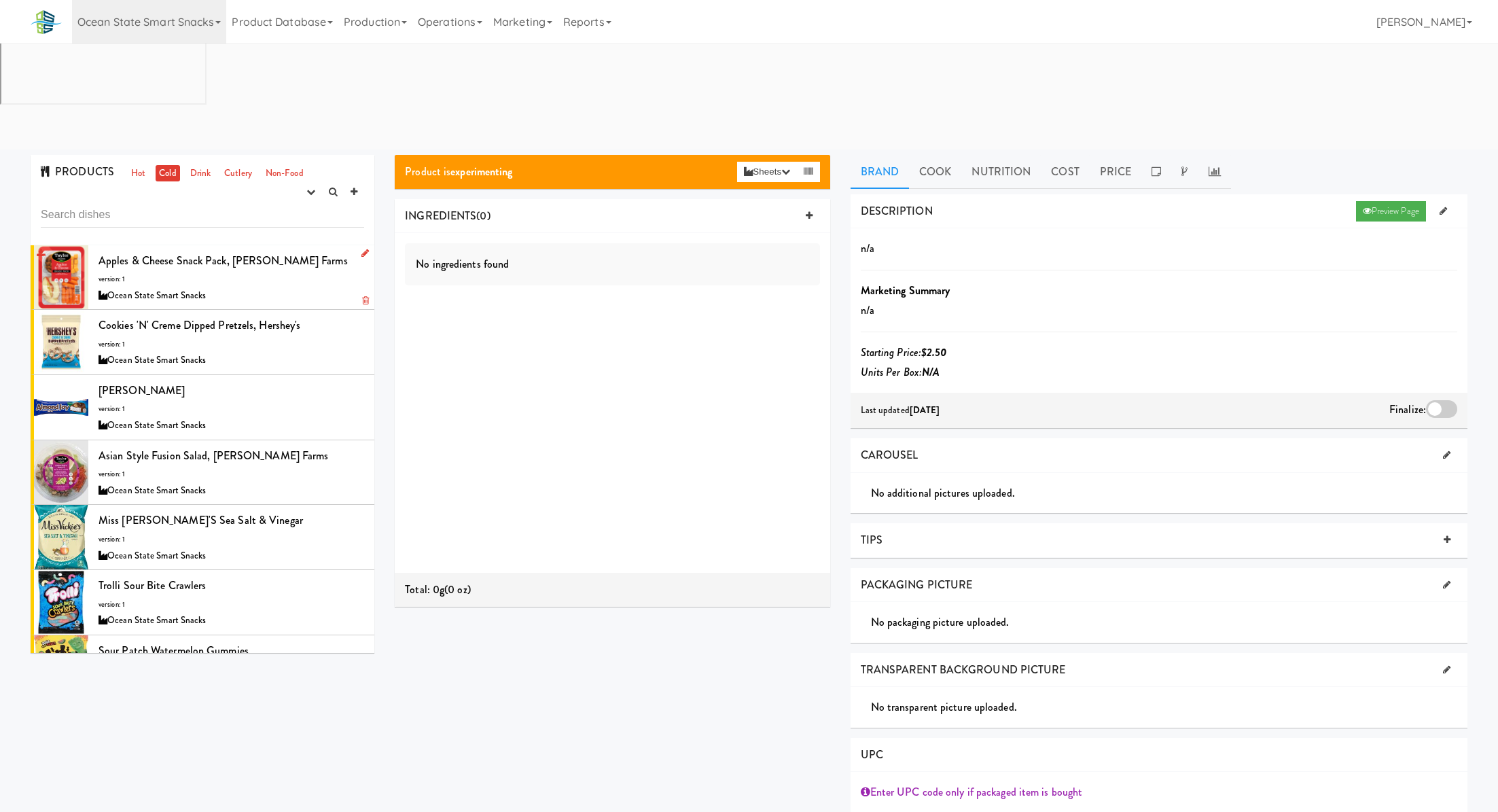
click at [224, 250] on div "Apples & Cheese Snack Pack, [PERSON_NAME] Farms version: 1 Ocean State Smart Sn…" at bounding box center [231, 277] width 265 height 54
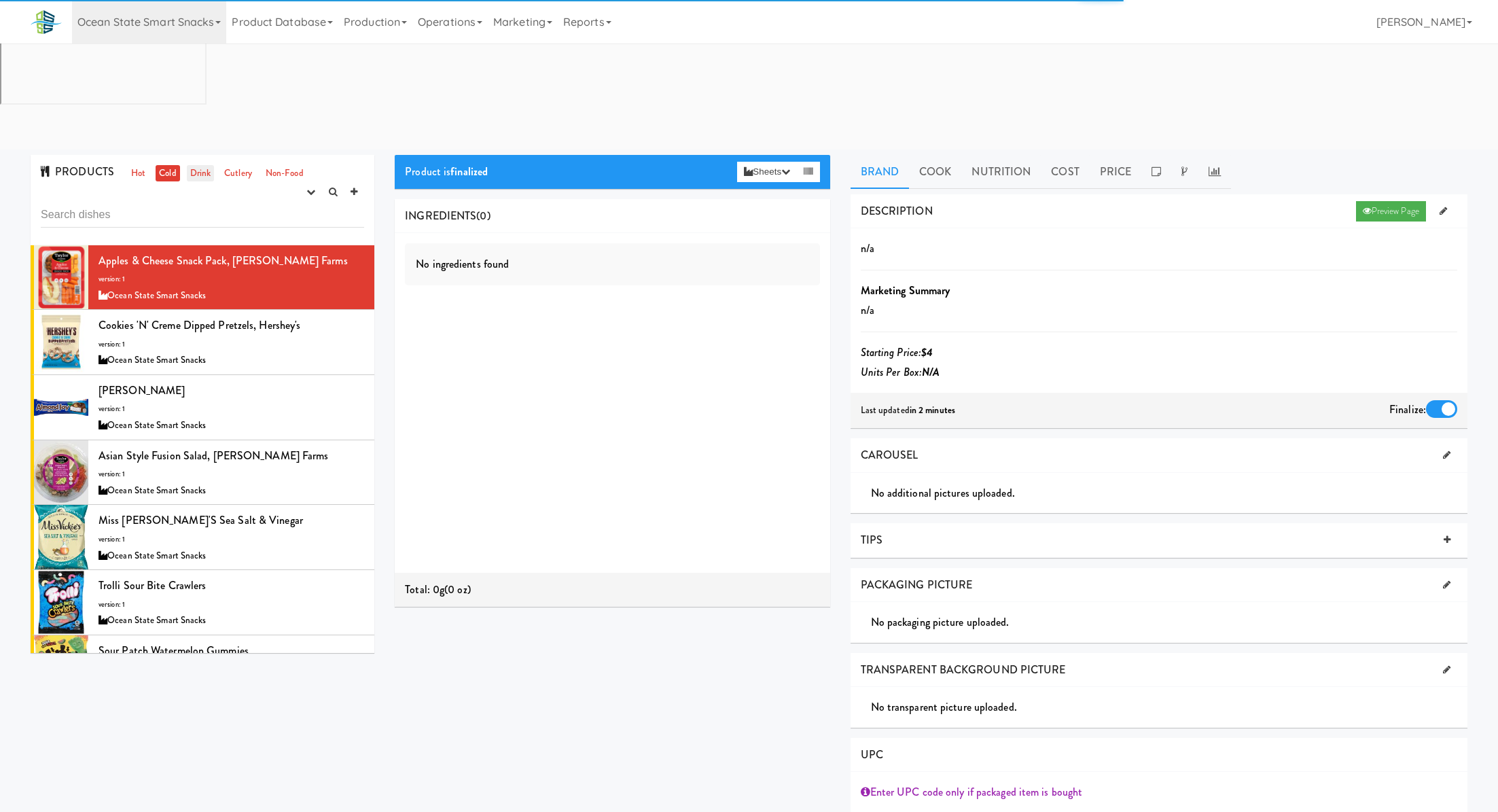
click at [208, 165] on link "Drink" at bounding box center [201, 173] width 28 height 17
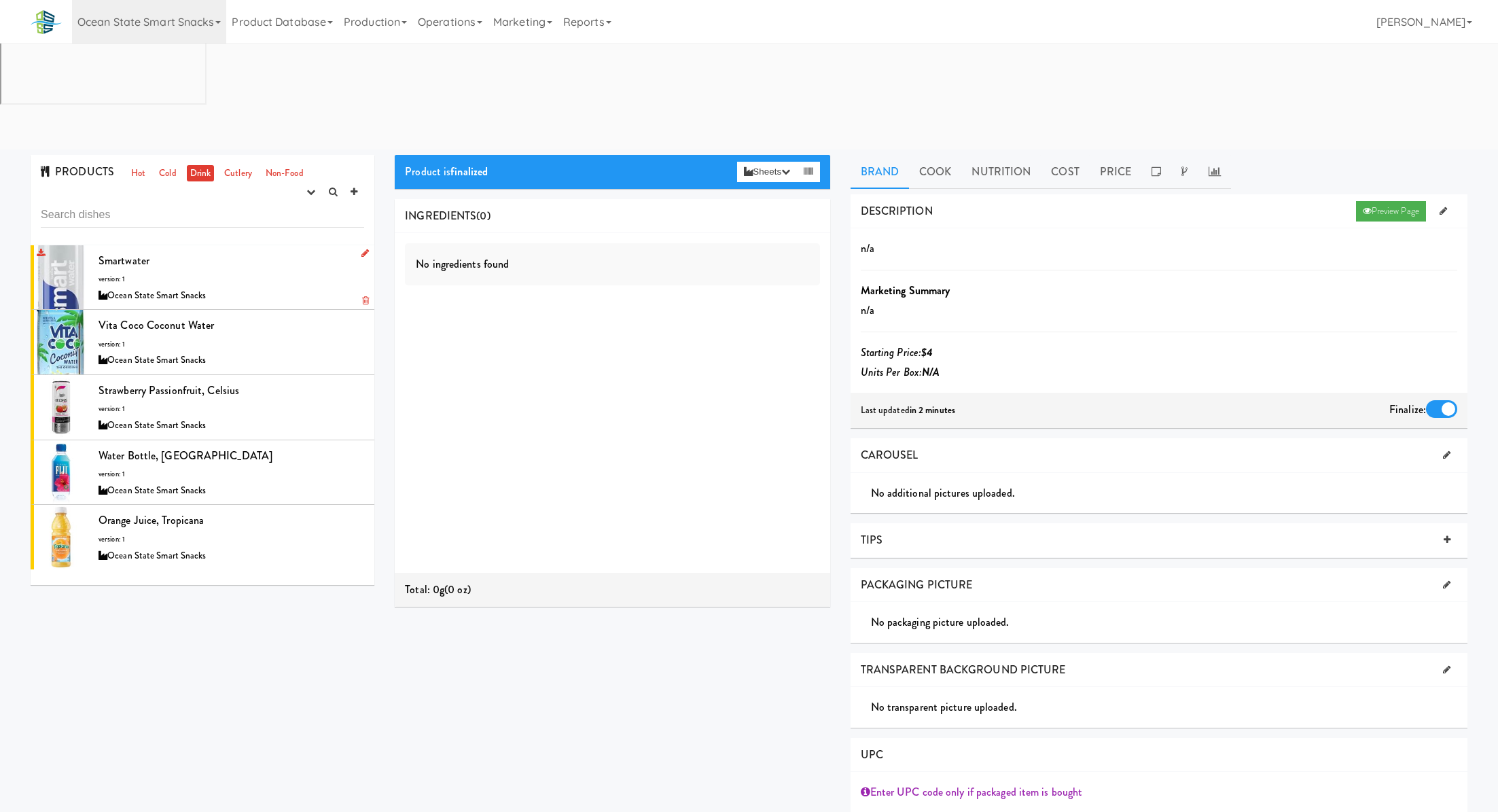
click at [286, 250] on div "Smartwater version: 1 Ocean State Smart Snacks" at bounding box center [231, 277] width 265 height 54
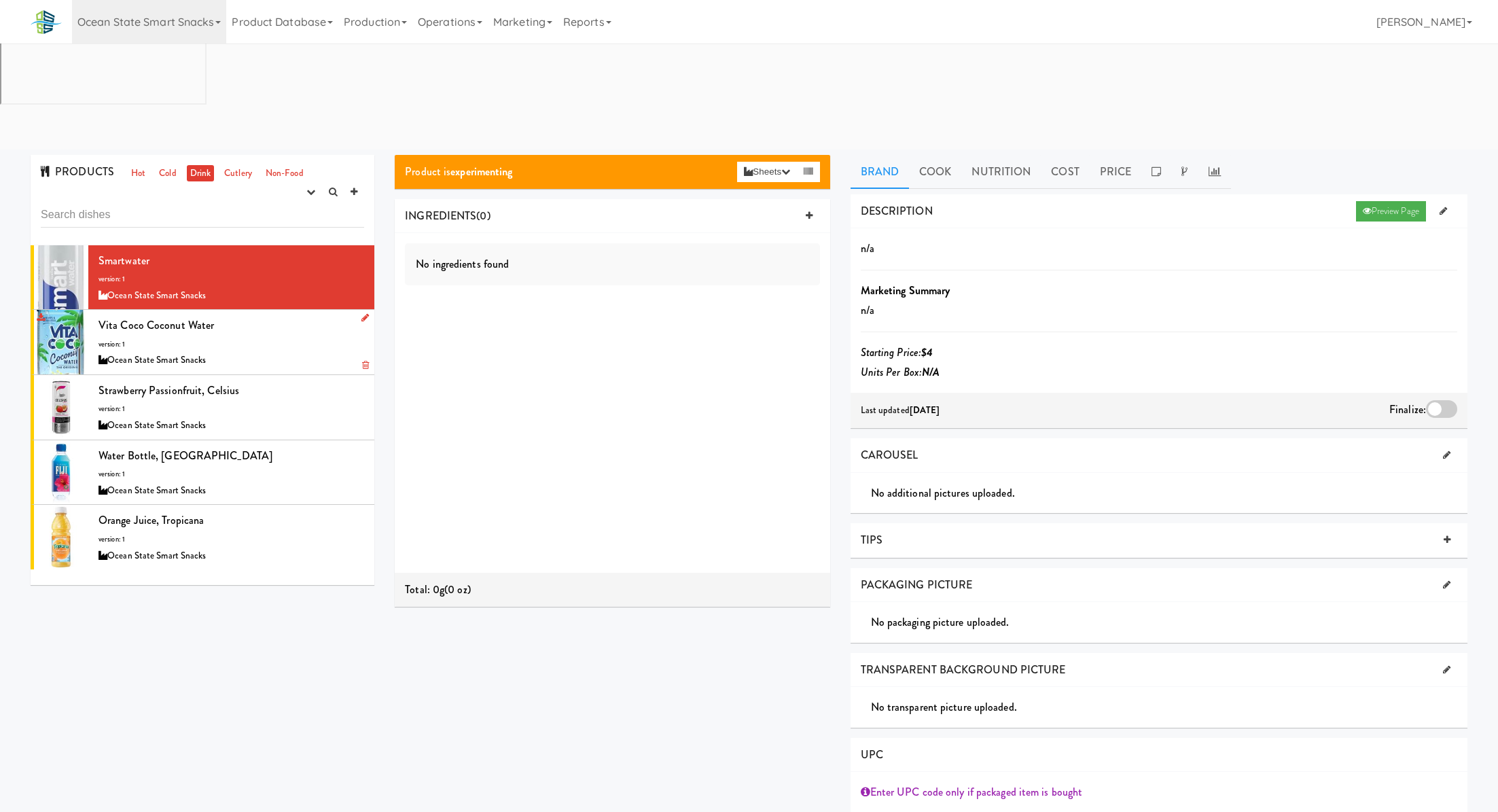
click at [301, 315] on div "Vita Coco Coconut Water version: 1 Ocean State Smart Snacks" at bounding box center [231, 342] width 265 height 54
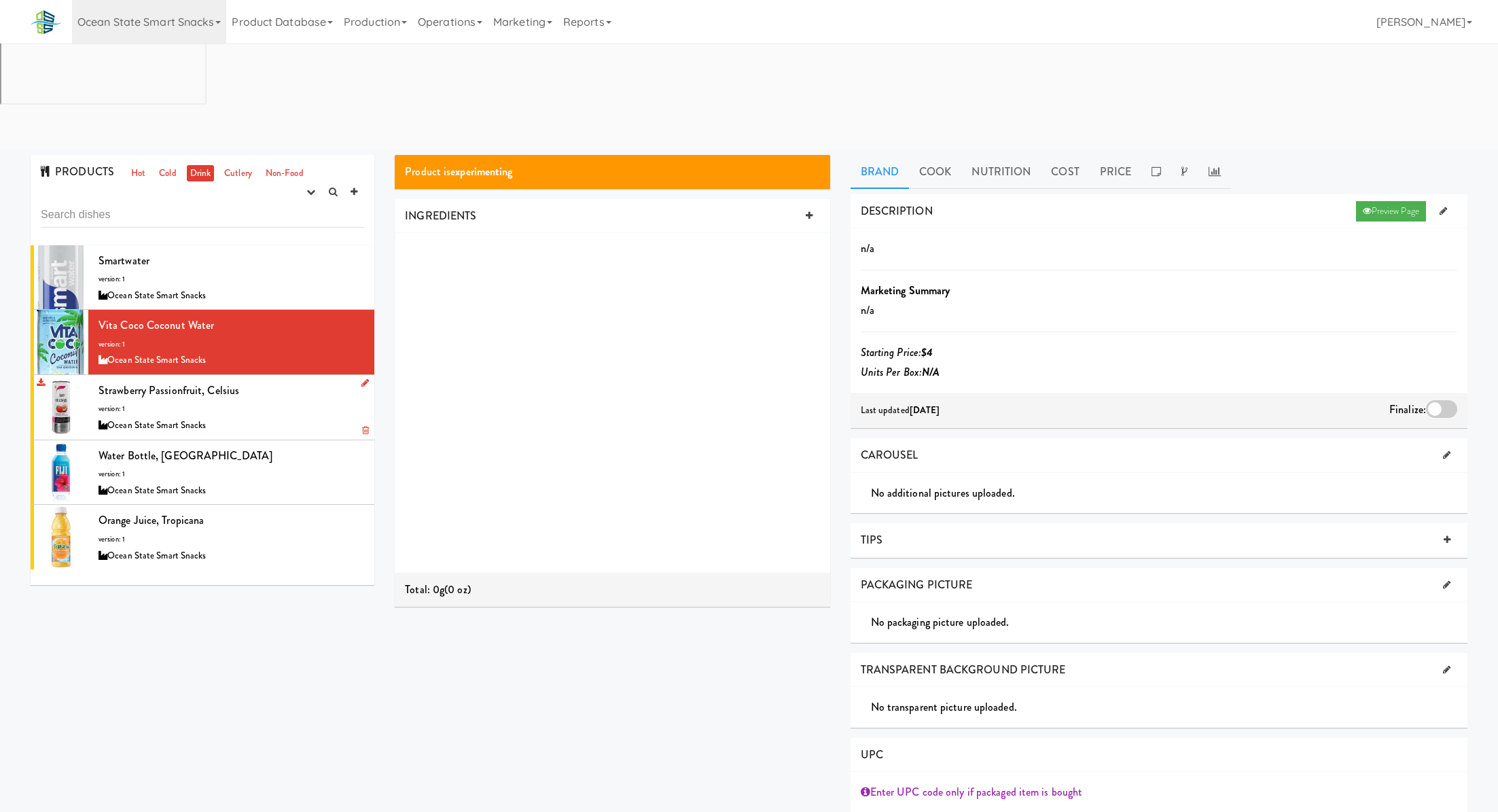
click at [301, 381] on div "Strawberry Passionfruit, Celsius version: 1 Ocean State Smart Snacks" at bounding box center [231, 407] width 265 height 54
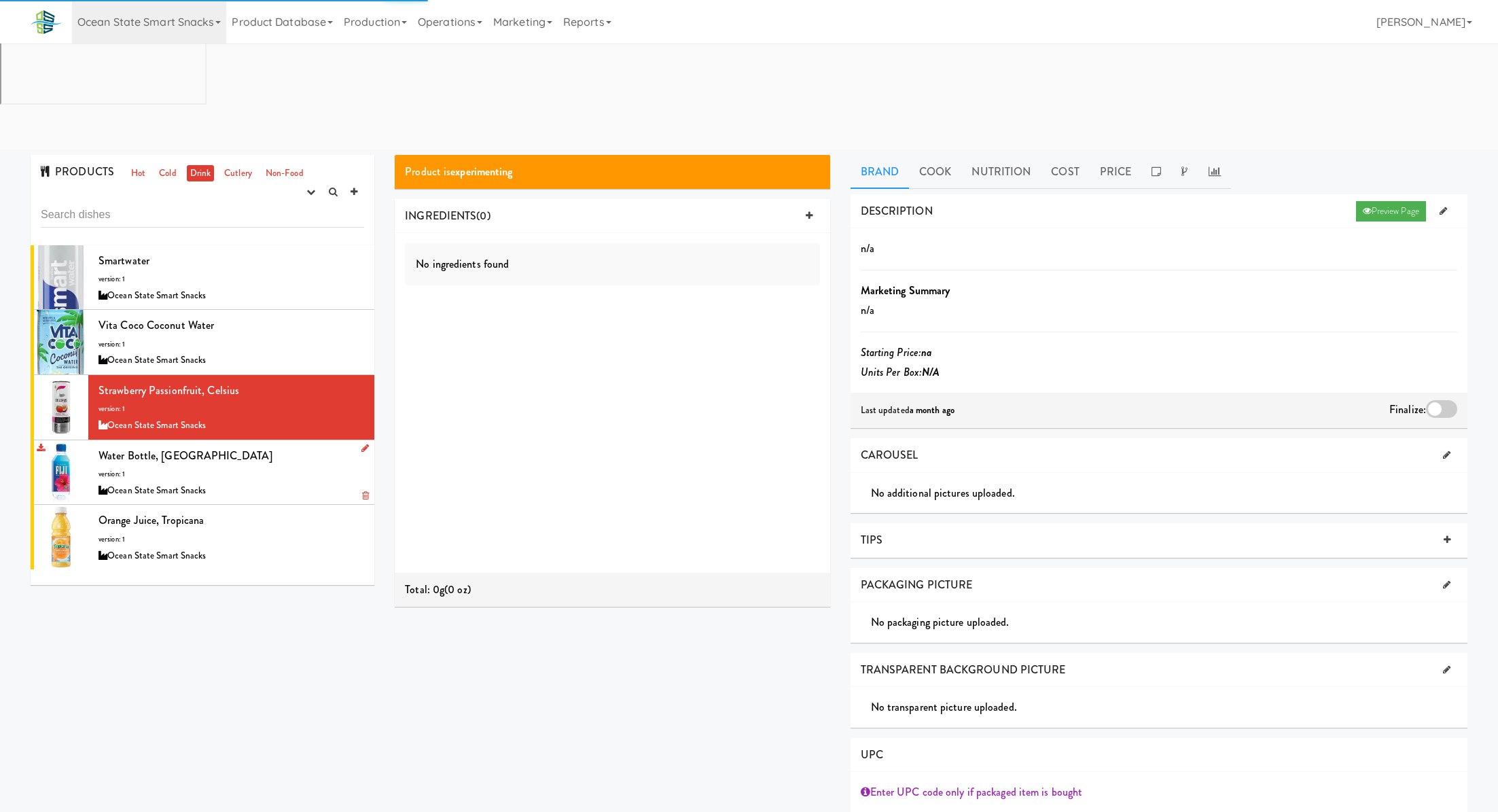
click at [294, 445] on div "Water Bottle, [GEOGRAPHIC_DATA] version: 1 Ocean State Smart Snacks" at bounding box center [231, 472] width 265 height 54
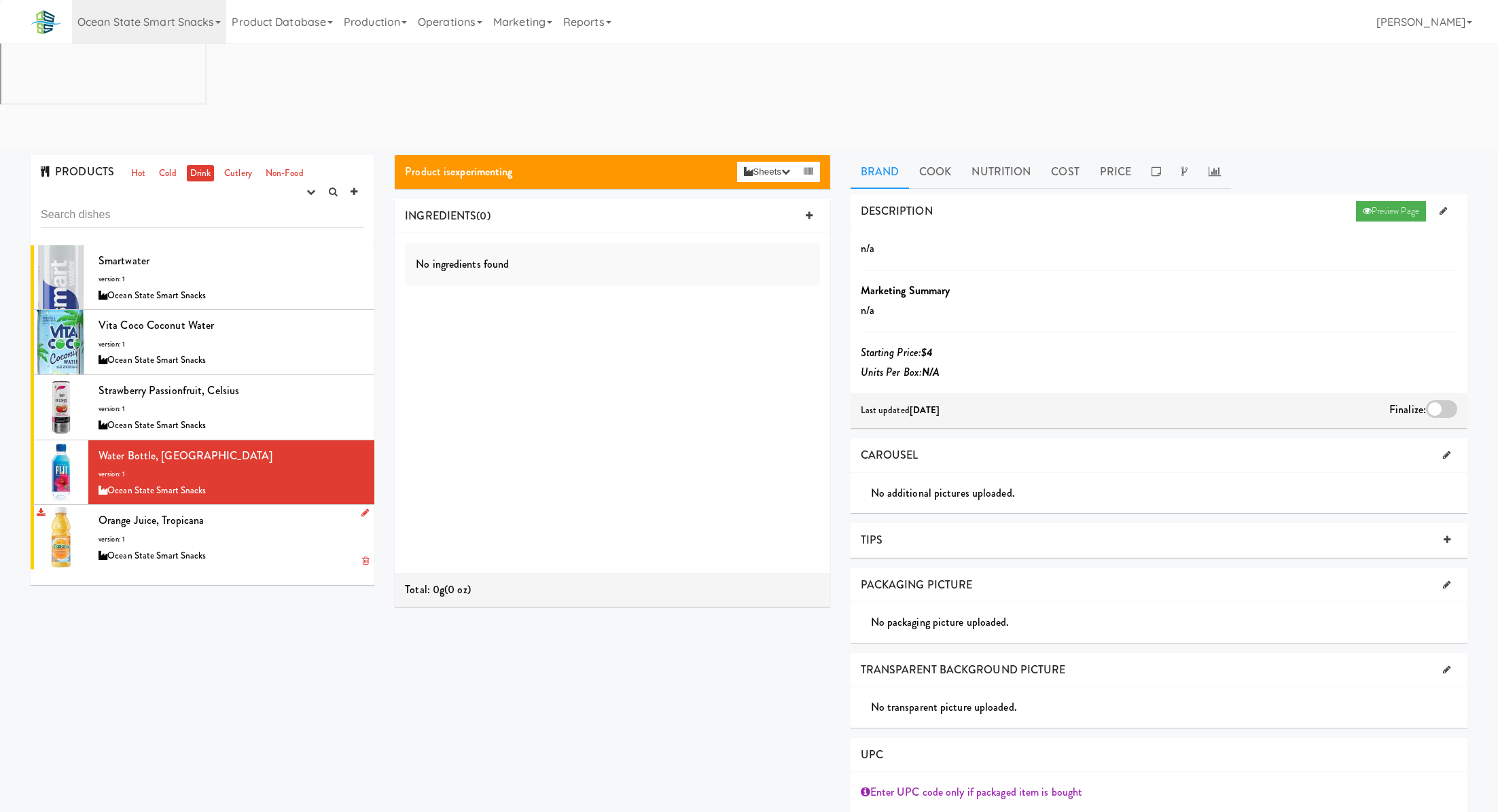
click at [284, 510] on div "Orange Juice, Tropicana version: 1 Ocean State Smart Snacks" at bounding box center [231, 537] width 265 height 54
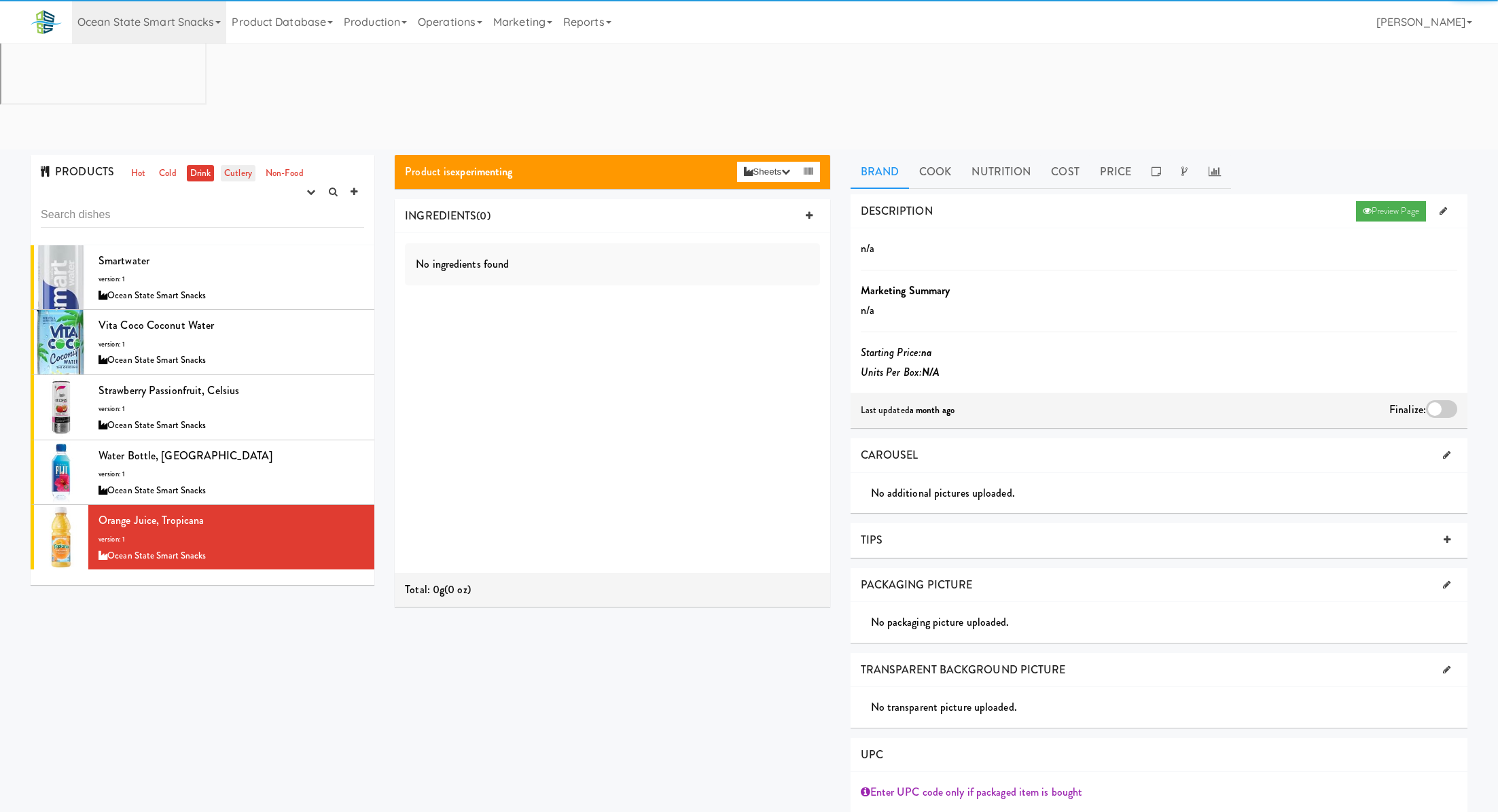
click at [242, 165] on link "Cutlery" at bounding box center [238, 173] width 35 height 17
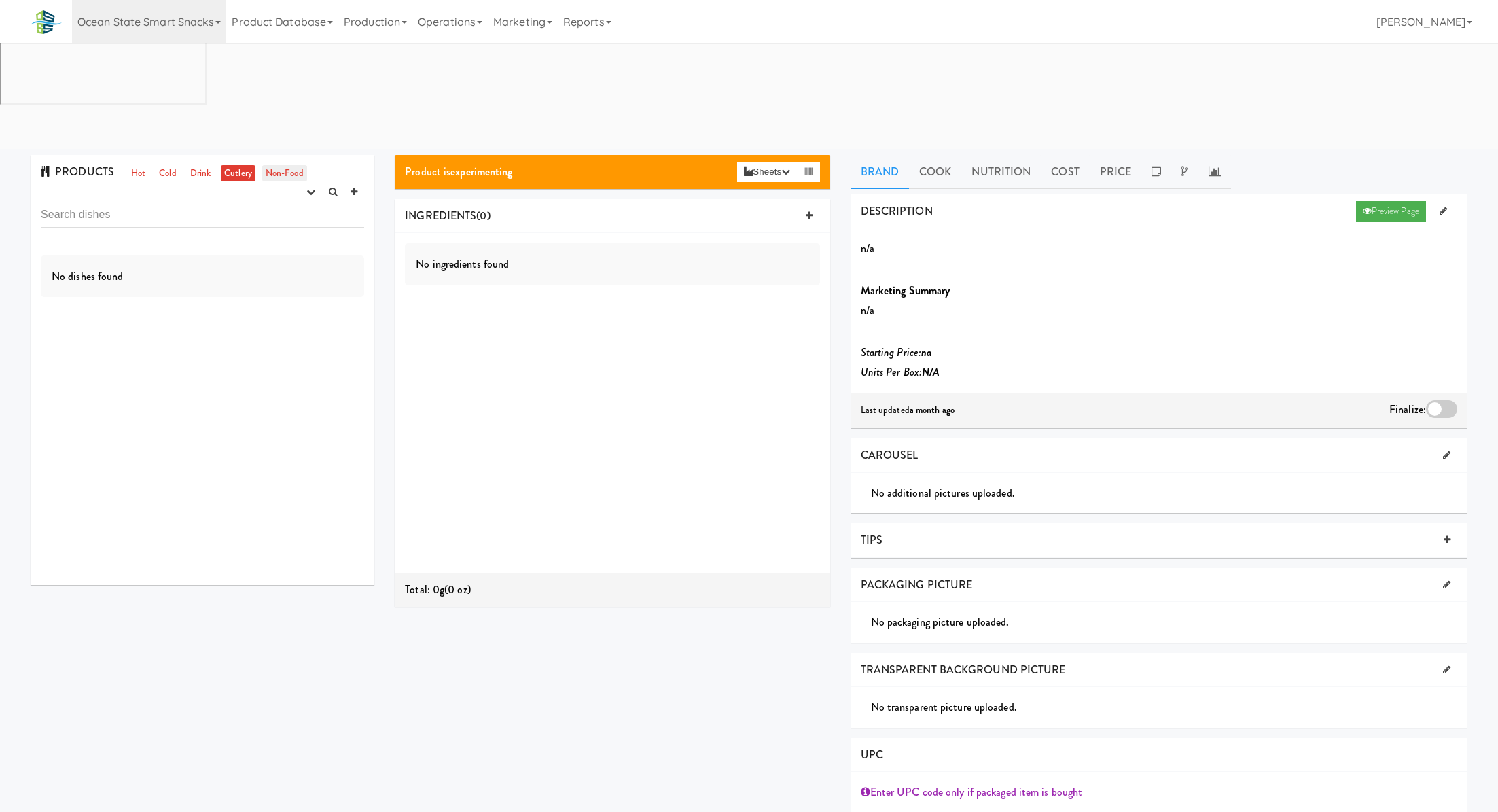
click at [280, 165] on link "Non-Food" at bounding box center [285, 173] width 45 height 17
click at [137, 165] on link "Hot" at bounding box center [138, 173] width 21 height 17
click at [165, 165] on link "Cold" at bounding box center [168, 173] width 24 height 17
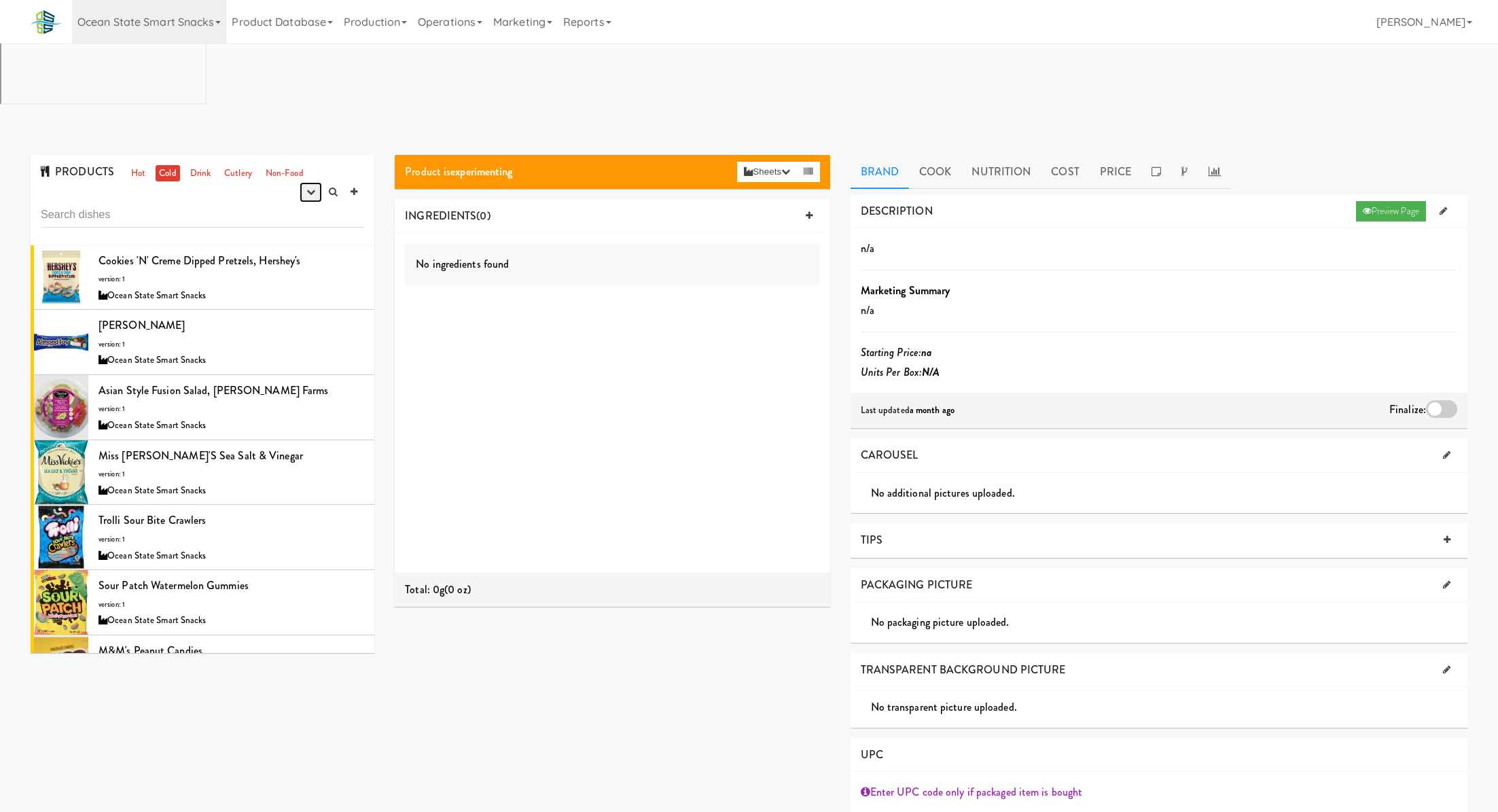
click at [304, 182] on button "button" at bounding box center [310, 192] width 22 height 21
click at [166, 250] on div "Cookies 'N' Creme Dipped Pretzels, Hershey's version: 1 Ocean State Smart Snacks" at bounding box center [231, 277] width 265 height 54
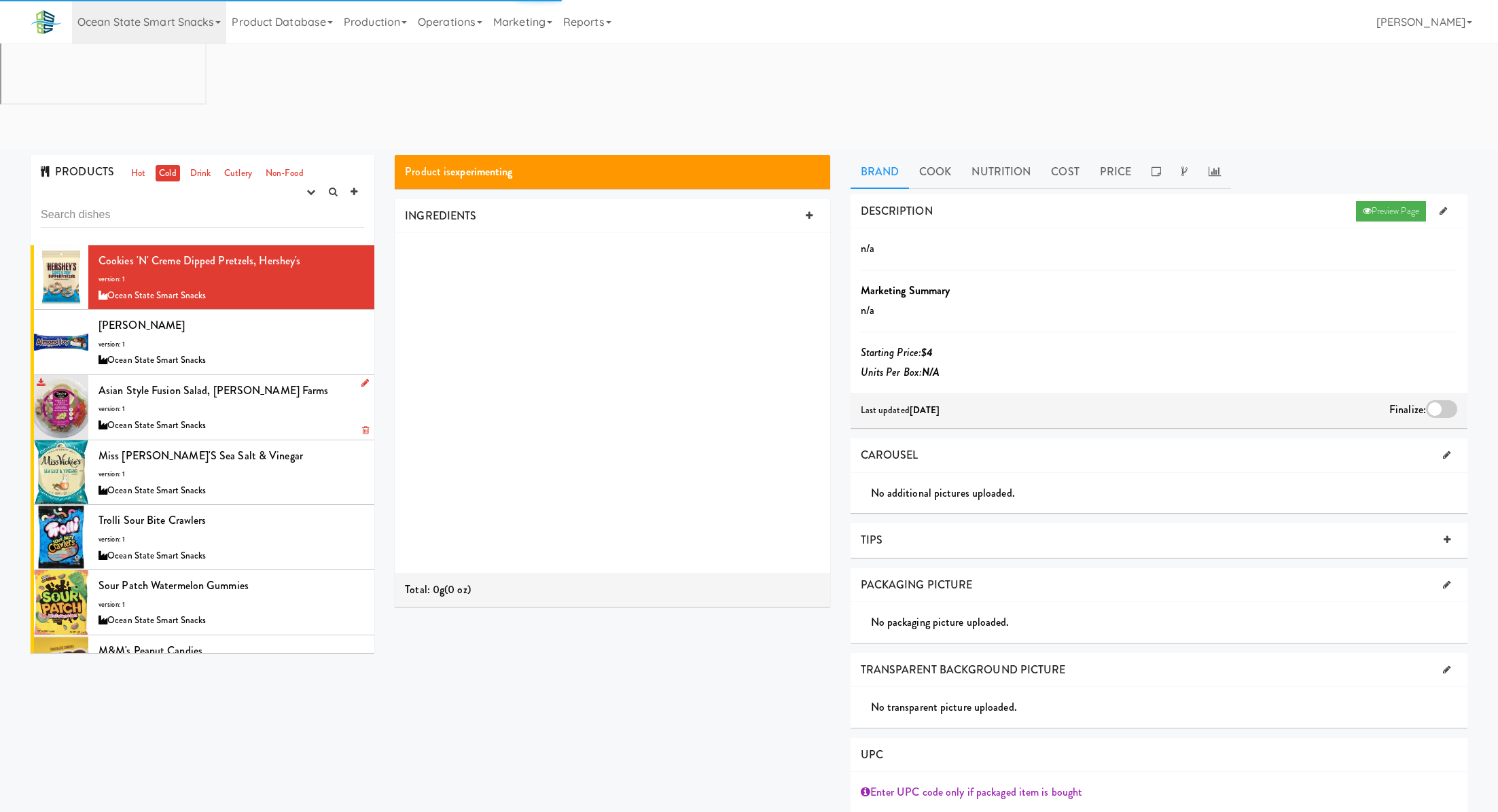
click at [272, 375] on li "Asian Style Fusion Salad, [PERSON_NAME] Farms version: 1 Ocean State Smart Snac…" at bounding box center [202, 407] width 343 height 66
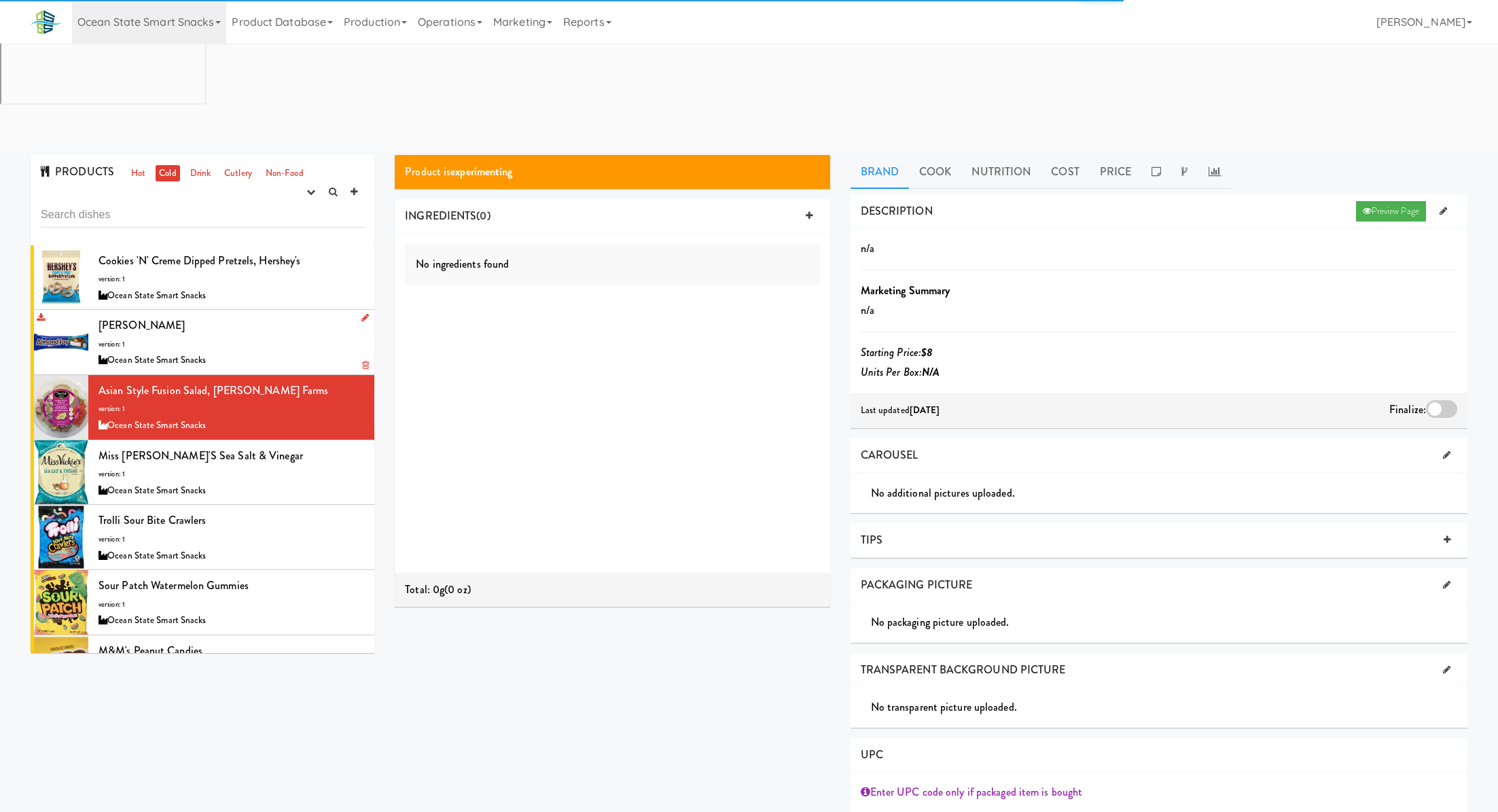
click at [294, 315] on div "[PERSON_NAME] version: 1 Ocean State Smart Snacks" at bounding box center [231, 342] width 265 height 54
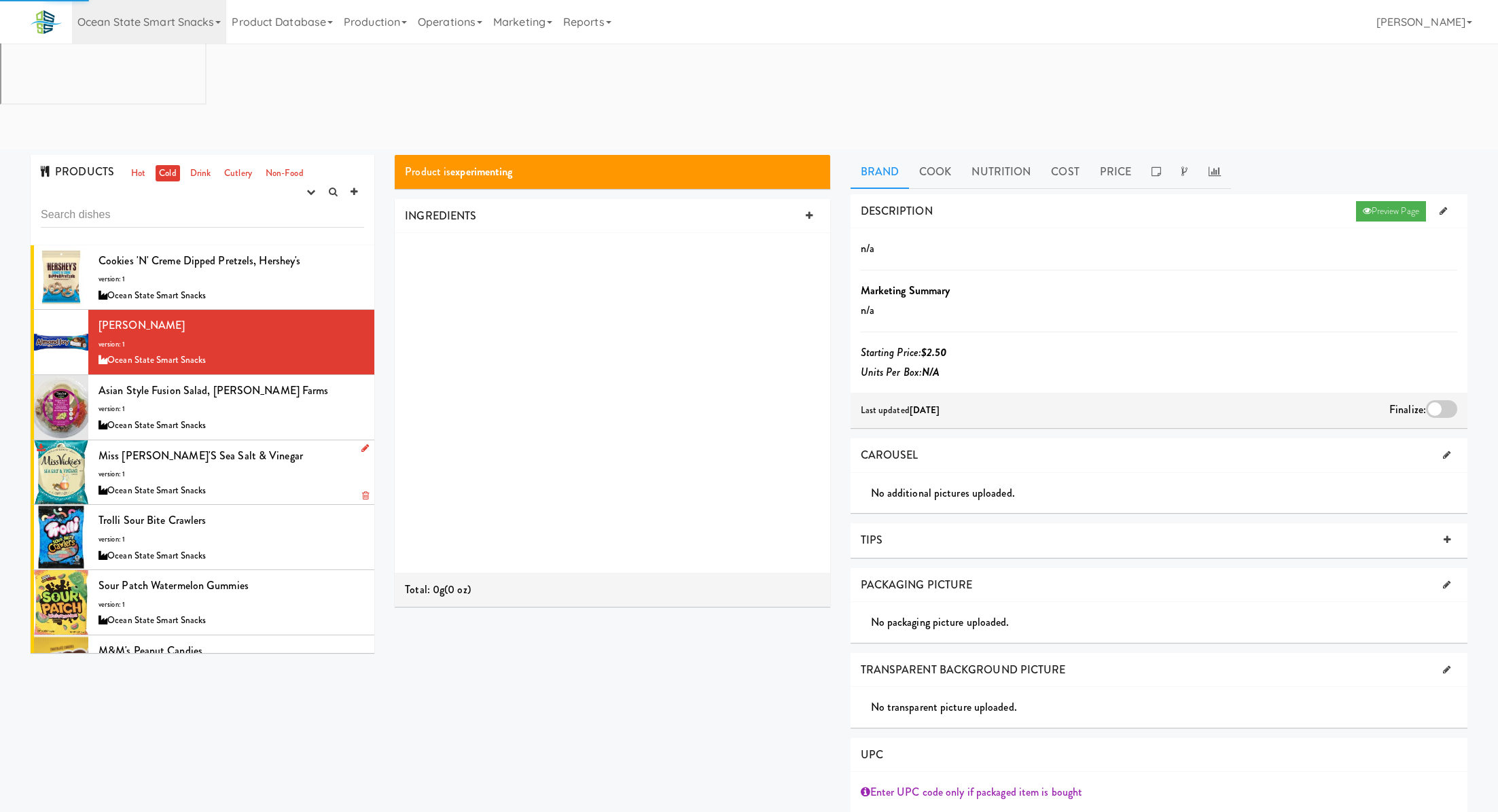
click at [292, 445] on div "Miss [PERSON_NAME]'s Sea Salt & Vinegar version: 1 Ocean State Smart Snacks" at bounding box center [231, 472] width 265 height 54
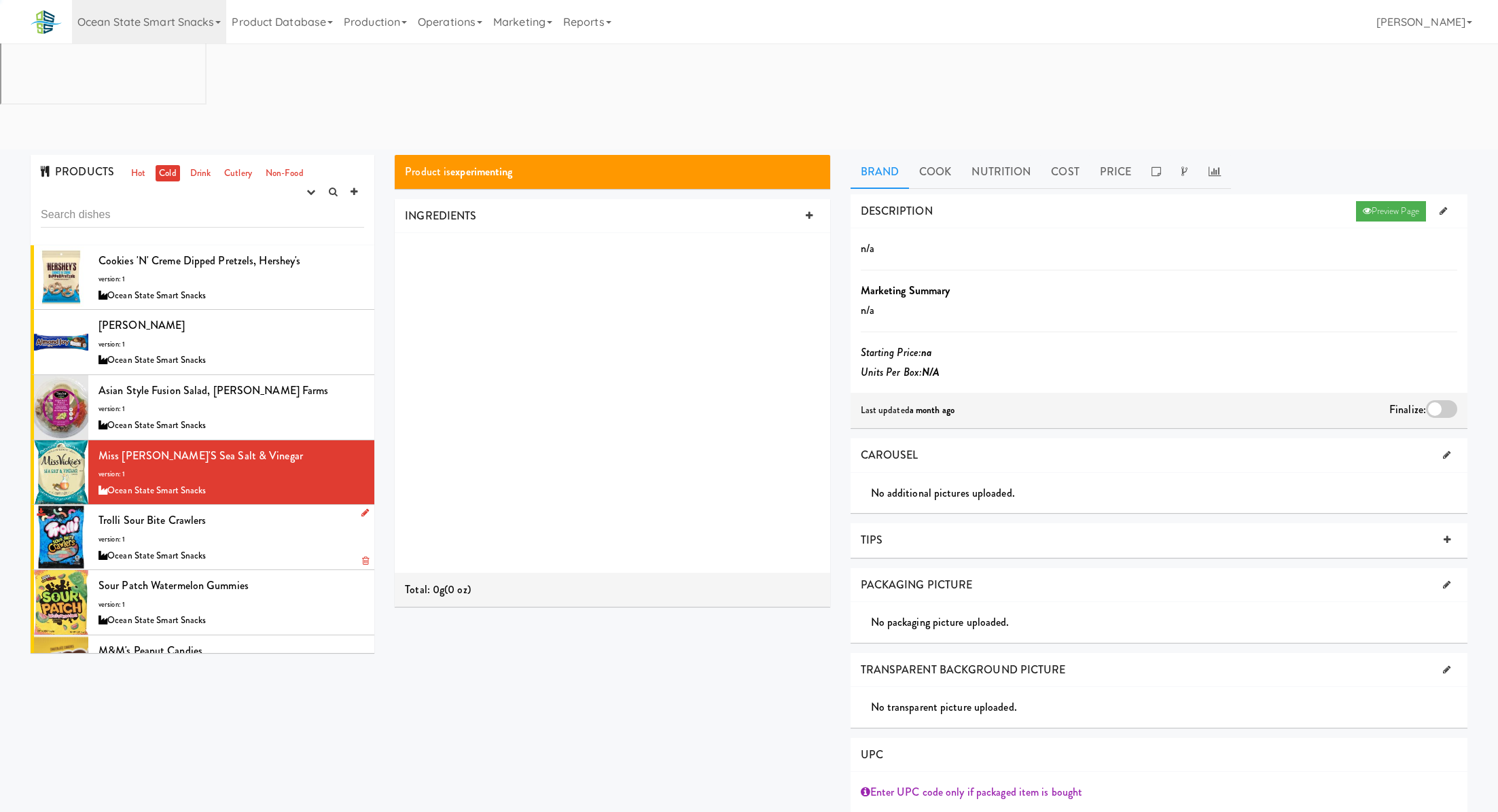
click at [289, 510] on div "Trolli Sour Bite Crawlers version: 1 Ocean State Smart Snacks" at bounding box center [231, 537] width 265 height 54
